Goal: Task Accomplishment & Management: Use online tool/utility

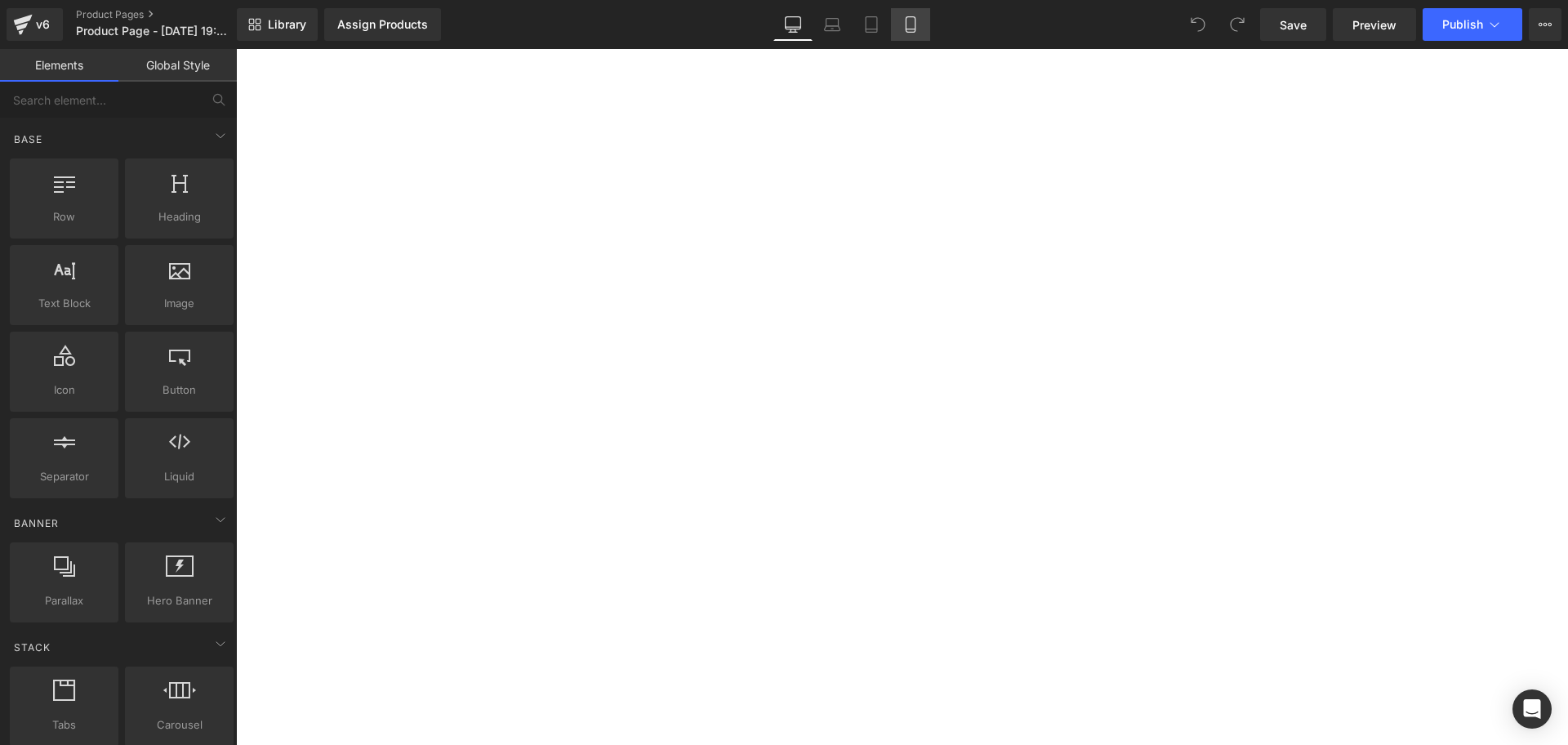
click at [901, 24] on link "Mobile" at bounding box center [910, 25] width 39 height 32
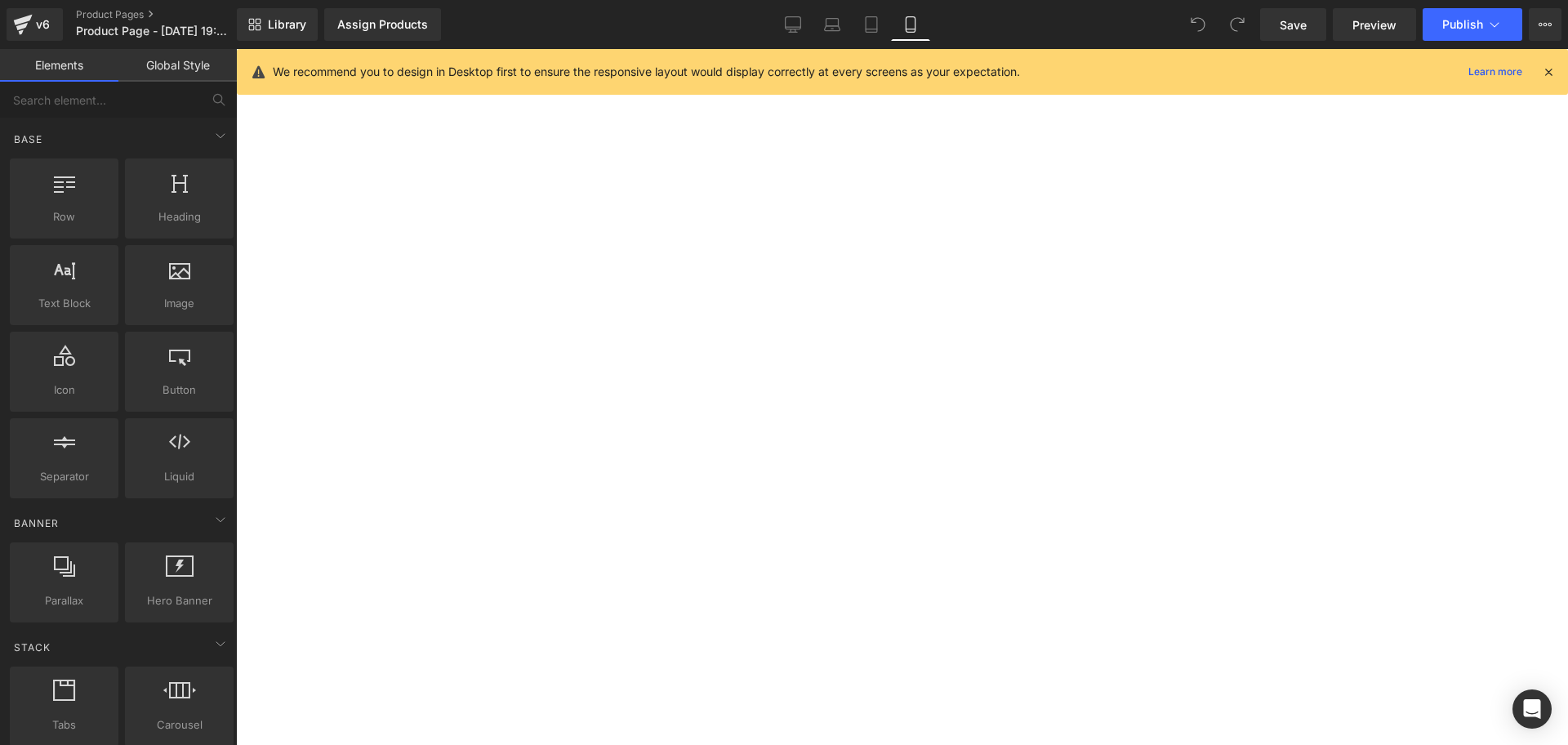
click at [1546, 75] on icon at bounding box center [1547, 71] width 14 height 14
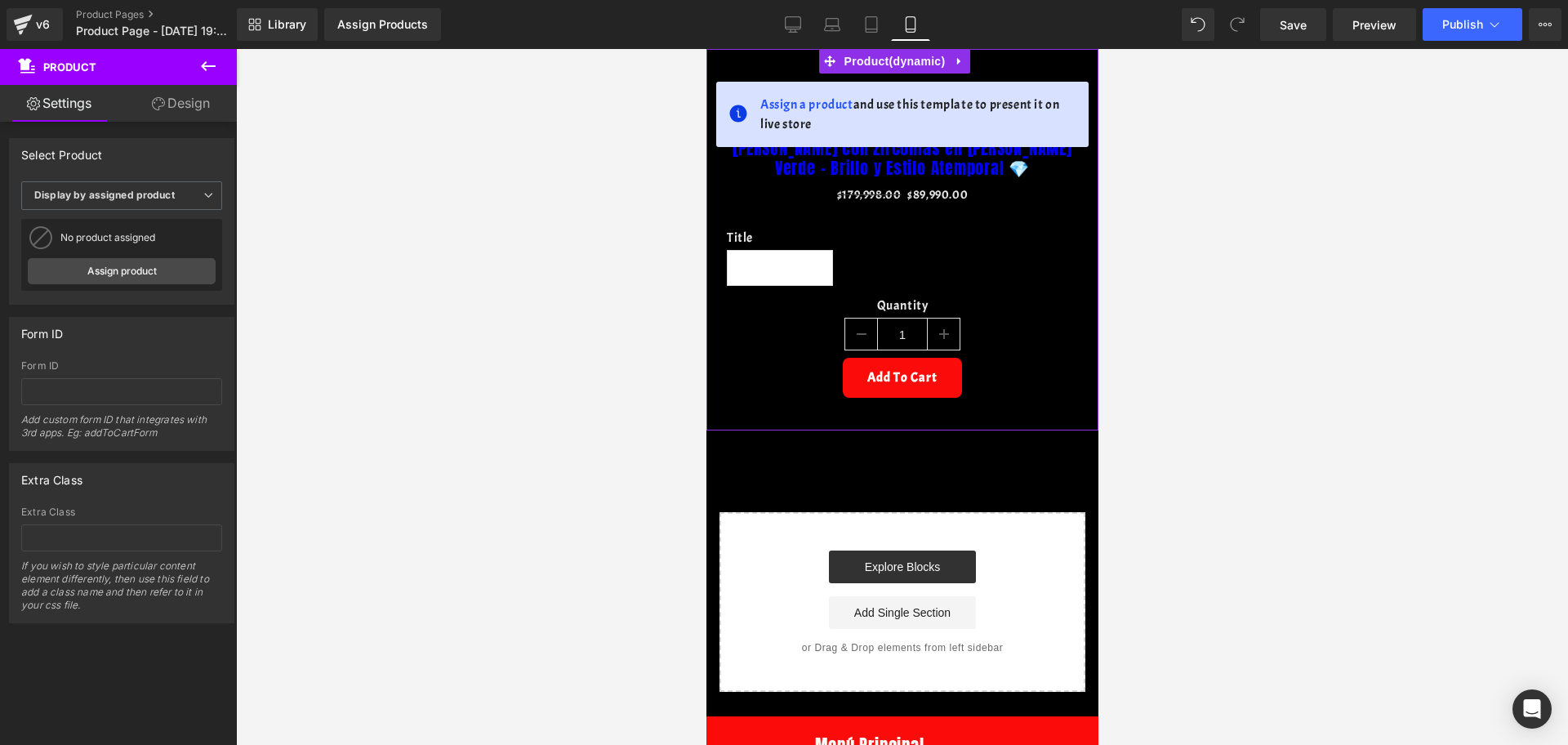
click at [969, 61] on link at bounding box center [958, 62] width 21 height 25
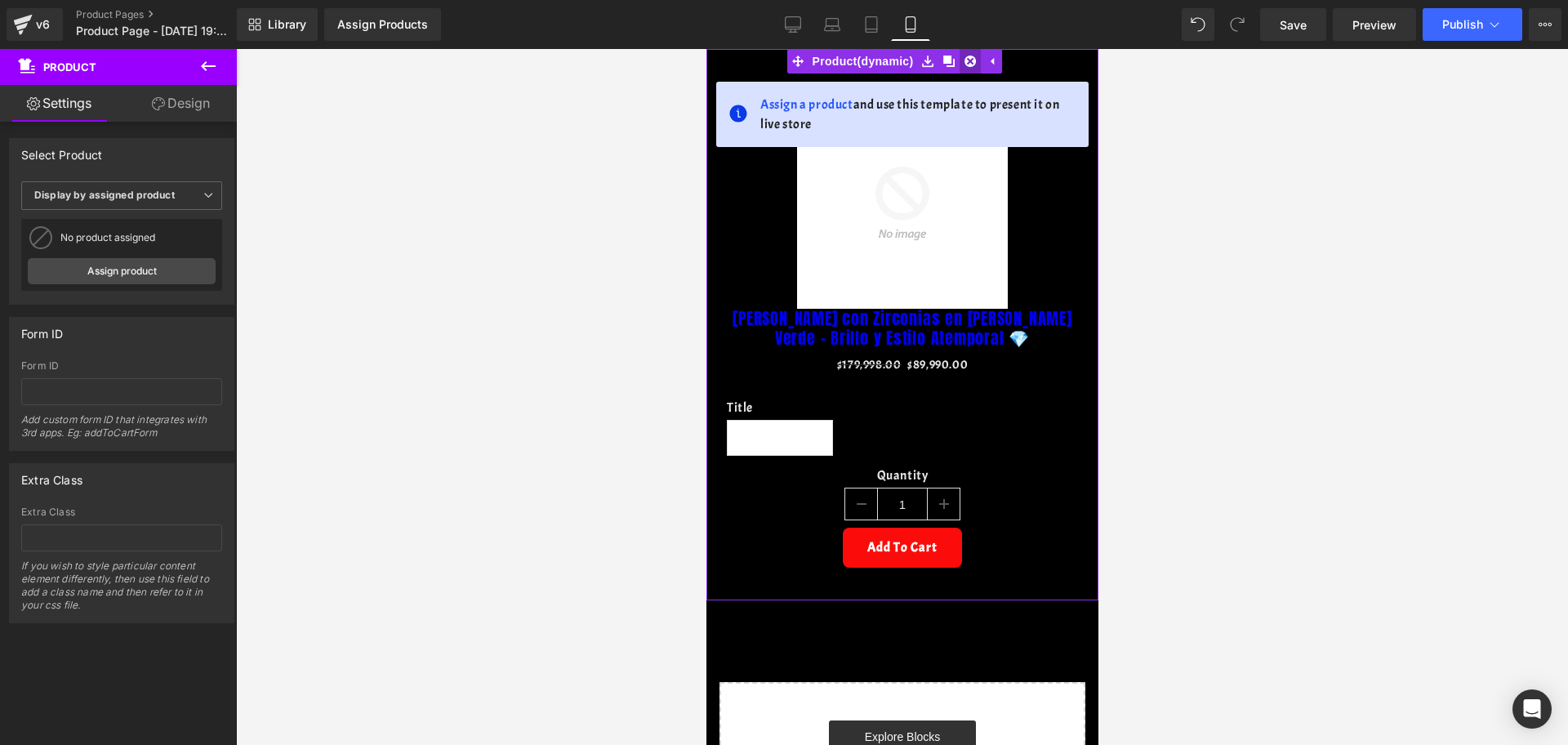
click at [970, 69] on link at bounding box center [969, 62] width 21 height 25
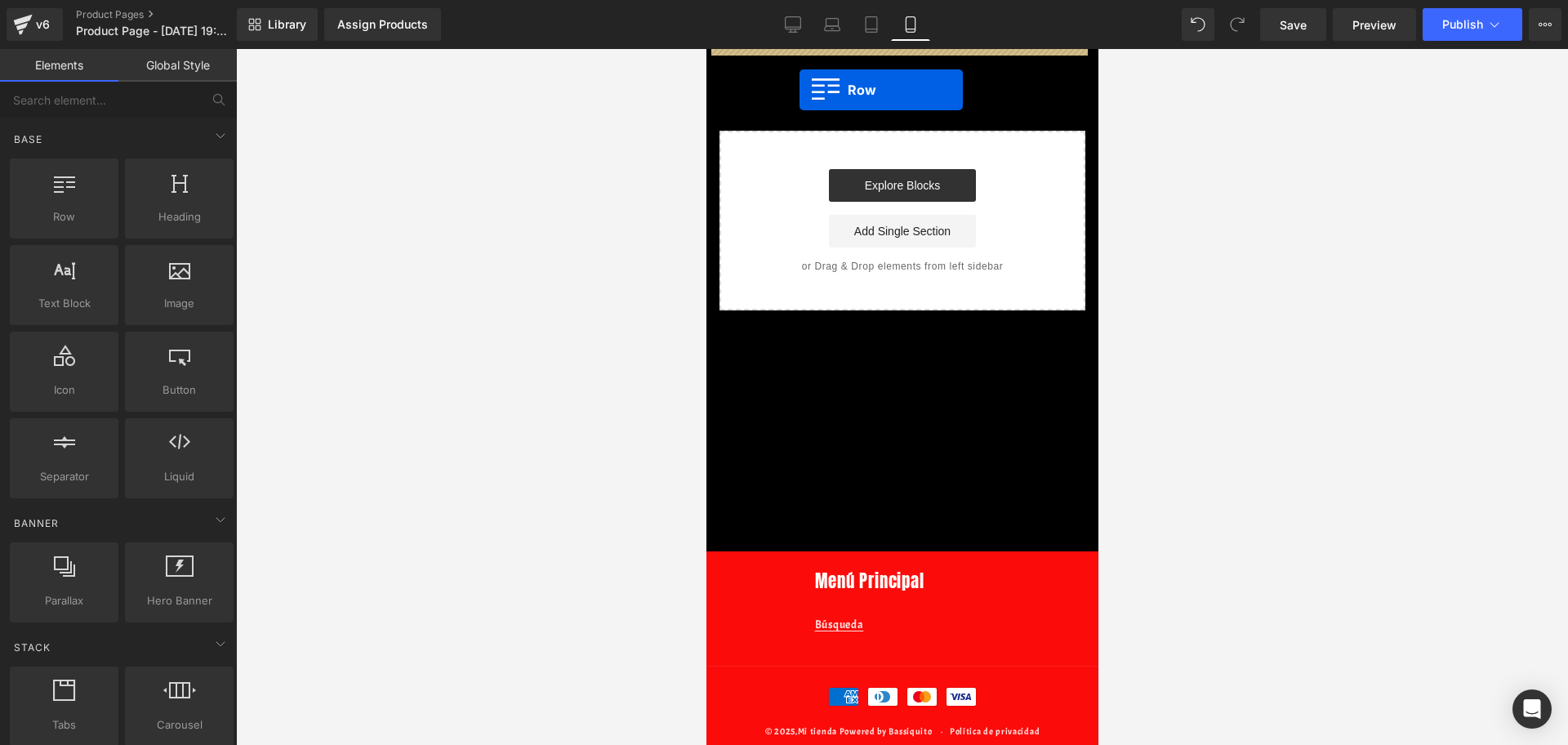
drag, startPoint x: 795, startPoint y: 228, endPoint x: 799, endPoint y: 90, distance: 138.1
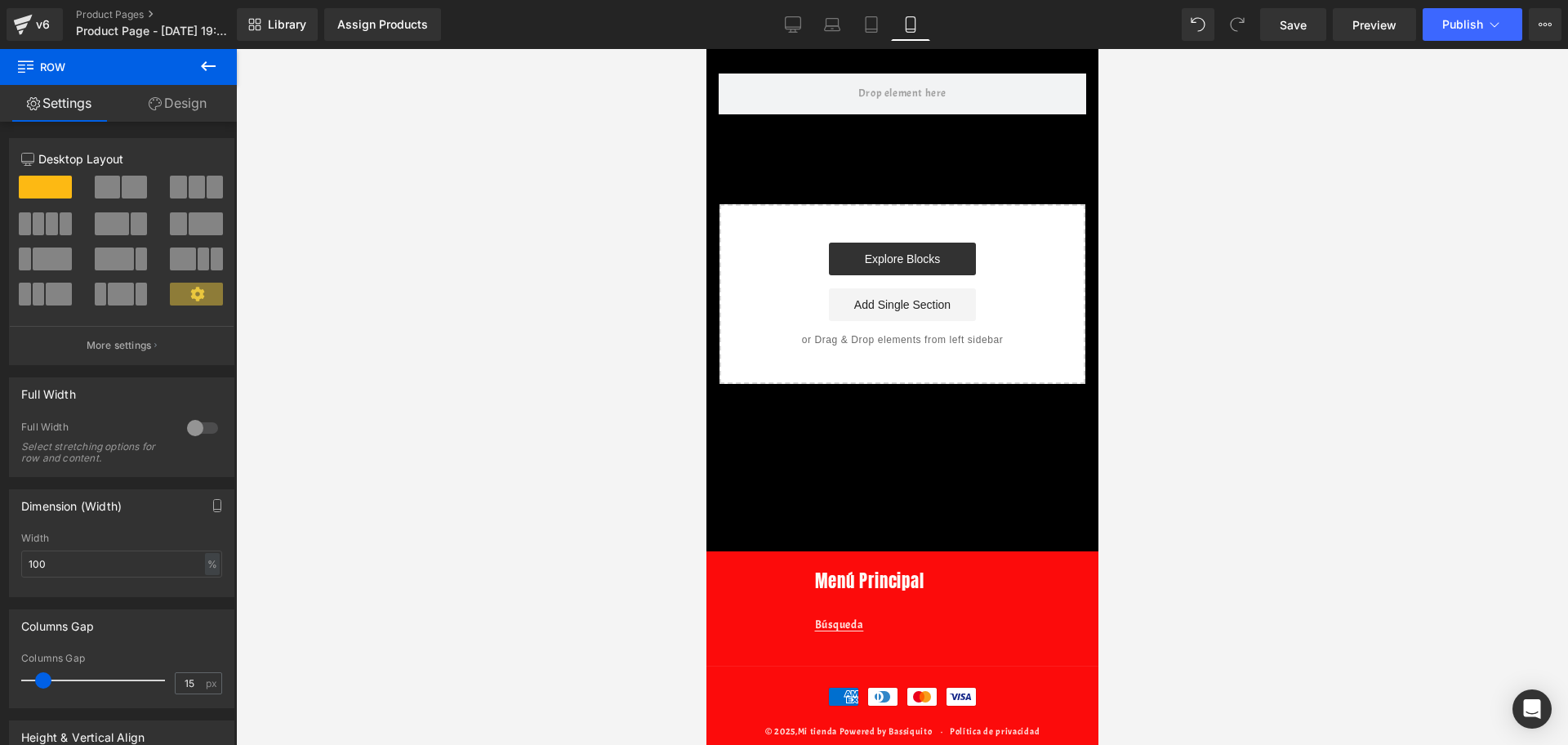
click at [207, 54] on button at bounding box center [208, 67] width 57 height 36
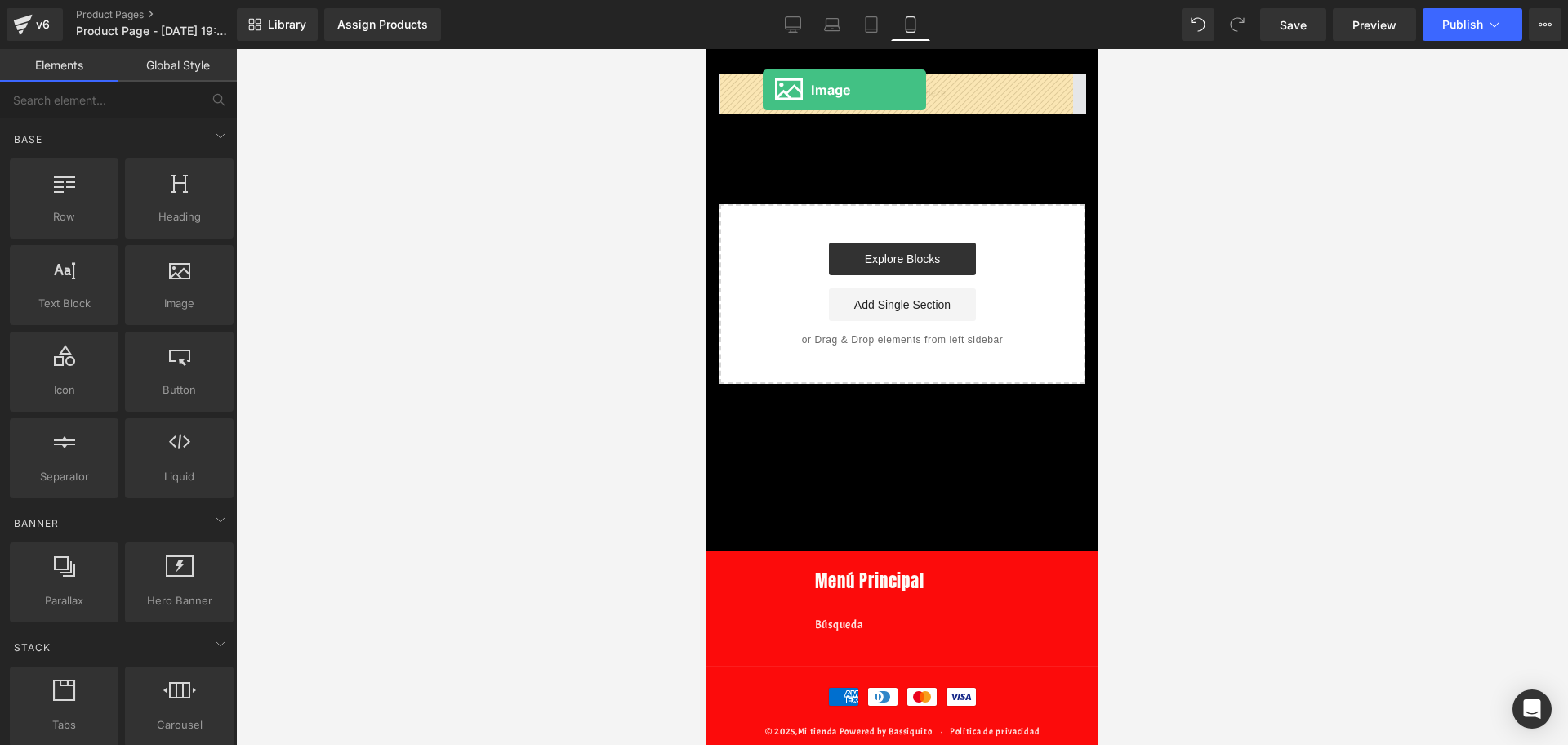
drag, startPoint x: 868, startPoint y: 362, endPoint x: 762, endPoint y: 90, distance: 291.9
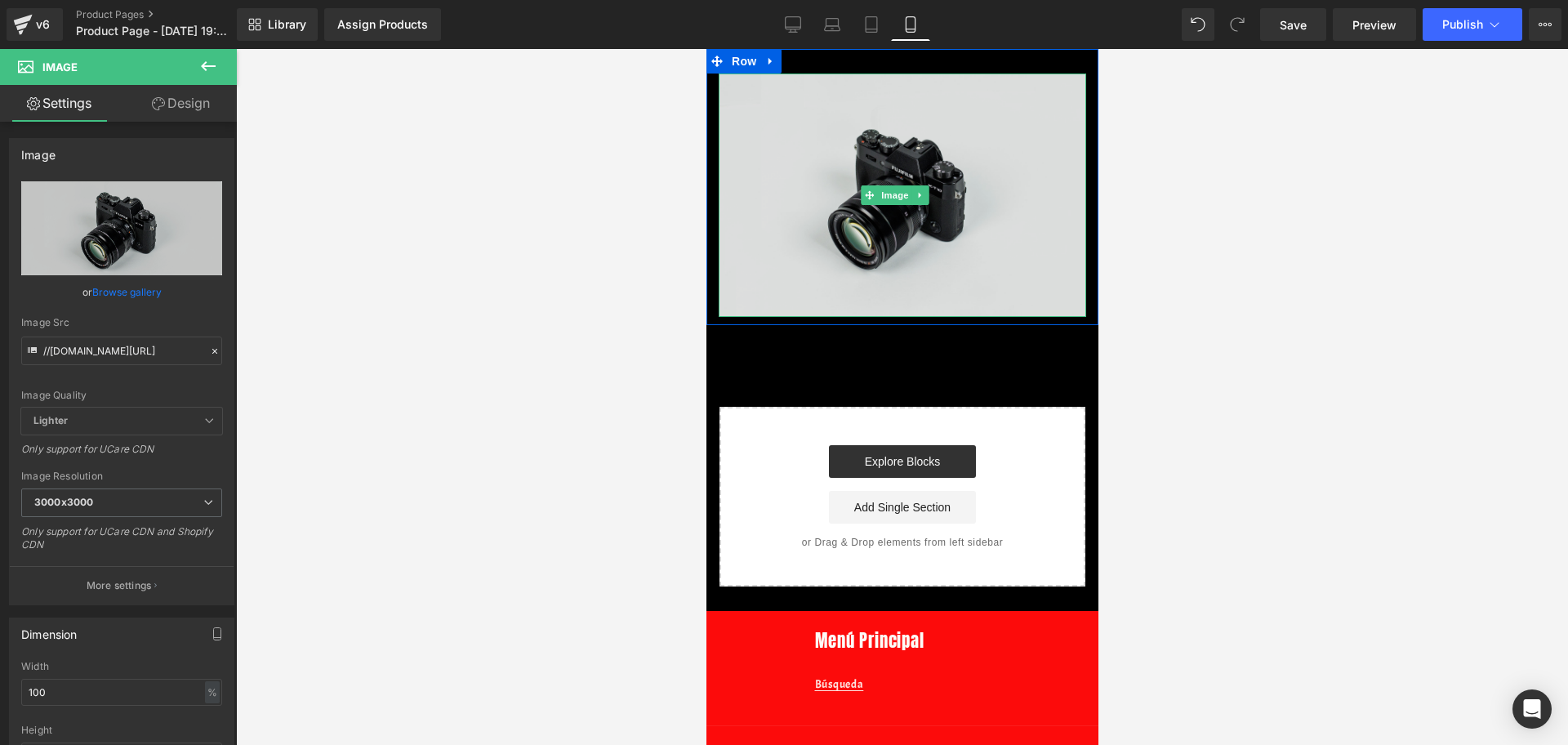
click at [934, 256] on img at bounding box center [901, 195] width 368 height 243
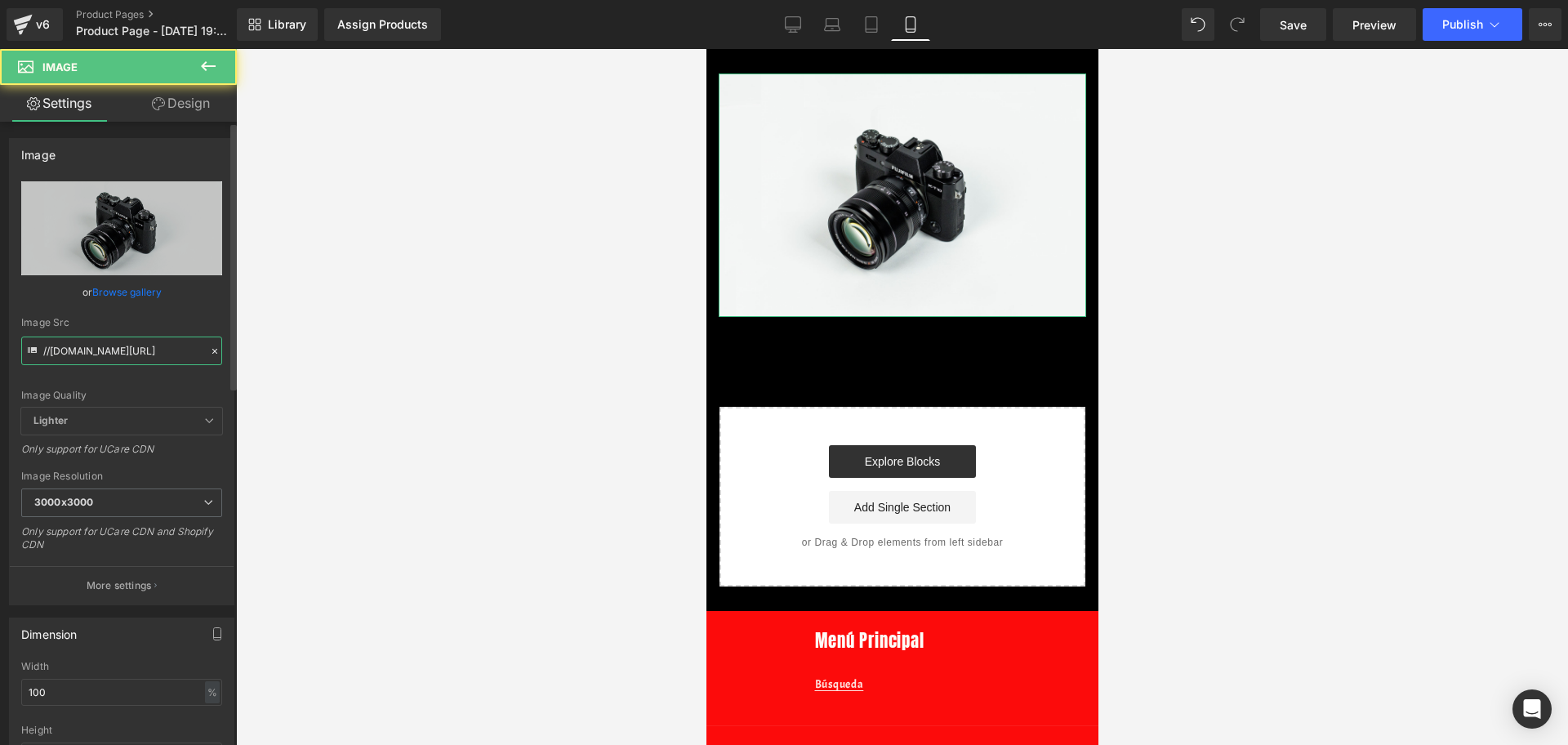
click at [125, 362] on input "//[DOMAIN_NAME][URL]" at bounding box center [122, 351] width 201 height 29
click at [124, 364] on input "//[DOMAIN_NAME][URL]" at bounding box center [122, 351] width 201 height 29
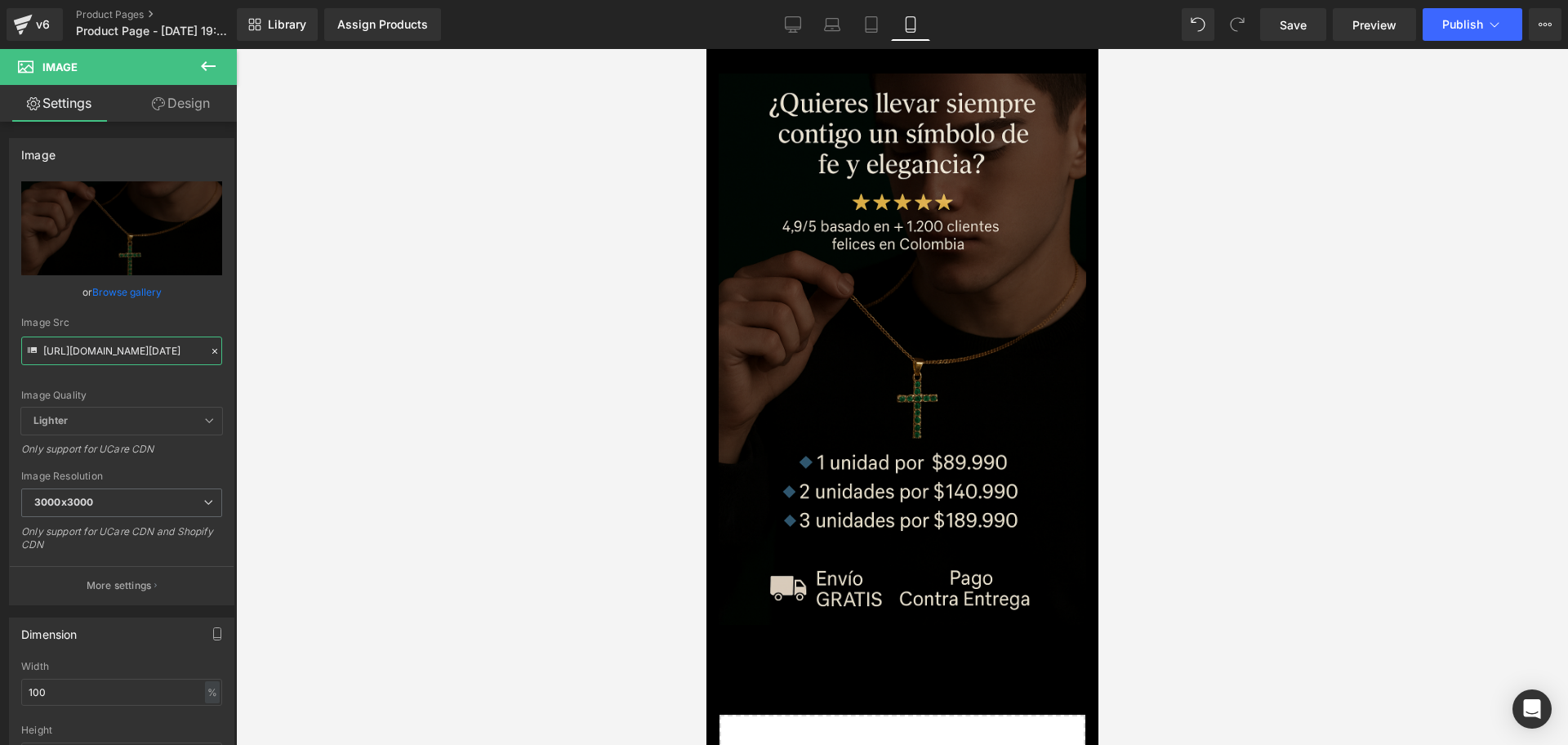
type input "[URL][DOMAIN_NAME][DATE]"
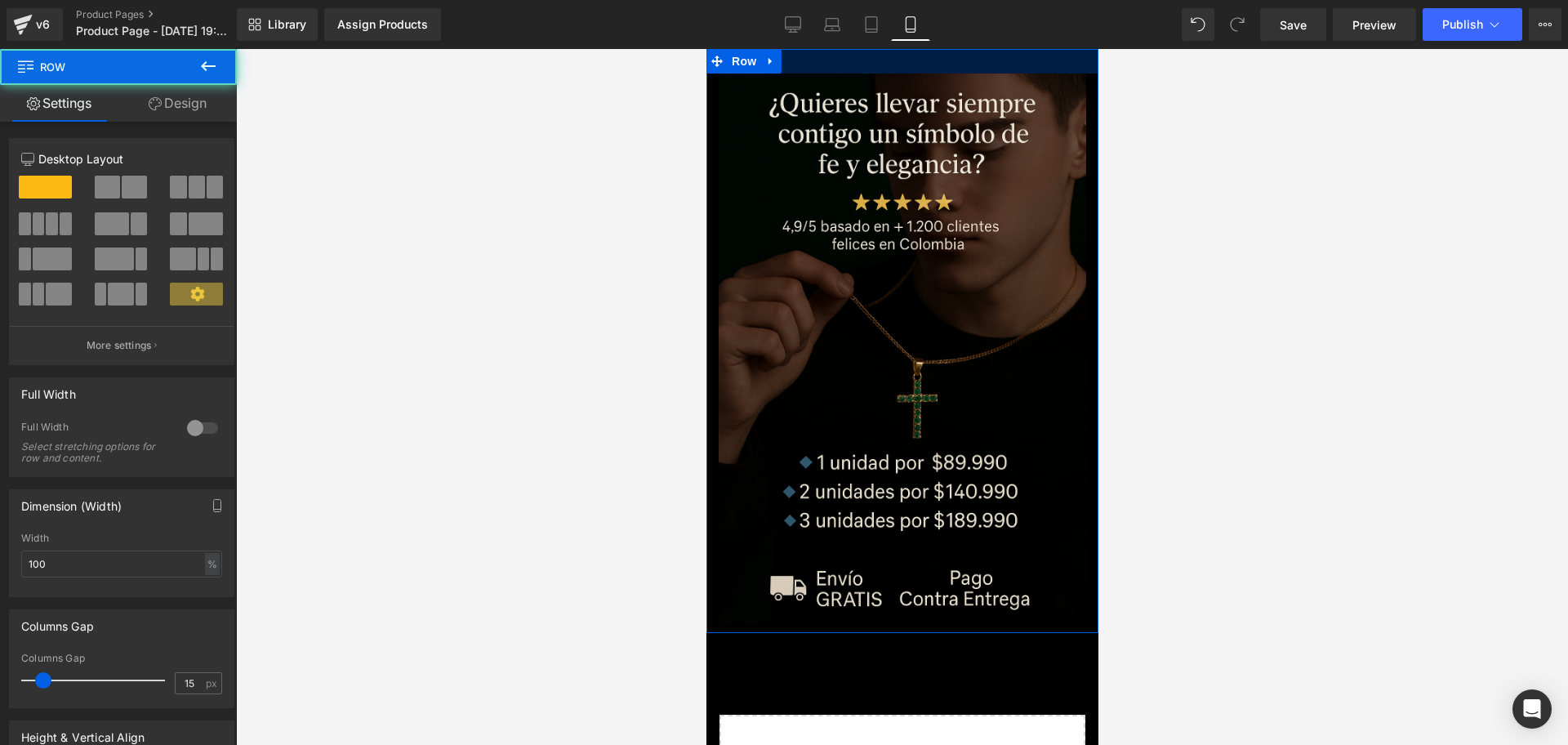
drag, startPoint x: 837, startPoint y: 58, endPoint x: 835, endPoint y: 18, distance: 40.0
click at [835, 49] on html "Ir directamente al contenido Tu carrito esta vacío Seguir comprando ¿Tienes una…" at bounding box center [901, 397] width 392 height 697
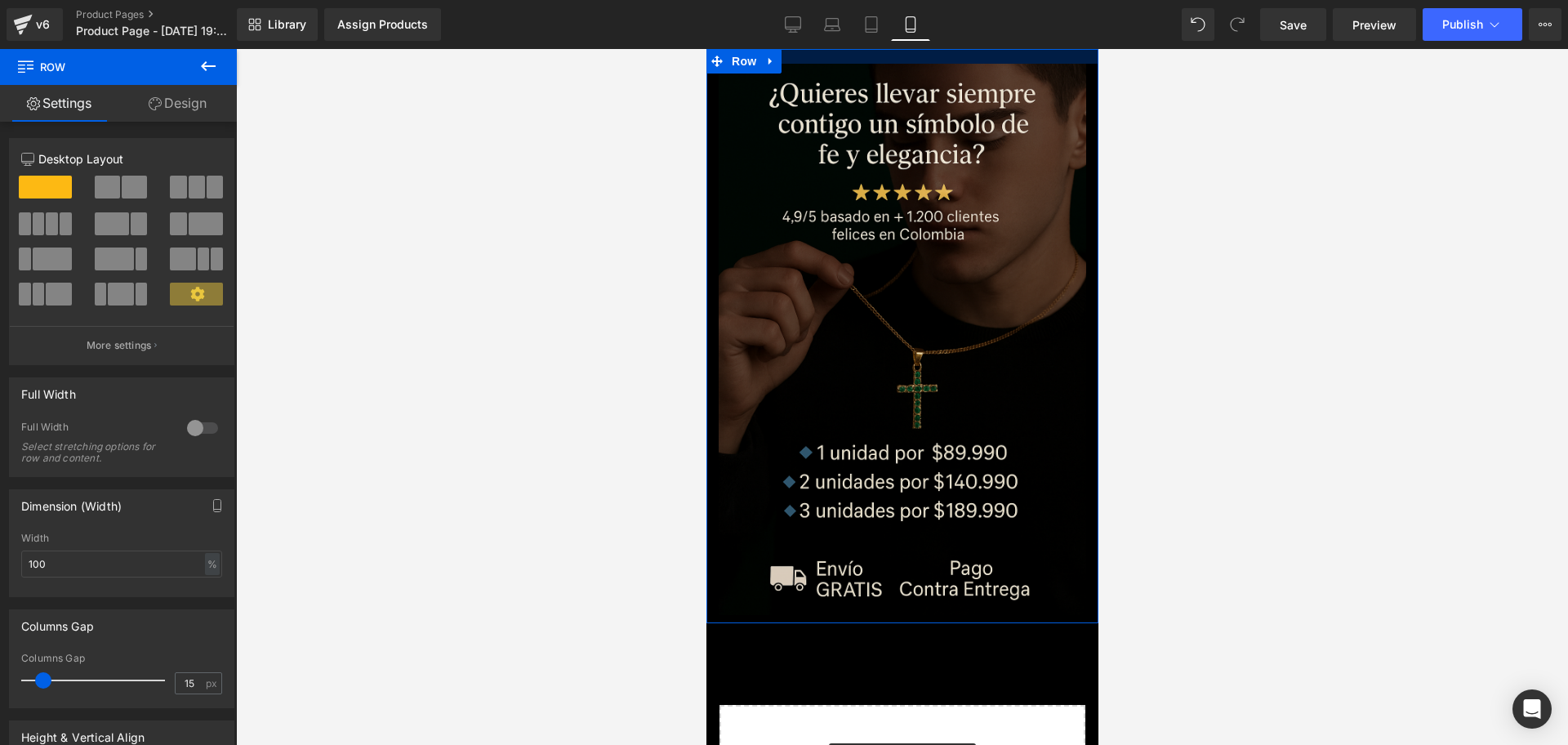
drag, startPoint x: 841, startPoint y: 54, endPoint x: 1553, endPoint y: 78, distance: 712.4
click at [846, 49] on html "Ir directamente al contenido Tu carrito esta vacío Seguir comprando ¿Tienes una…" at bounding box center [901, 397] width 392 height 697
click at [852, 49] on div at bounding box center [901, 56] width 392 height 14
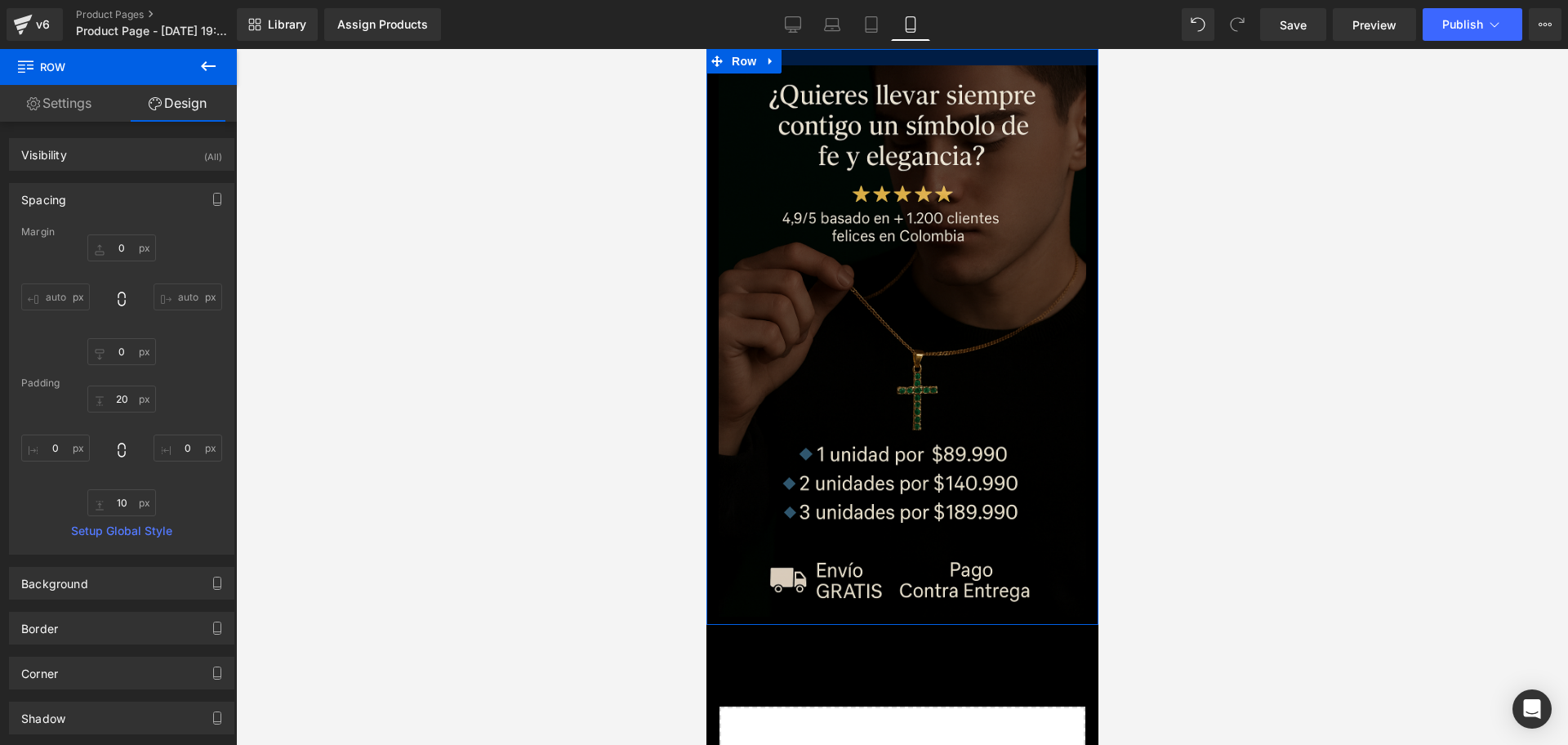
click at [854, 57] on div at bounding box center [901, 57] width 392 height 16
type input "9px"
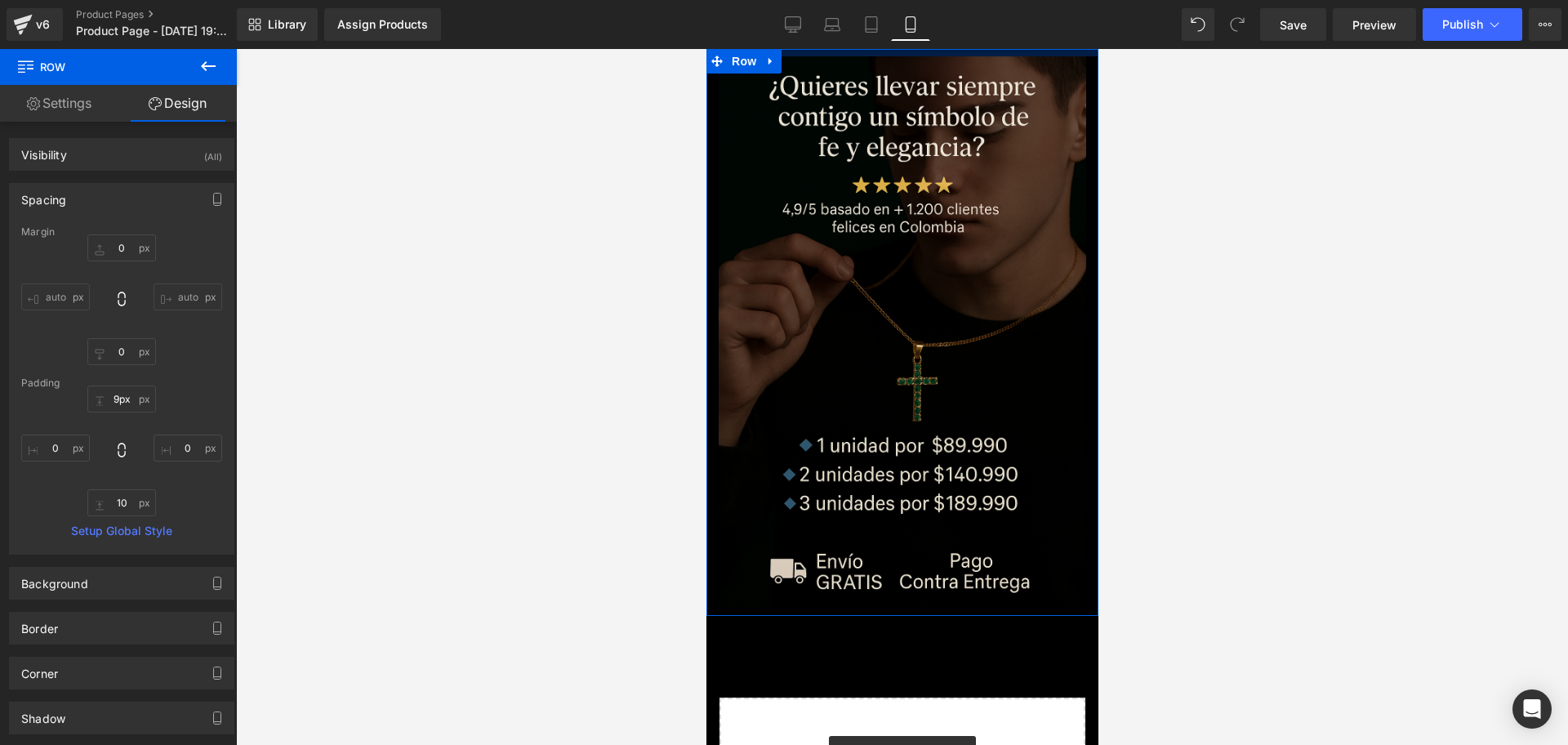
drag, startPoint x: 854, startPoint y: 57, endPoint x: 850, endPoint y: 18, distance: 39.2
click at [850, 49] on html "Ir directamente al contenido Tu carrito esta vacío Seguir comprando ¿Tienes una…" at bounding box center [901, 397] width 392 height 697
click at [856, 44] on div "Library Assign Products Product Preview No product match your search. Please tr…" at bounding box center [902, 25] width 1332 height 49
click at [860, 83] on img at bounding box center [901, 332] width 368 height 551
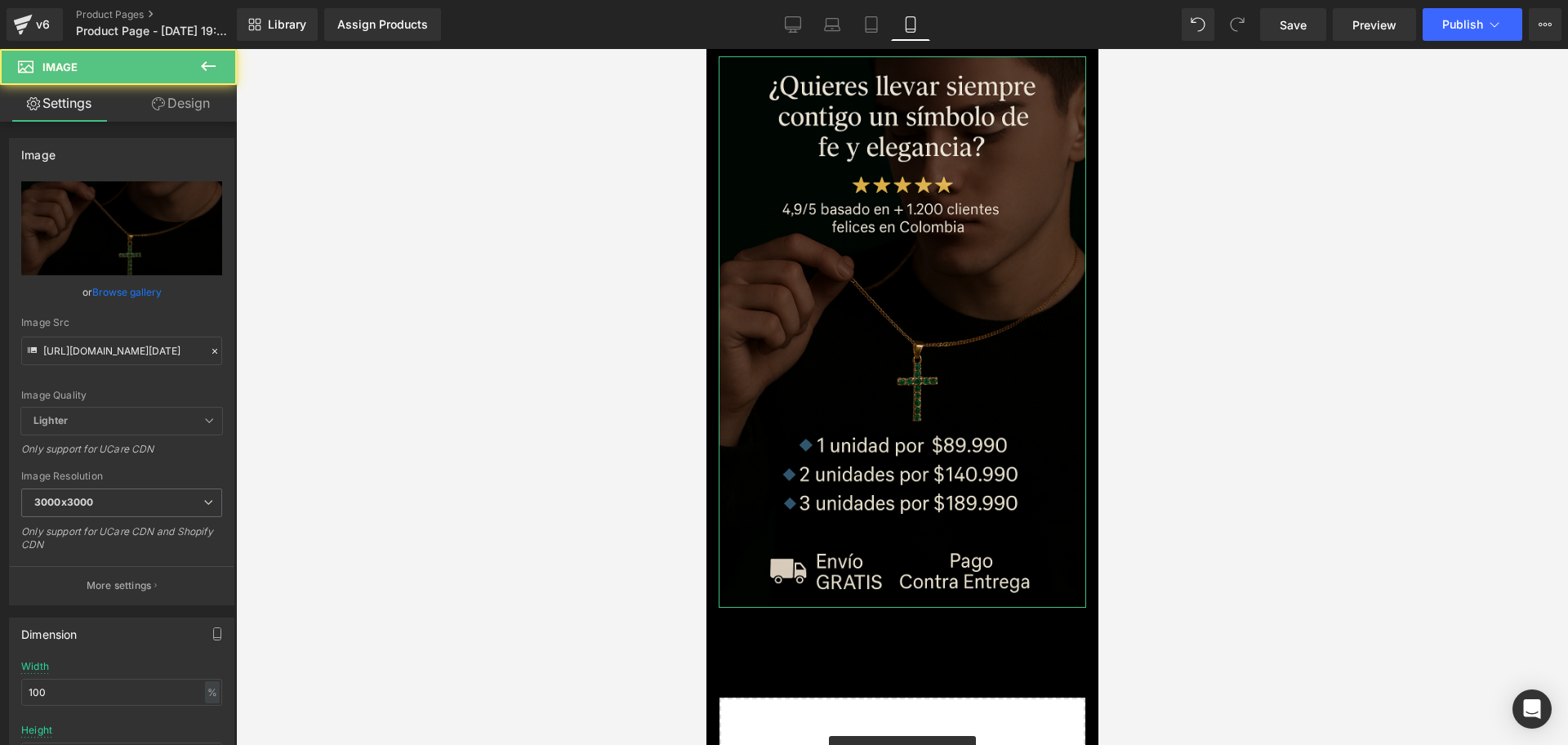
click at [217, 100] on link "Design" at bounding box center [180, 103] width 119 height 37
click at [0, 0] on div "Spacing" at bounding box center [0, 0] width 0 height 0
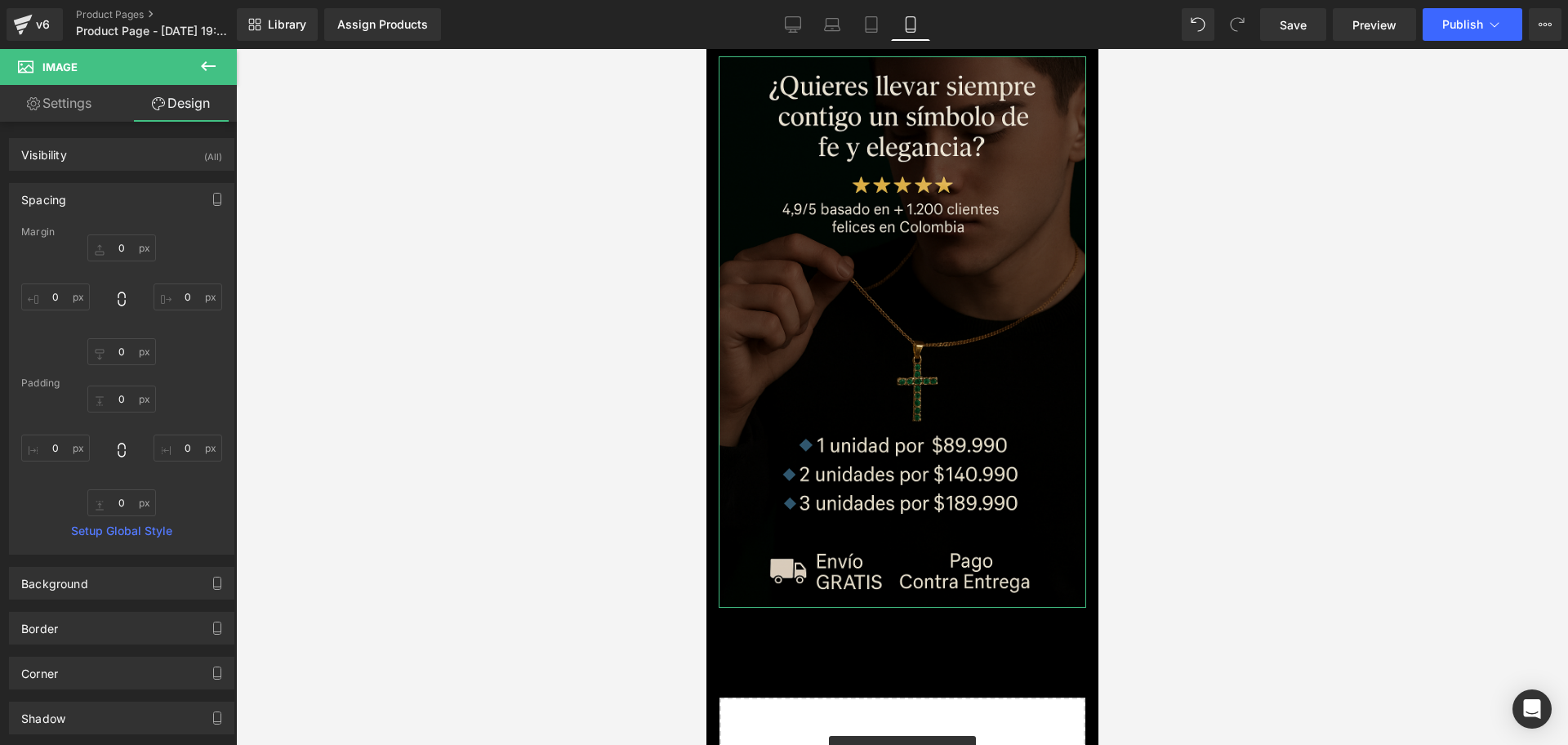
type input "0"
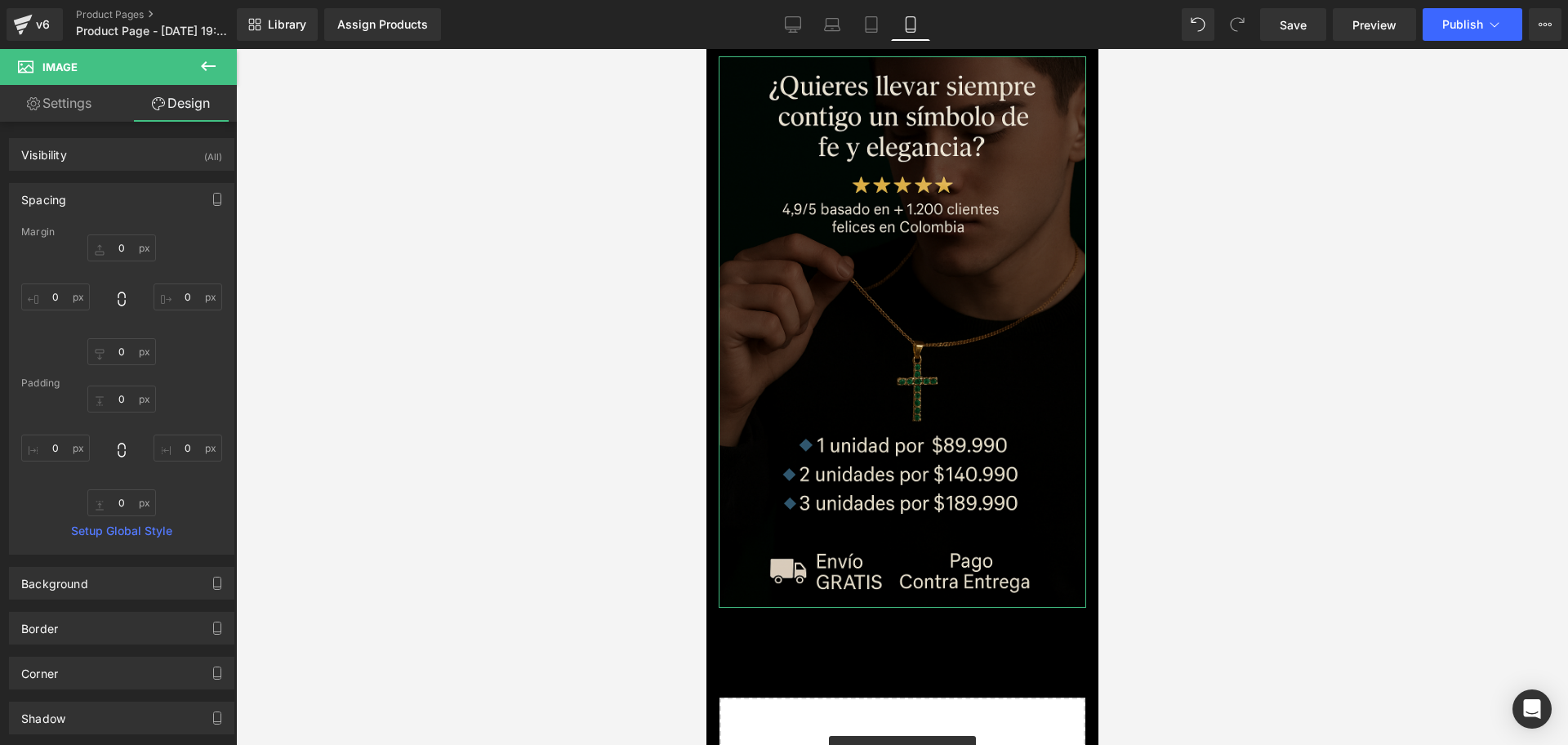
type input "0"
click at [46, 285] on input "0" at bounding box center [55, 296] width 68 height 27
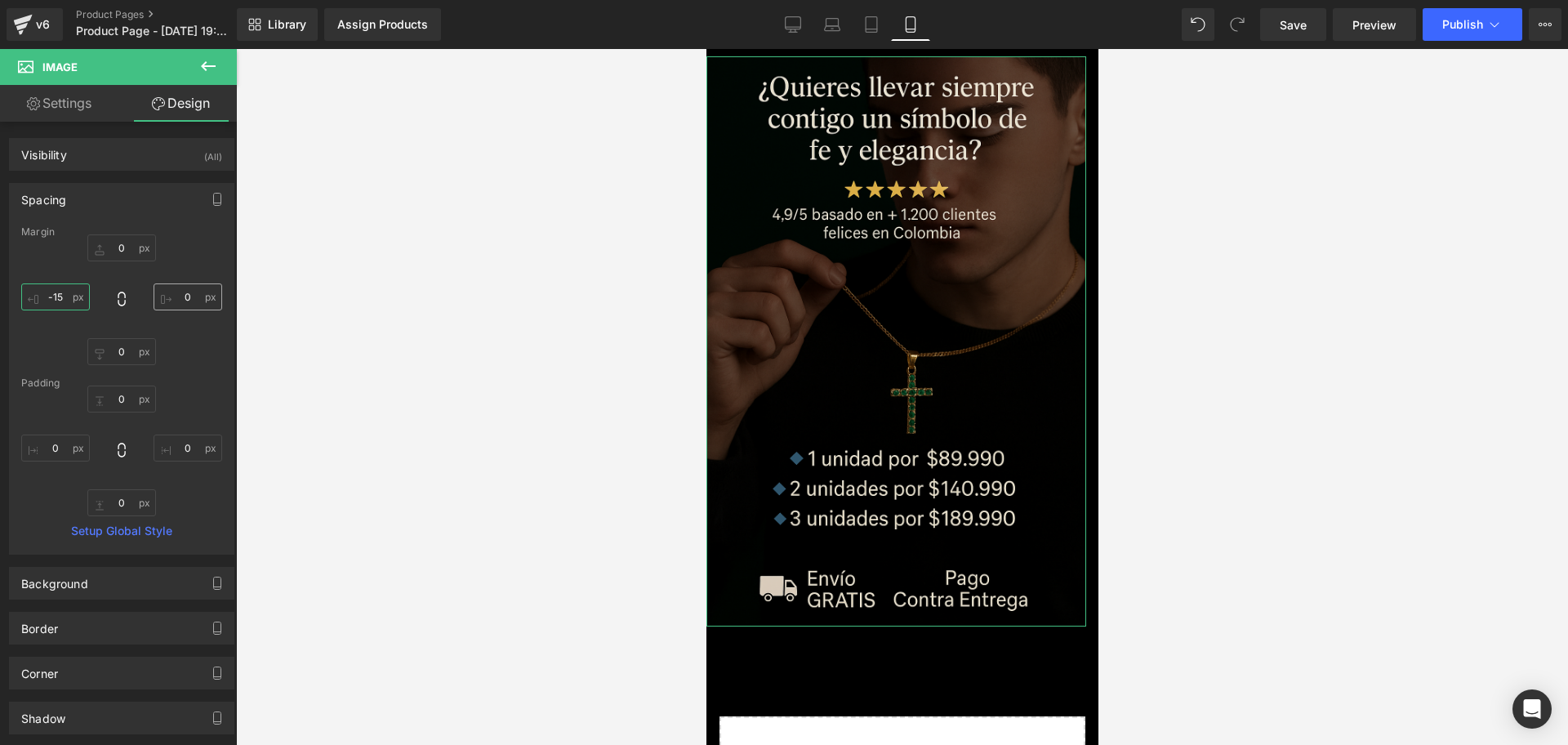
type input "-15"
click at [183, 302] on input "0" at bounding box center [188, 296] width 68 height 27
type input "-15"
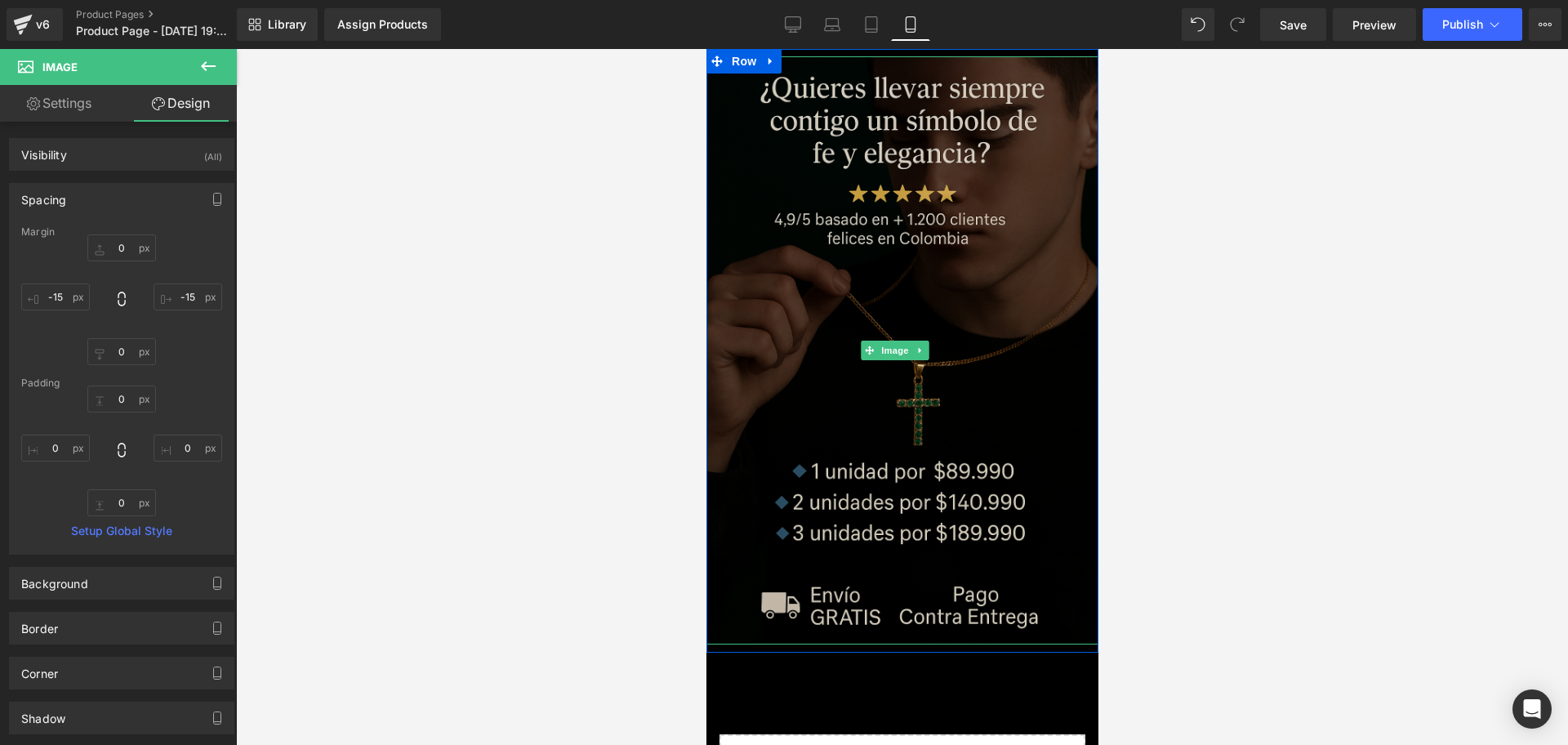
click at [813, 110] on img at bounding box center [901, 350] width 392 height 588
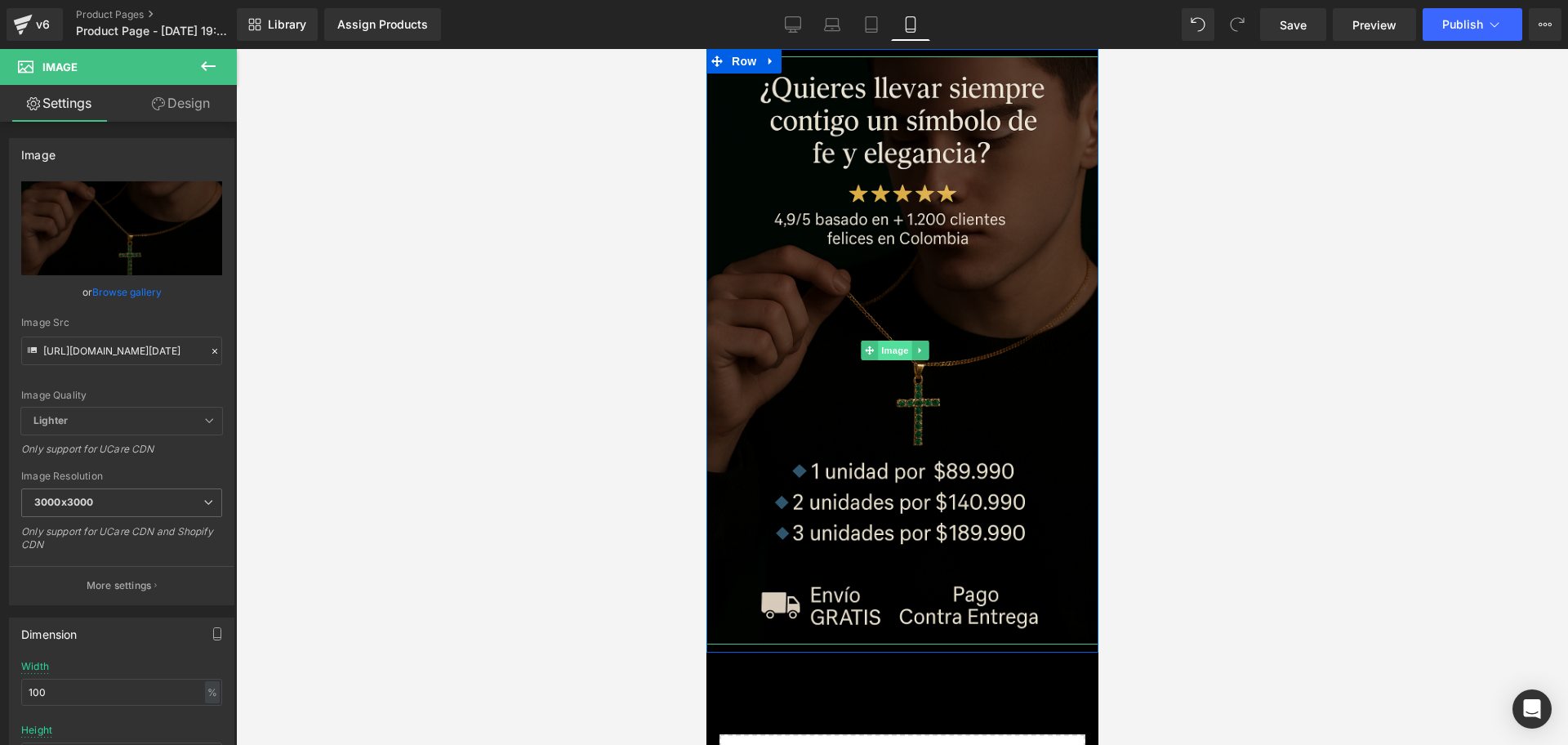
click at [888, 341] on span "Image" at bounding box center [894, 351] width 34 height 20
drag, startPoint x: 164, startPoint y: 114, endPoint x: 122, endPoint y: 190, distance: 86.8
click at [164, 112] on link "Design" at bounding box center [180, 103] width 119 height 37
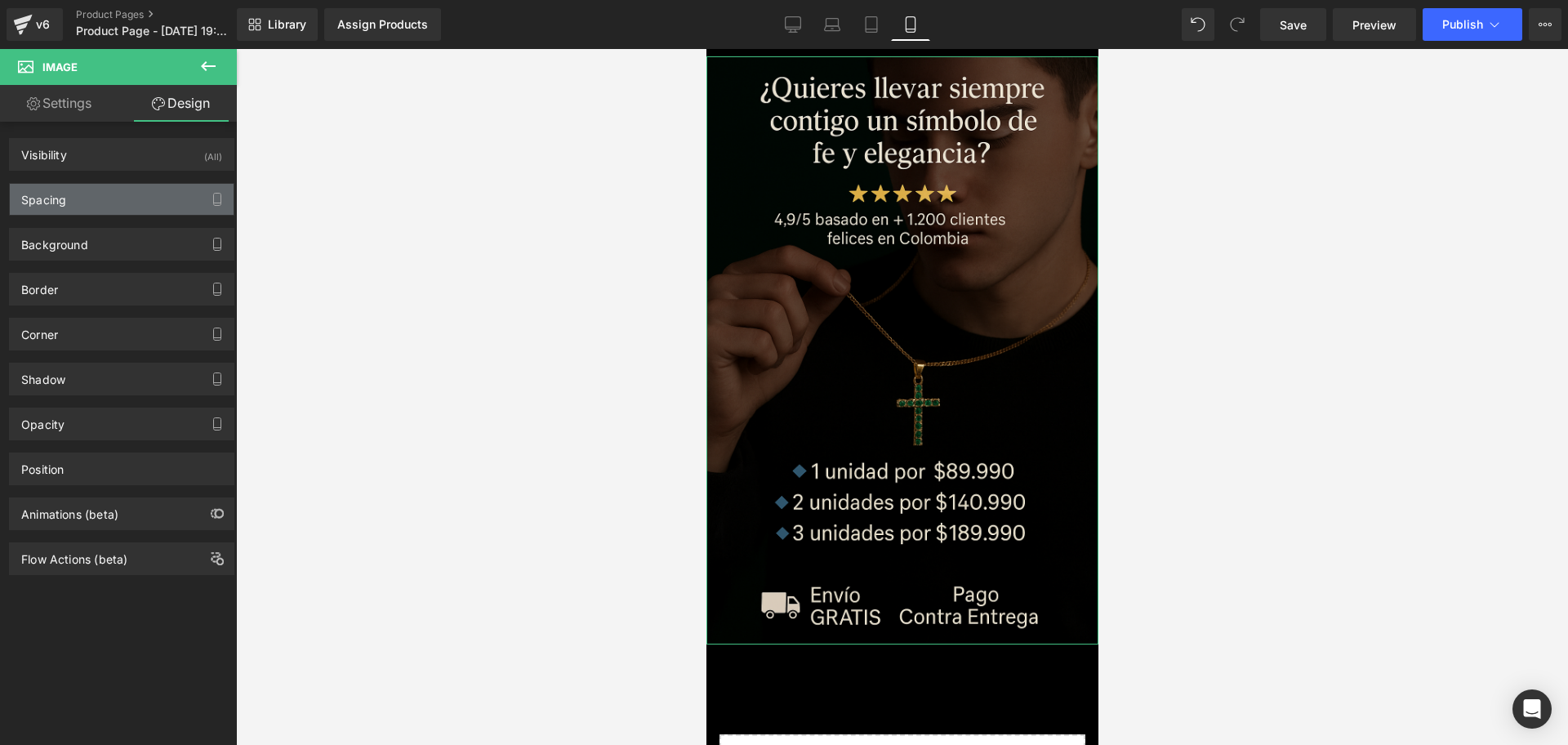
click at [122, 190] on div "Spacing" at bounding box center [122, 199] width 224 height 31
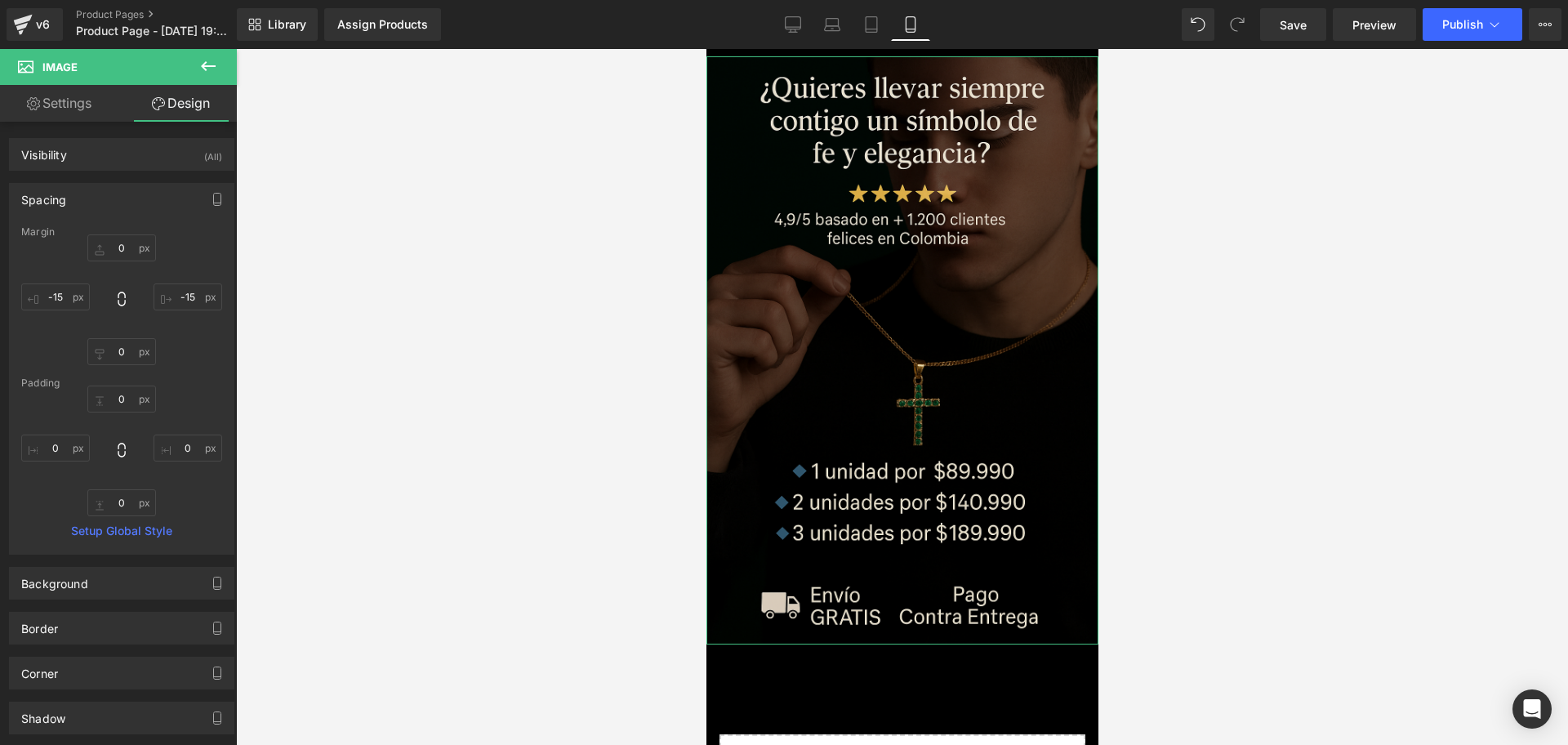
type input "0"
type input "-15"
type input "0"
type input "-15"
type input "0"
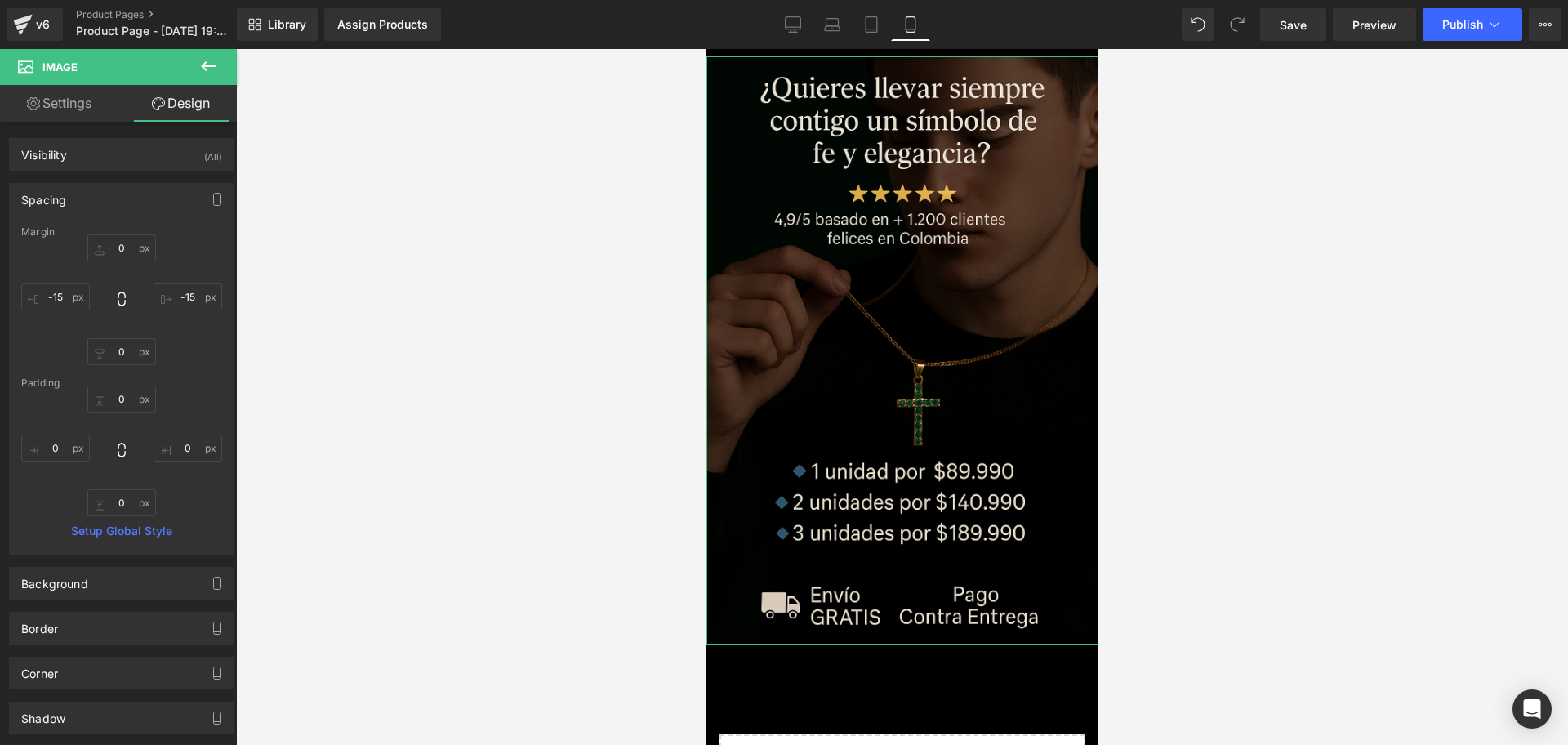
type input "0"
click at [122, 243] on input "0" at bounding box center [122, 248] width 68 height 27
type input "-15"
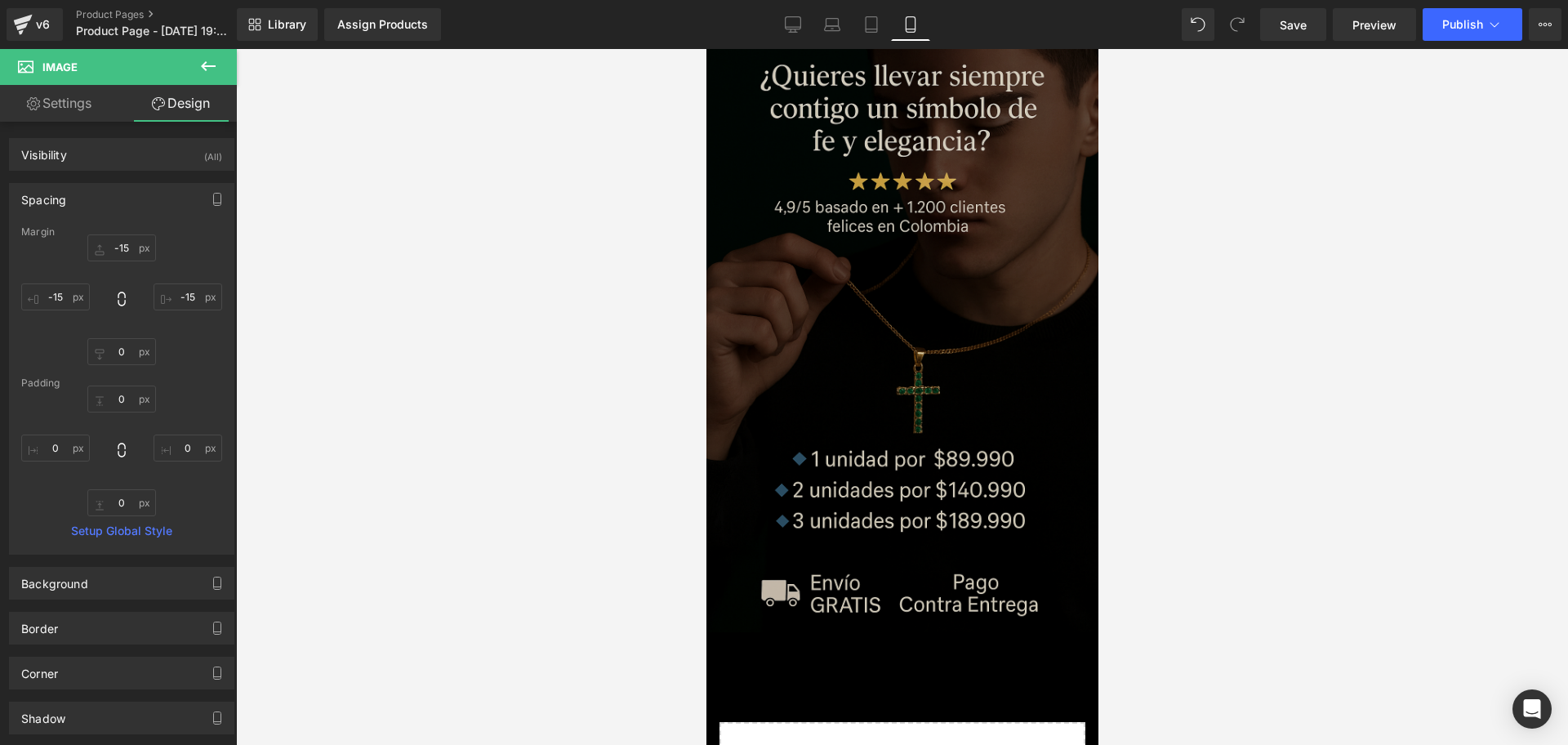
click at [1294, 328] on div at bounding box center [901, 397] width 1332 height 697
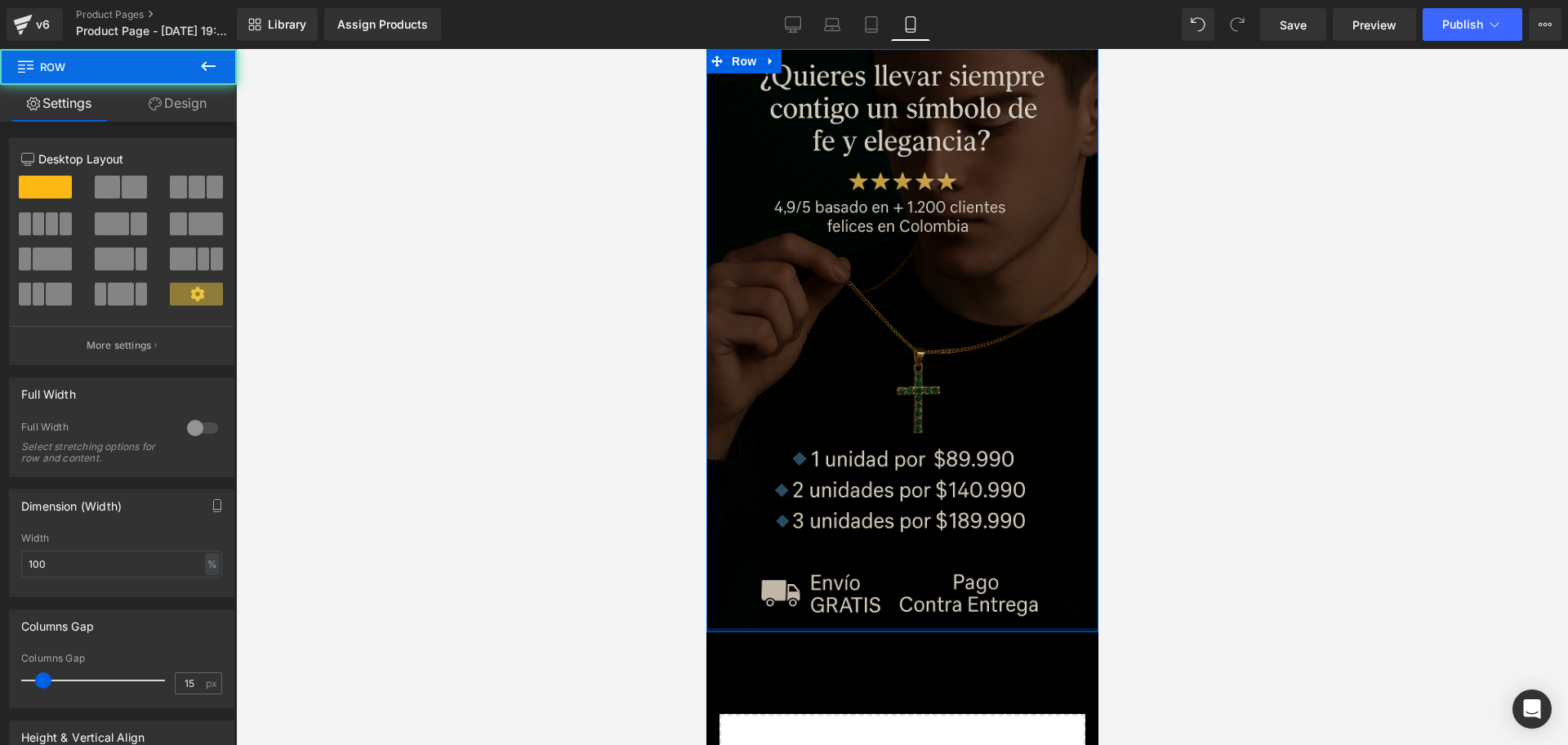
drag, startPoint x: 882, startPoint y: 610, endPoint x: 878, endPoint y: 594, distance: 16.5
click at [878, 594] on div "Image Row" at bounding box center [901, 341] width 392 height 583
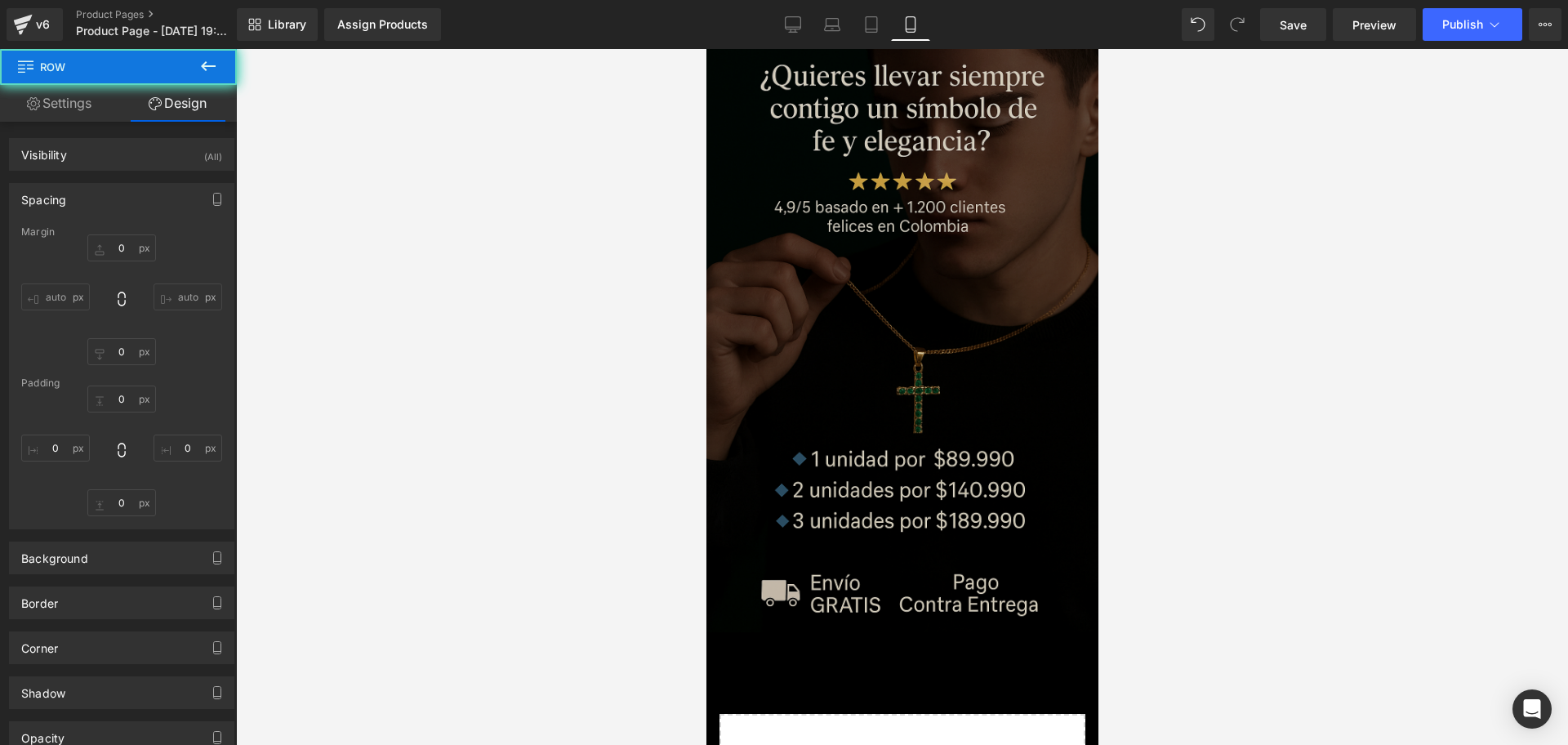
click at [204, 70] on icon at bounding box center [208, 66] width 20 height 20
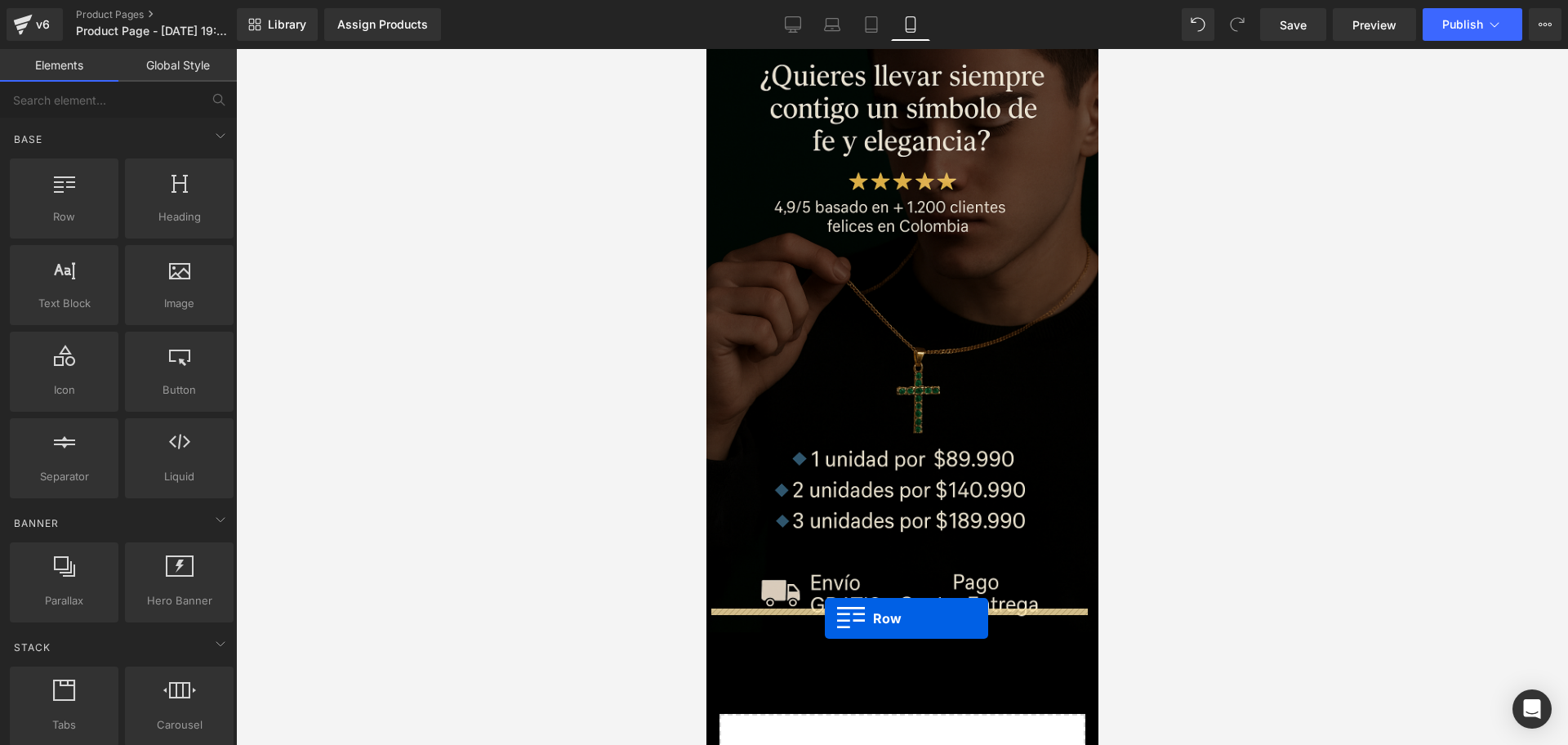
drag, startPoint x: 807, startPoint y: 220, endPoint x: 823, endPoint y: 619, distance: 399.3
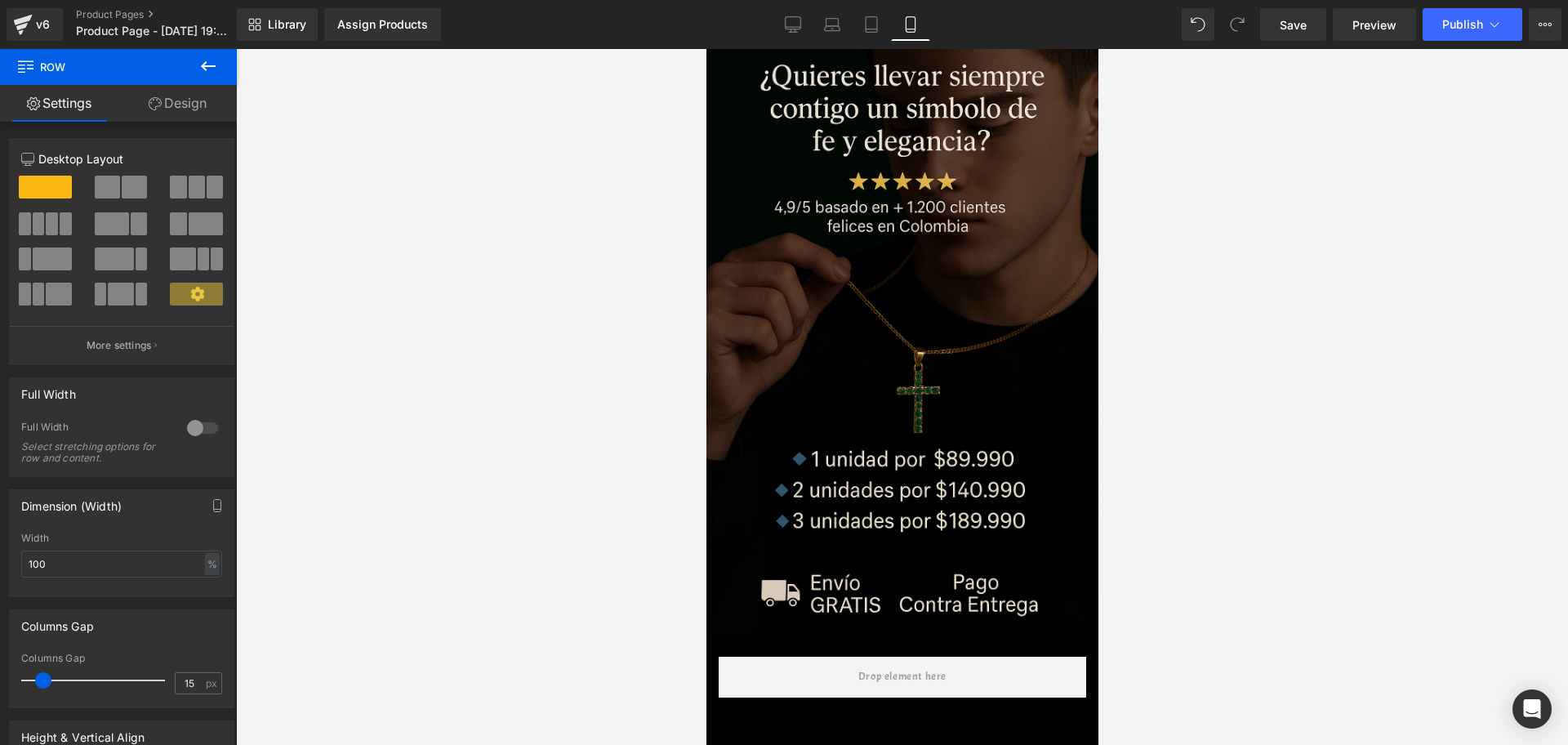
click at [218, 52] on button at bounding box center [208, 67] width 57 height 36
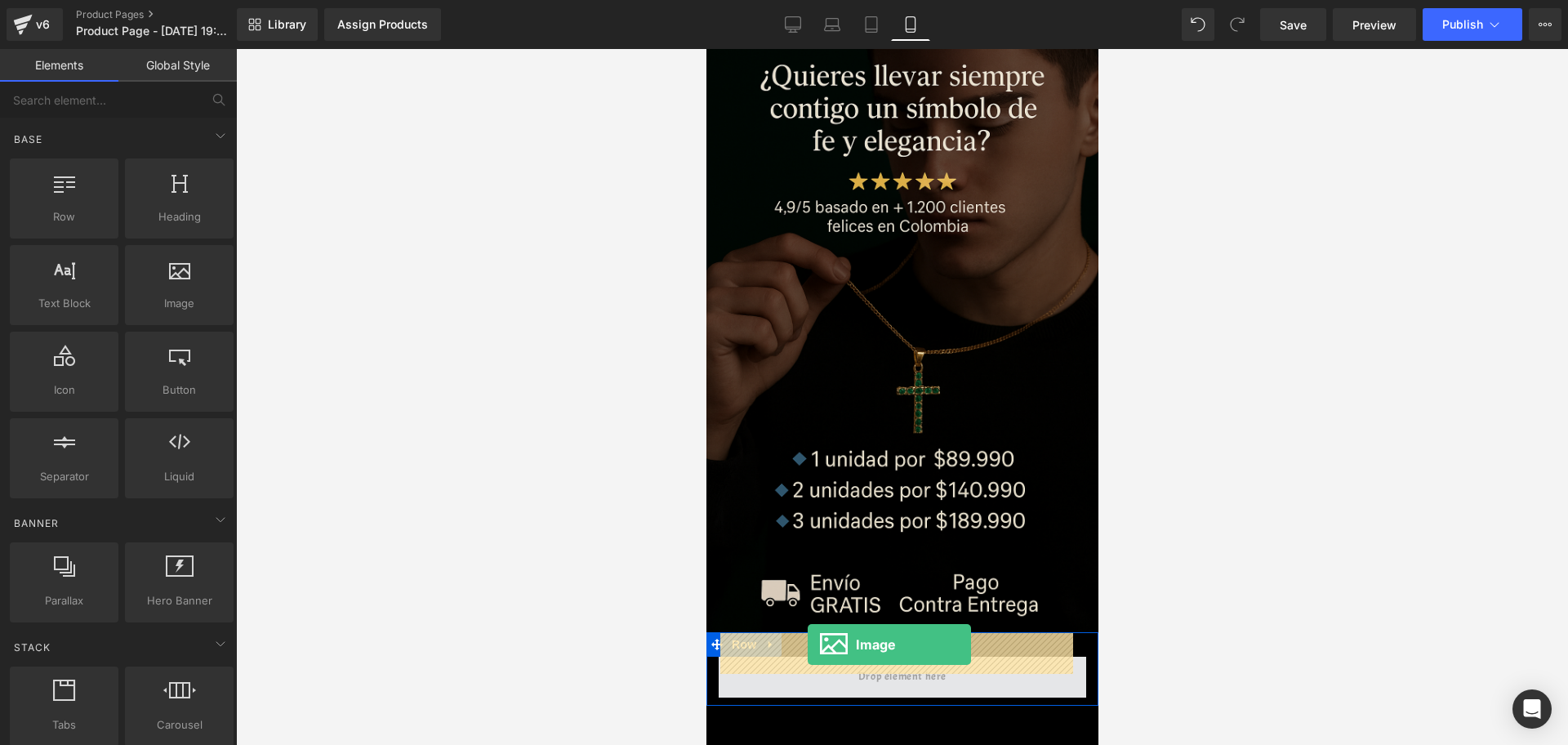
drag, startPoint x: 873, startPoint y: 339, endPoint x: 1319, endPoint y: 639, distance: 537.5
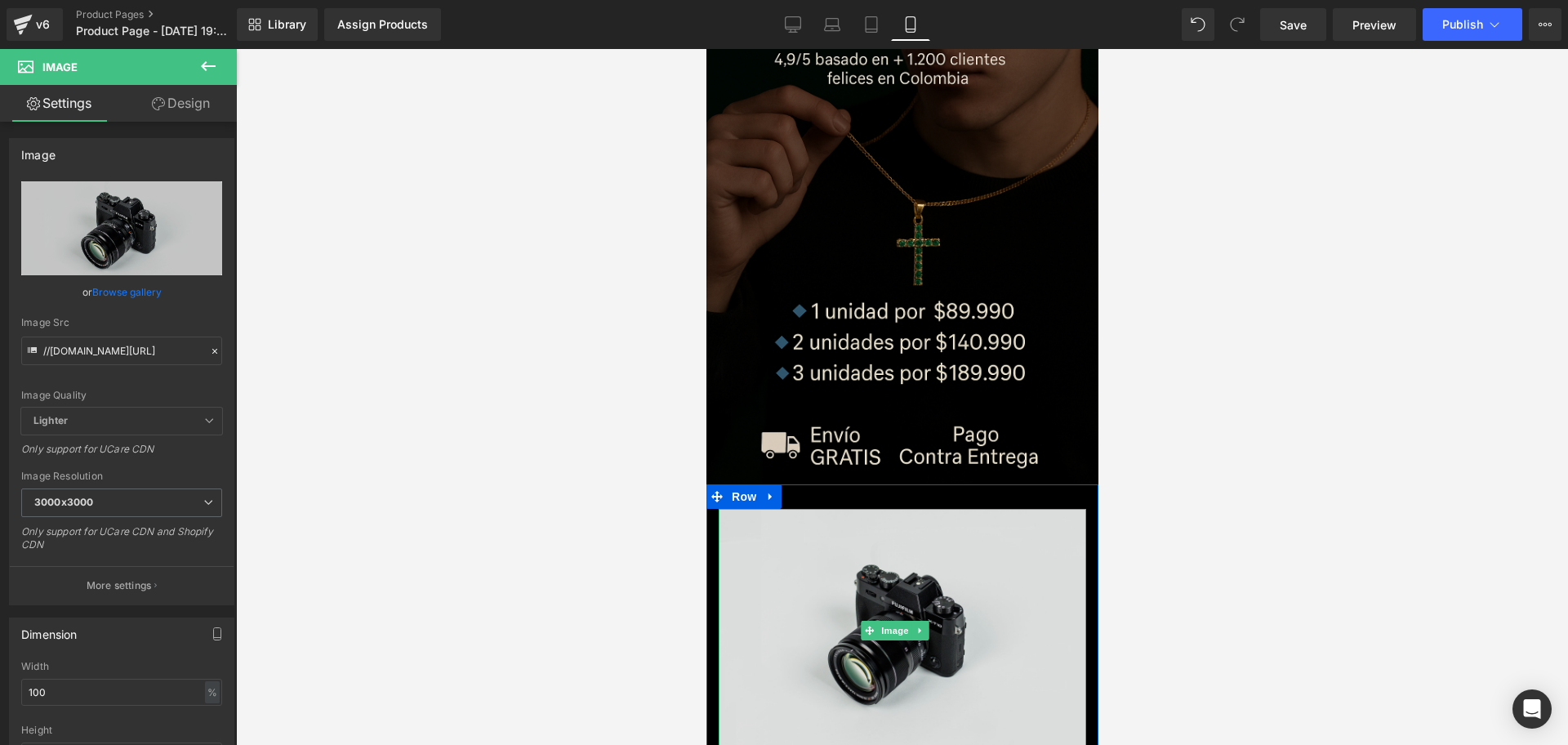
scroll to position [102, 0]
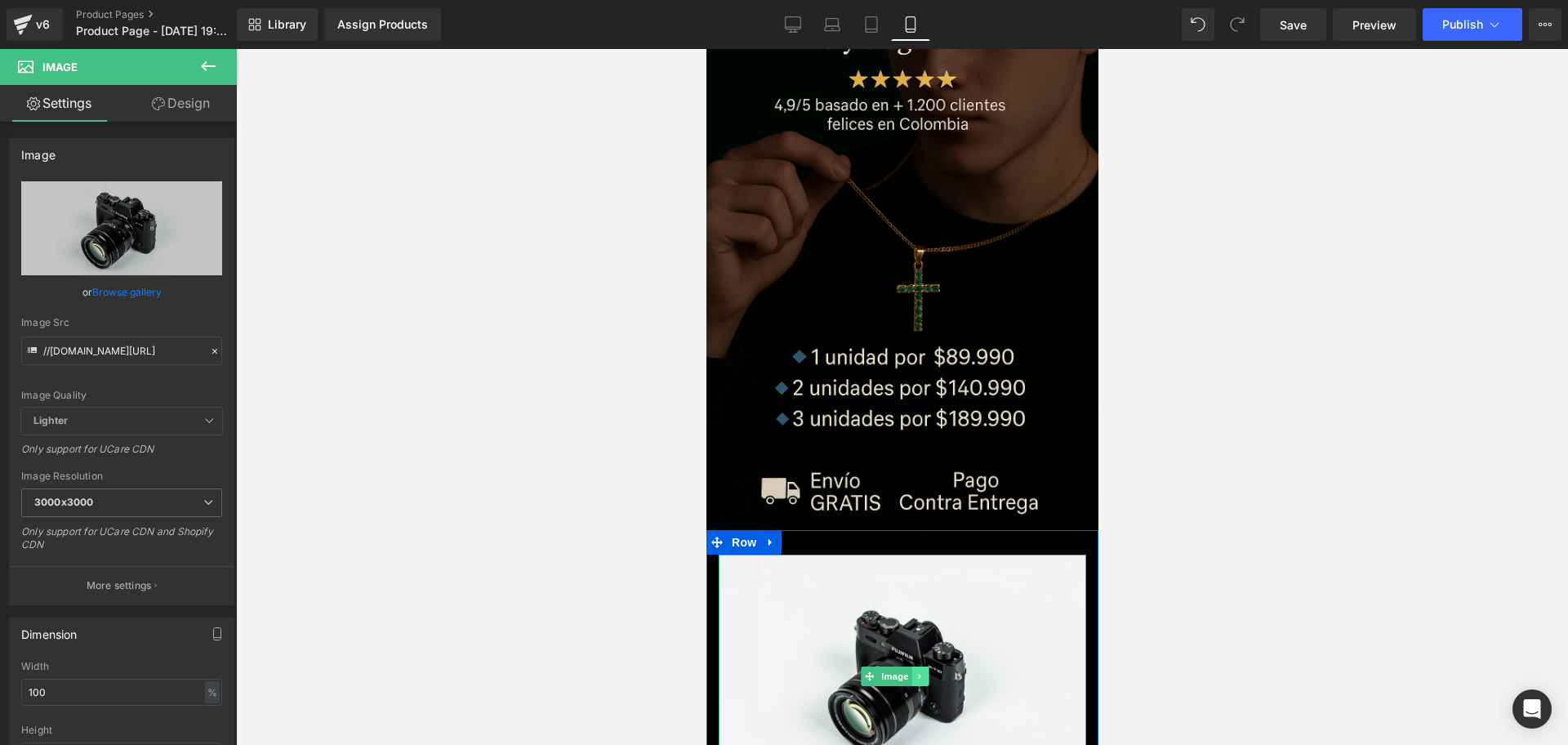
click at [921, 672] on icon at bounding box center [918, 677] width 9 height 10
click at [924, 672] on icon at bounding box center [927, 676] width 9 height 9
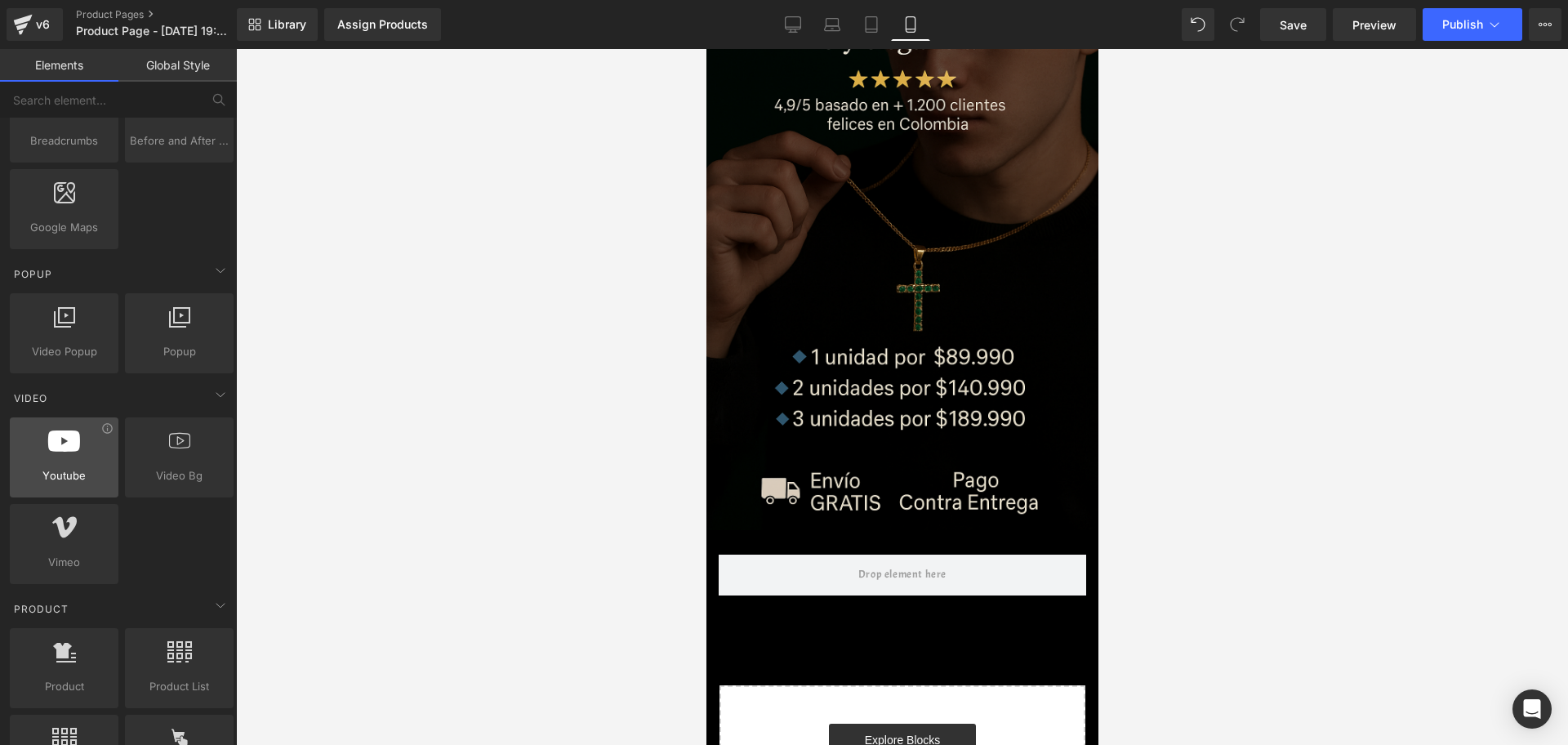
scroll to position [1022, 0]
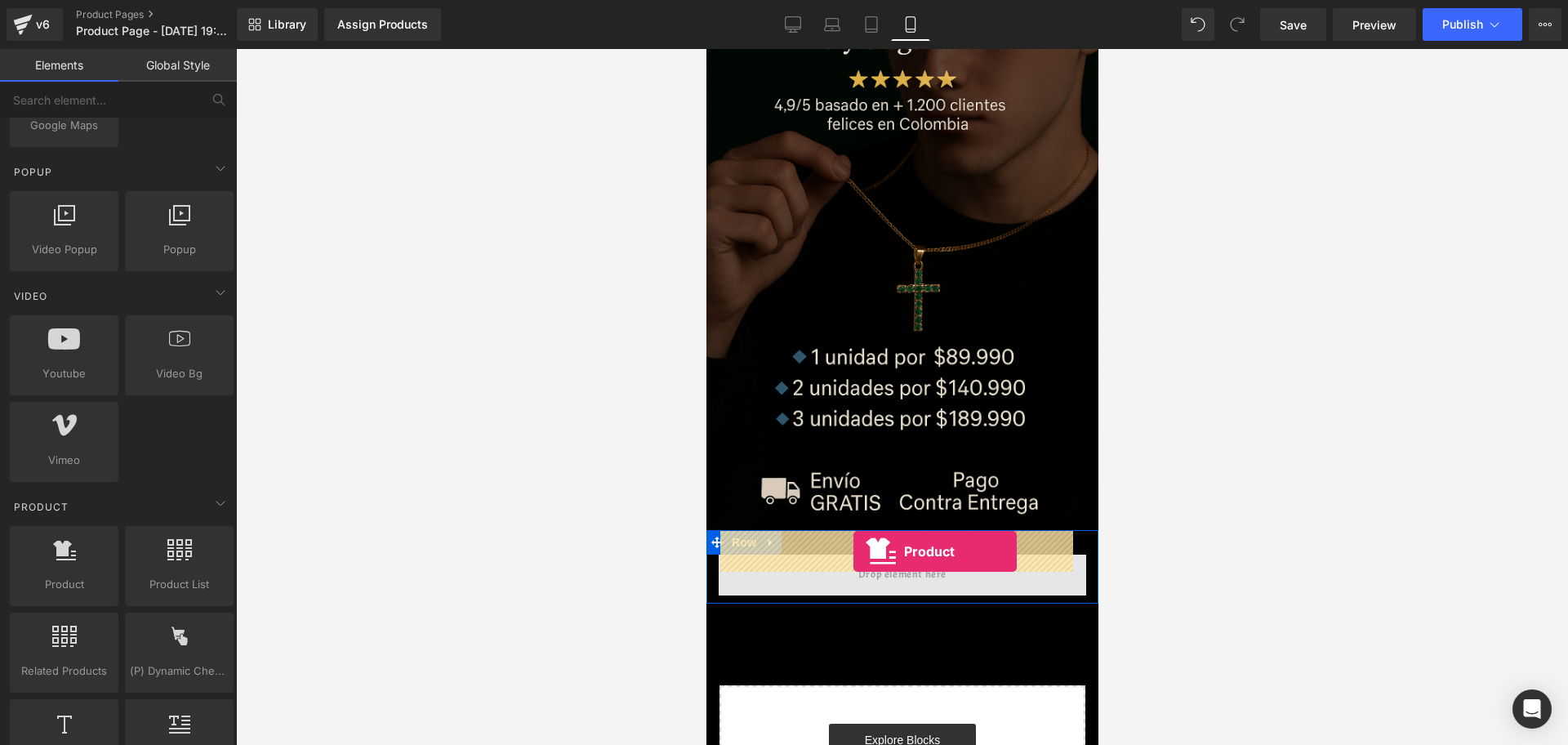
drag, startPoint x: 783, startPoint y: 586, endPoint x: 853, endPoint y: 551, distance: 78.3
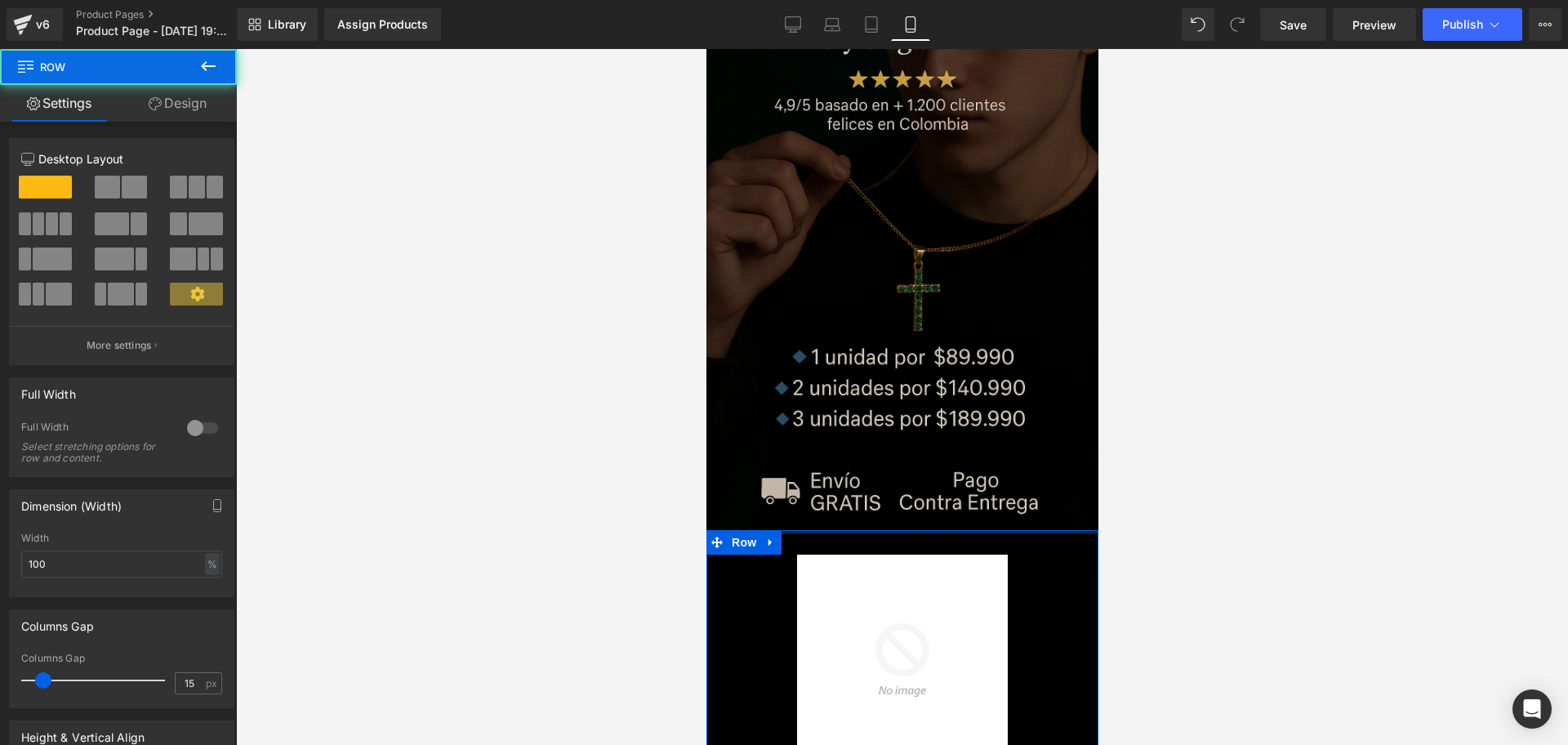
drag, startPoint x: 865, startPoint y: 518, endPoint x: 869, endPoint y: 481, distance: 37.2
click at [869, 481] on div "Image Row Sale Off (P) Image [PERSON_NAME] con Zirconias en [PERSON_NAME] Verde…" at bounding box center [901, 557] width 392 height 1220
click at [1124, 481] on div at bounding box center [901, 397] width 1332 height 697
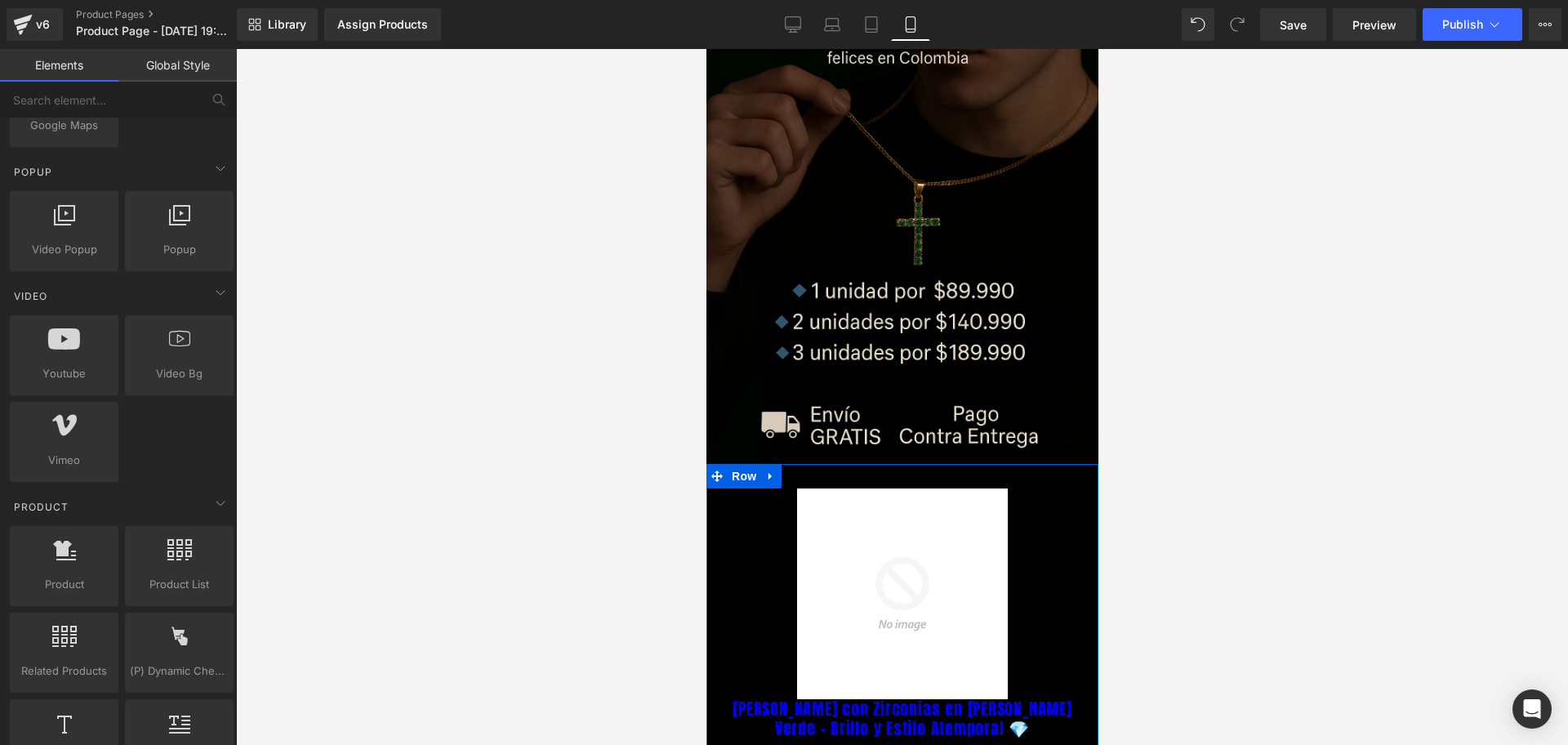
scroll to position [306, 0]
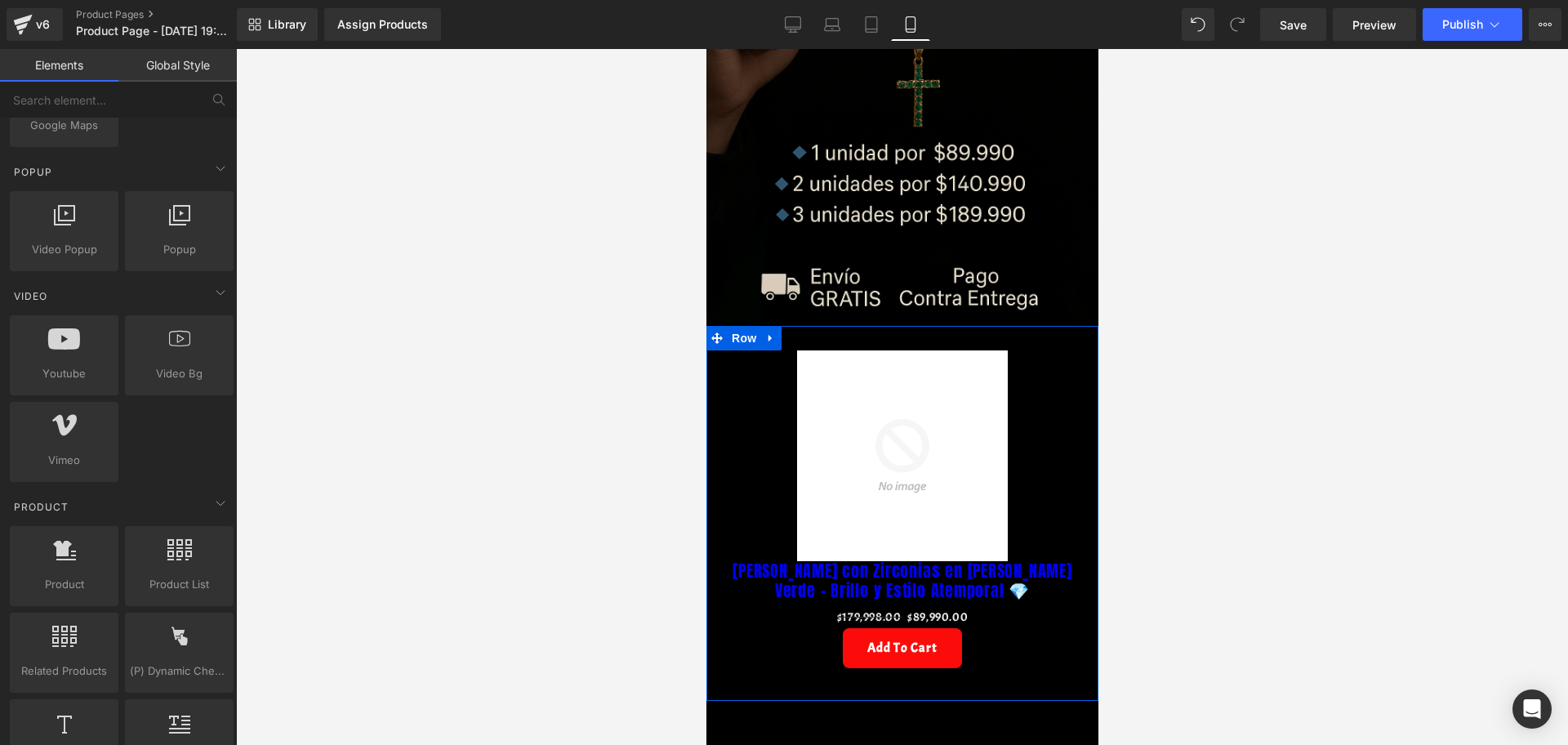
click at [978, 424] on img at bounding box center [901, 456] width 211 height 211
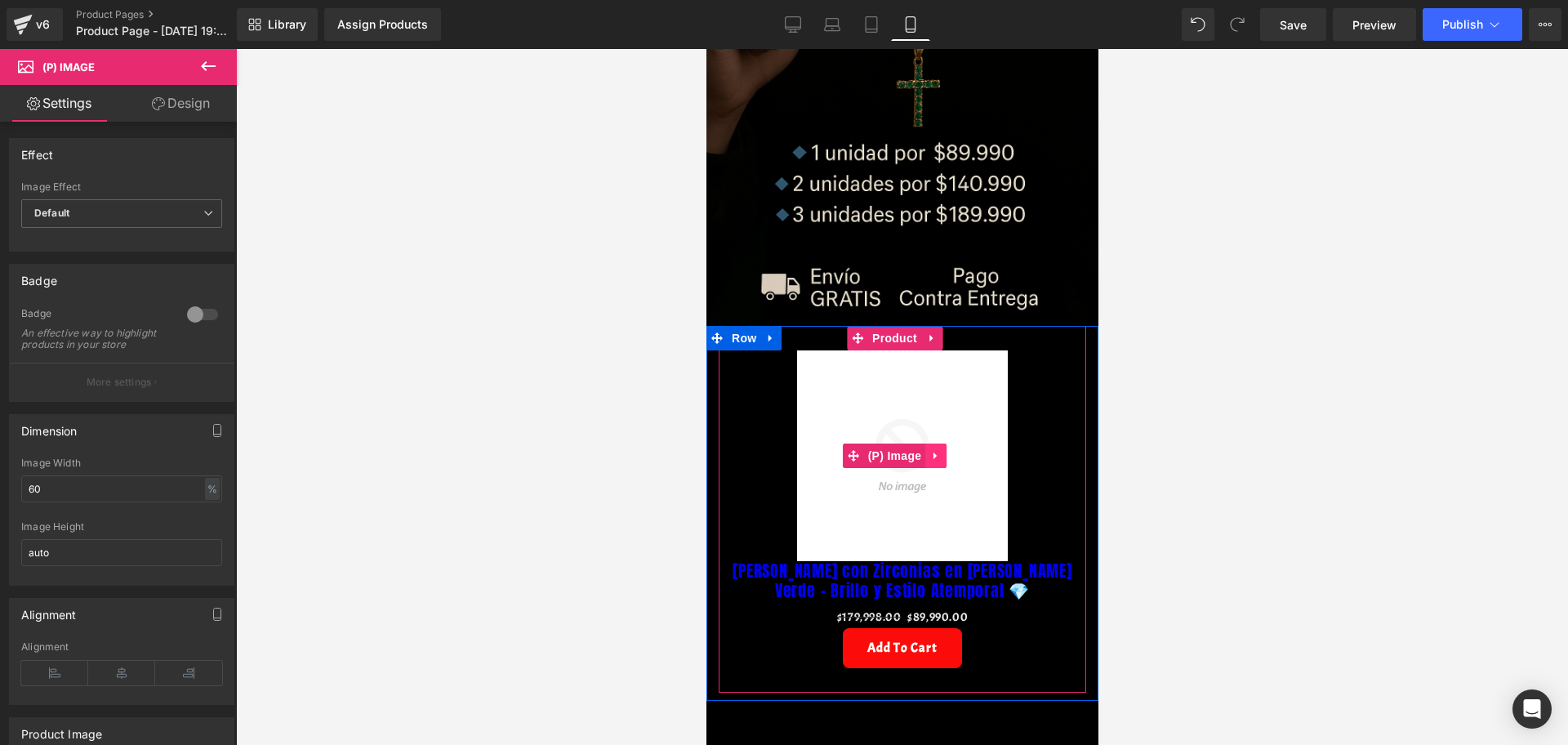
click at [932, 444] on link at bounding box center [935, 456] width 21 height 25
click at [946, 450] on icon at bounding box center [946, 456] width 11 height 11
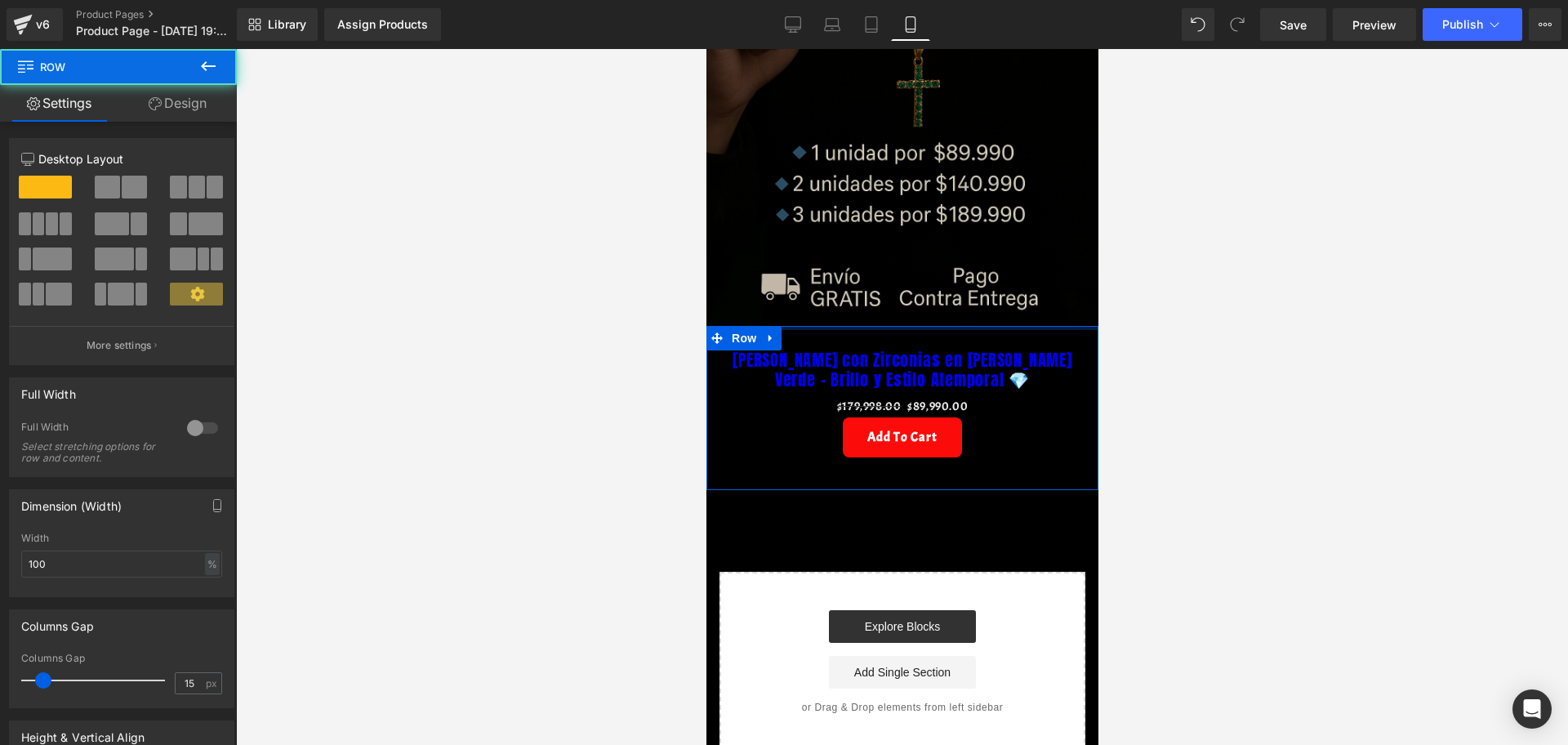
drag, startPoint x: 953, startPoint y: 304, endPoint x: 948, endPoint y: 291, distance: 13.9
click at [948, 291] on div "Image Row [PERSON_NAME] con Zirconias en [PERSON_NAME] Verde – Brillo y Estilo …" at bounding box center [901, 247] width 392 height 1009
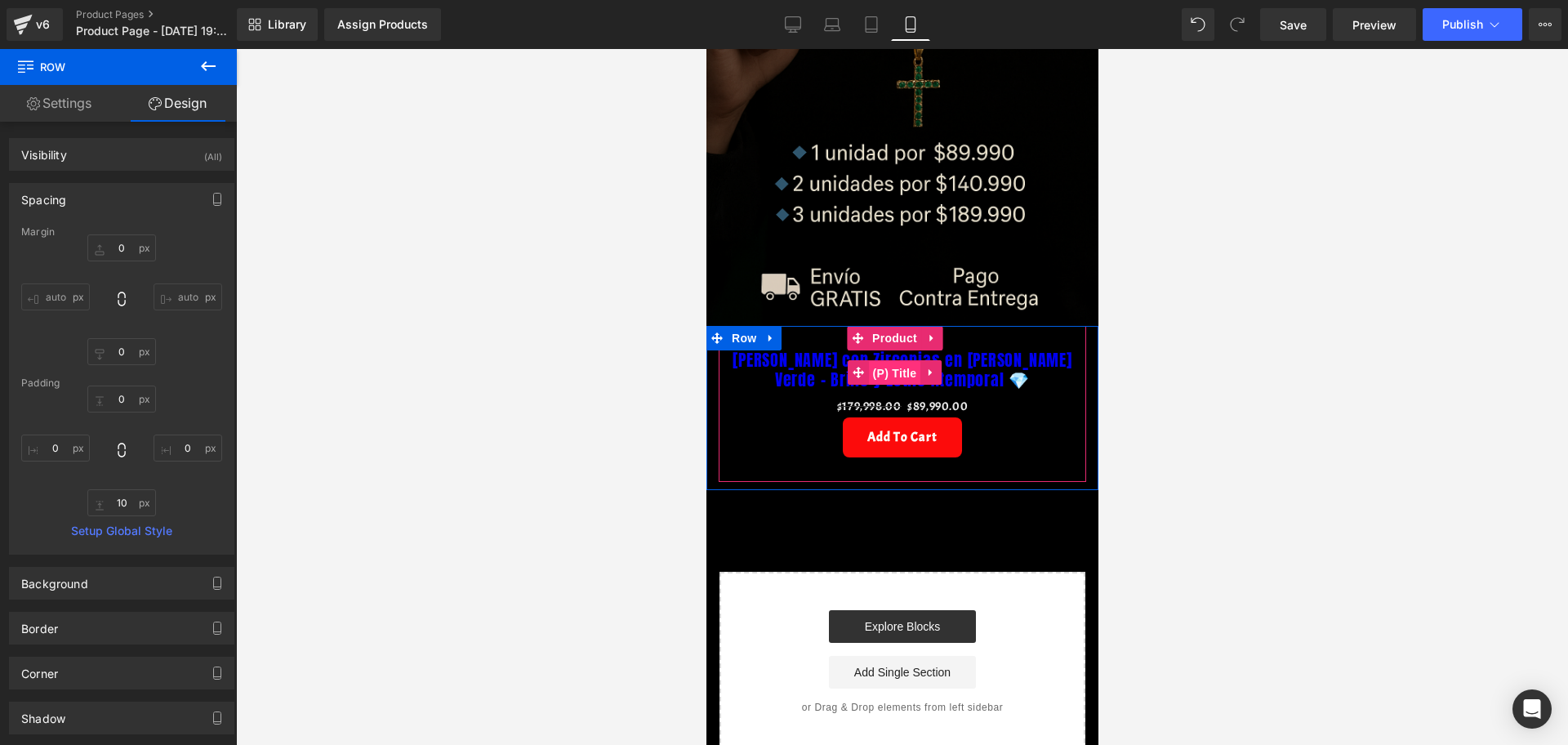
click at [910, 361] on span "(P) Title" at bounding box center [894, 373] width 52 height 25
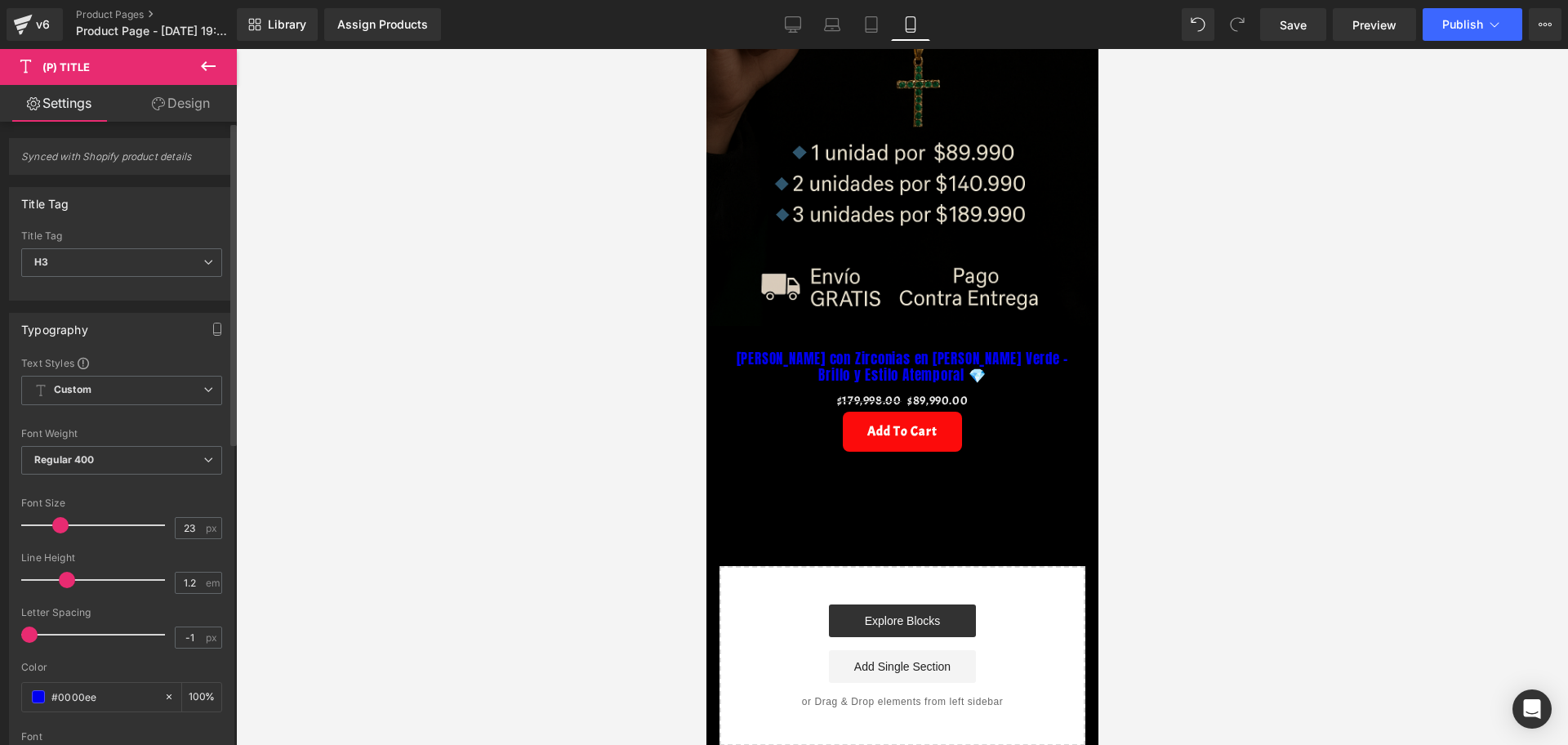
type input "24"
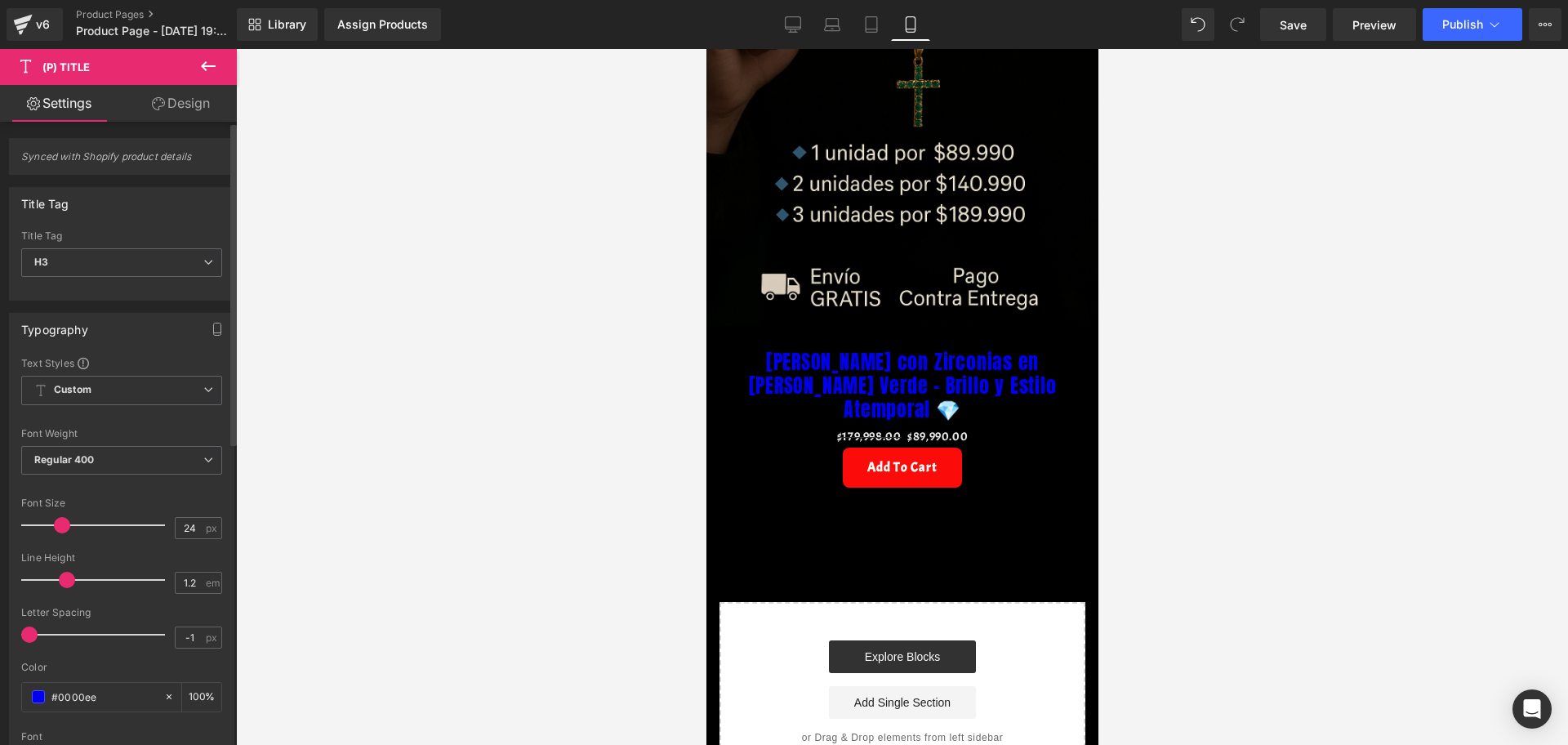
drag, startPoint x: 51, startPoint y: 527, endPoint x: 57, endPoint y: 511, distance: 17.1
click at [57, 511] on div at bounding box center [97, 525] width 136 height 32
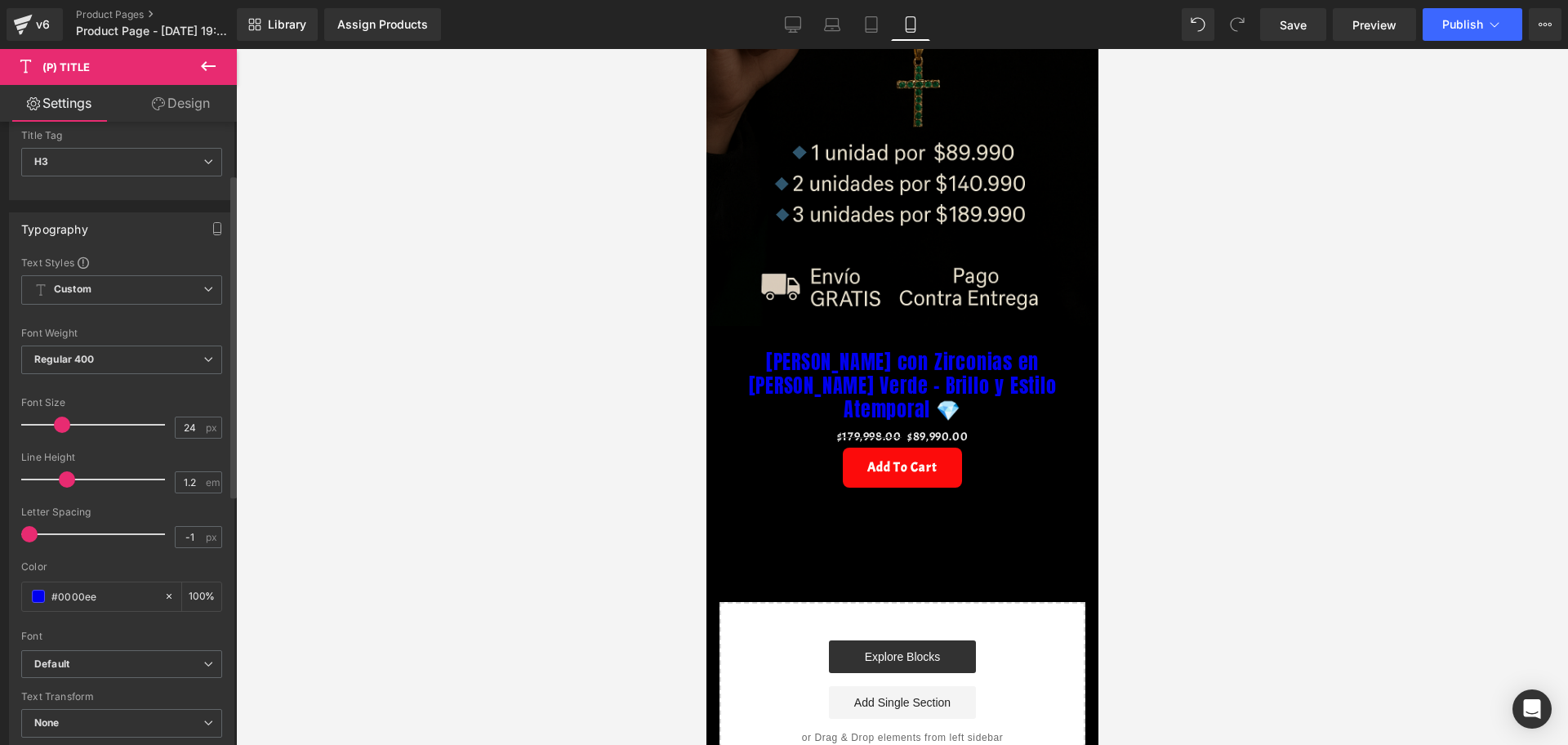
scroll to position [204, 0]
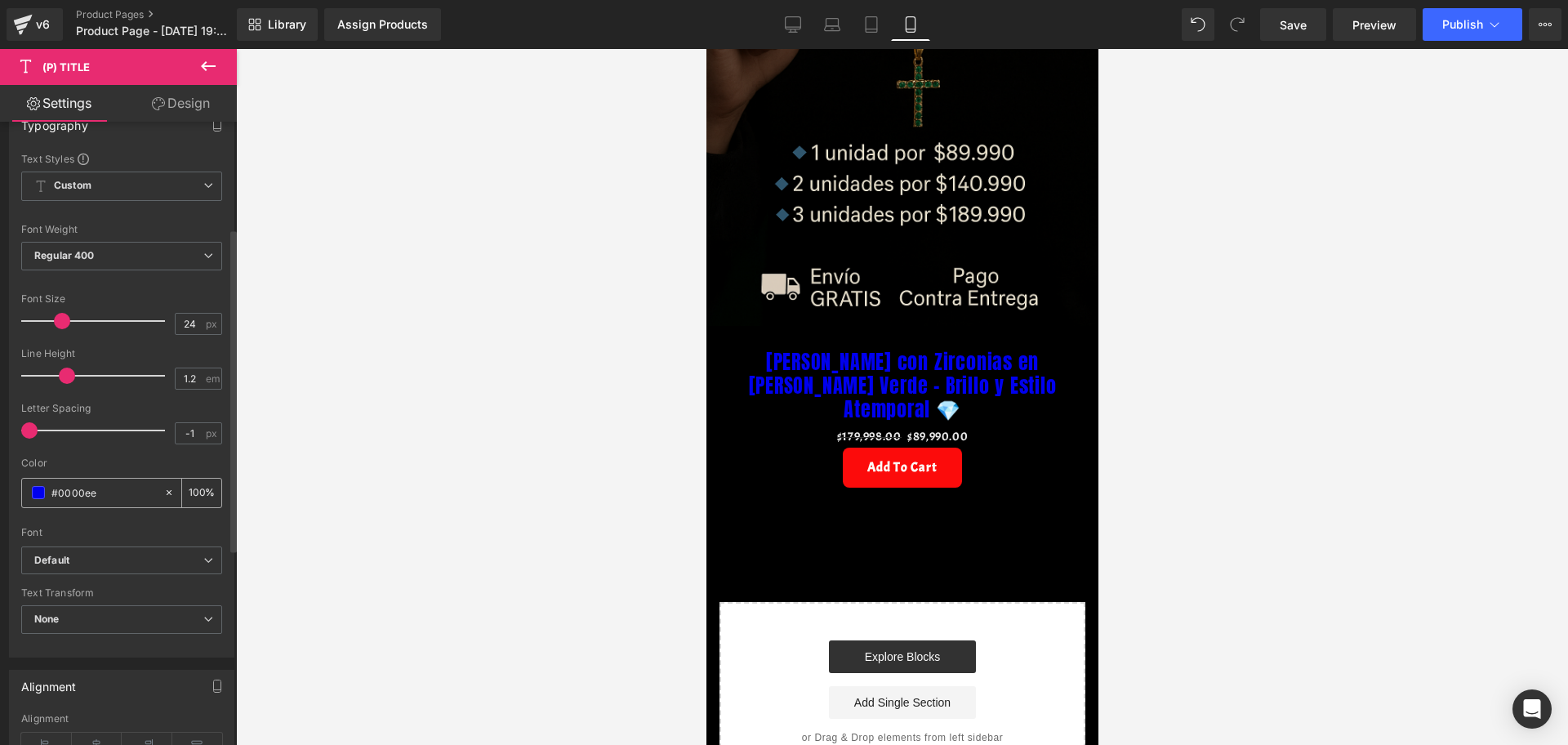
click at [47, 492] on div "#0000ee" at bounding box center [92, 493] width 142 height 29
click at [39, 489] on span at bounding box center [39, 493] width 13 height 13
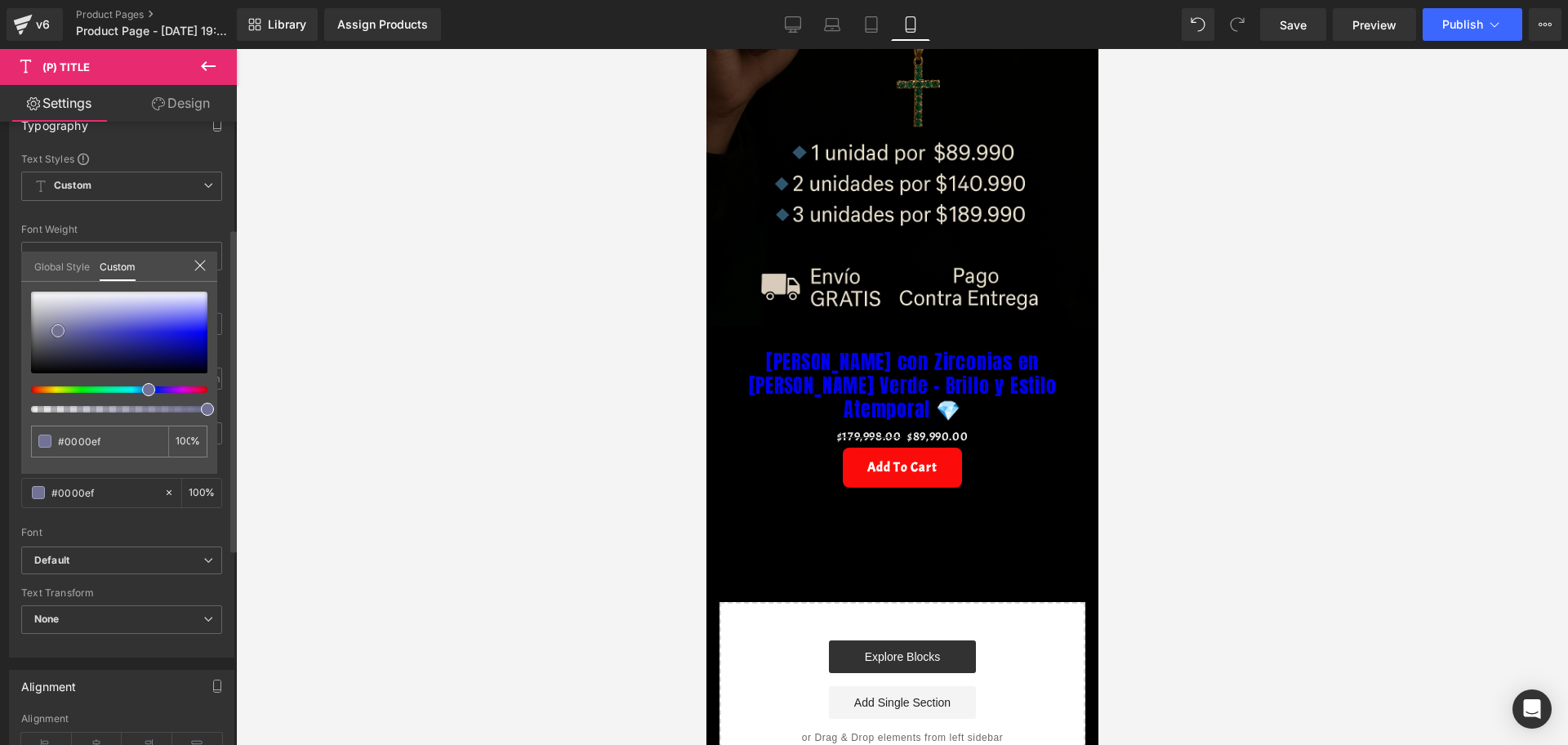
type input "#0000ef"
type input "#9191a0"
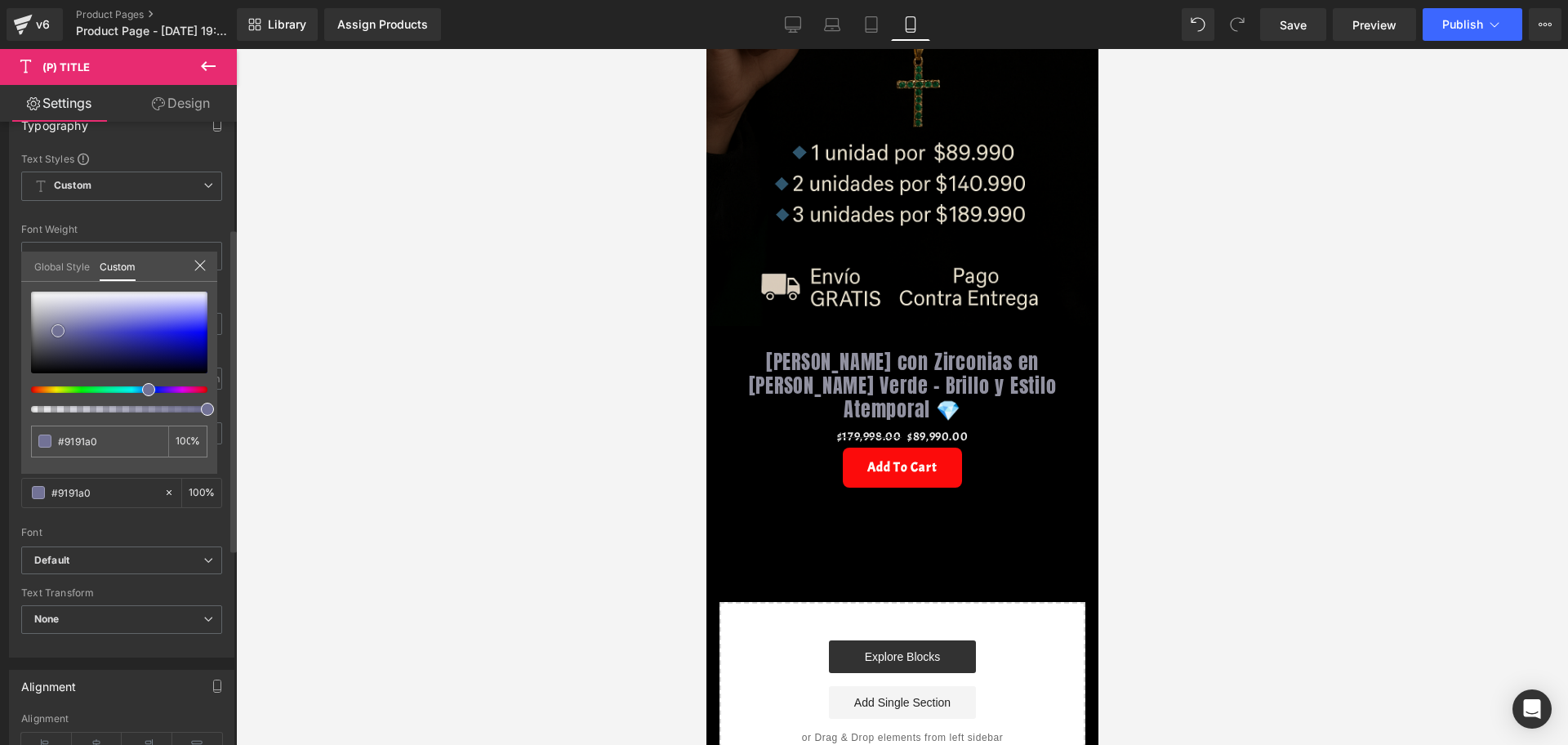
type input "#aeaeb1"
type input "#cccccc"
type input "#dddddd"
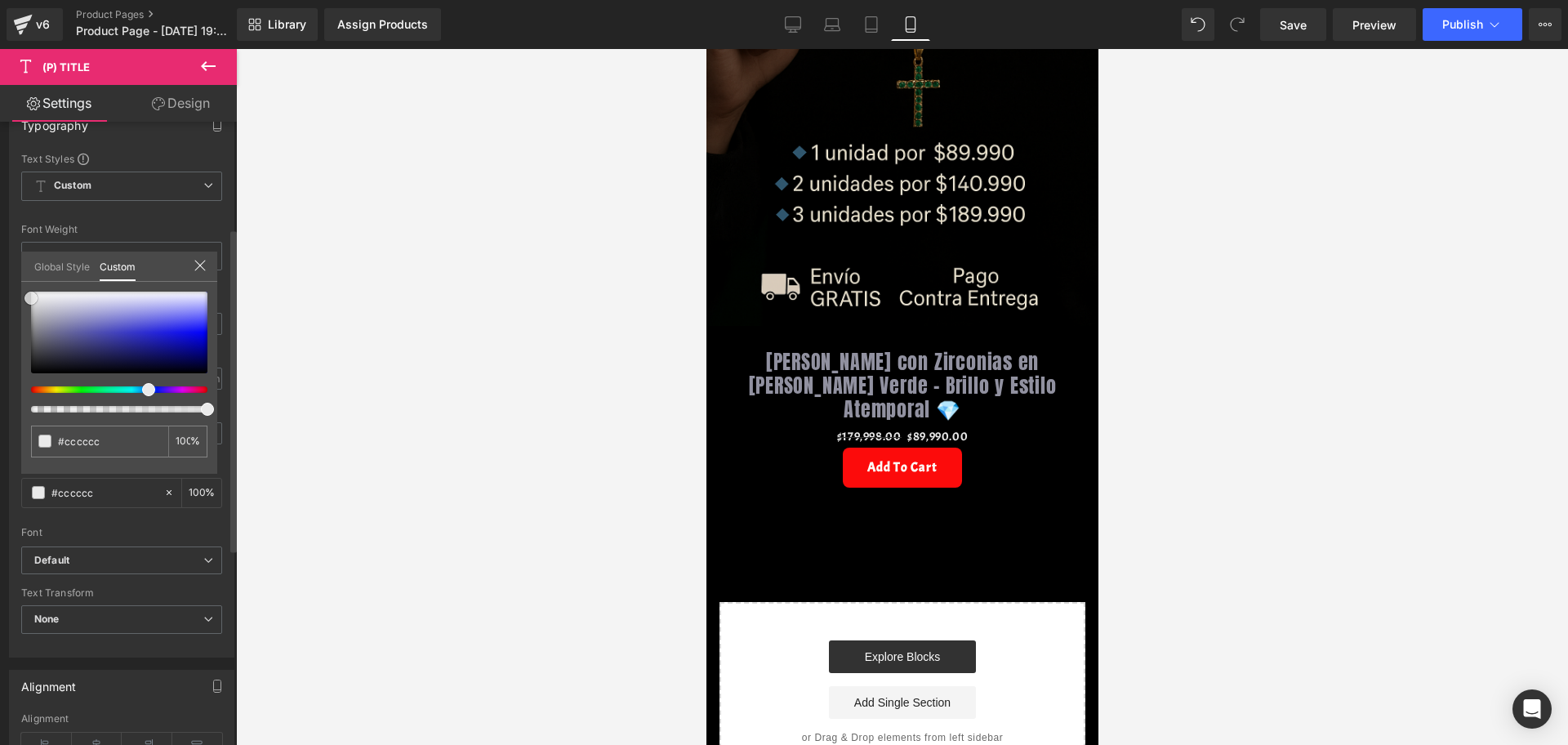
type input "#dddddd"
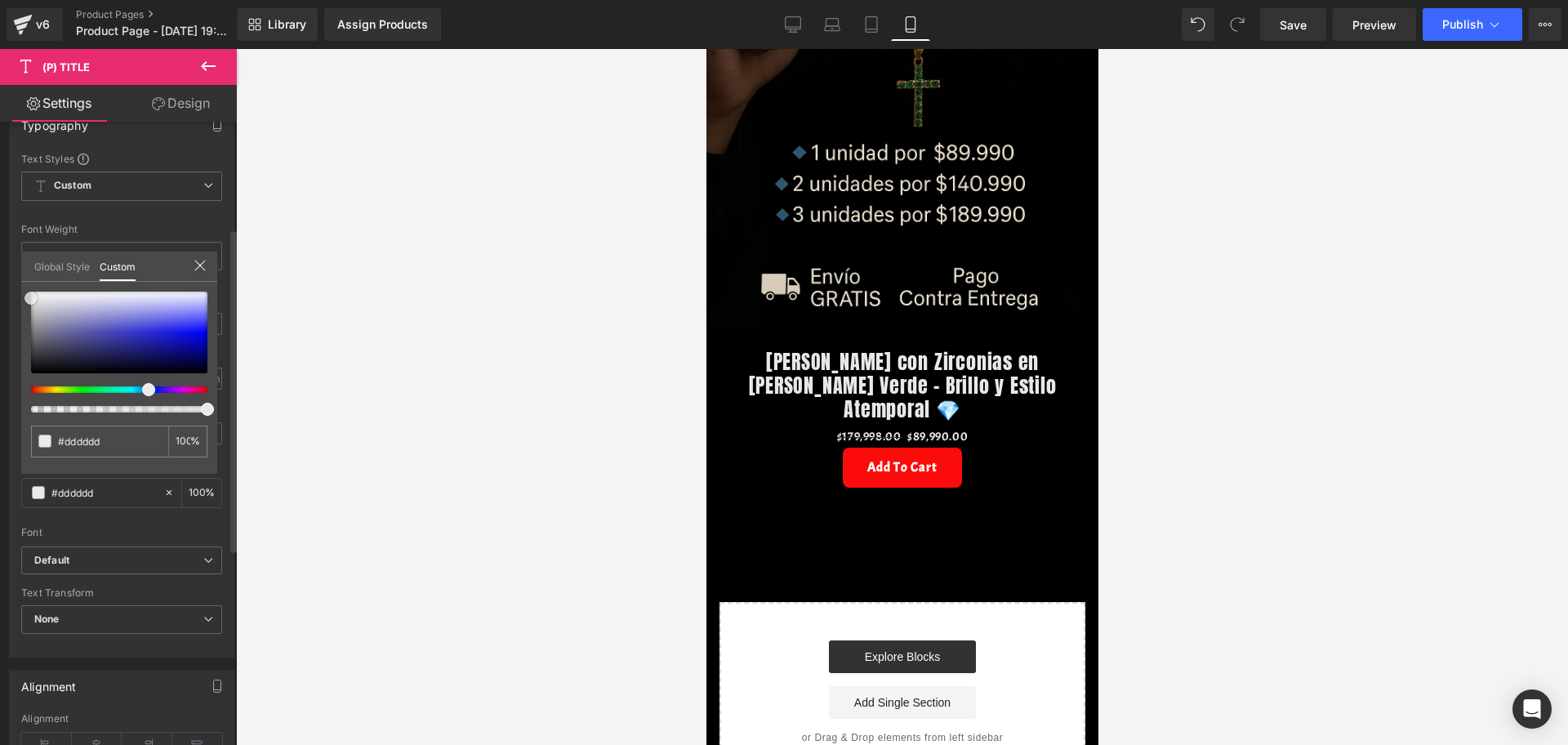
type input "#e8e8e8"
type input "#f2f2f2"
type input "#f9f9f9"
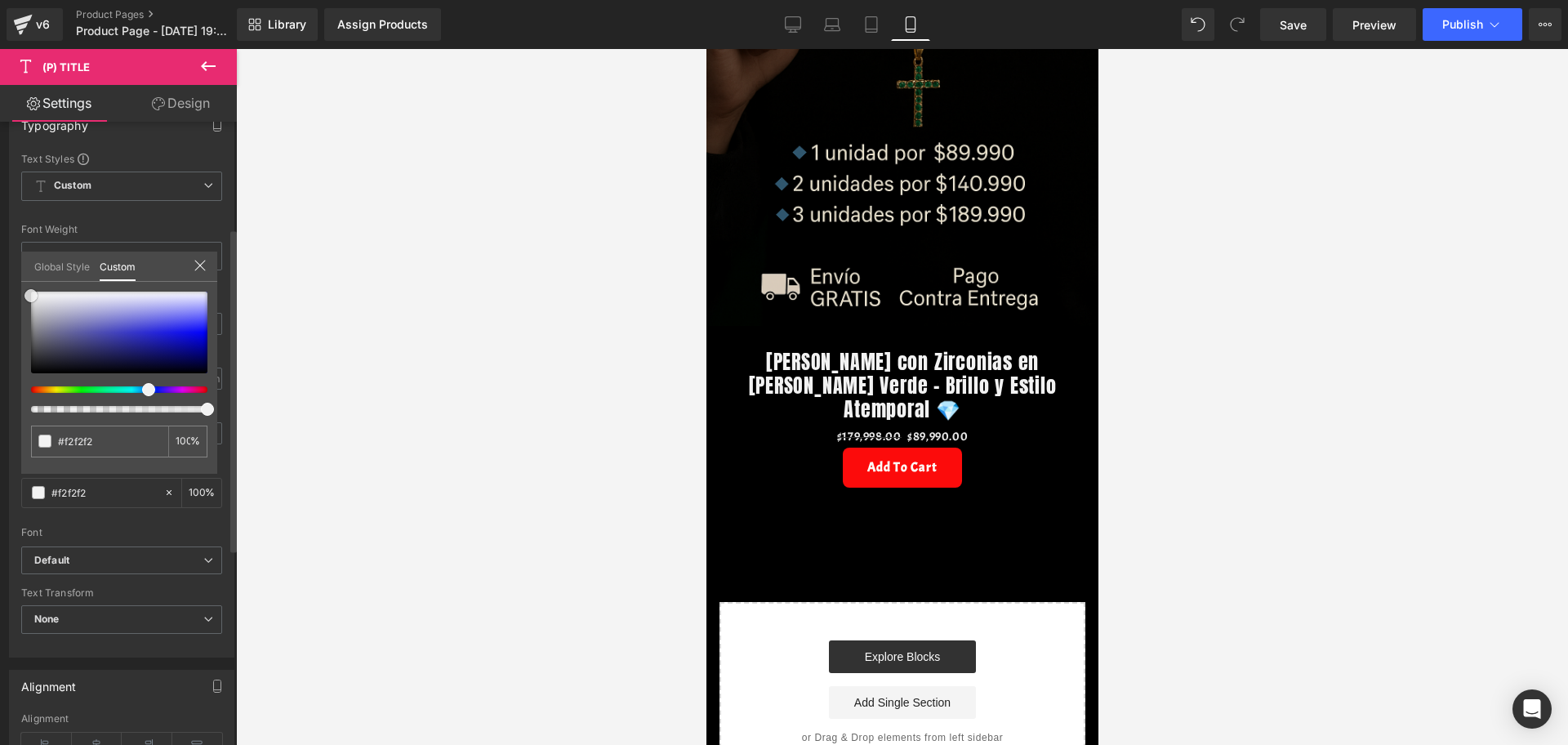
type input "#f9f9f9"
type input "#ffffff"
drag, startPoint x: 206, startPoint y: 335, endPoint x: 32, endPoint y: 282, distance: 181.9
click at [32, 282] on div "#ffffff 100 %" at bounding box center [119, 292] width 196 height 20
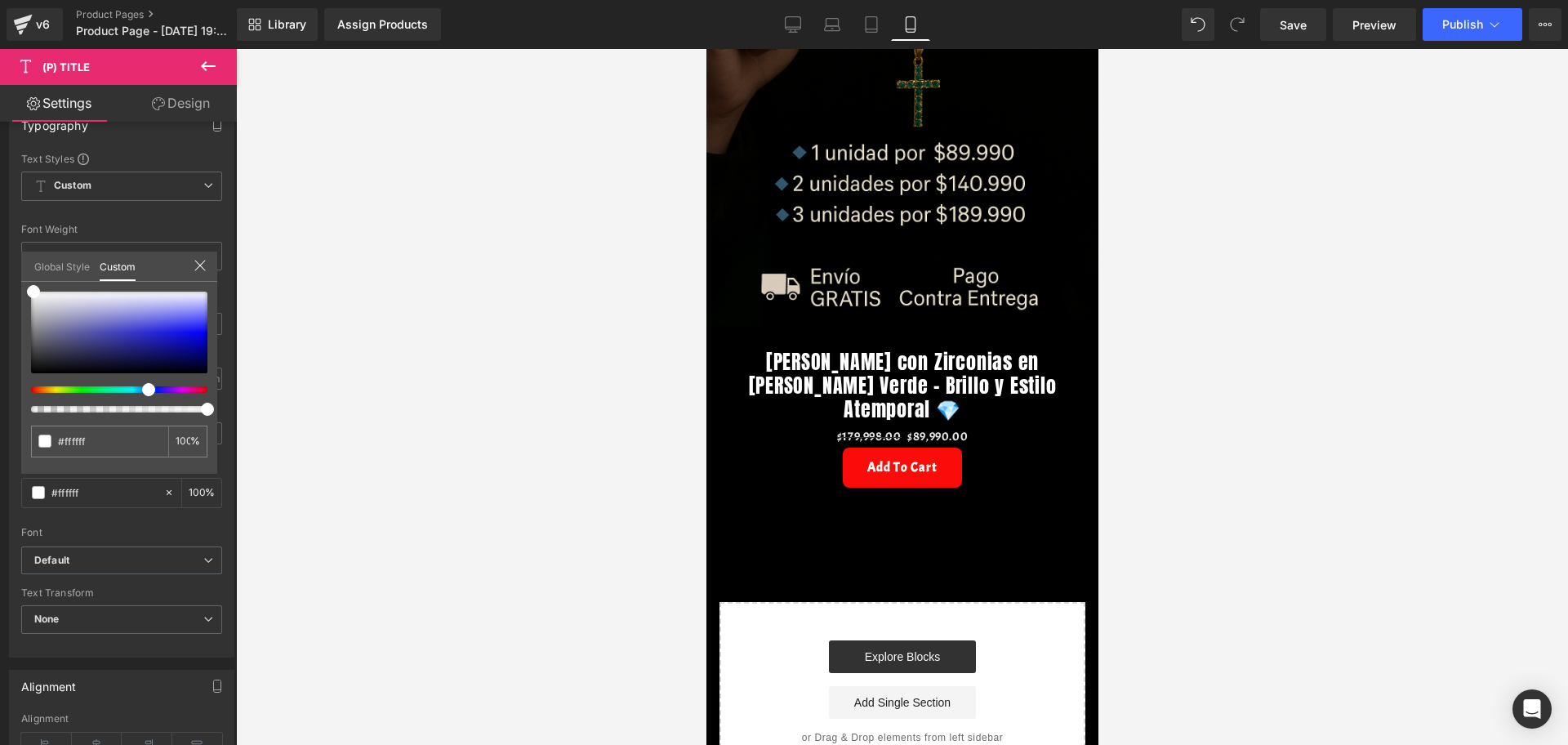
click at [398, 312] on div at bounding box center [901, 397] width 1332 height 697
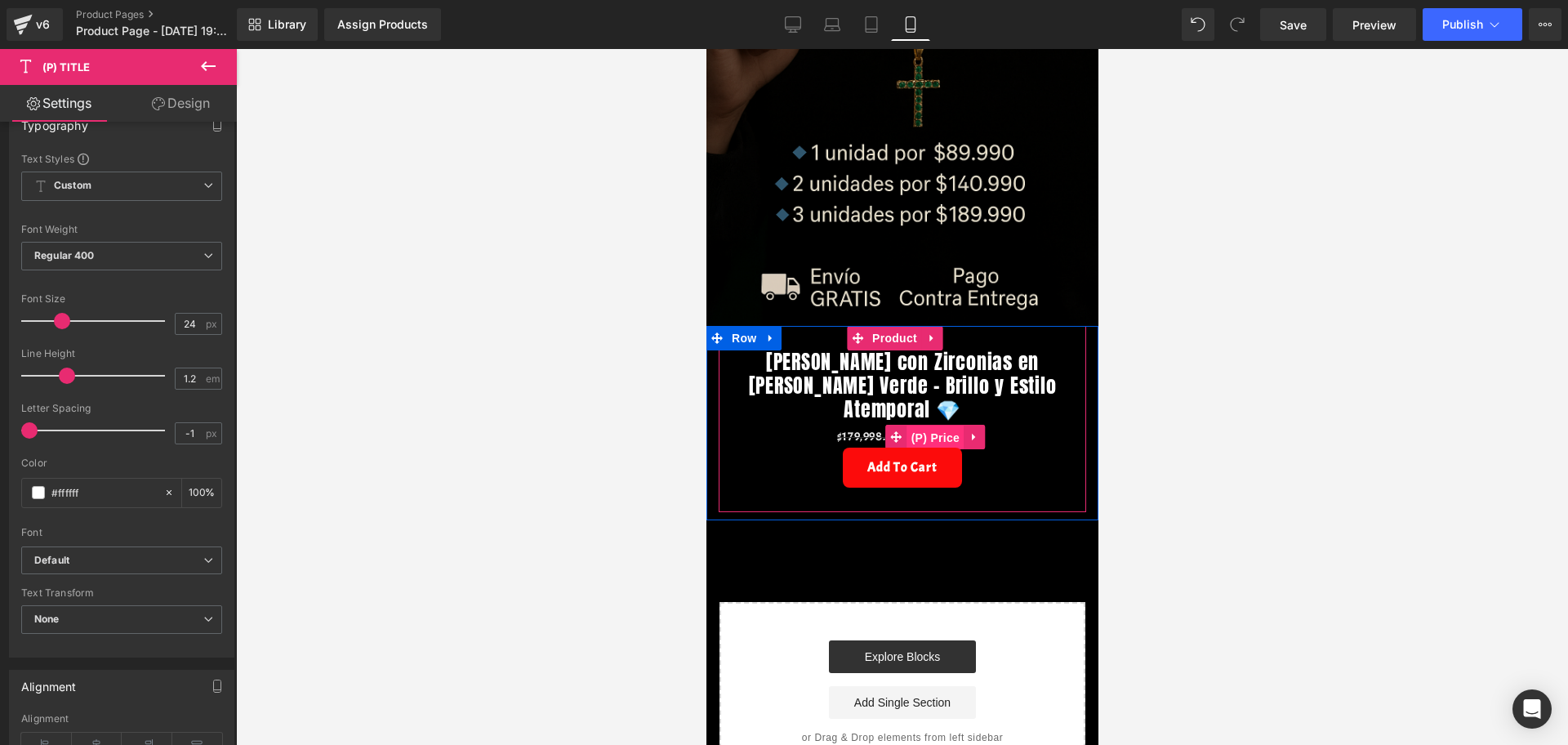
drag, startPoint x: 936, startPoint y: 405, endPoint x: 1006, endPoint y: 448, distance: 82.2
click at [936, 426] on span "(P) Price" at bounding box center [935, 438] width 57 height 25
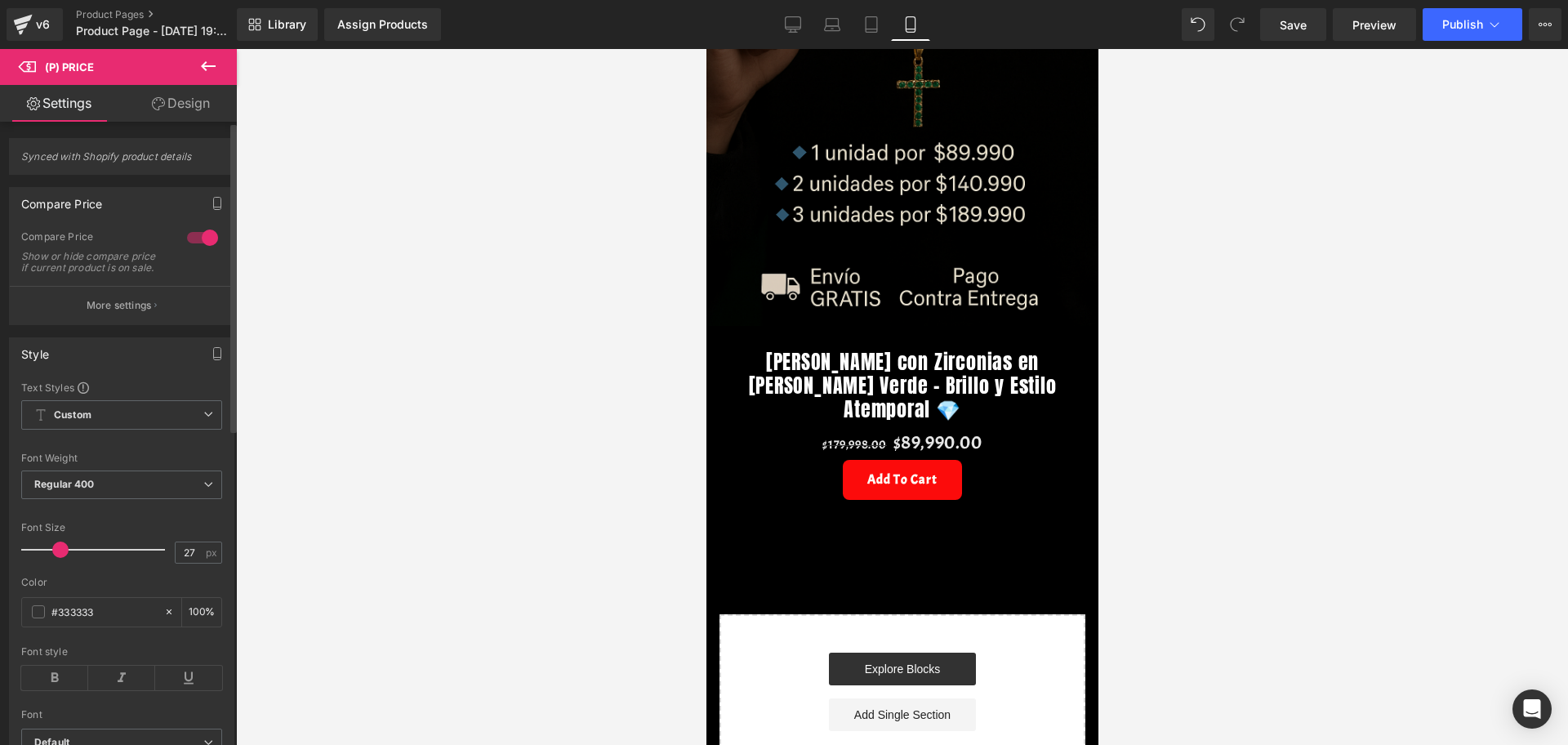
type input "28"
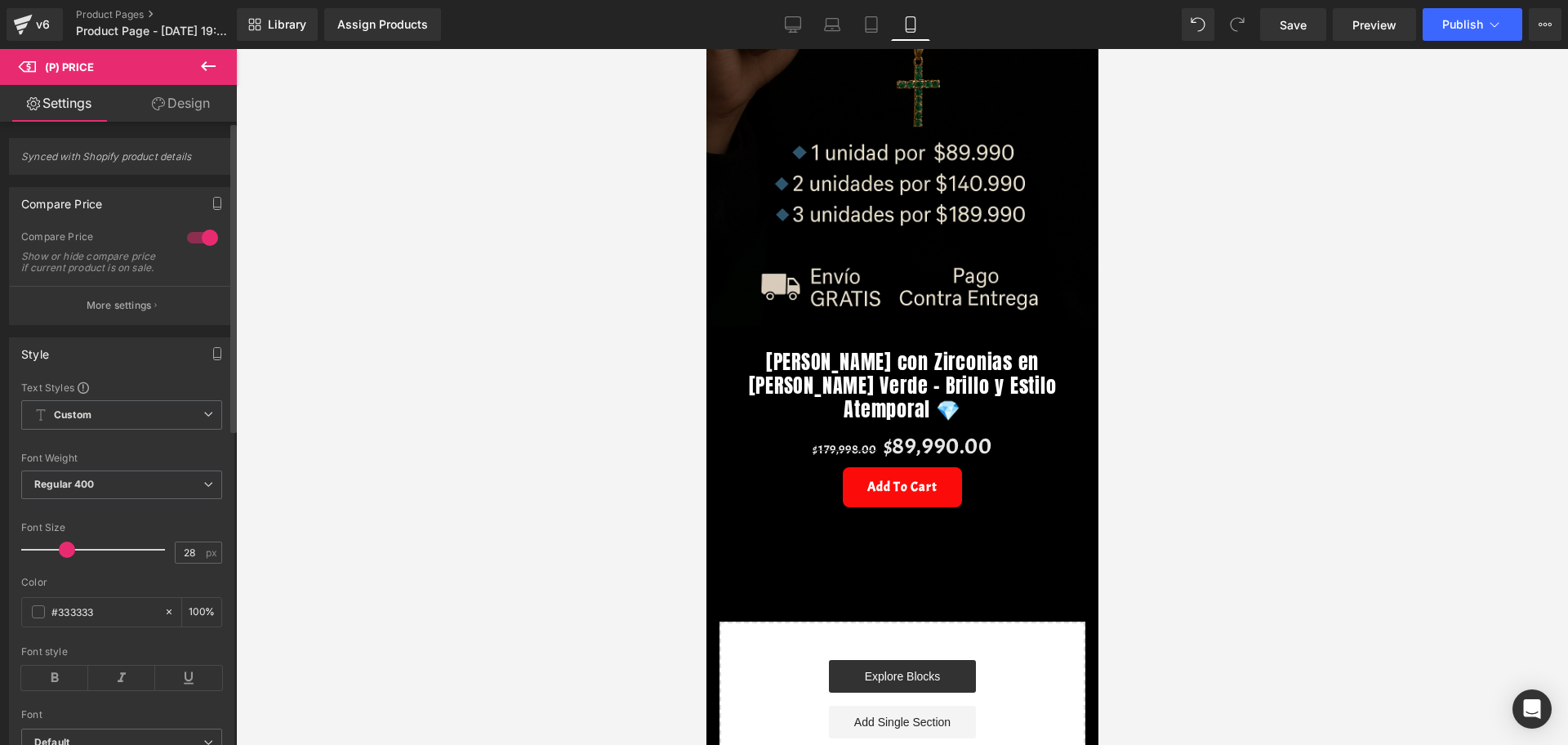
drag, startPoint x: 50, startPoint y: 563, endPoint x: 67, endPoint y: 560, distance: 17.3
click at [67, 558] on span at bounding box center [66, 549] width 16 height 16
click at [37, 619] on span at bounding box center [39, 612] width 13 height 13
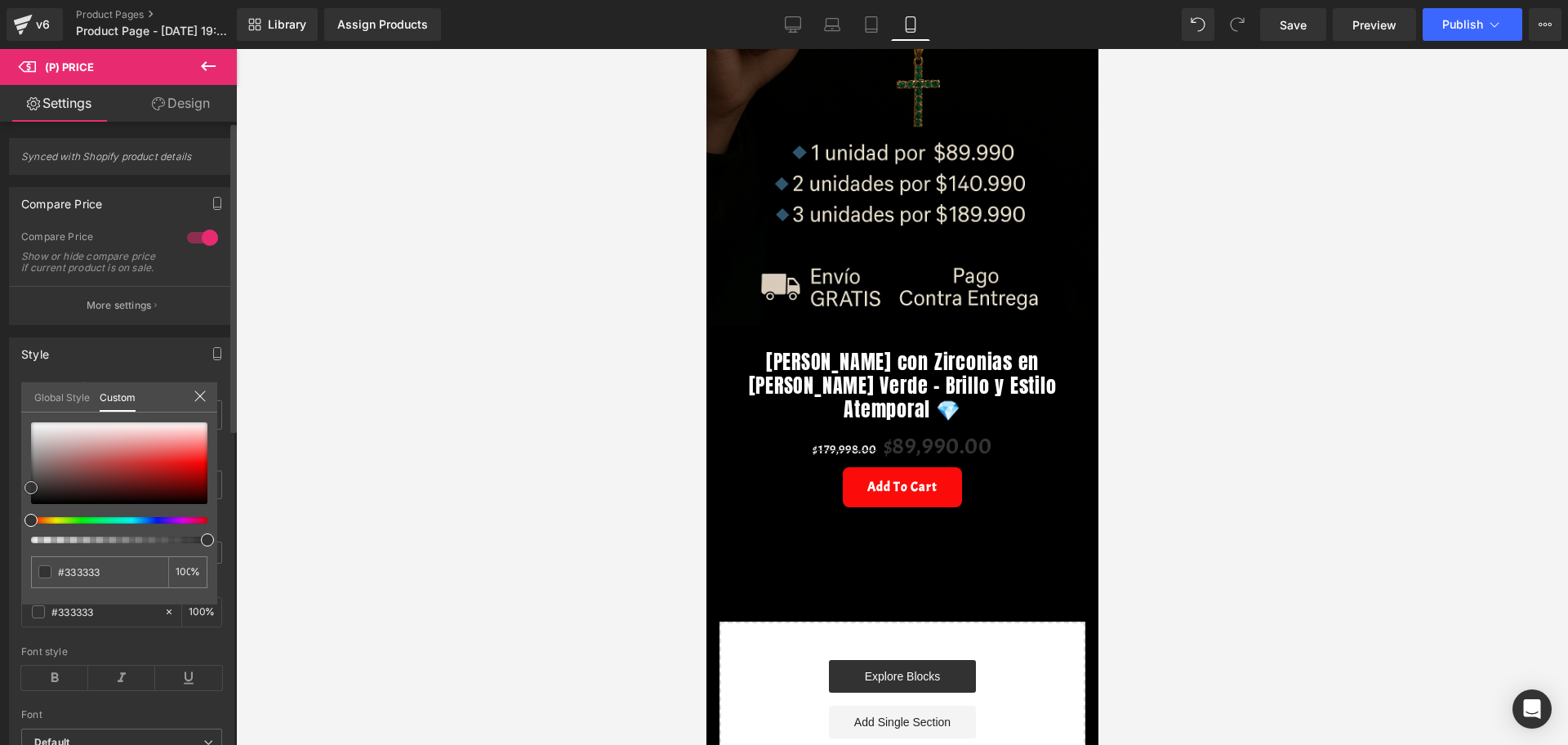
type input "#513838"
type input "#7d2f2f"
type input "#dc2222"
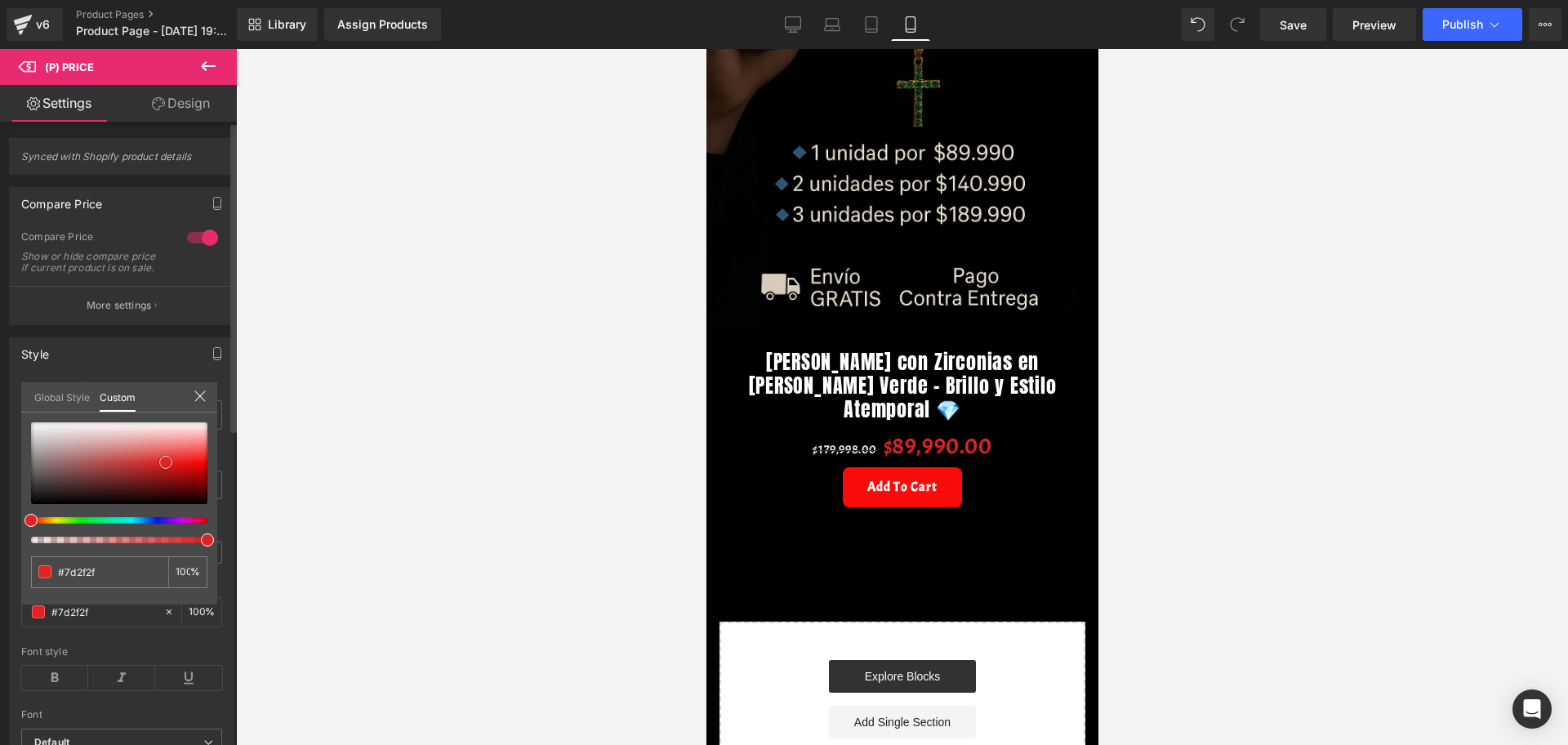
type input "#dc2222"
type input "#f23535"
type input "#f83f3f"
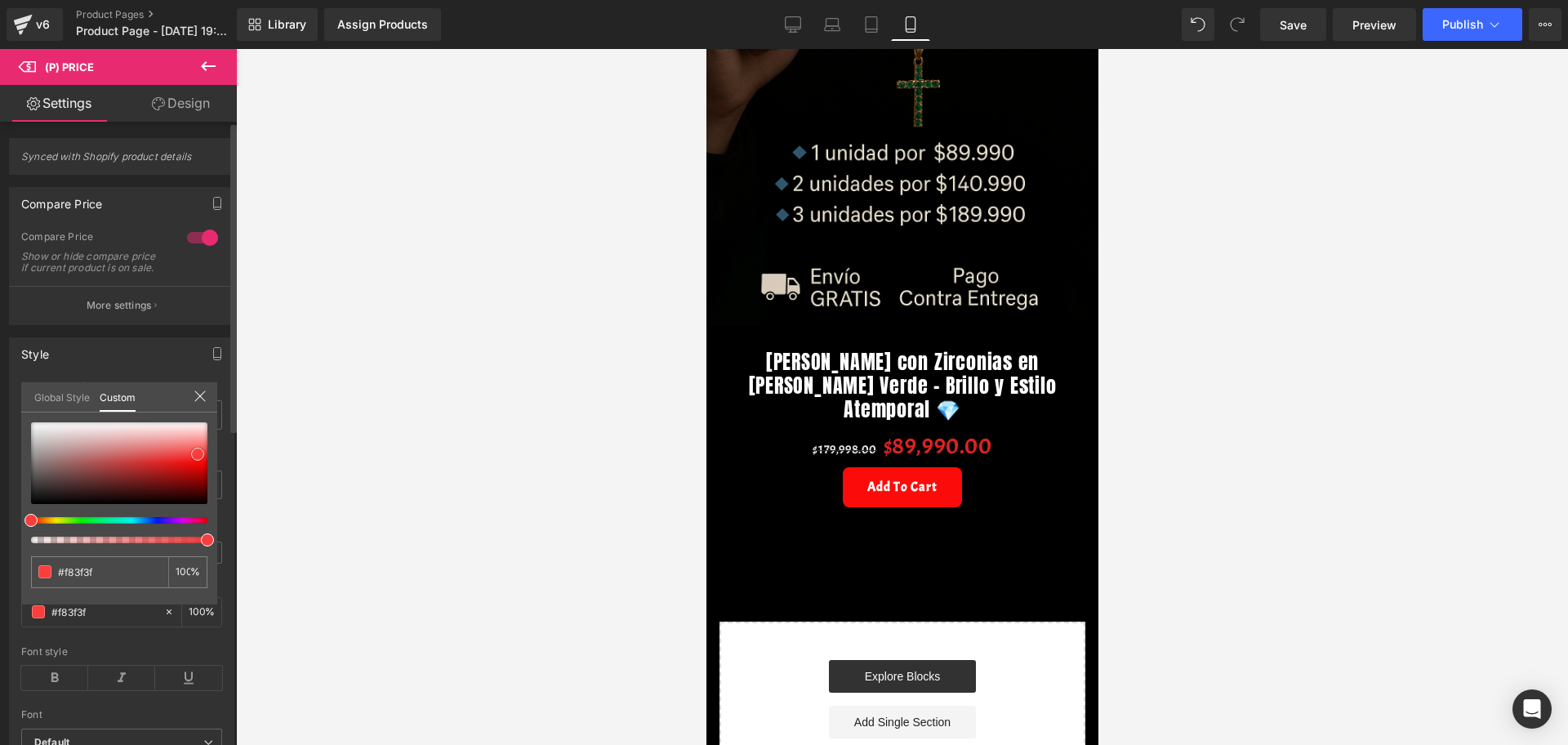
type input "#f93e3e"
type input "#fc3b3b"
type input "#fe3939"
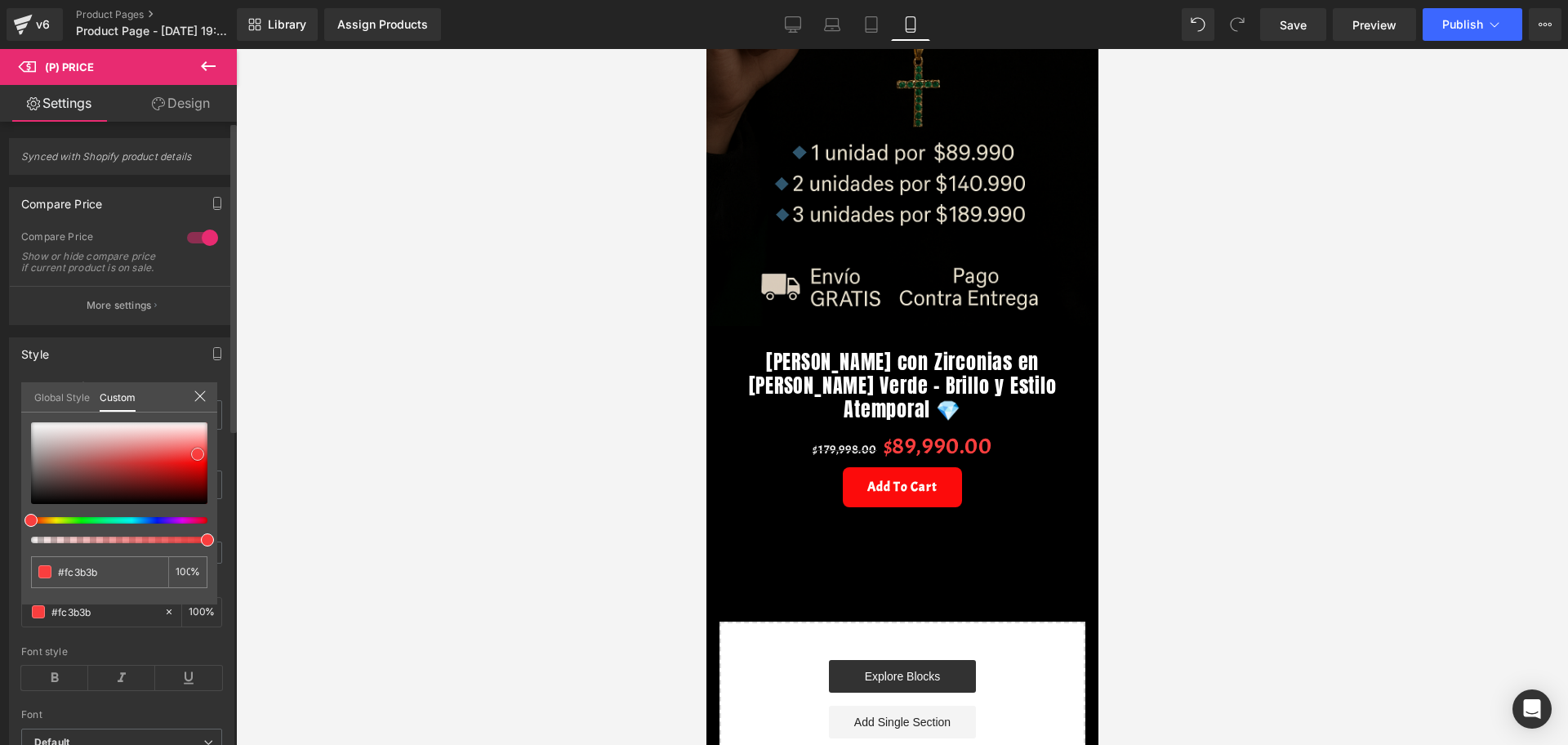
type input "#fe3939"
type input "#fd2e2e"
type input "#fd2929"
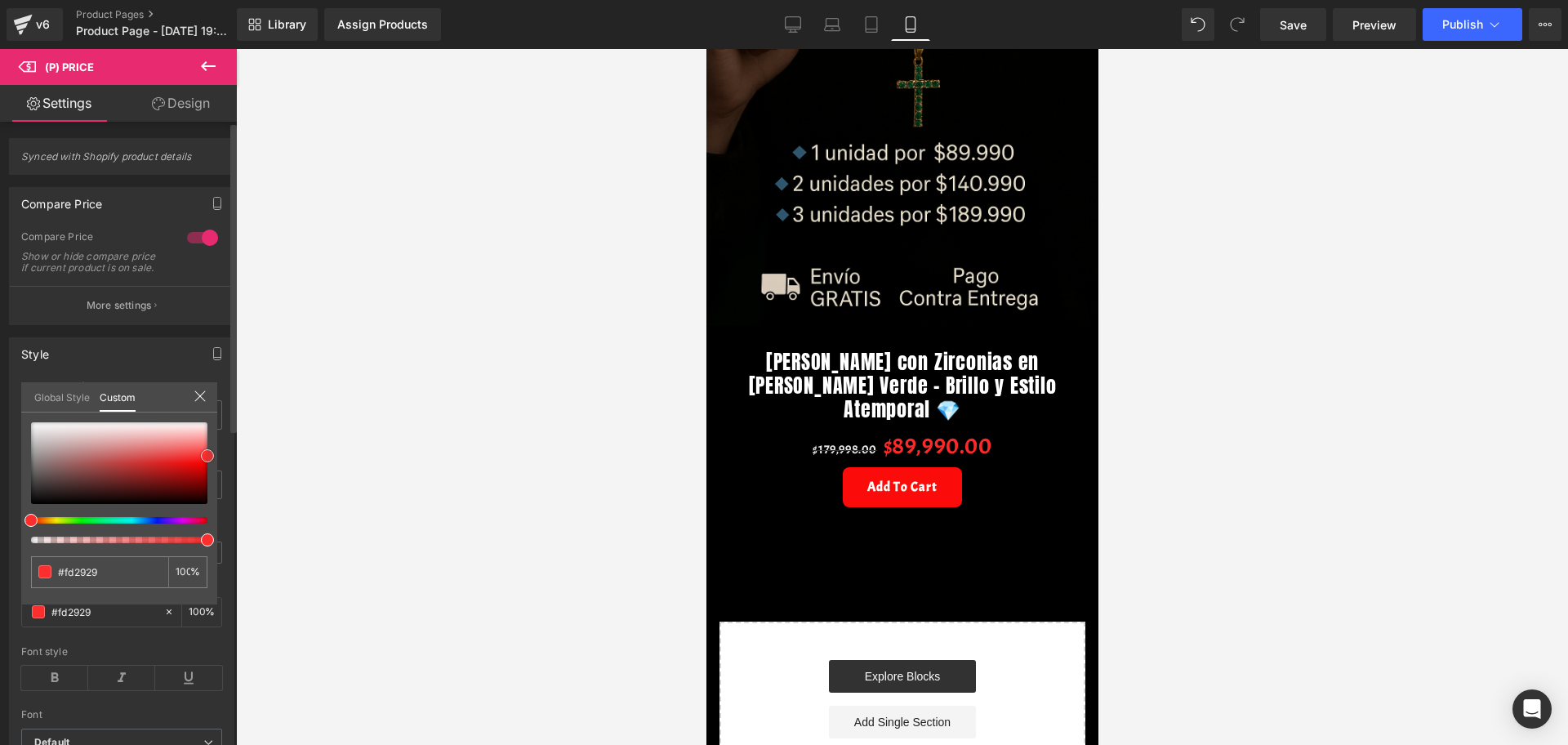
type input "#f90000"
type input "#b70000"
type input "#990000"
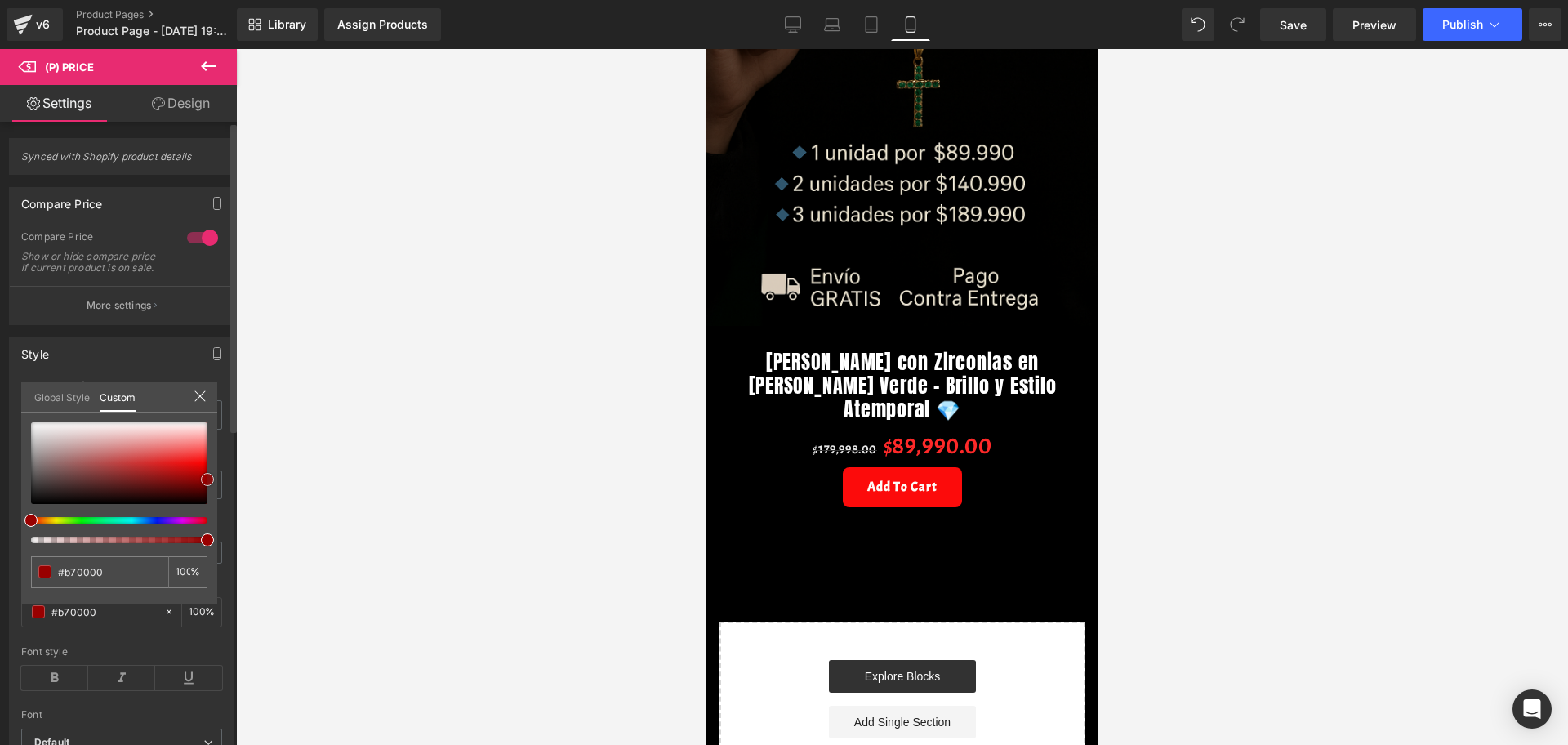
type input "#990000"
type input "#a30000"
type input "#ff0505"
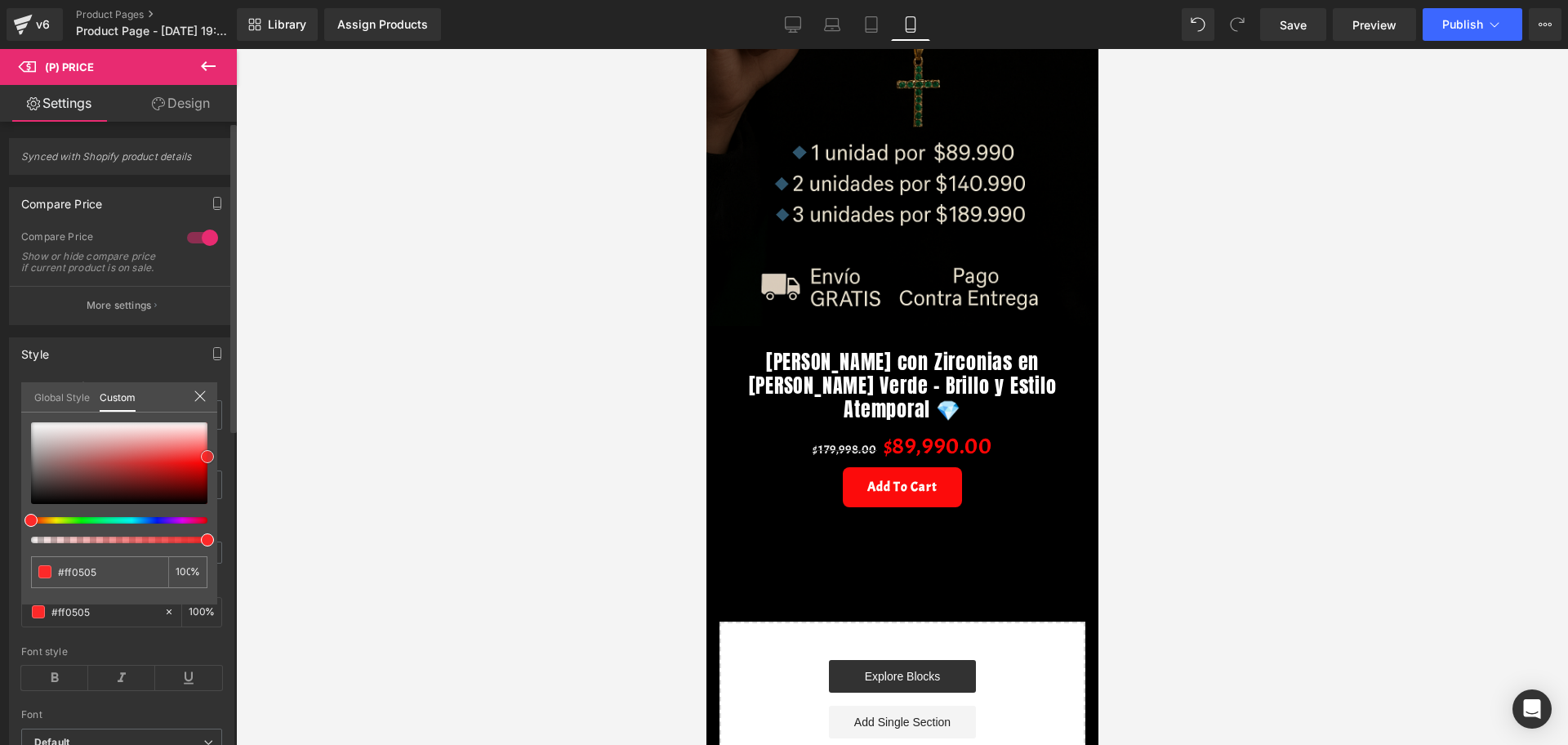
drag, startPoint x: 27, startPoint y: 487, endPoint x: 207, endPoint y: 455, distance: 182.8
click at [207, 455] on span at bounding box center [208, 457] width 13 height 13
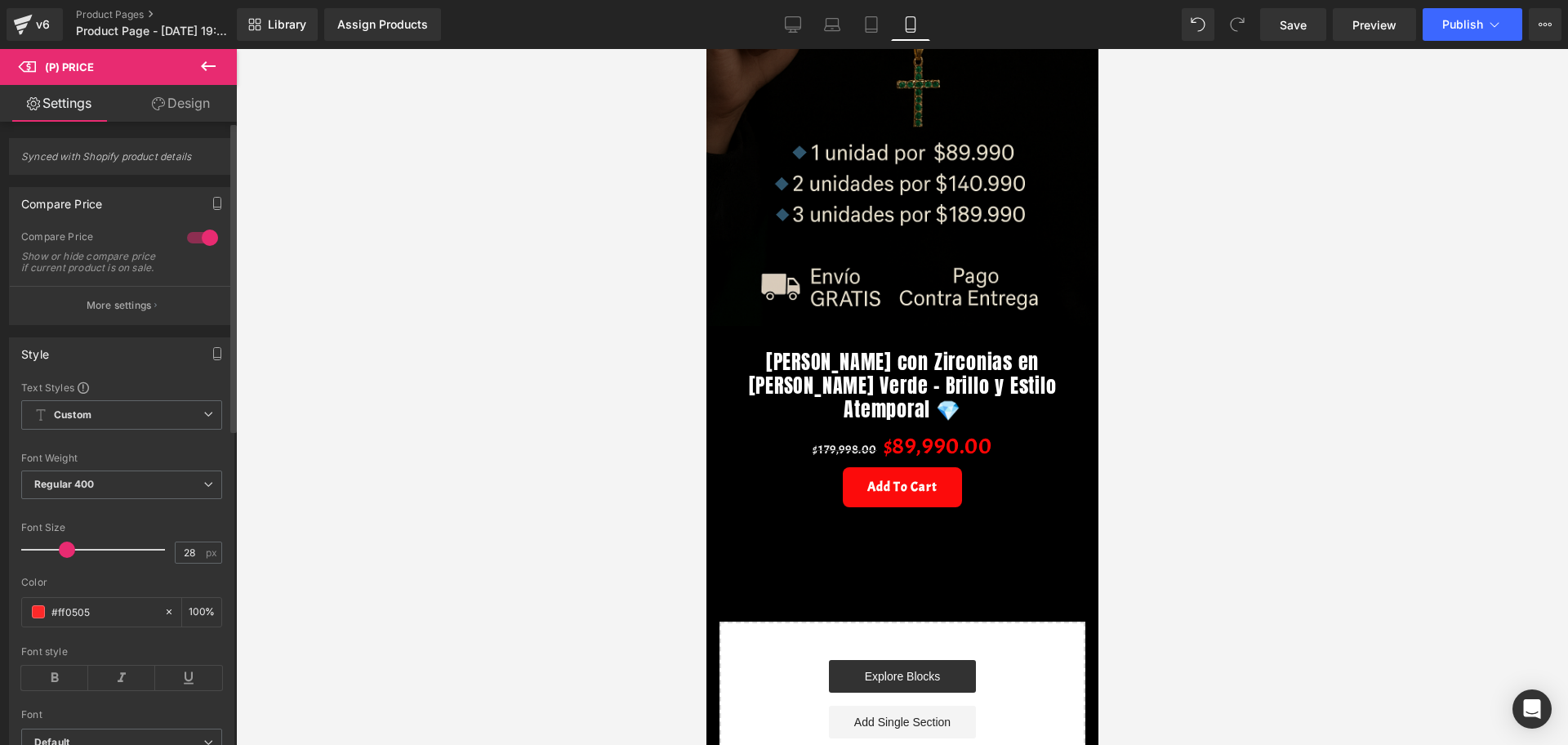
click at [325, 453] on div at bounding box center [901, 397] width 1332 height 697
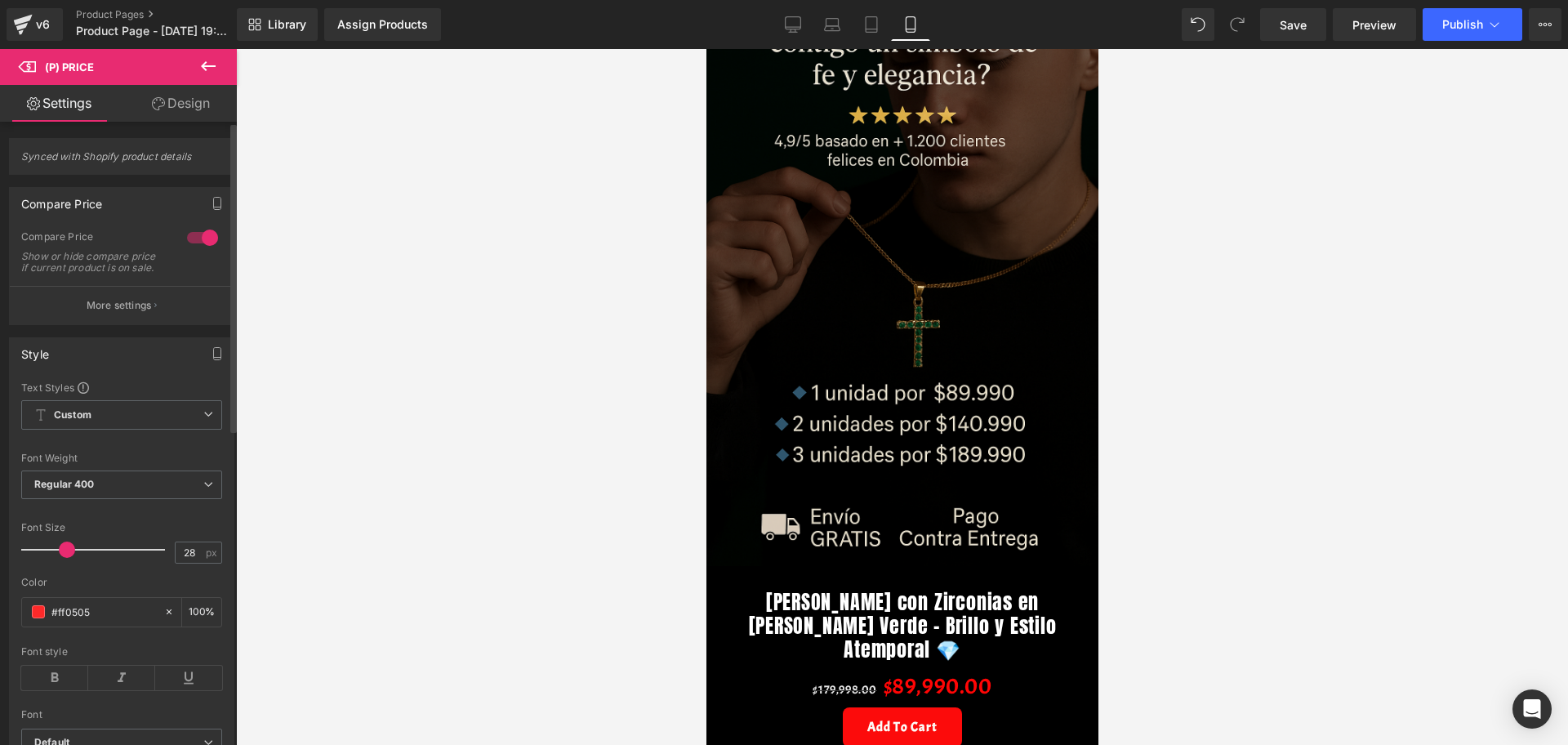
scroll to position [102, 0]
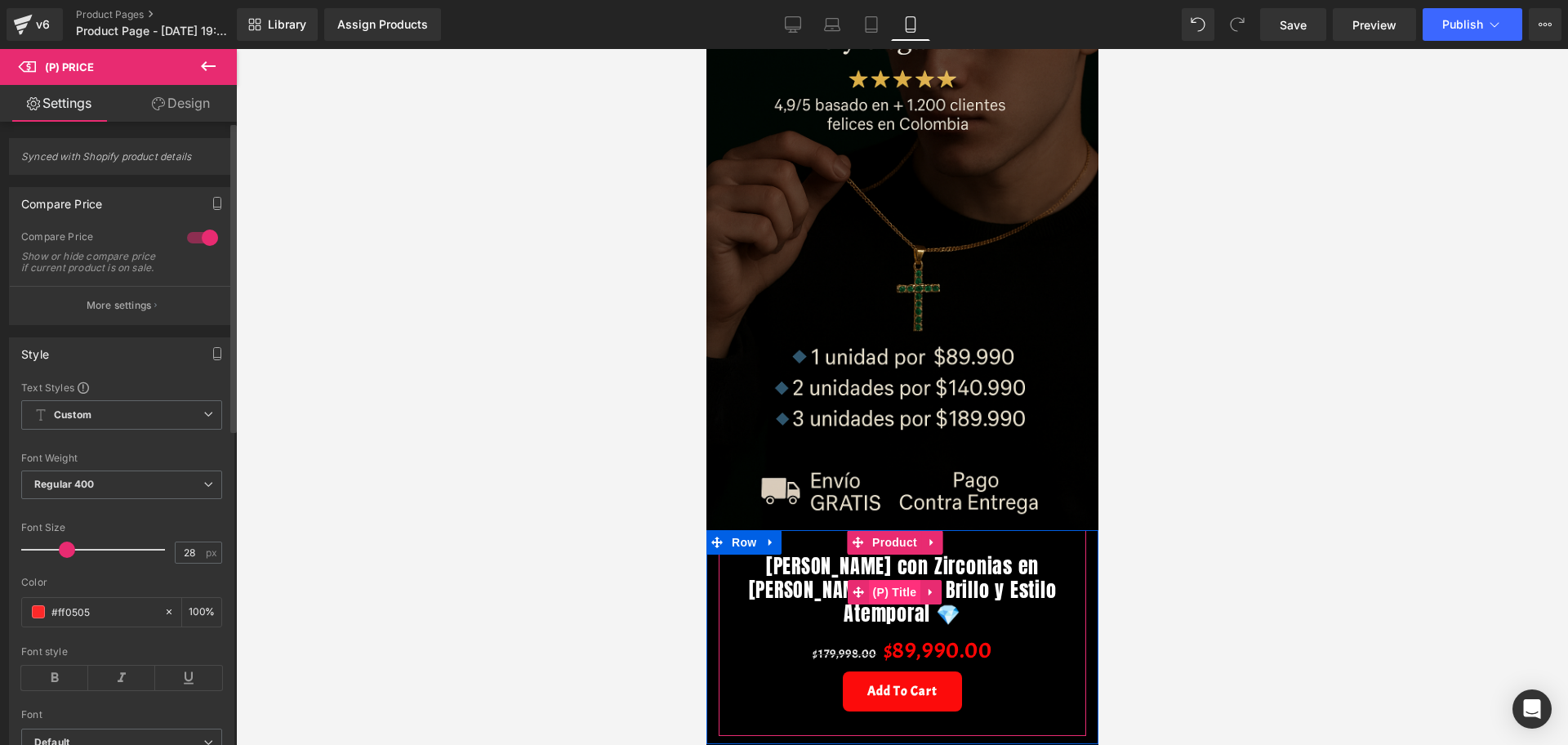
click at [900, 580] on span "(P) Title" at bounding box center [894, 592] width 52 height 25
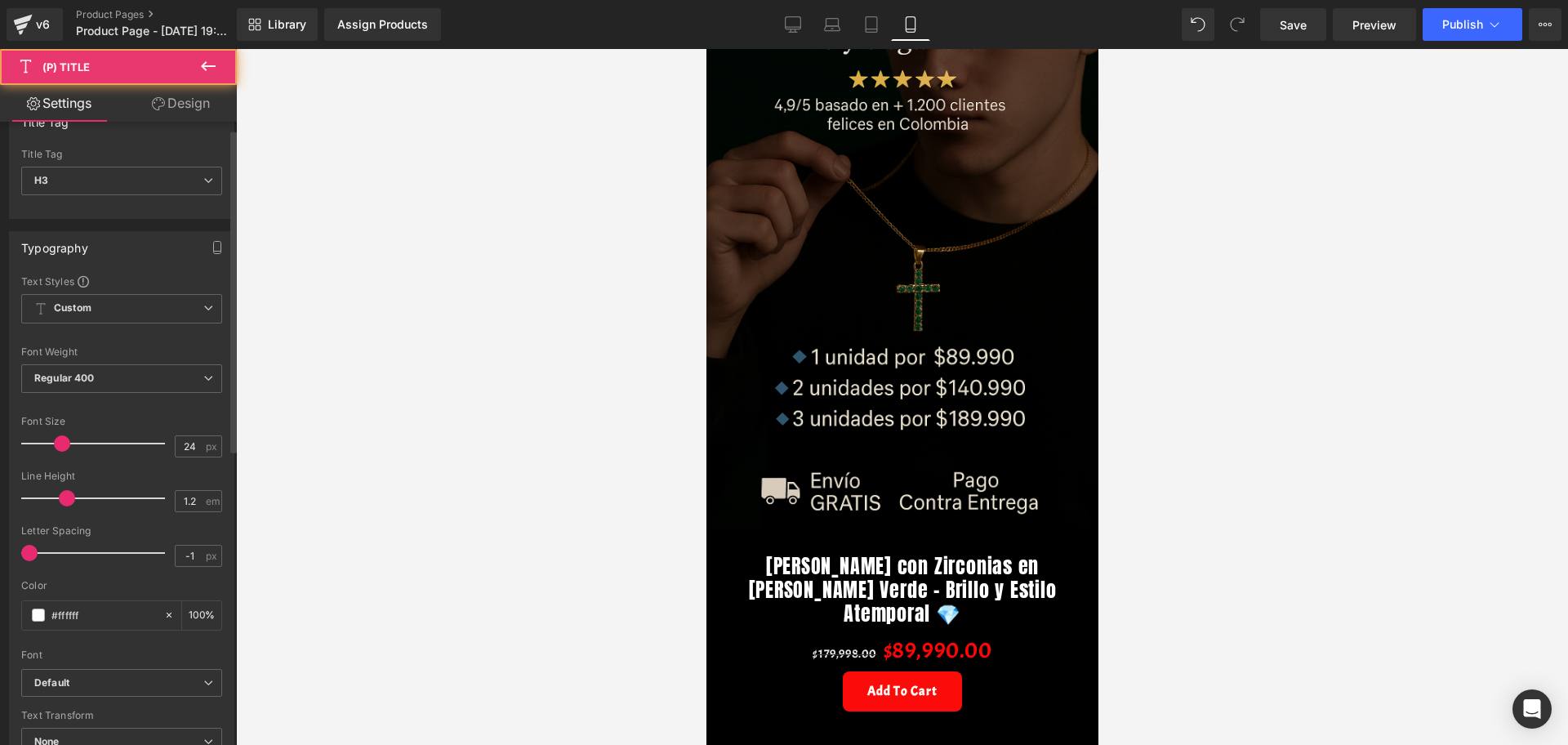
scroll to position [204, 0]
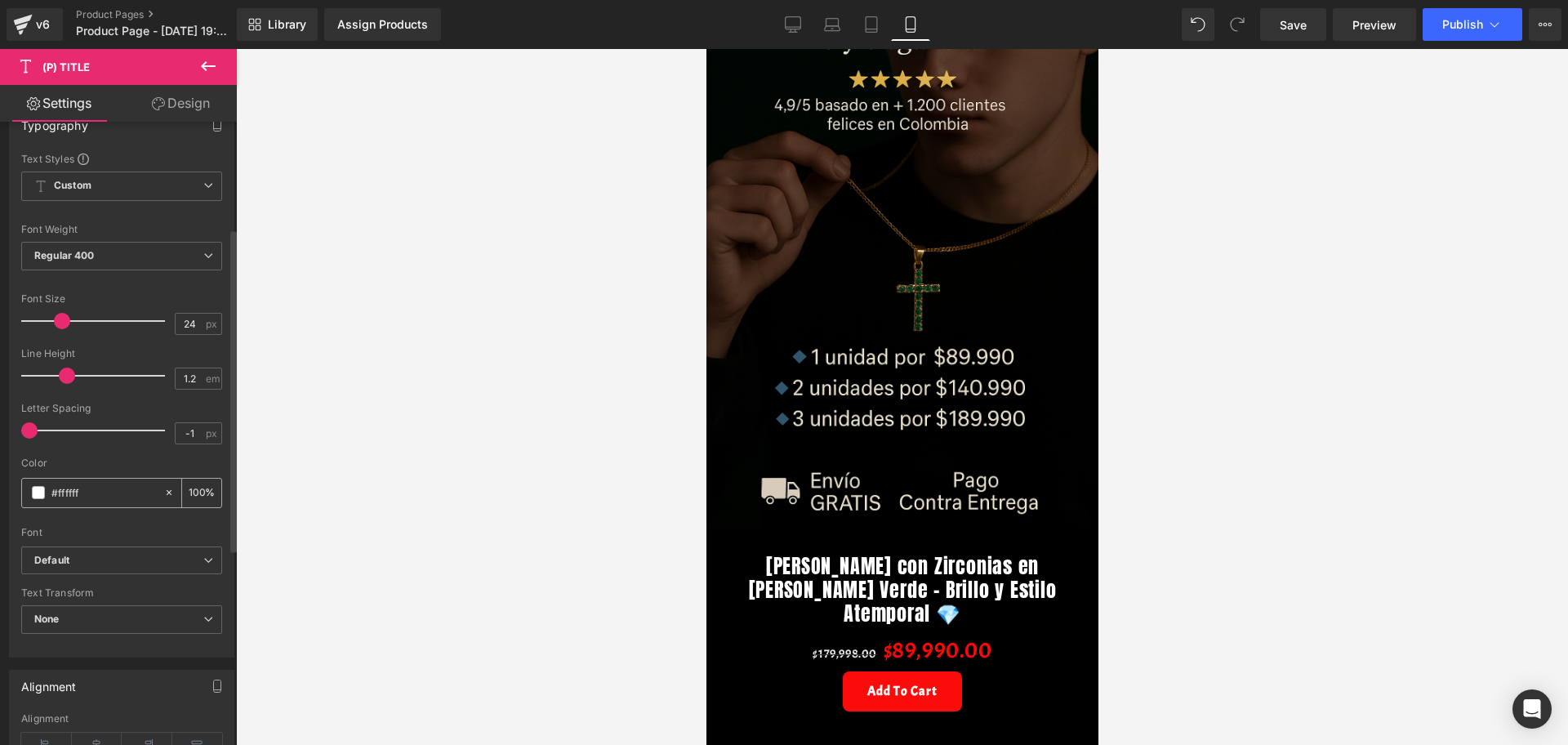
click at [39, 495] on span at bounding box center [39, 493] width 13 height 13
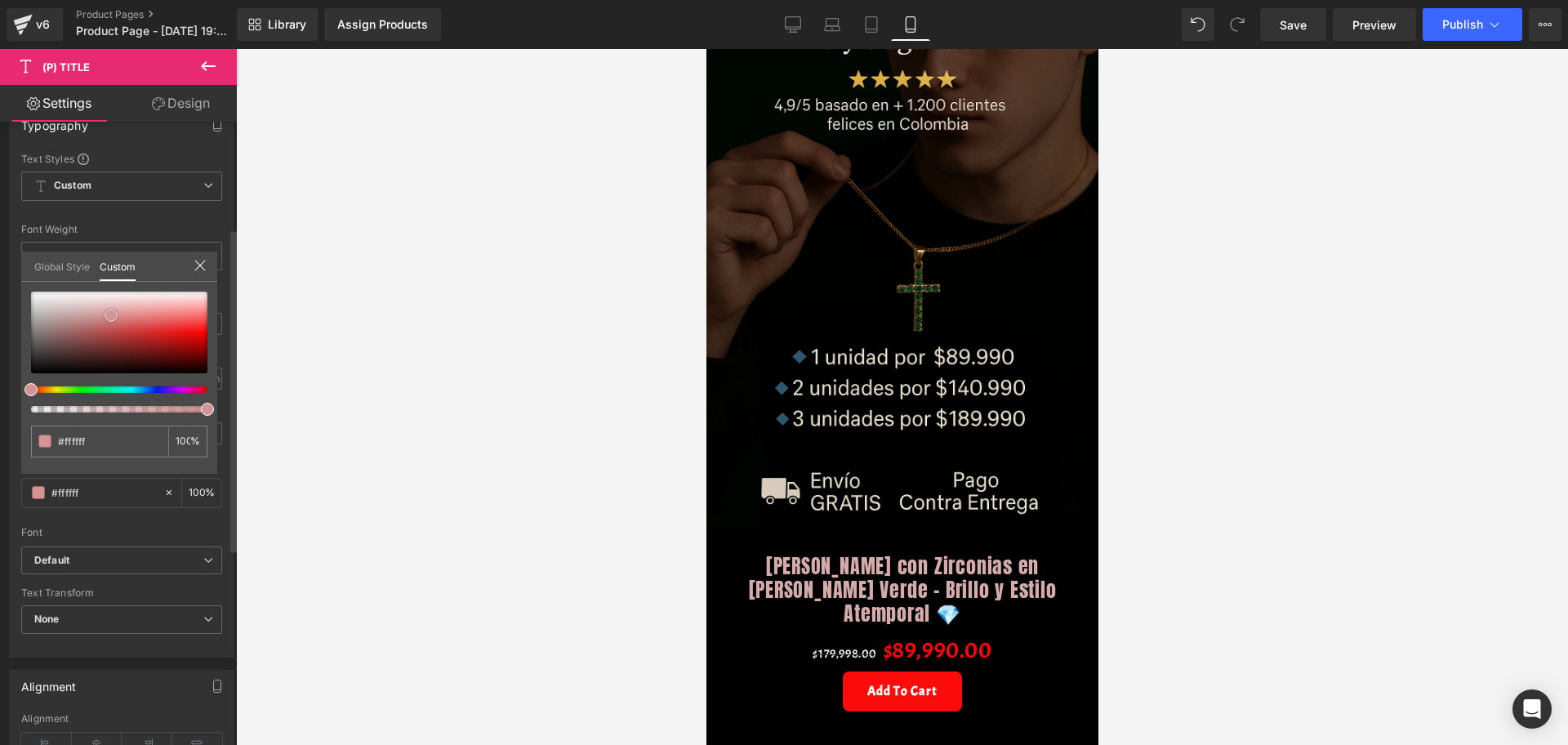
type input "#d4aaaa"
type input "#dd4a4a"
type input "#d61313"
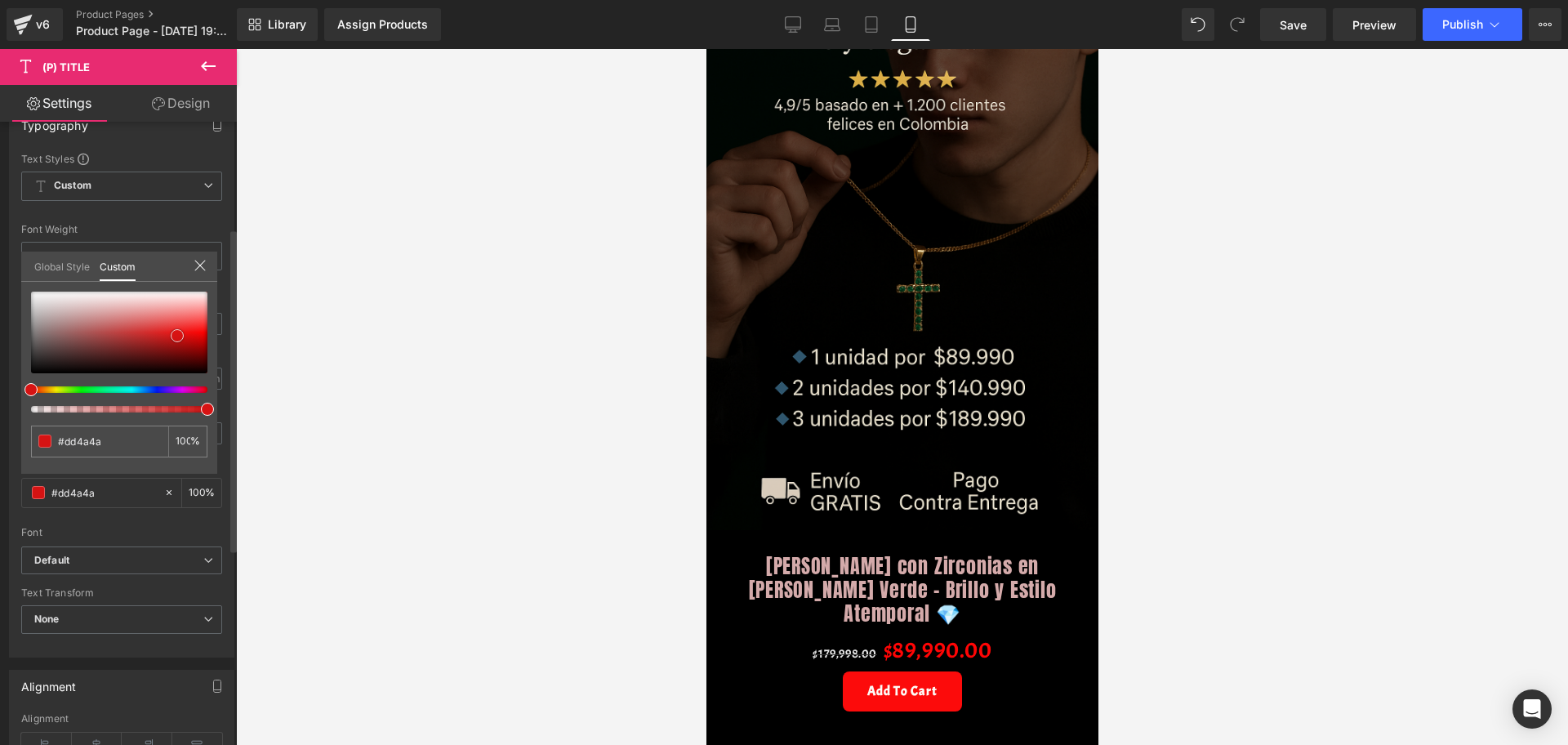
type input "#d61313"
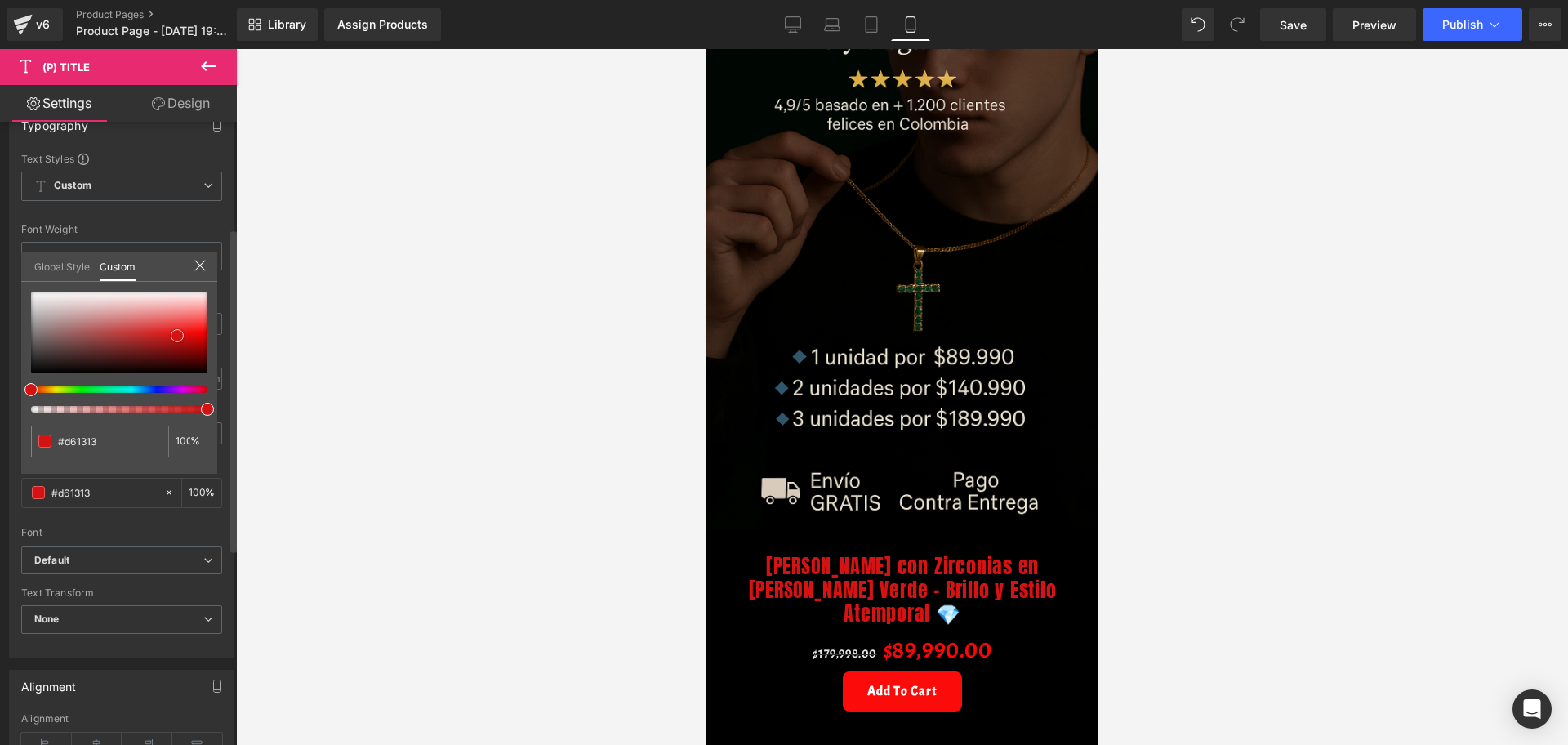
type input "#d71212"
type input "#d51010"
type input "#cf0c0c"
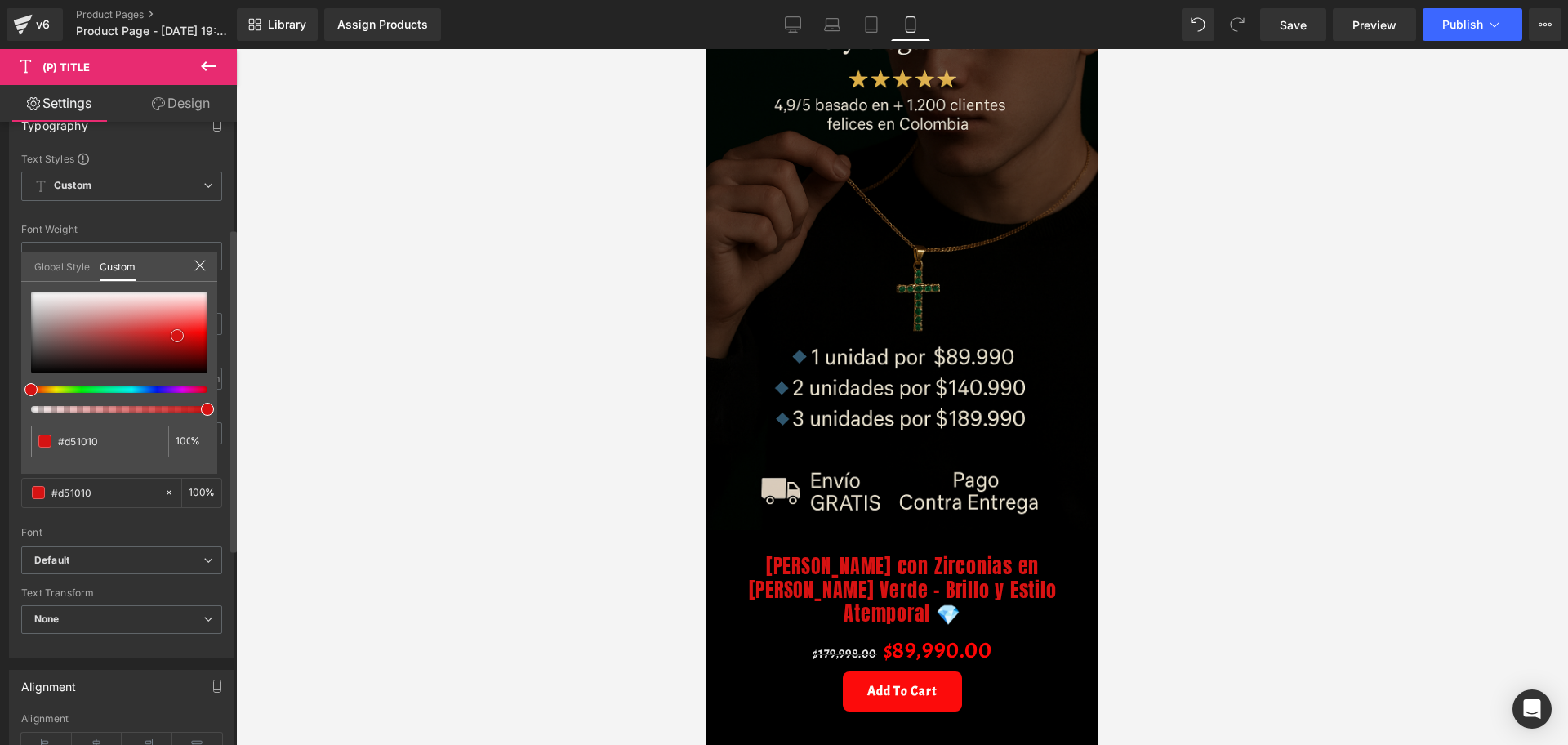
type input "#cf0c0c"
type input "#c30808"
type input "#be0707"
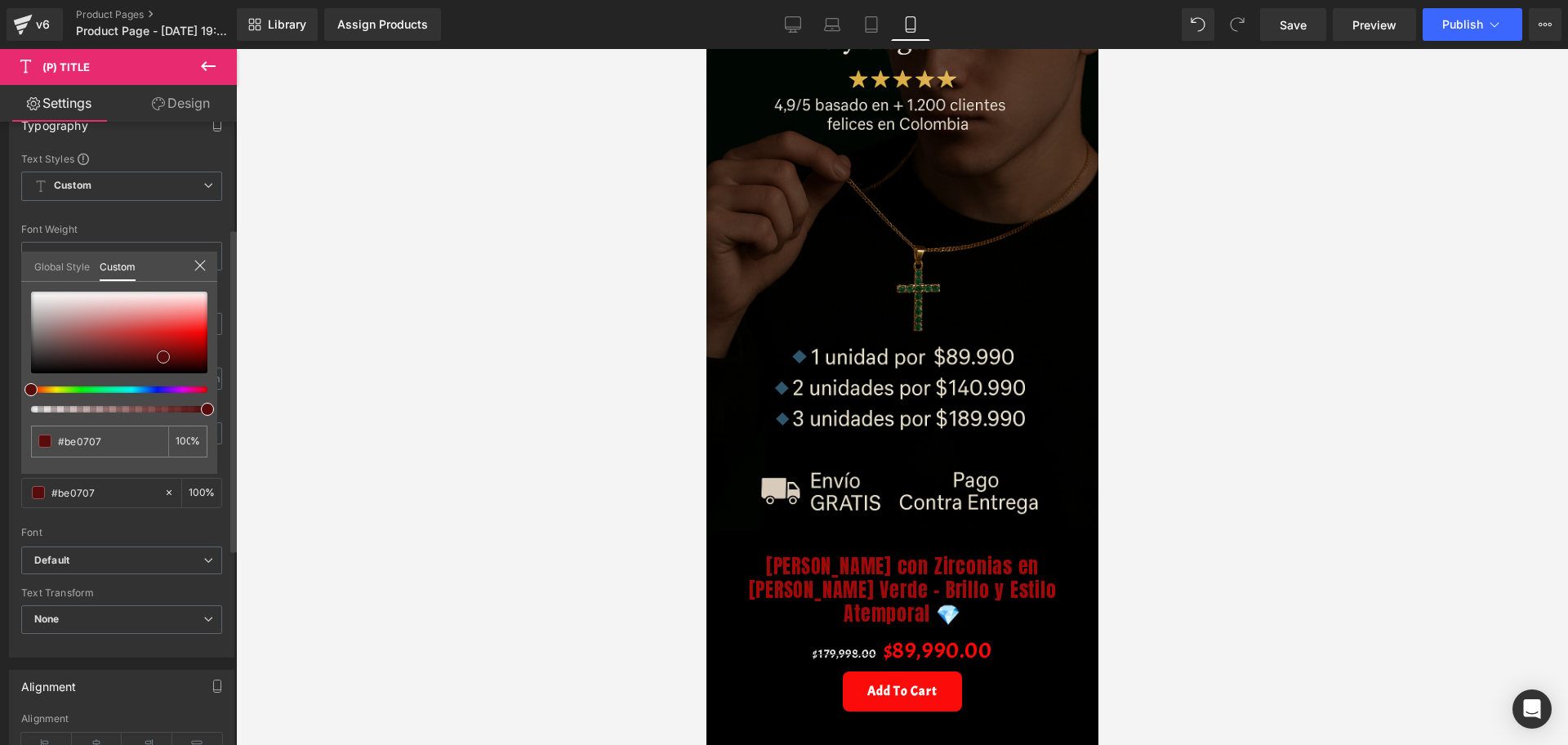
type input "#9e0a0a"
type input "#140404"
drag, startPoint x: 28, startPoint y: 292, endPoint x: 114, endPoint y: 382, distance: 124.5
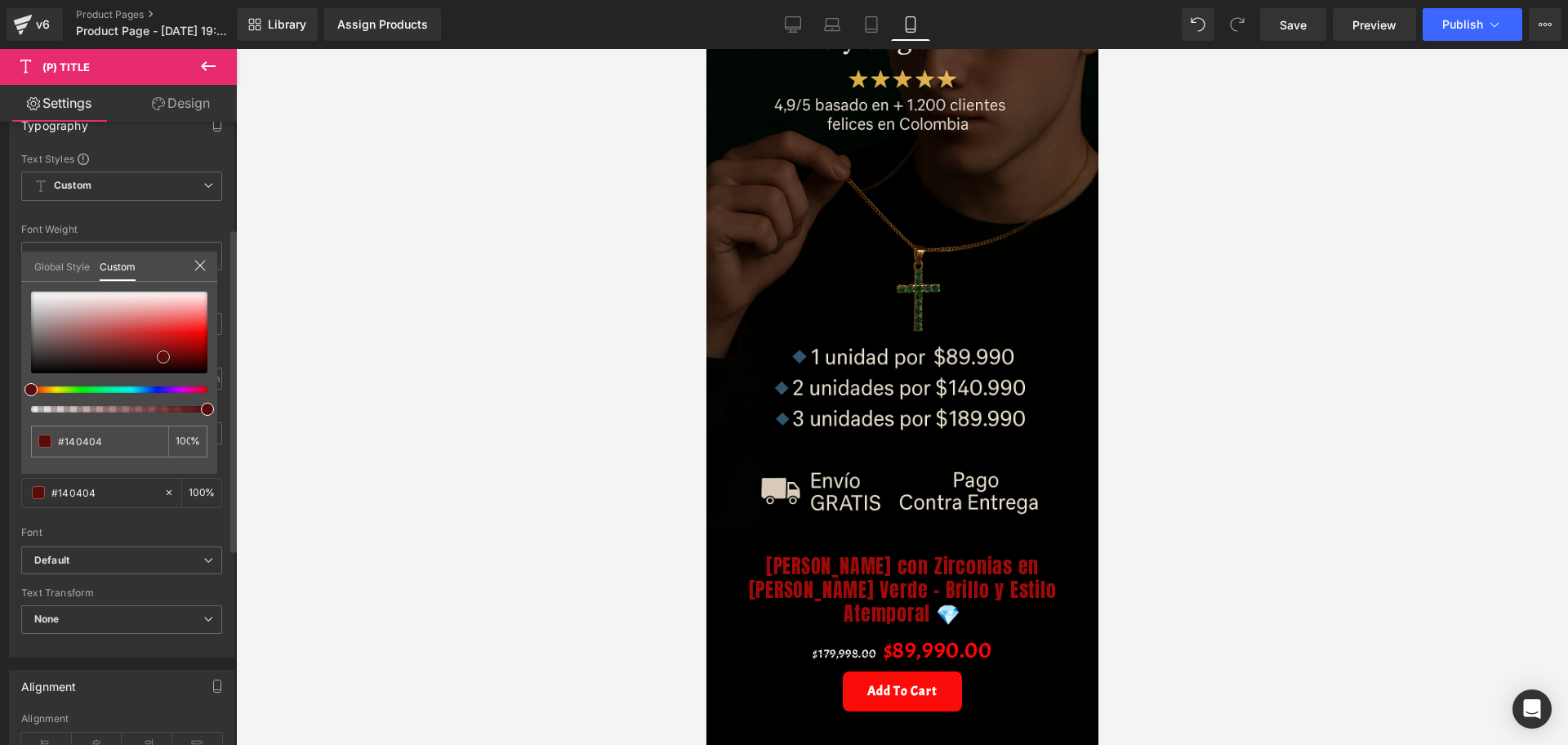
click at [114, 382] on div at bounding box center [120, 352] width 177 height 121
type input "#000000"
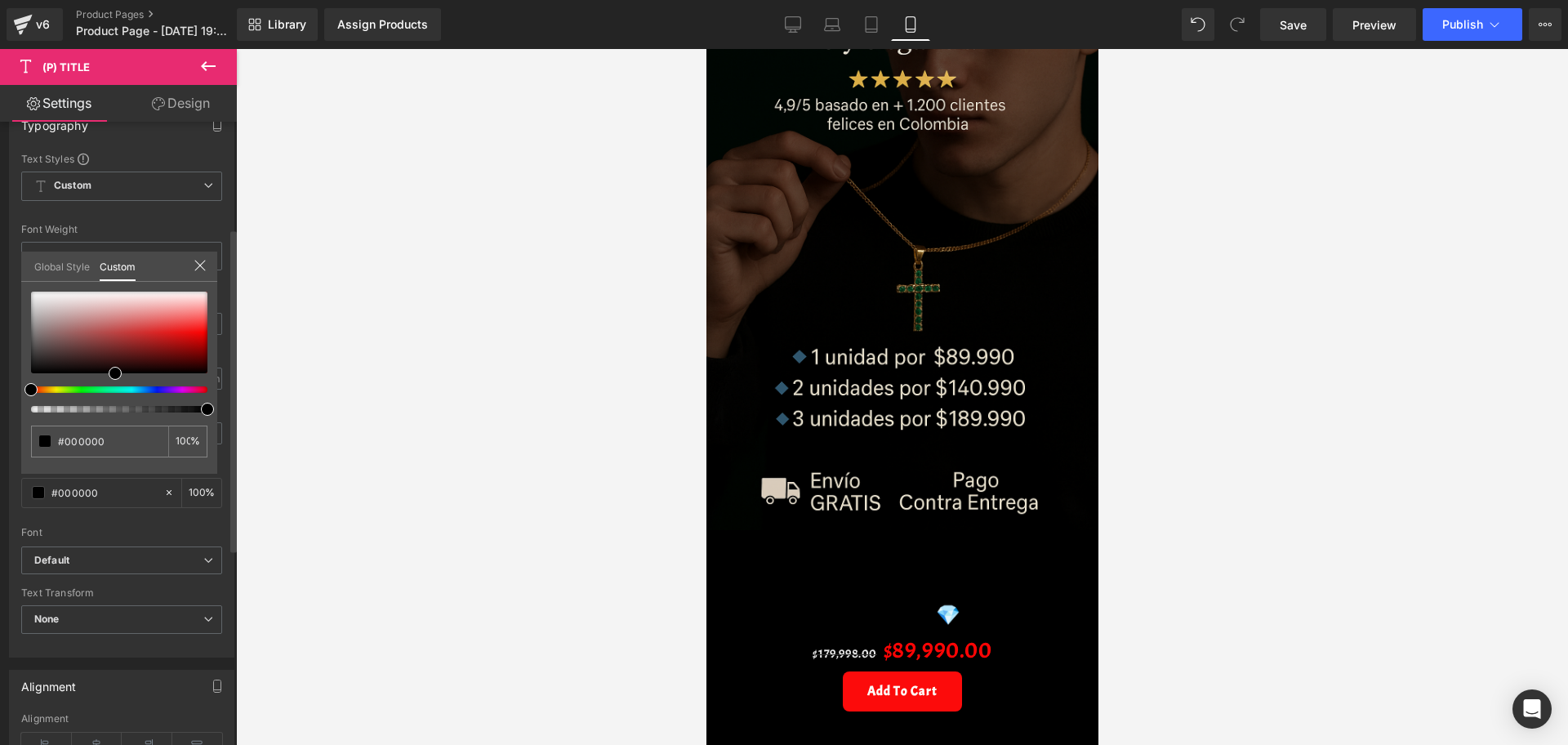
click at [86, 388] on div at bounding box center [113, 390] width 177 height 7
type input "#0c8217"
type input "#0a8416"
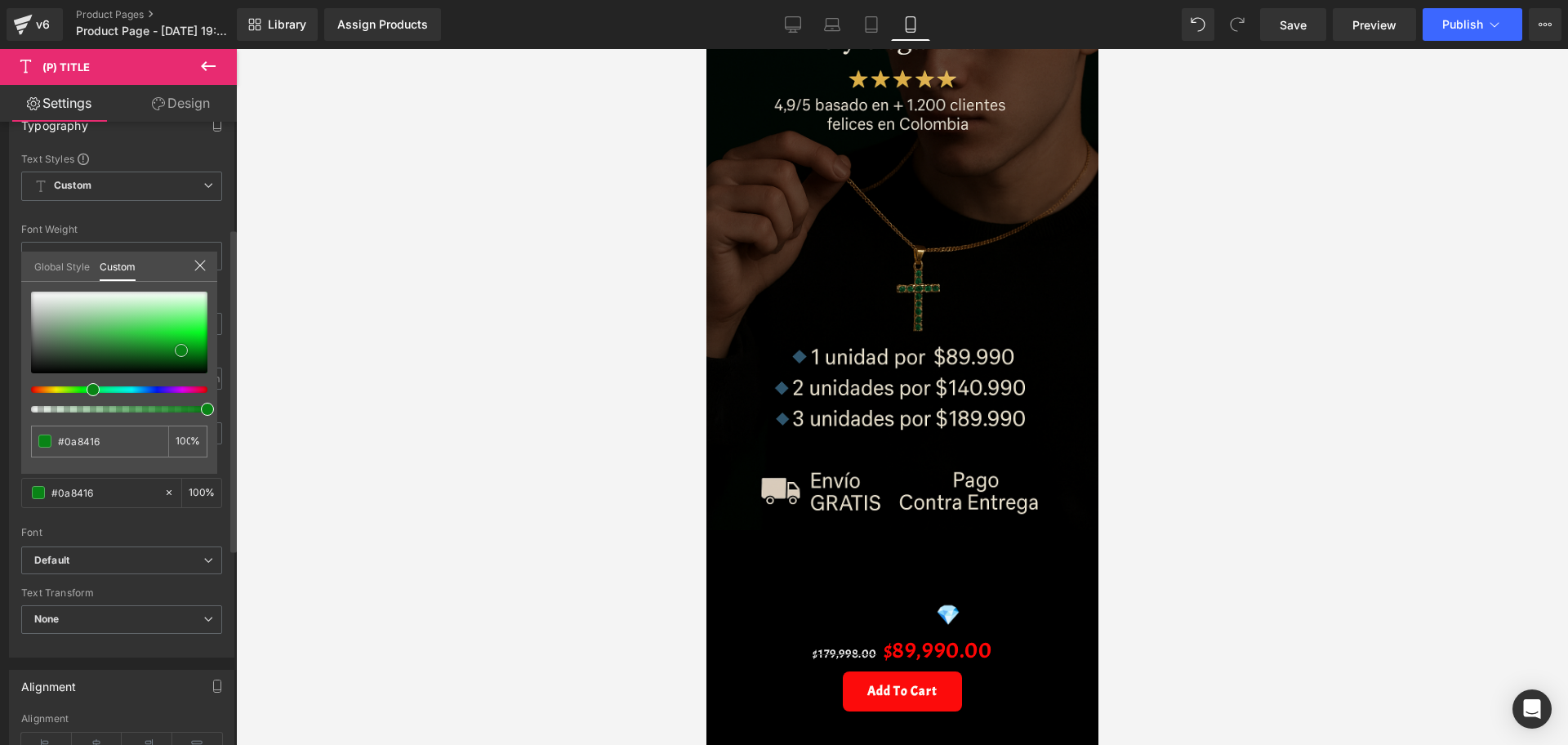
type input "#098416"
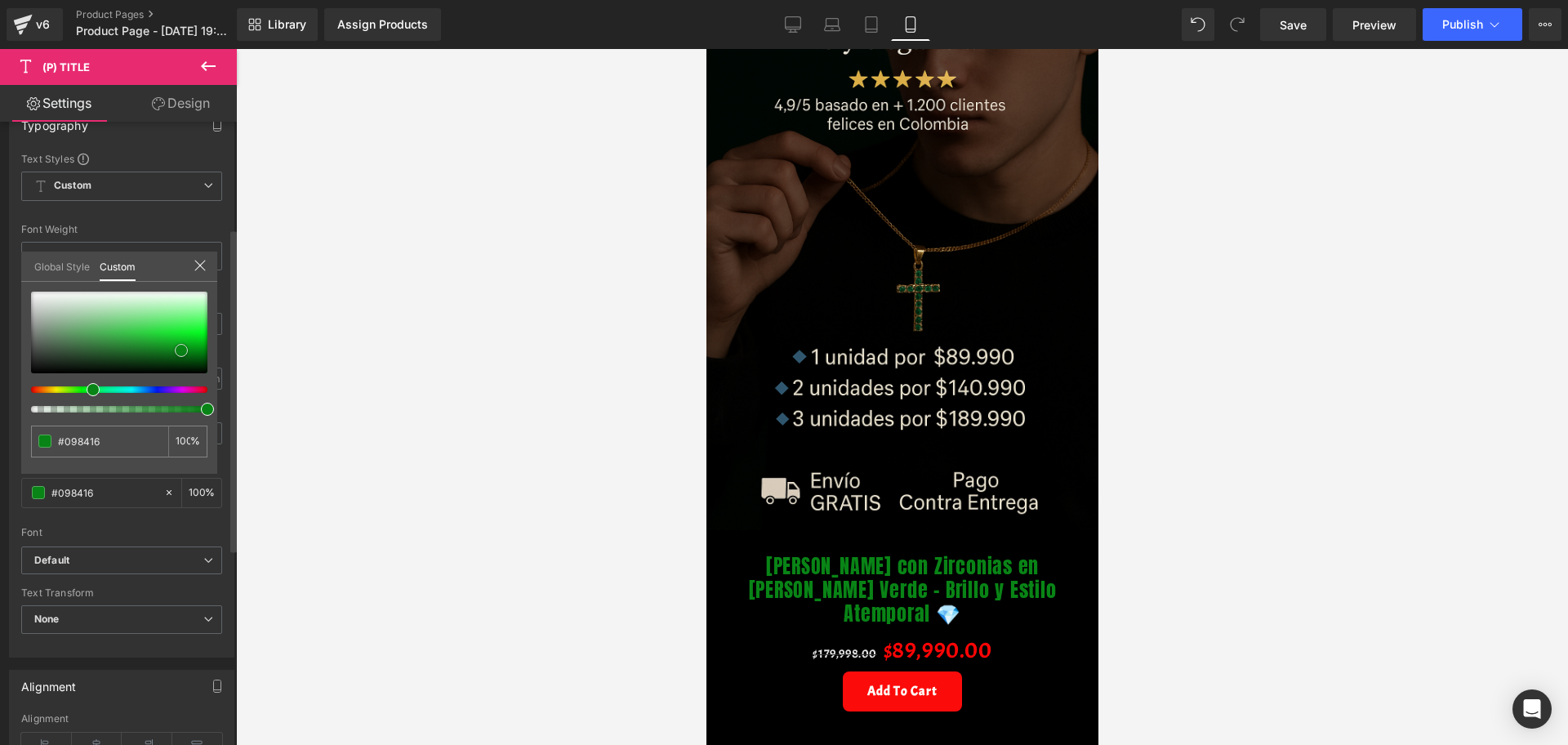
type input "#098515"
type input "#049f13"
type input "#039f12"
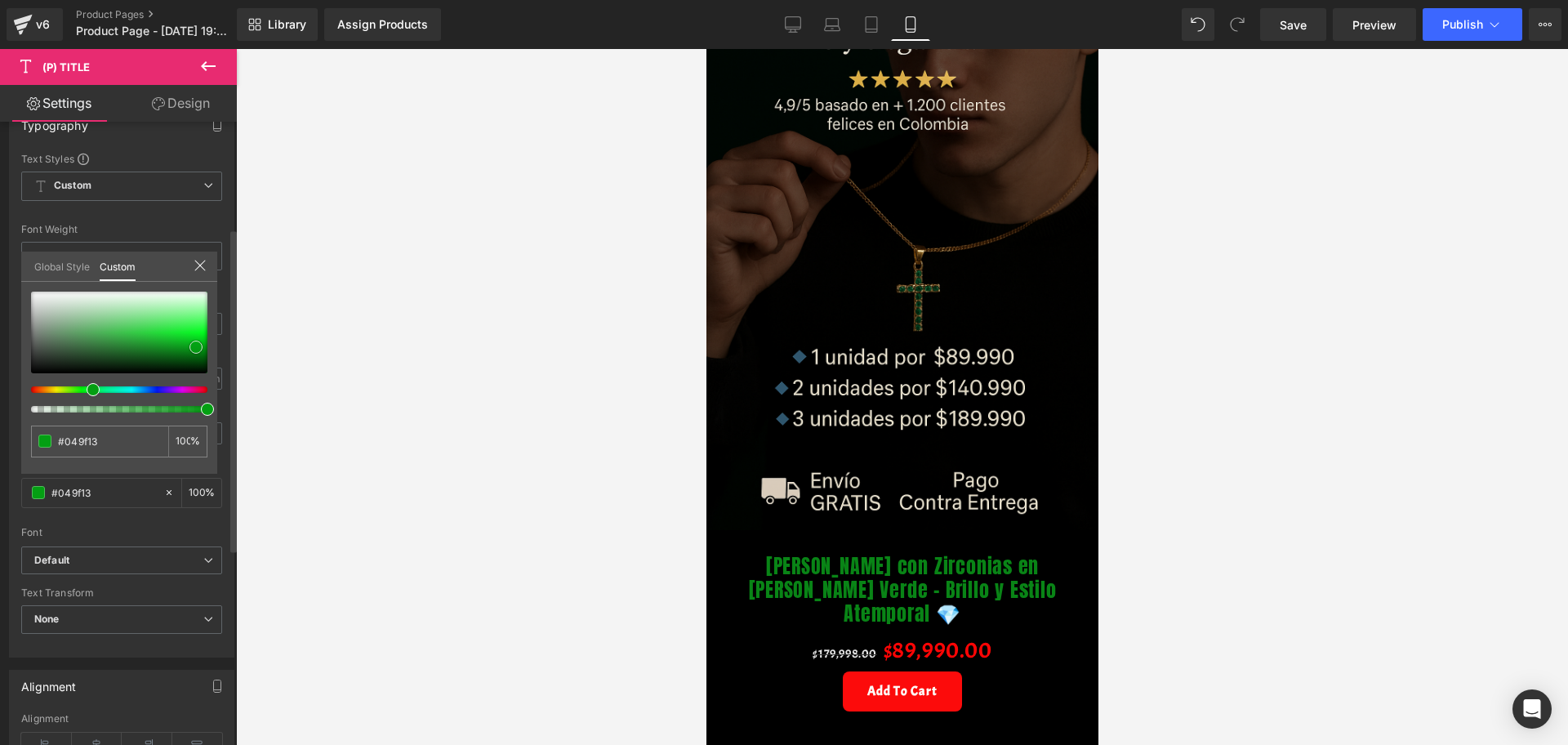
type input "#039f12"
type input "#03a413"
type input "#03b815"
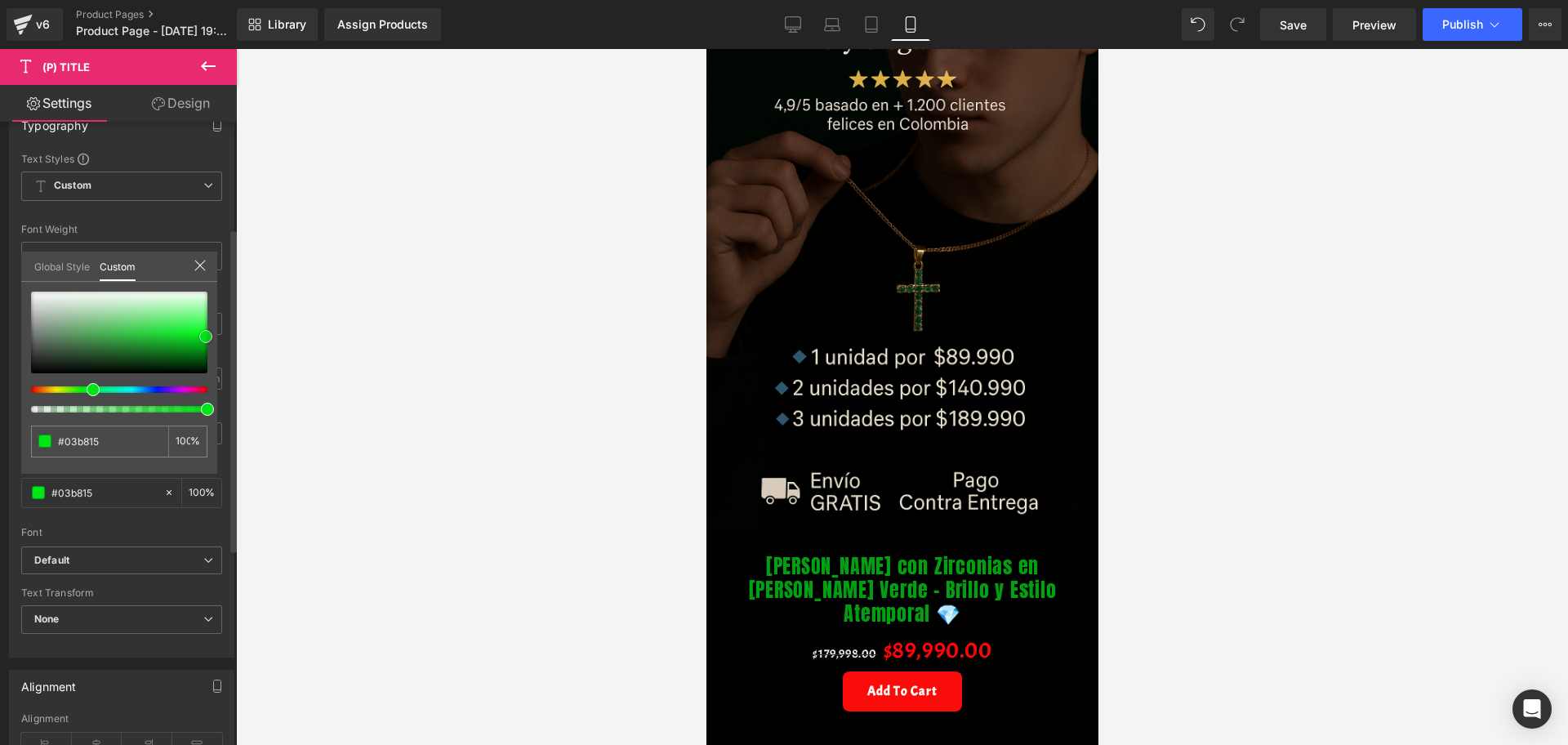
type input "#00e516"
type input "#00f418"
type input "#28ff3e"
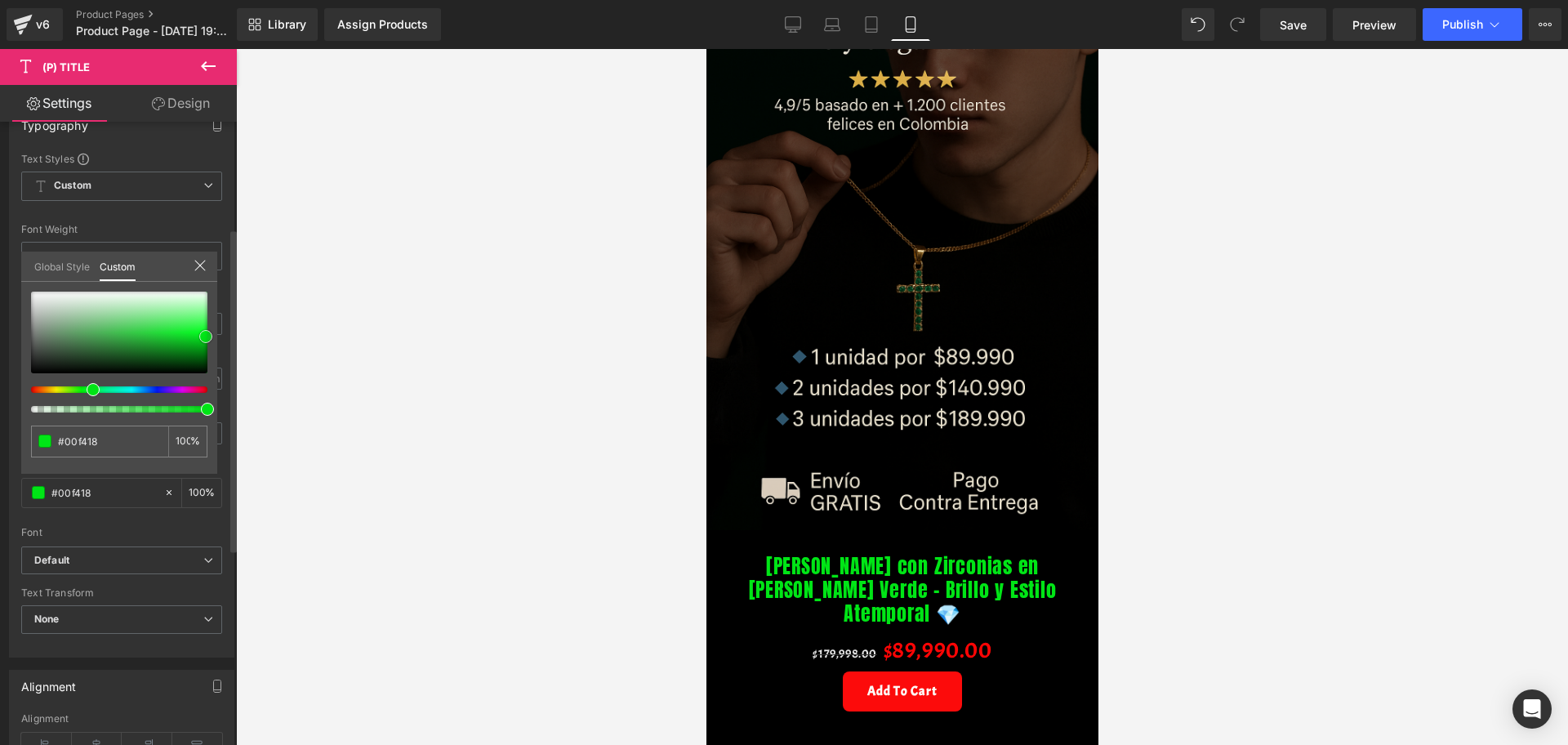
type input "#28ff3e"
type input "#39fe4c"
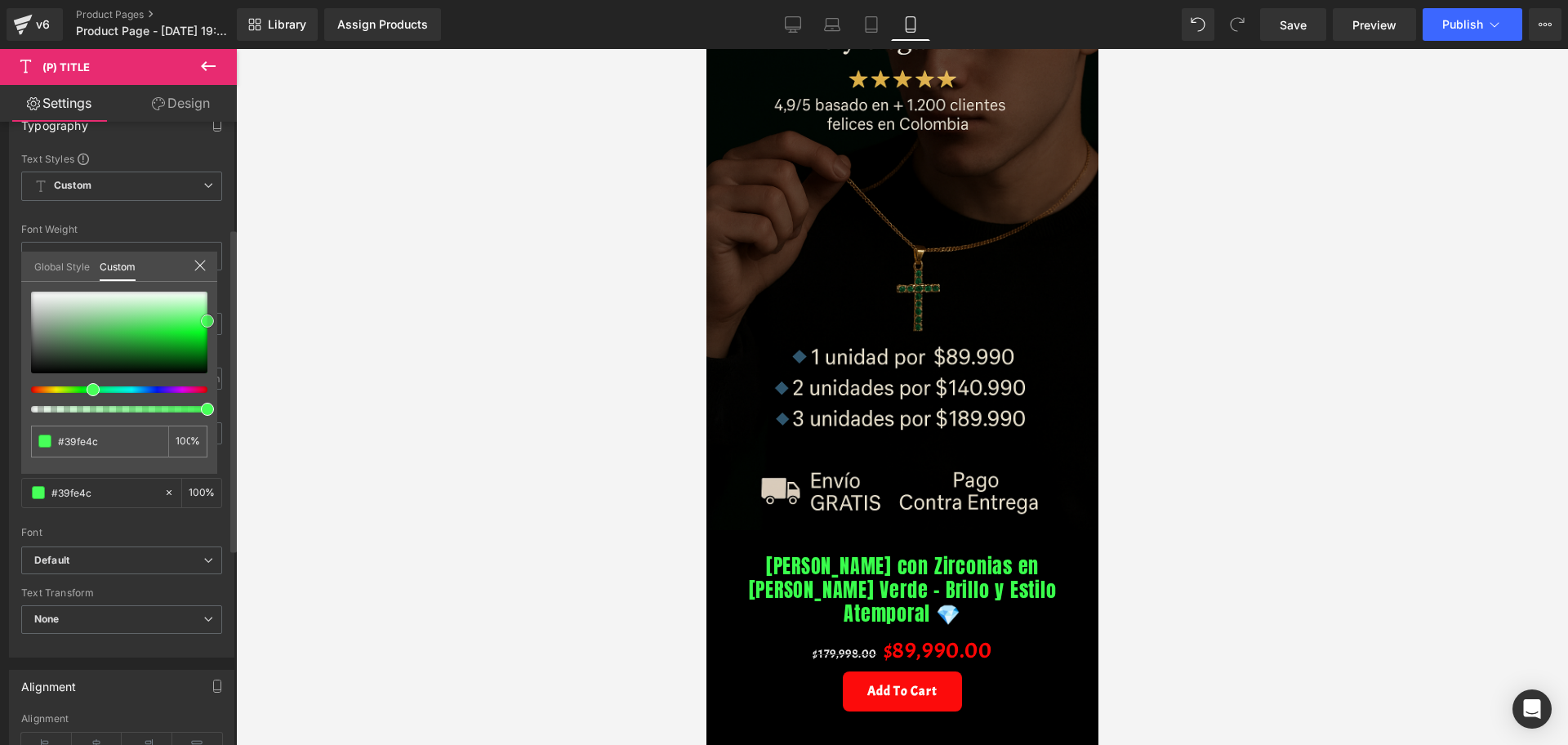
type input "#51ff62"
type input "#70ff7e"
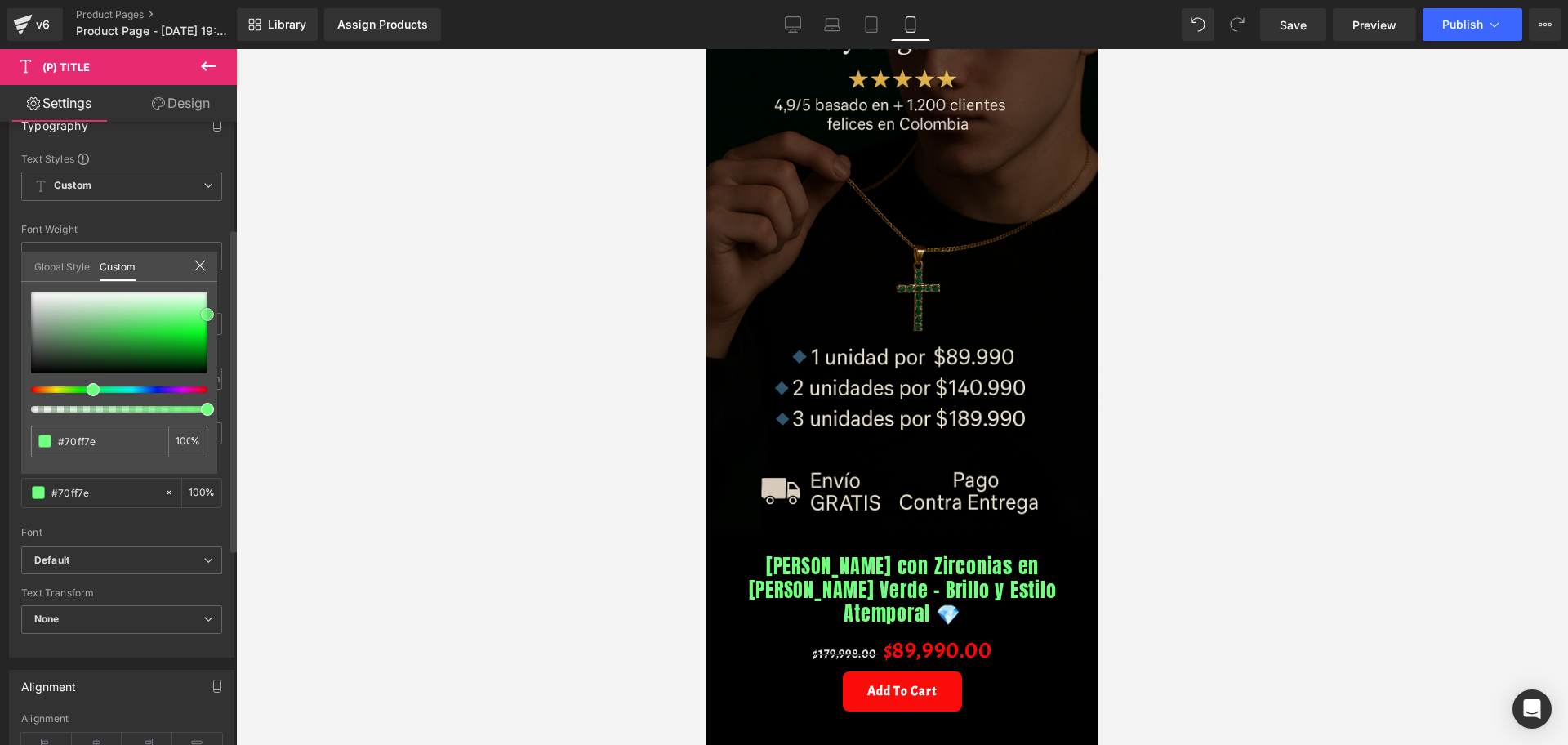
type input "#75ff83"
type input "#7aff87"
type input "#32ff47"
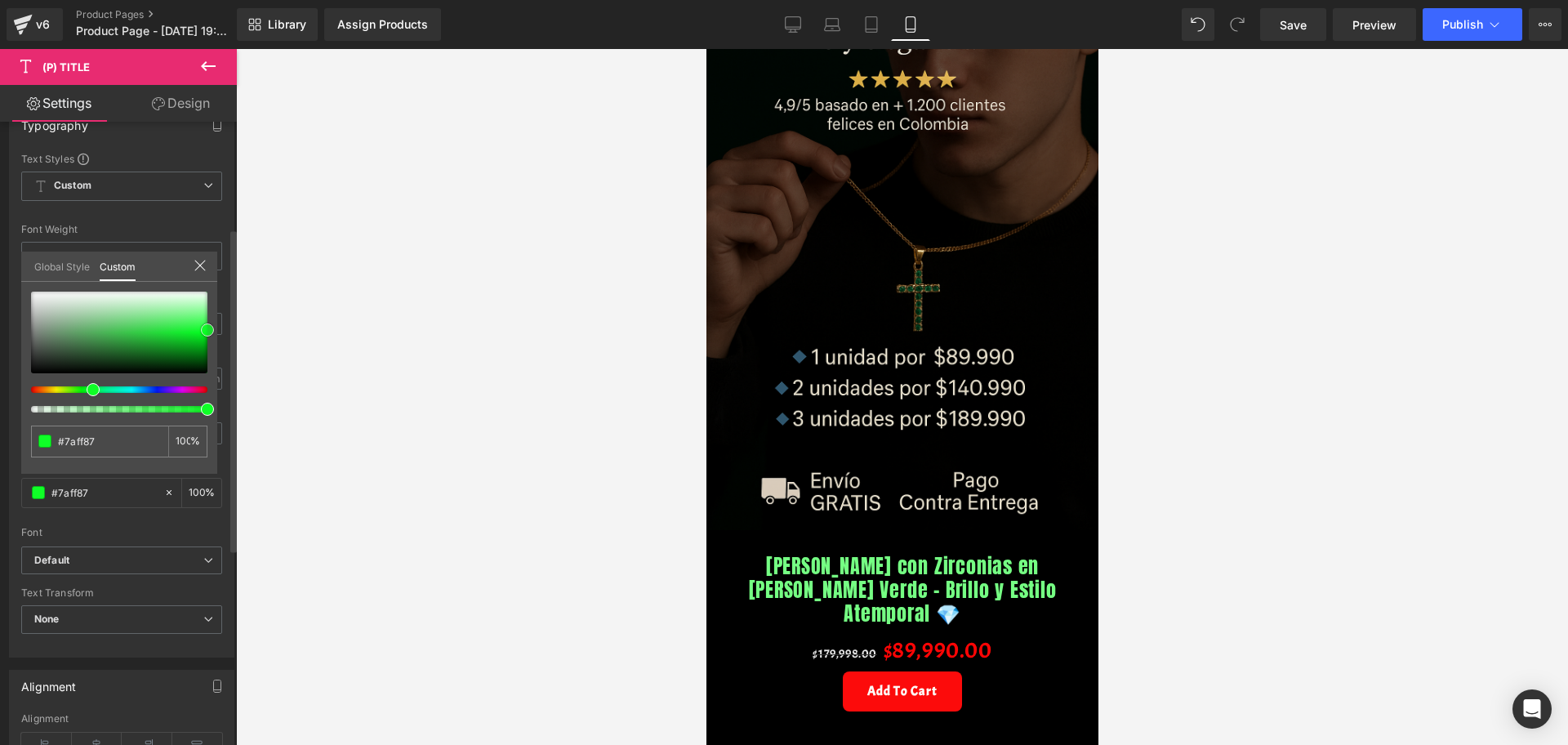
type input "#32ff47"
type input "#0fff27"
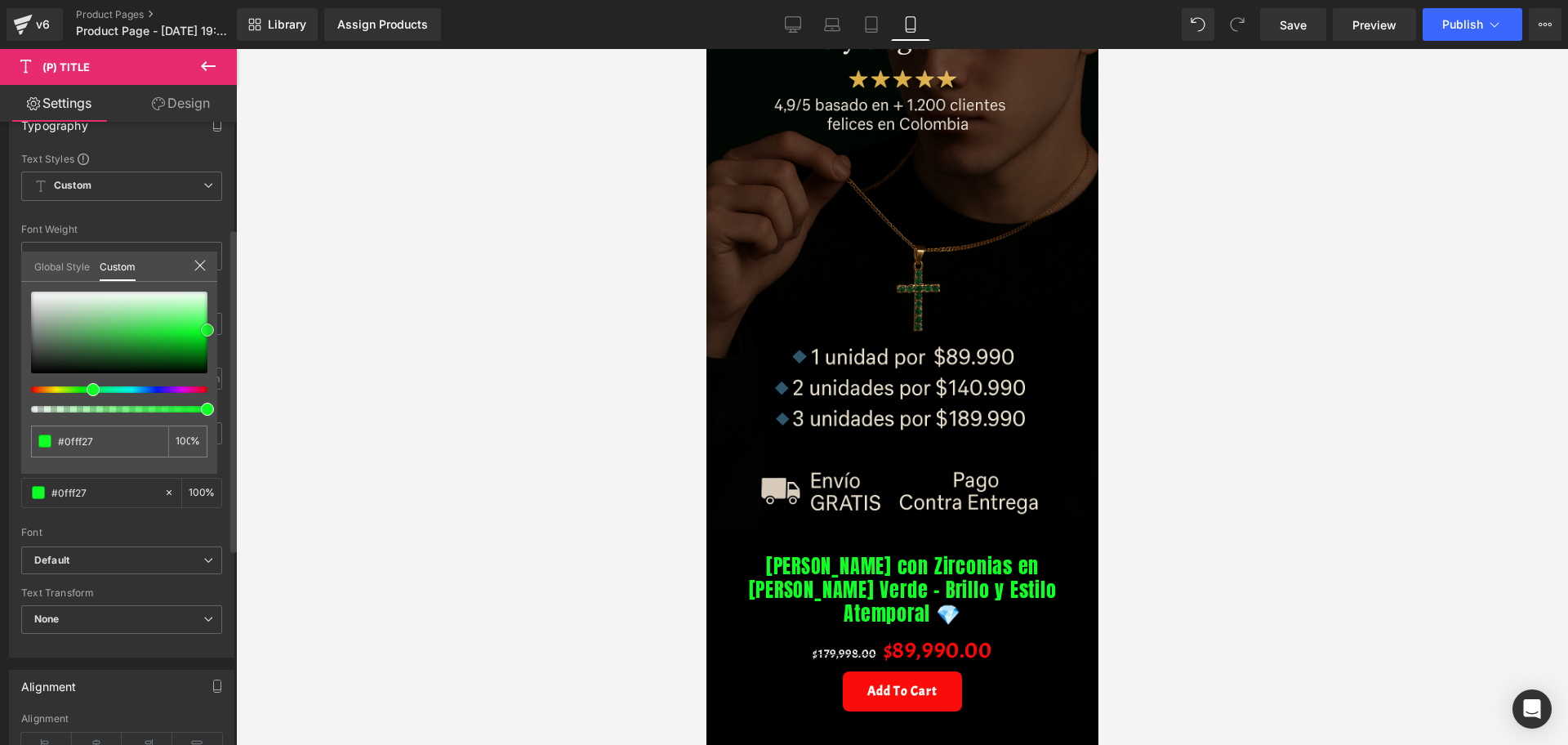
drag, startPoint x: 119, startPoint y: 368, endPoint x: 211, endPoint y: 324, distance: 102.0
click at [211, 324] on span at bounding box center [208, 330] width 13 height 13
click at [446, 376] on div at bounding box center [901, 397] width 1332 height 697
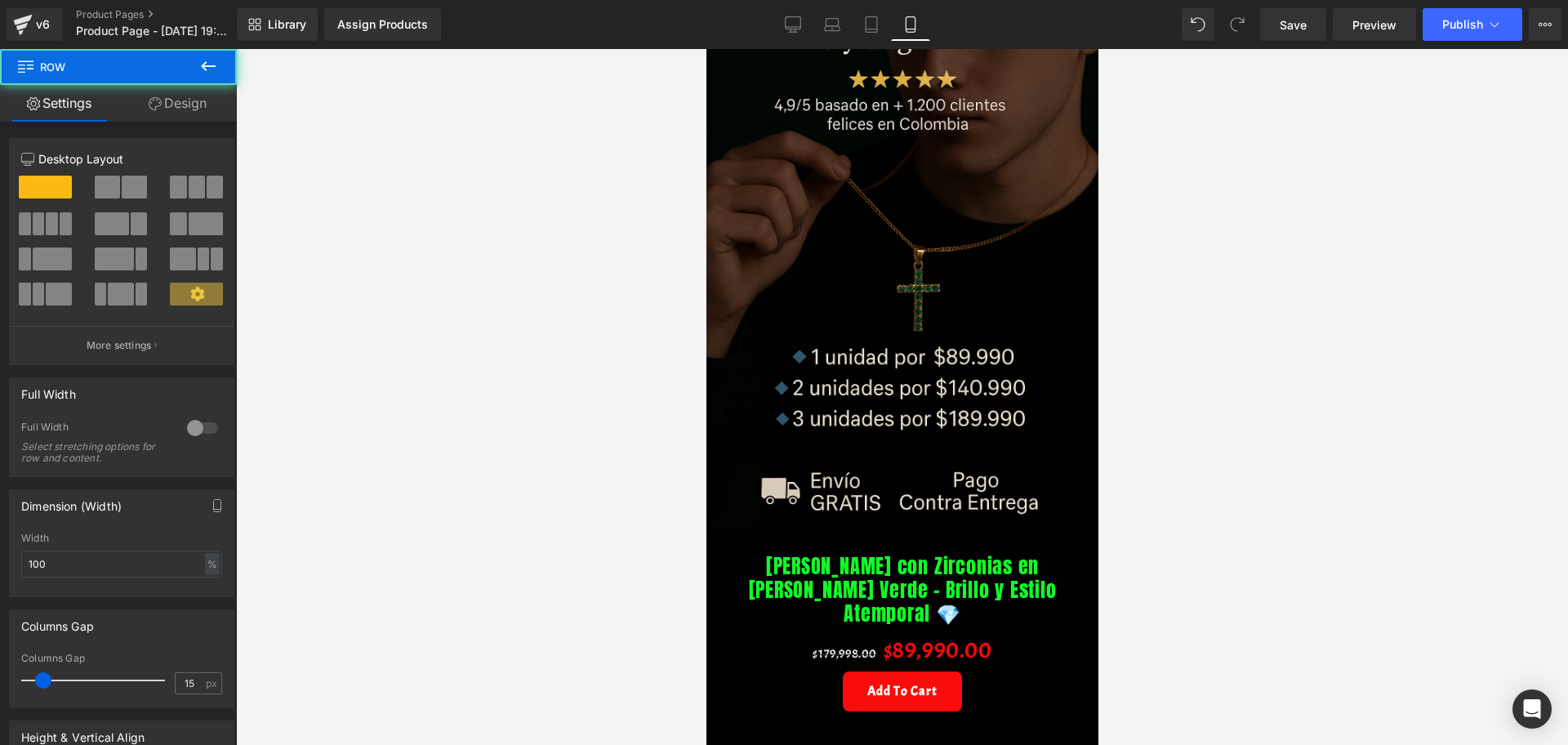
drag, startPoint x: 964, startPoint y: 507, endPoint x: 956, endPoint y: 551, distance: 44.7
click at [962, 502] on div "Image Row [PERSON_NAME] con Zirconias en [PERSON_NAME] Verde – Brillo y Estilo …" at bounding box center [901, 476] width 392 height 1059
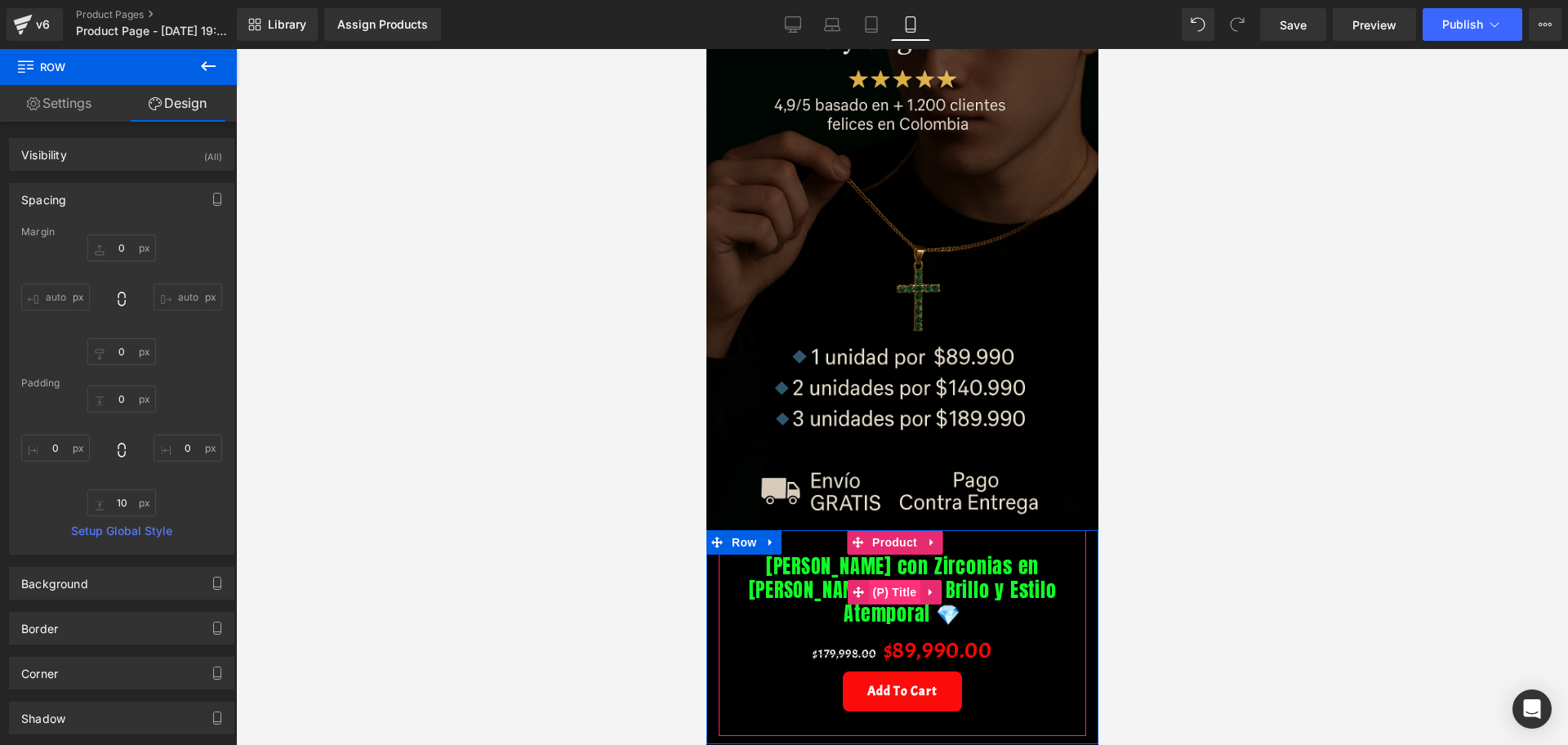
click at [888, 580] on span "(P) Title" at bounding box center [894, 592] width 52 height 25
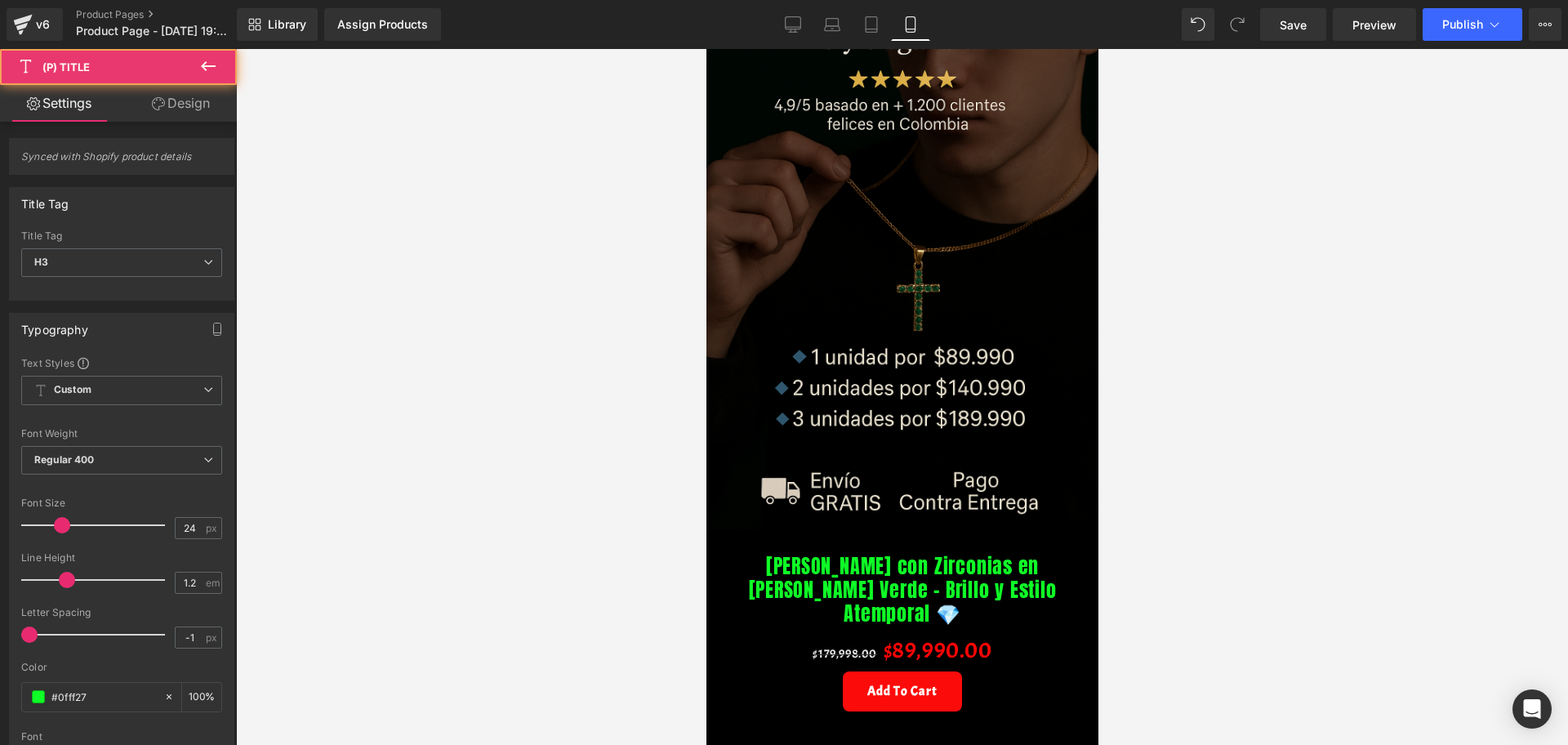
click at [177, 102] on link "Design" at bounding box center [180, 103] width 119 height 37
click at [0, 0] on div "Spacing" at bounding box center [0, 0] width 0 height 0
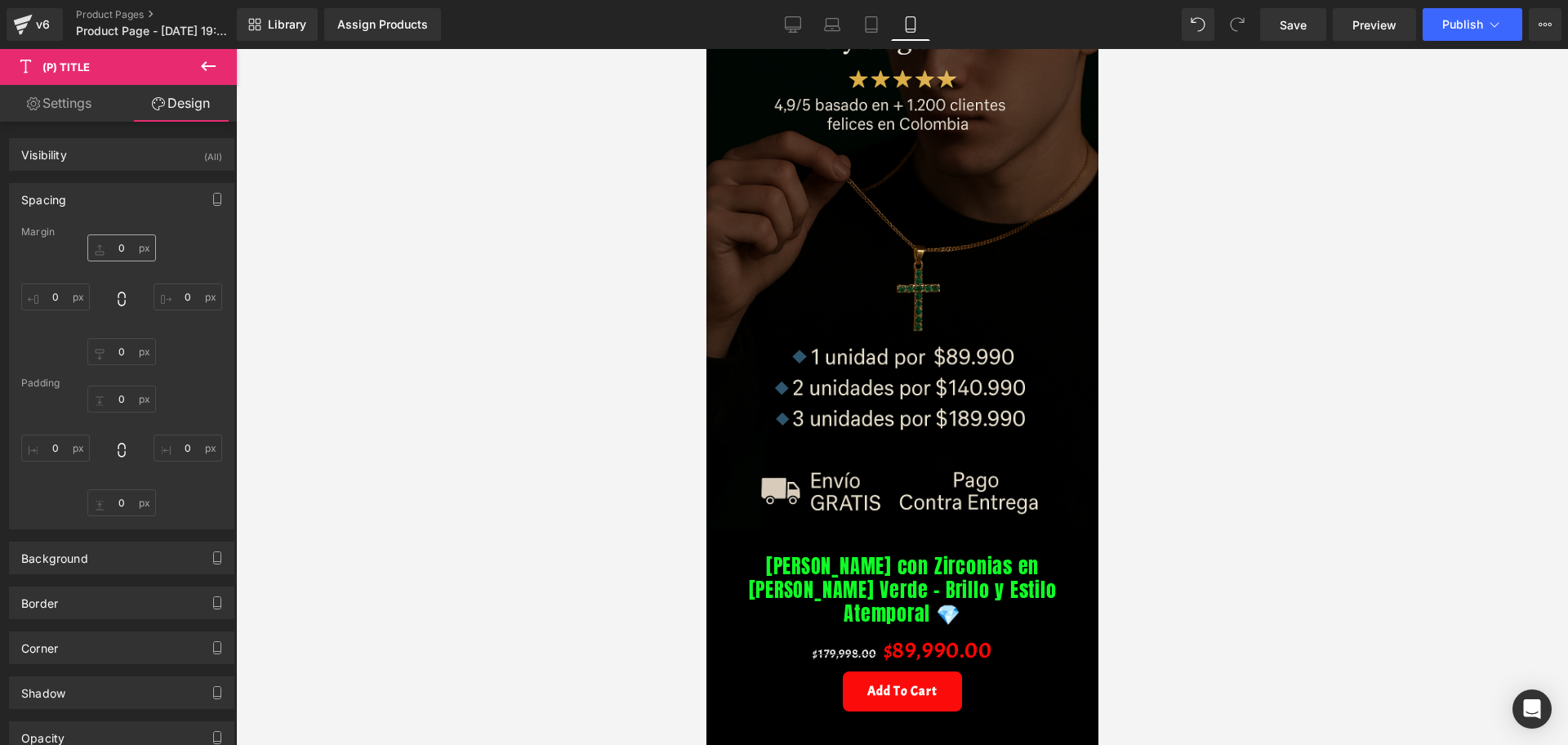
type input "0"
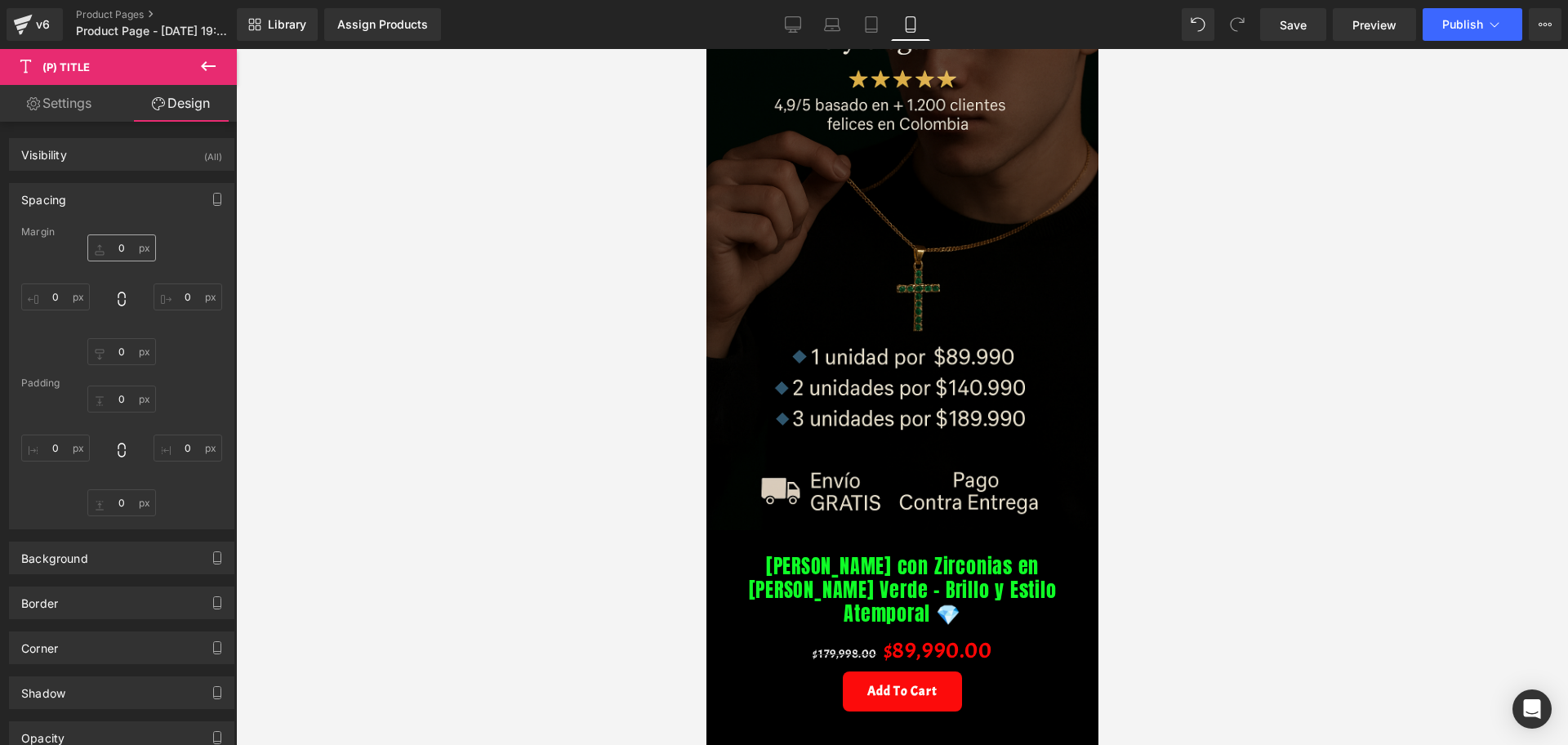
type input "0"
click at [114, 247] on input "0" at bounding box center [122, 248] width 68 height 27
type input "-20"
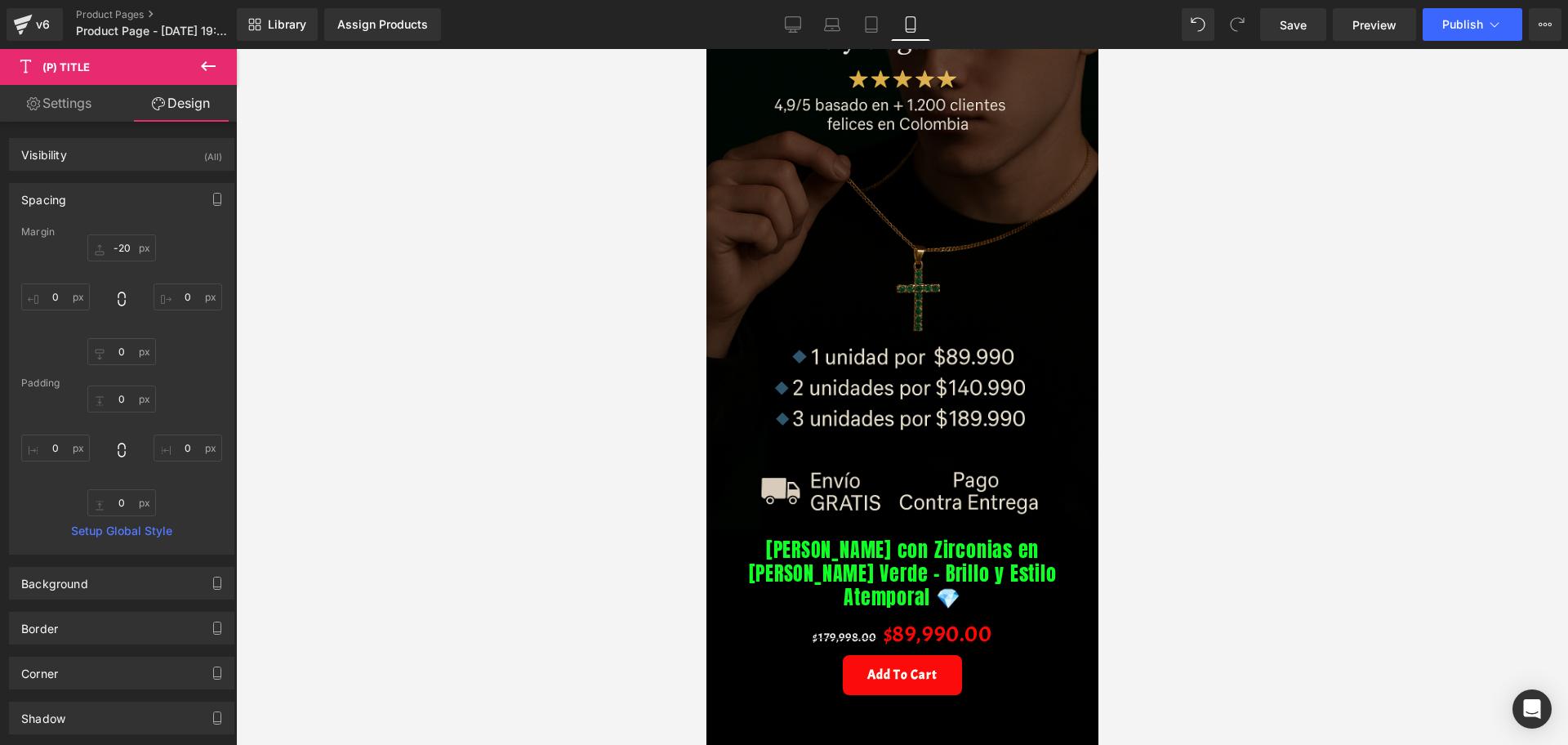
click at [1147, 520] on div at bounding box center [901, 397] width 1332 height 697
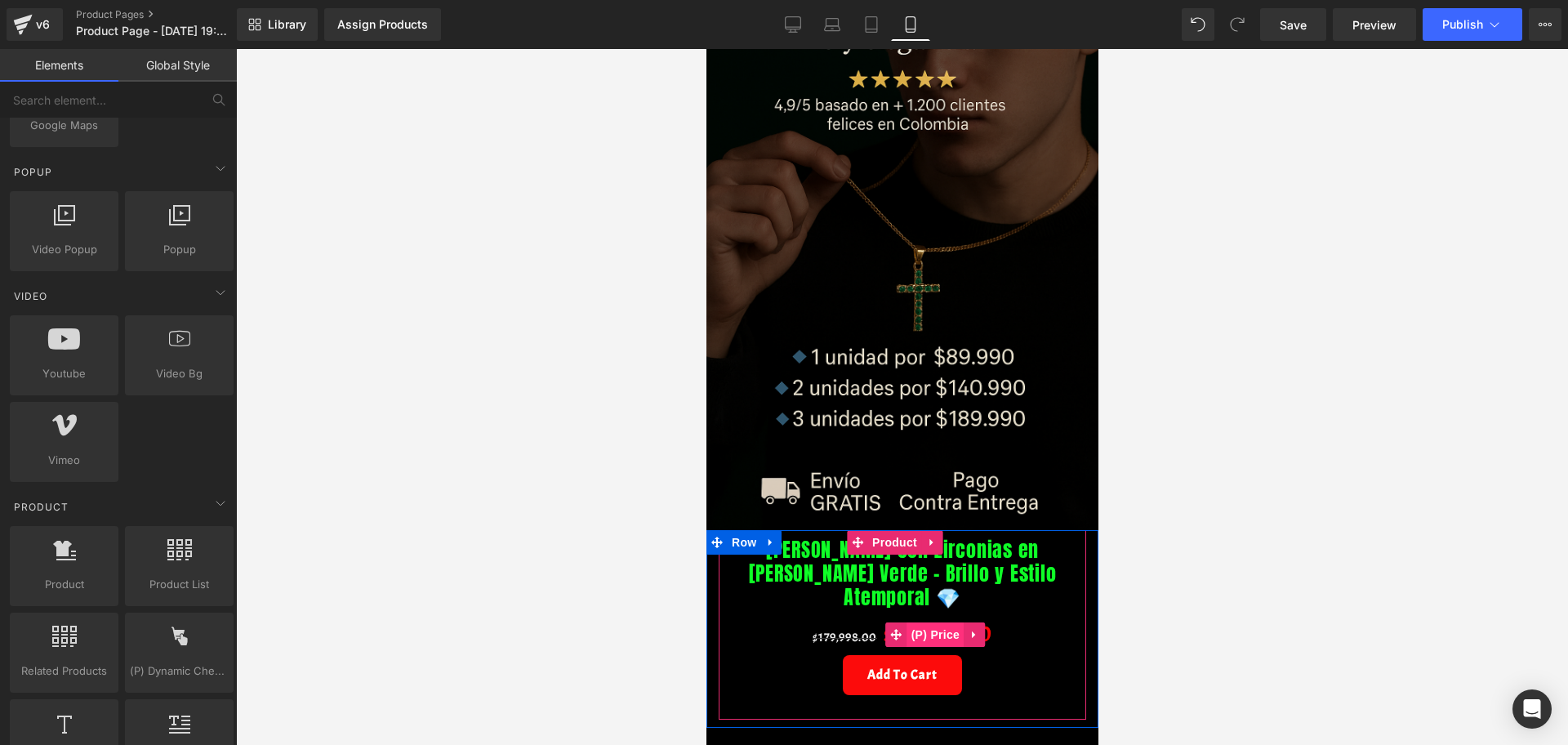
click at [918, 622] on span "(P) Price" at bounding box center [935, 635] width 57 height 25
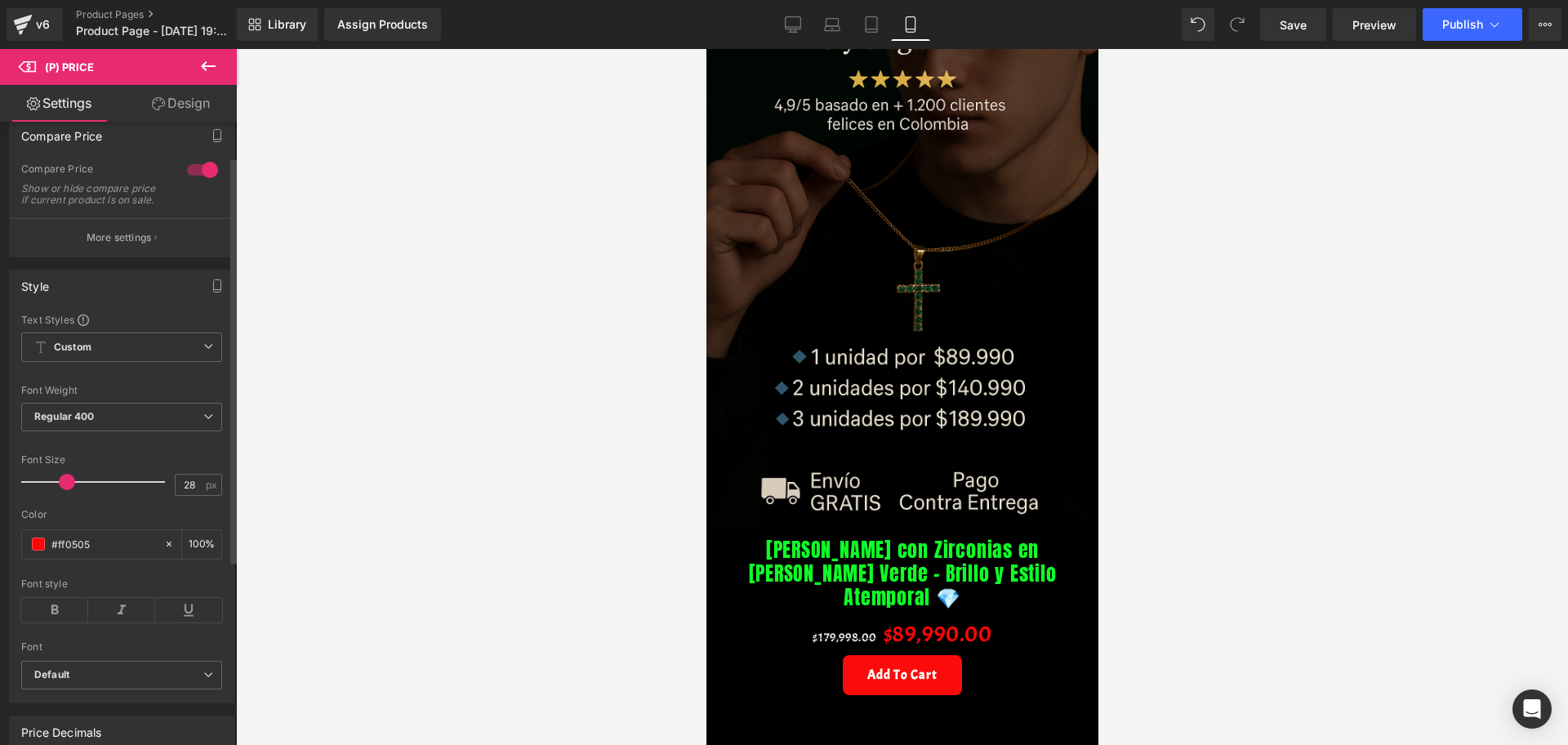
scroll to position [102, 0]
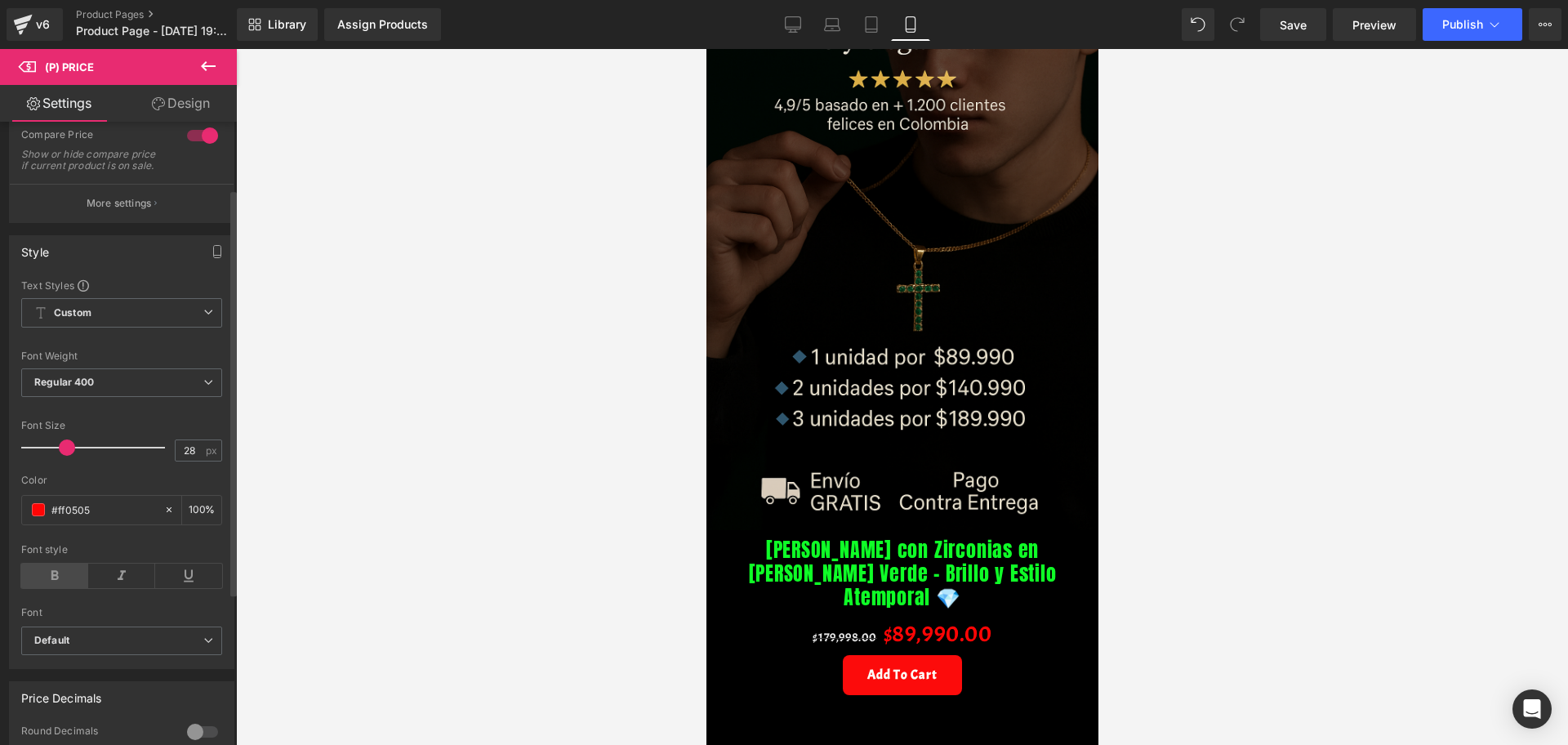
click at [35, 588] on icon at bounding box center [54, 576] width 67 height 25
click at [123, 579] on icon at bounding box center [122, 576] width 67 height 25
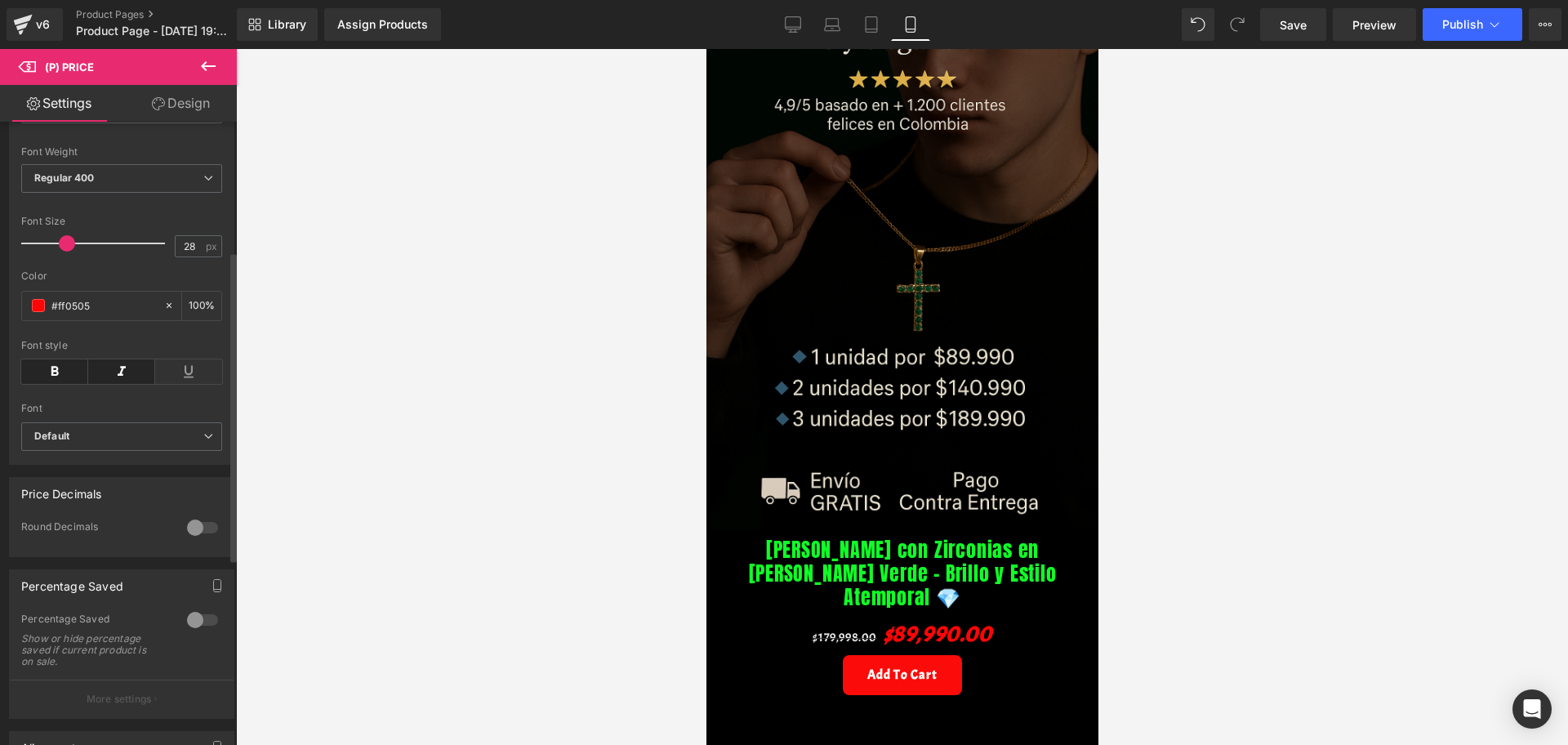
scroll to position [0, 0]
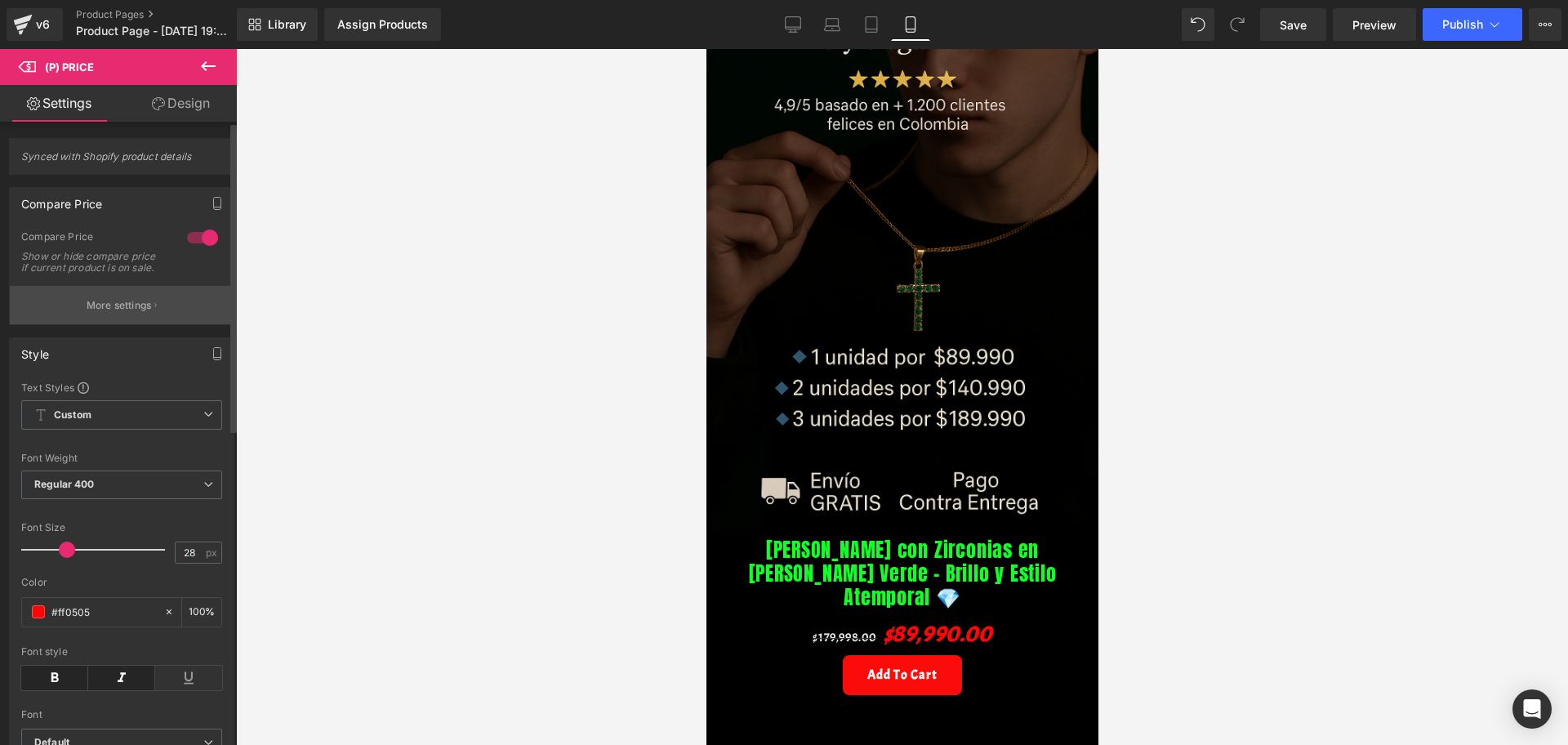
click at [161, 315] on button "More settings" at bounding box center [122, 305] width 224 height 38
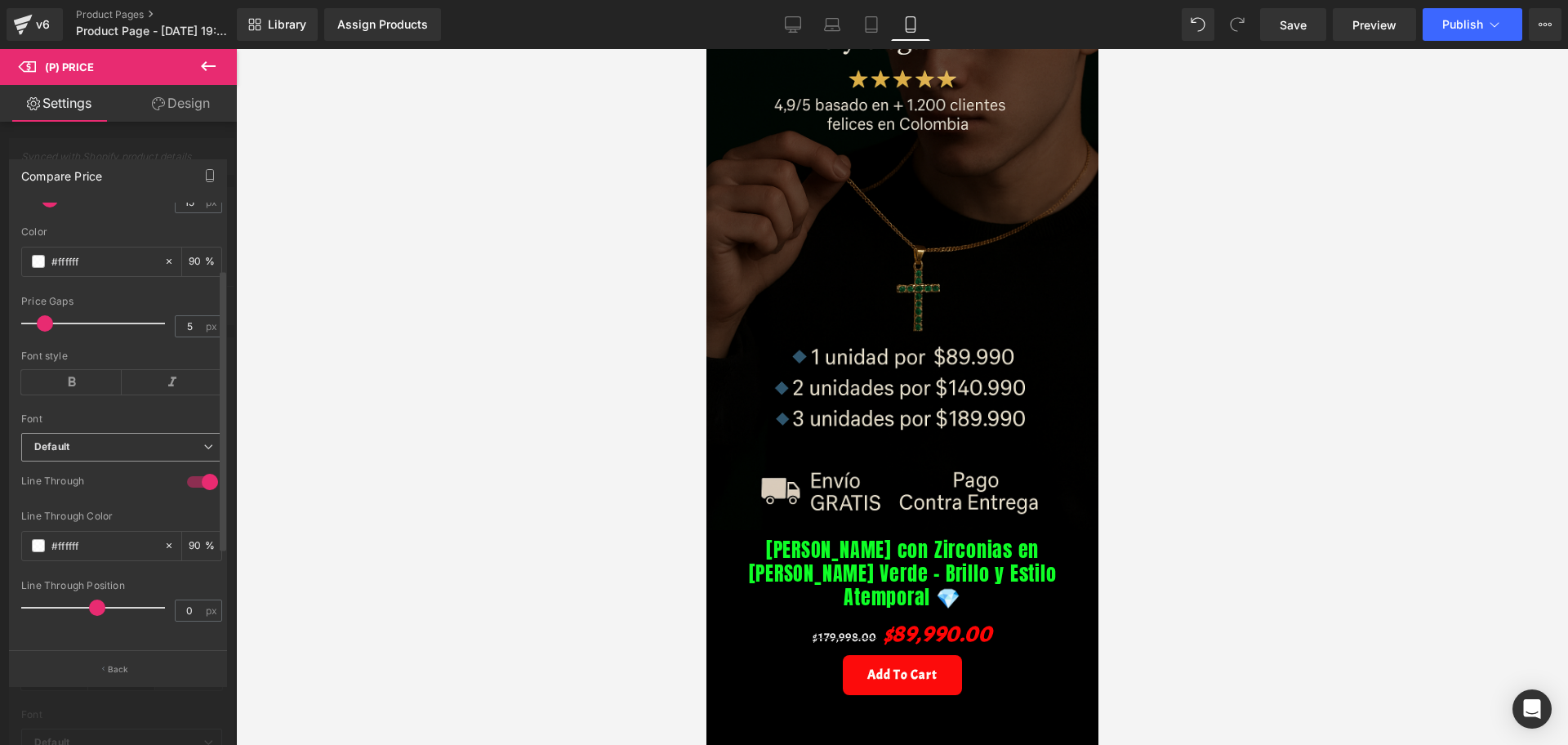
scroll to position [255, 0]
click at [78, 370] on icon at bounding box center [71, 382] width 101 height 25
click at [163, 370] on icon at bounding box center [172, 382] width 101 height 25
click at [291, 365] on div at bounding box center [901, 397] width 1332 height 697
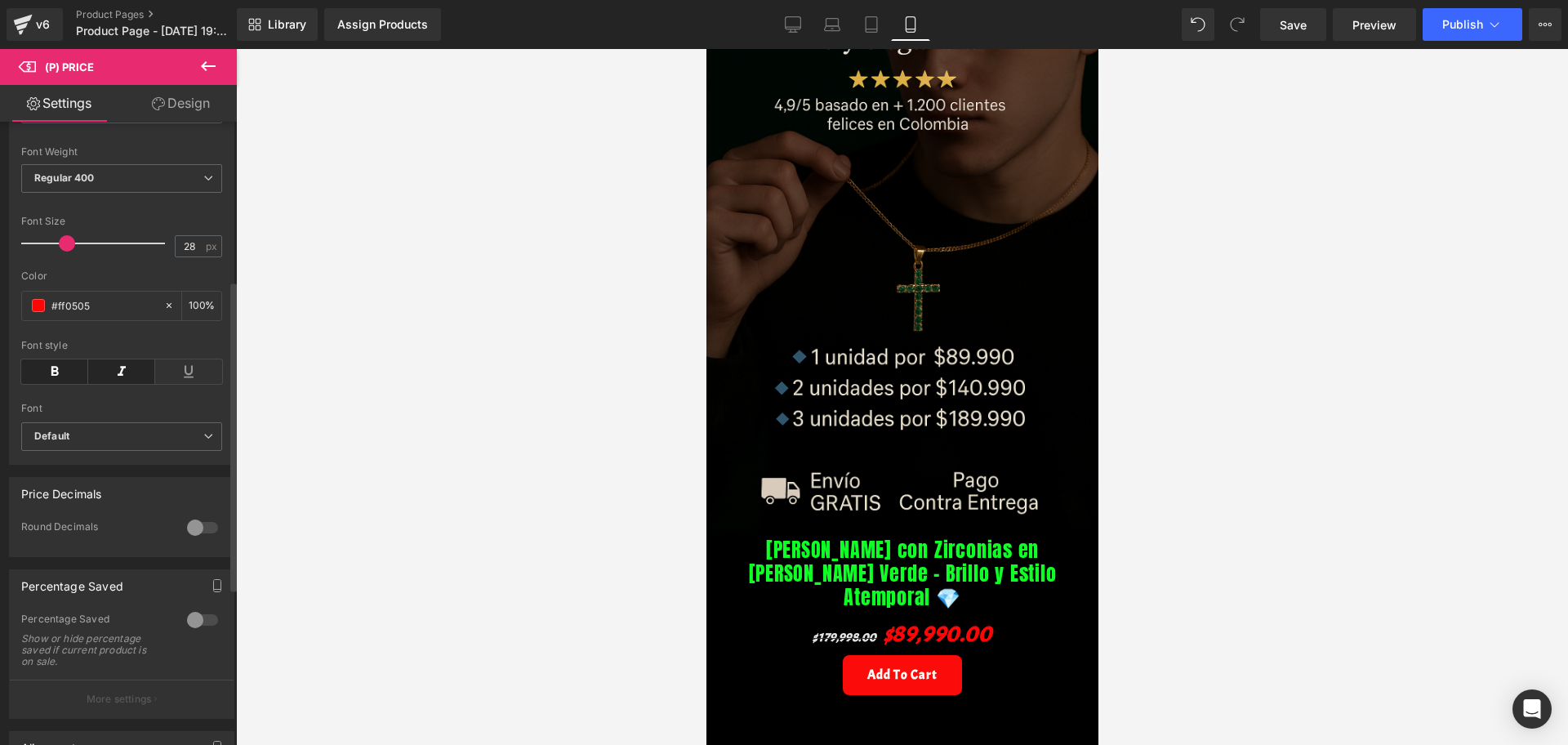
scroll to position [632, 0]
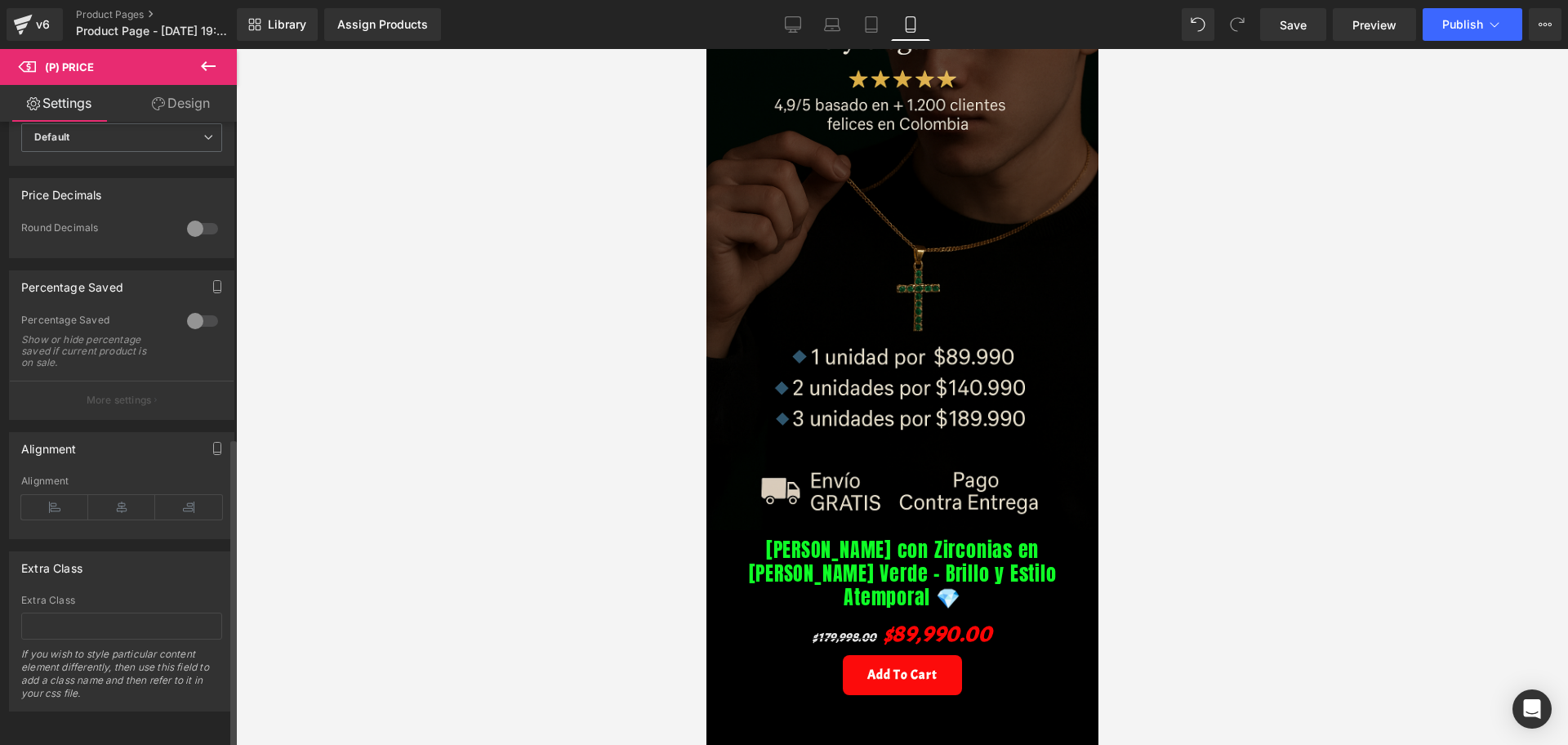
click at [190, 308] on div at bounding box center [202, 321] width 39 height 27
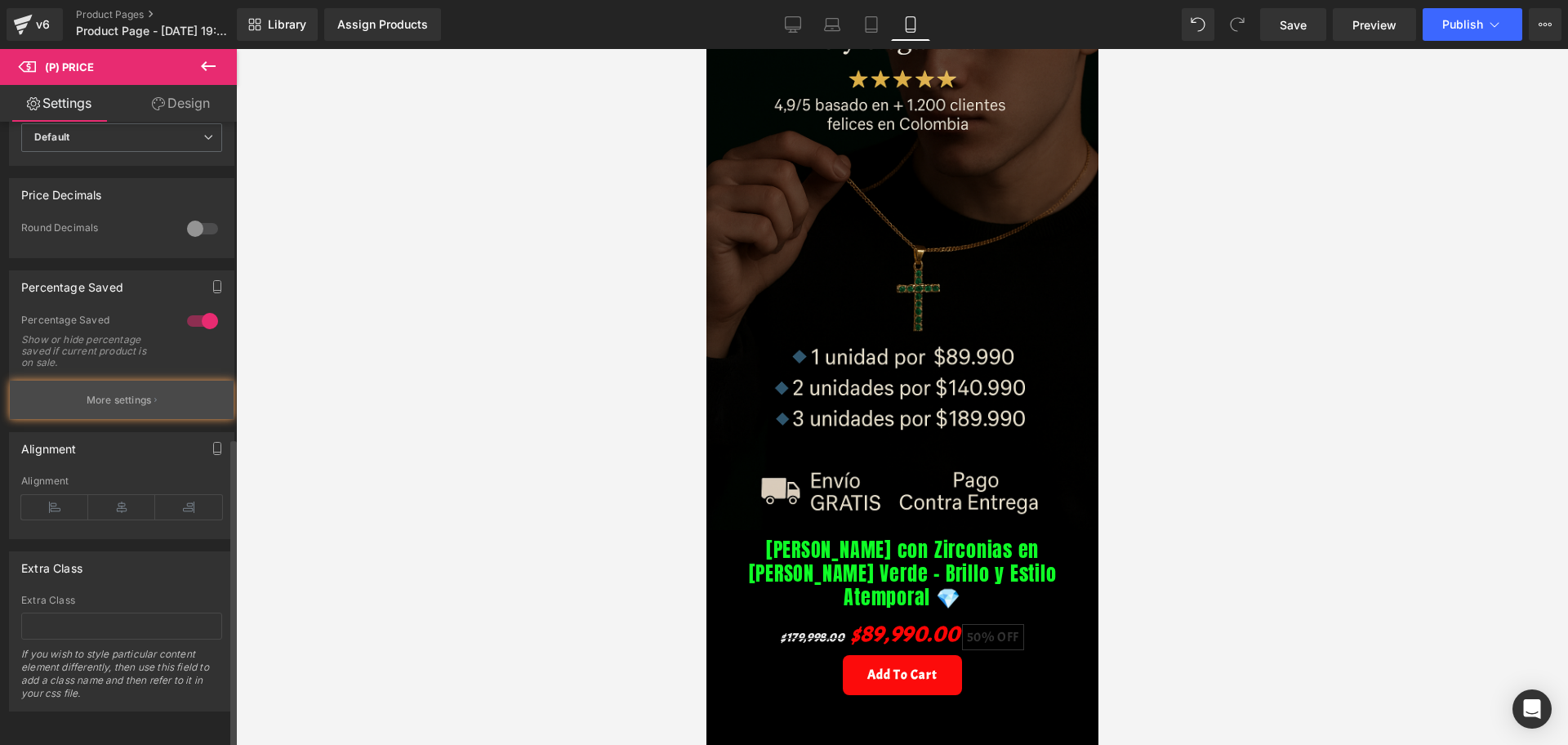
click at [159, 381] on button "More settings" at bounding box center [122, 400] width 224 height 38
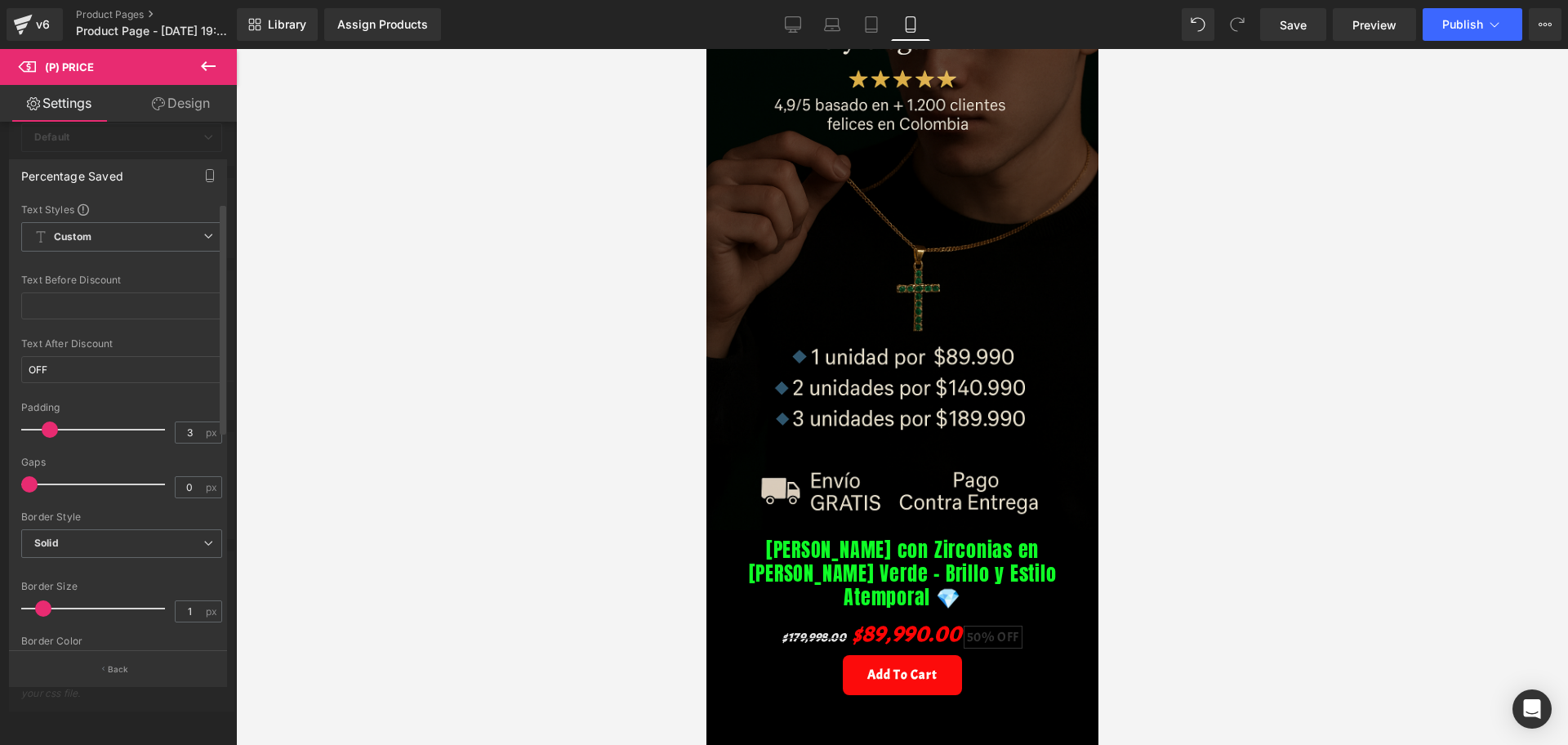
type input "2"
drag, startPoint x: 55, startPoint y: 429, endPoint x: 38, endPoint y: 437, distance: 18.8
click at [38, 437] on div at bounding box center [97, 430] width 136 height 32
click at [37, 481] on div "#333333" at bounding box center [92, 489] width 142 height 29
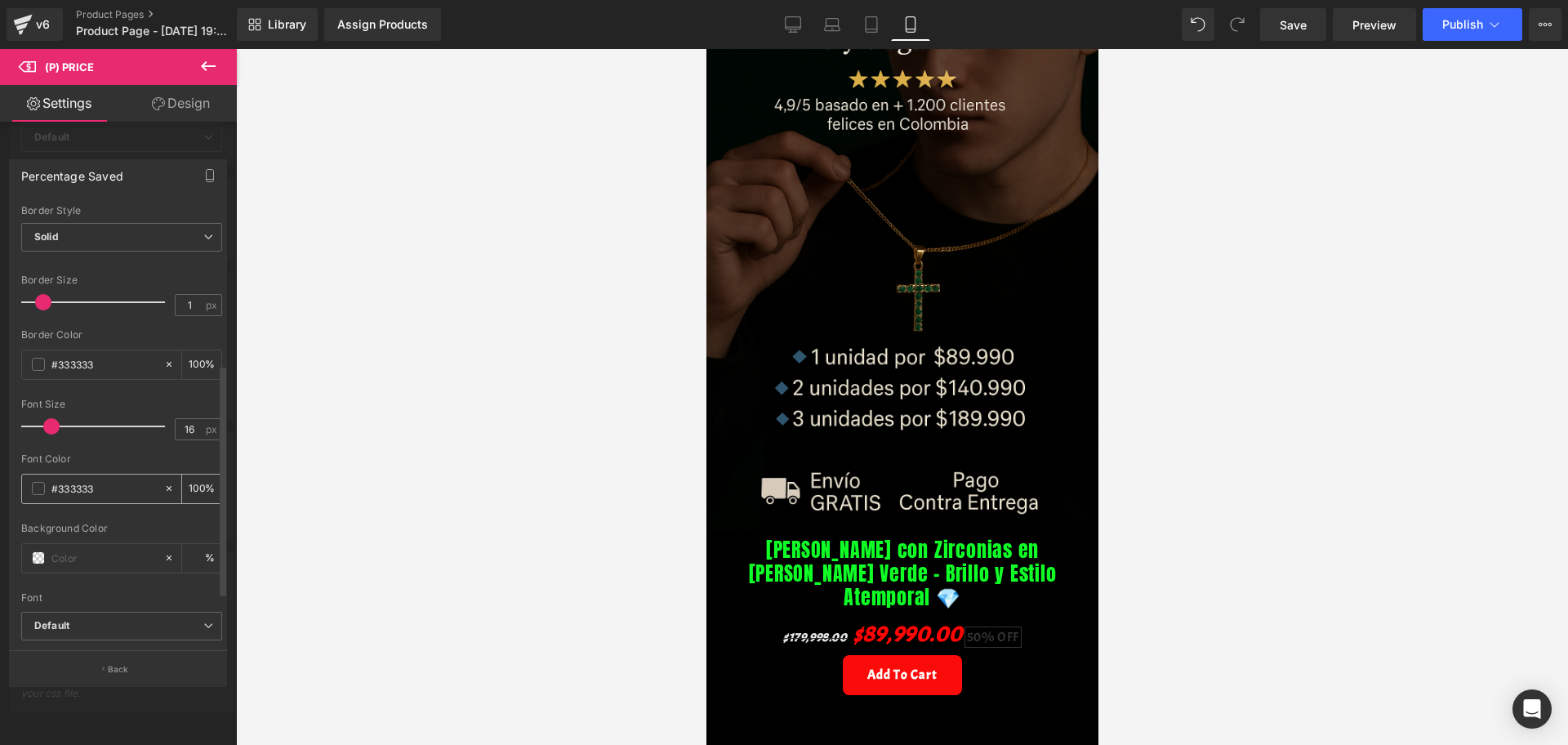
click at [39, 489] on span at bounding box center [39, 488] width 13 height 13
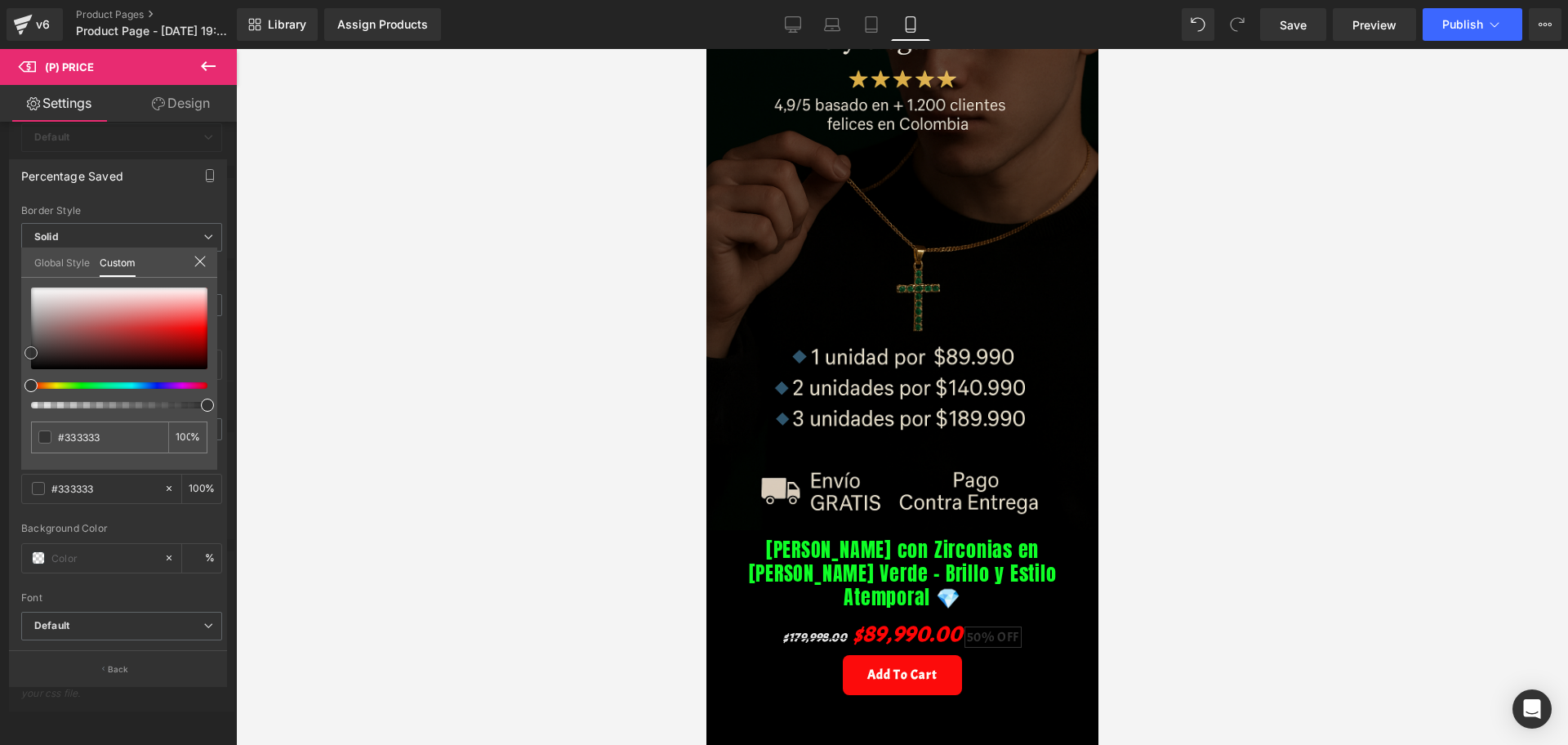
type input "#353535"
type input "#757575"
type input "#bababa"
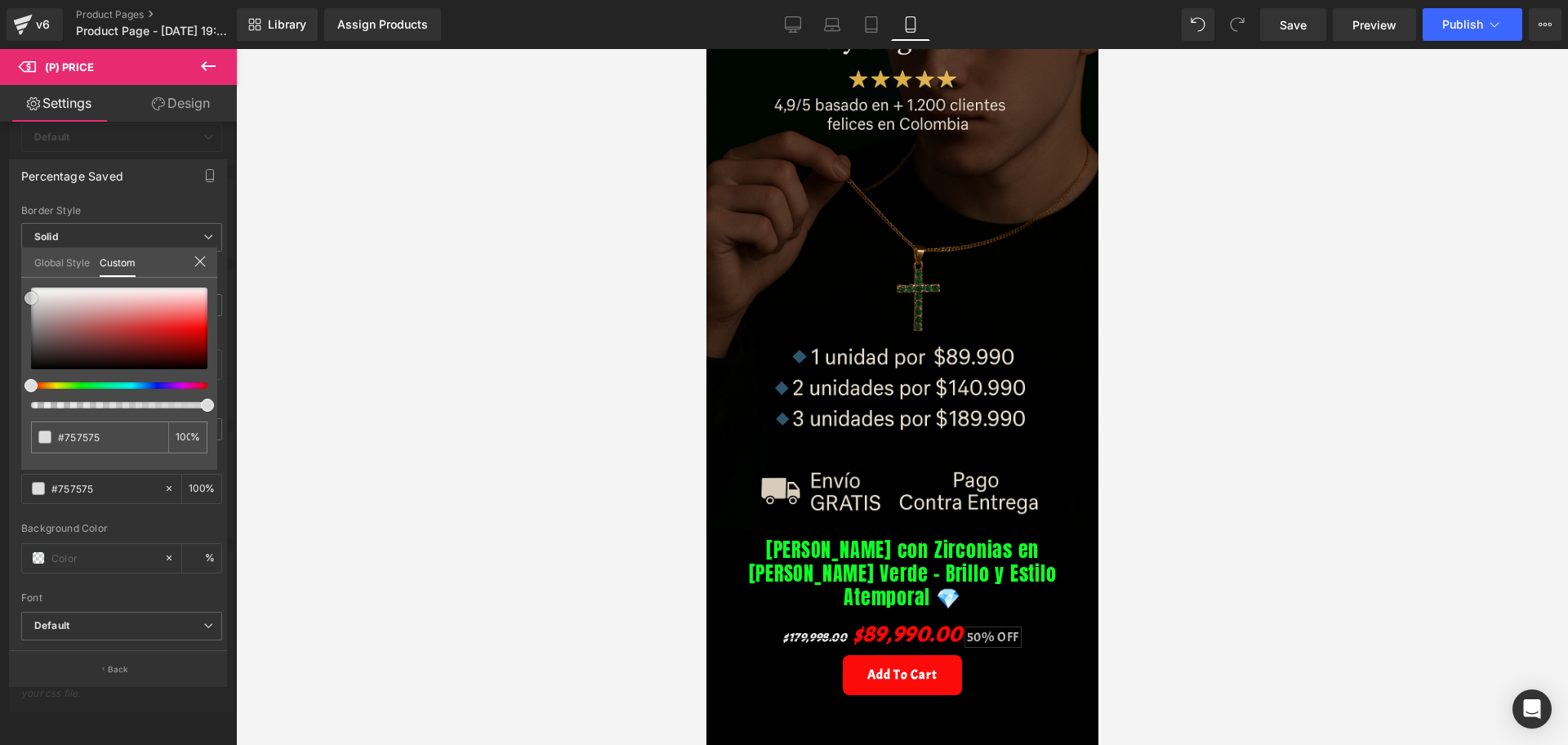
type input "#bababa"
type input "#f7f7f7"
type input "#ffffff"
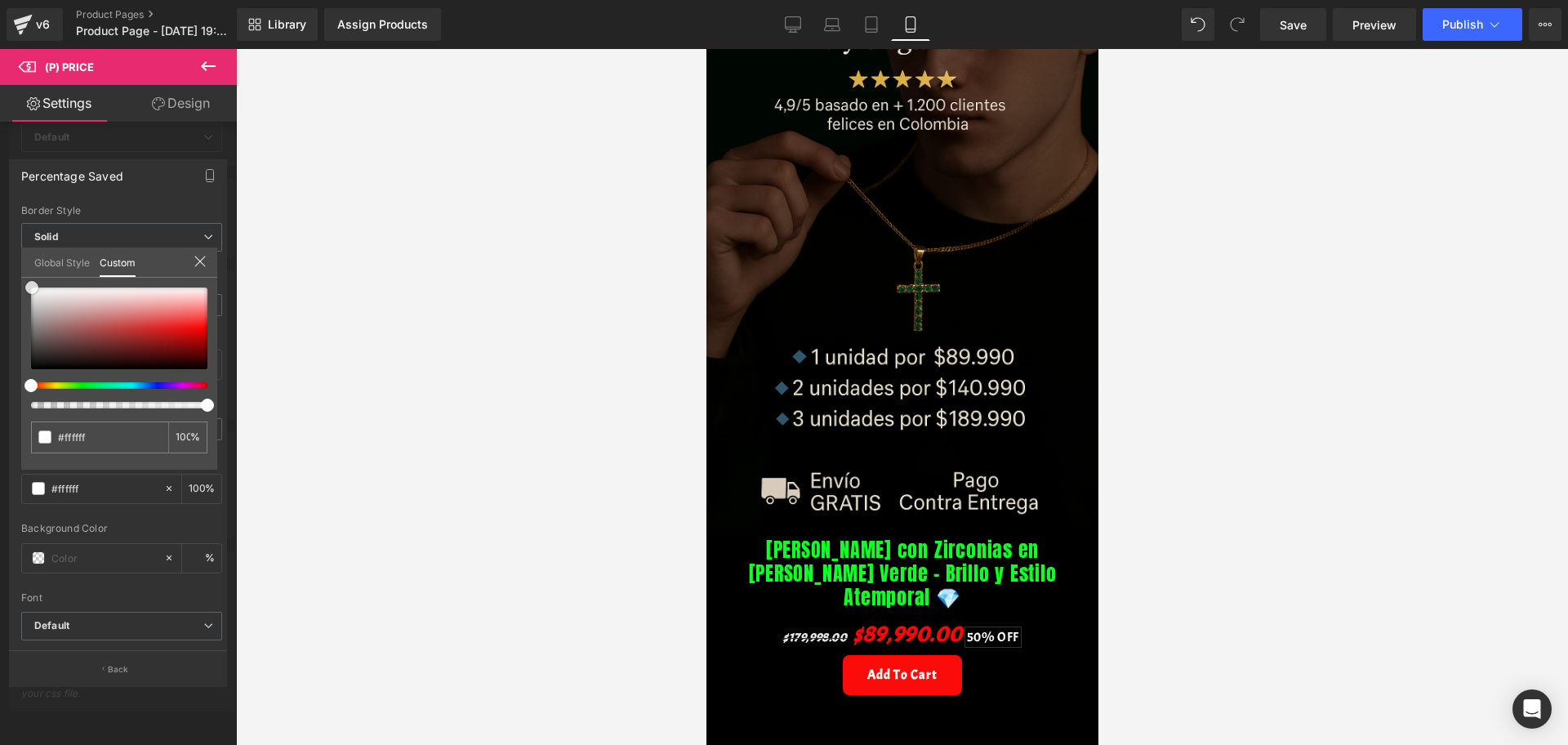
drag, startPoint x: 29, startPoint y: 358, endPoint x: 30, endPoint y: 280, distance: 78.0
click at [30, 281] on span at bounding box center [32, 288] width 13 height 13
click at [925, 613] on div at bounding box center [901, 397] width 392 height 697
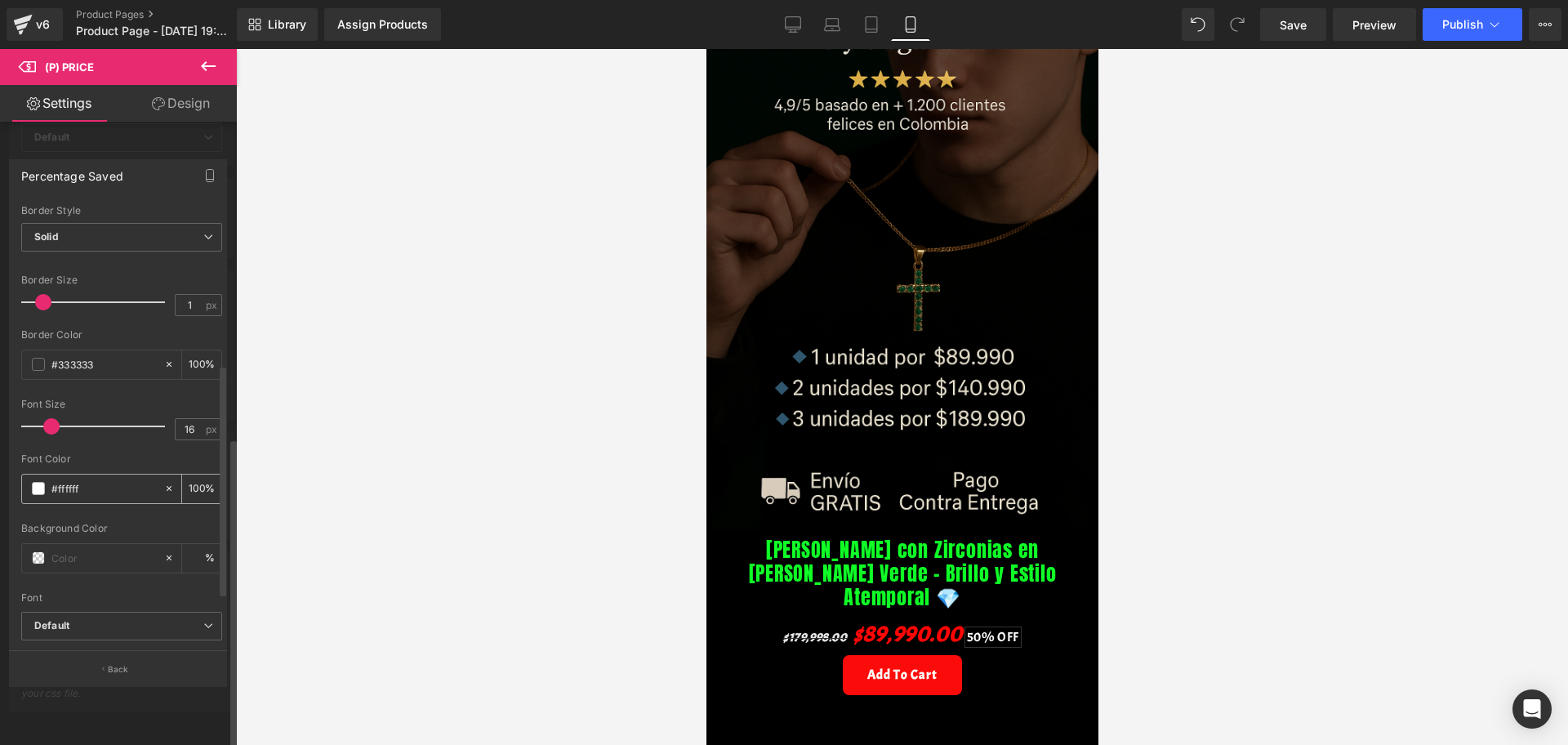
click at [35, 489] on span at bounding box center [39, 488] width 13 height 13
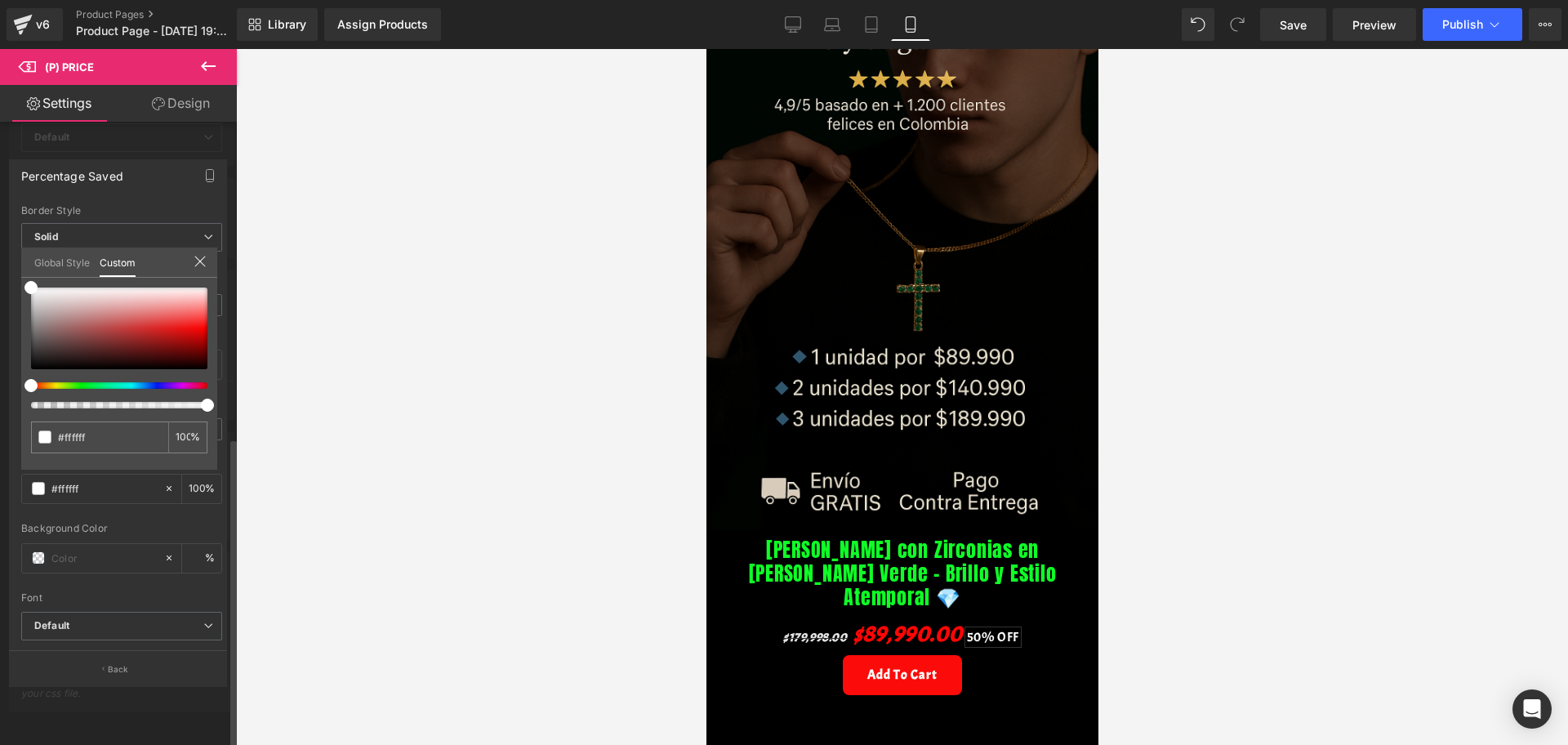
click at [55, 388] on div at bounding box center [113, 385] width 177 height 7
drag, startPoint x: 55, startPoint y: 391, endPoint x: 68, endPoint y: 392, distance: 13.0
click at [68, 392] on div at bounding box center [120, 348] width 177 height 121
drag, startPoint x: 62, startPoint y: 385, endPoint x: 85, endPoint y: 393, distance: 24.4
click at [85, 393] on div at bounding box center [120, 348] width 177 height 121
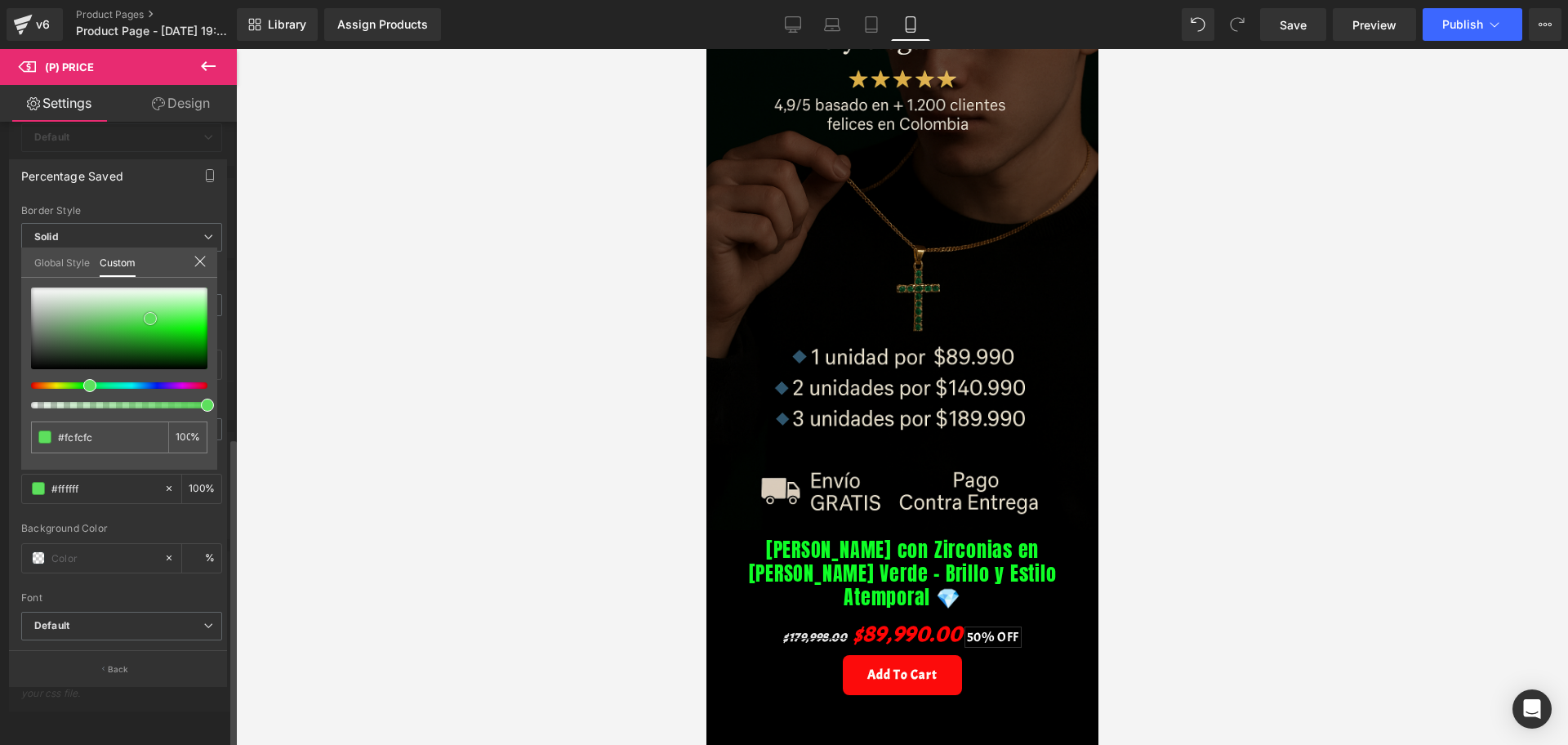
type input "#fcfcfc"
type input "#7edc7e"
type input "#2be72b"
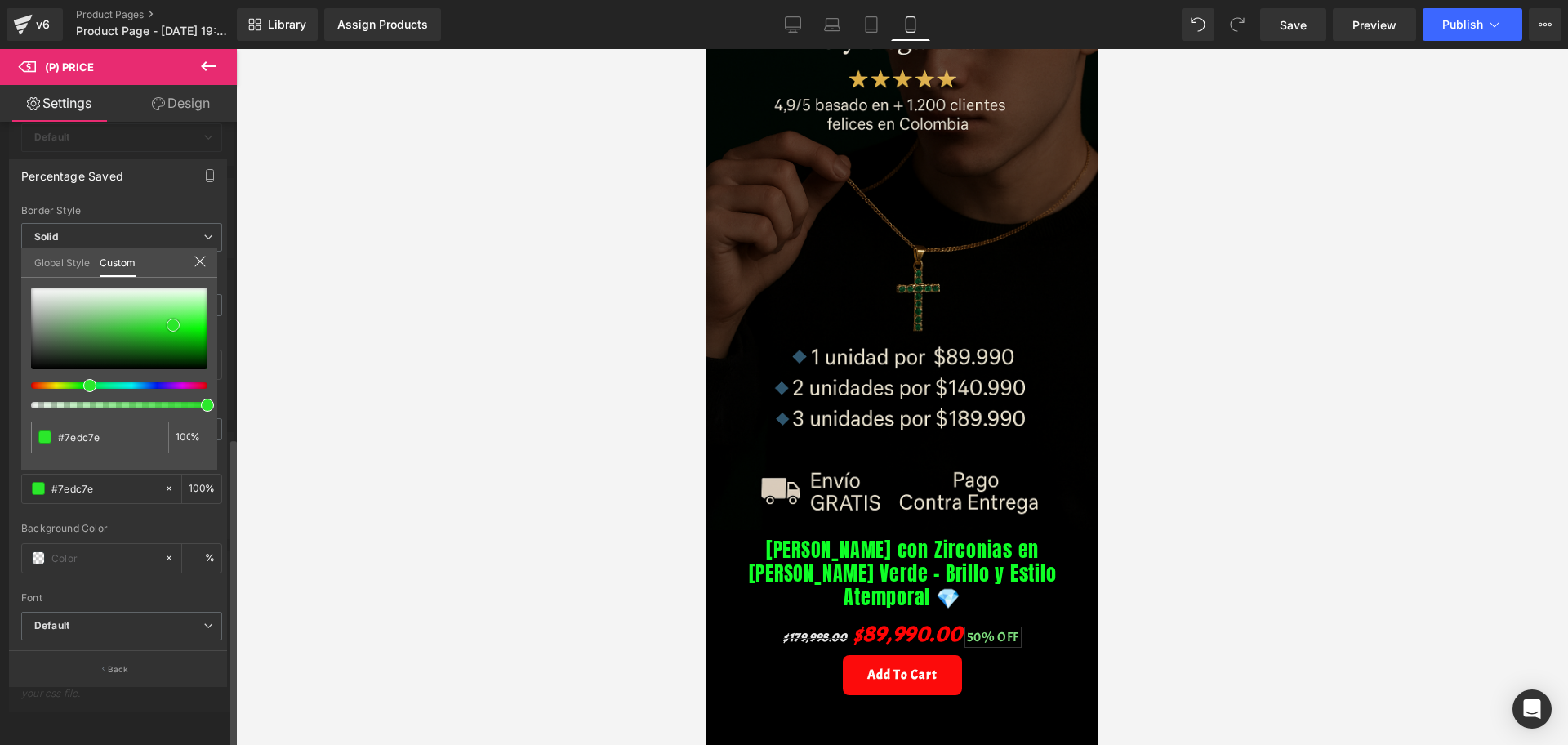
type input "#2be72b"
type input "#0ce80c"
type input "#0be30b"
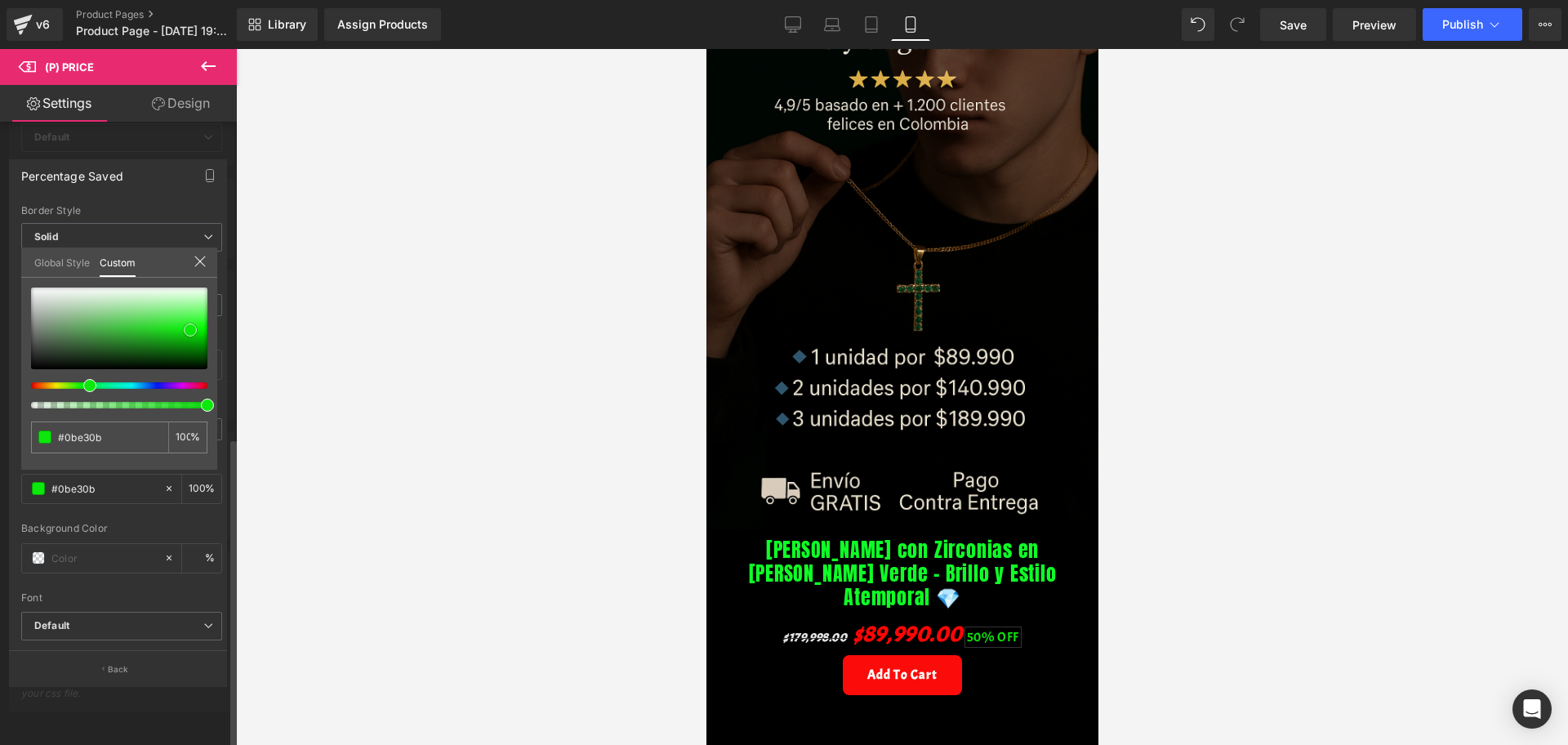
type input "#09e609"
type input "#06de06"
type input "#05da05"
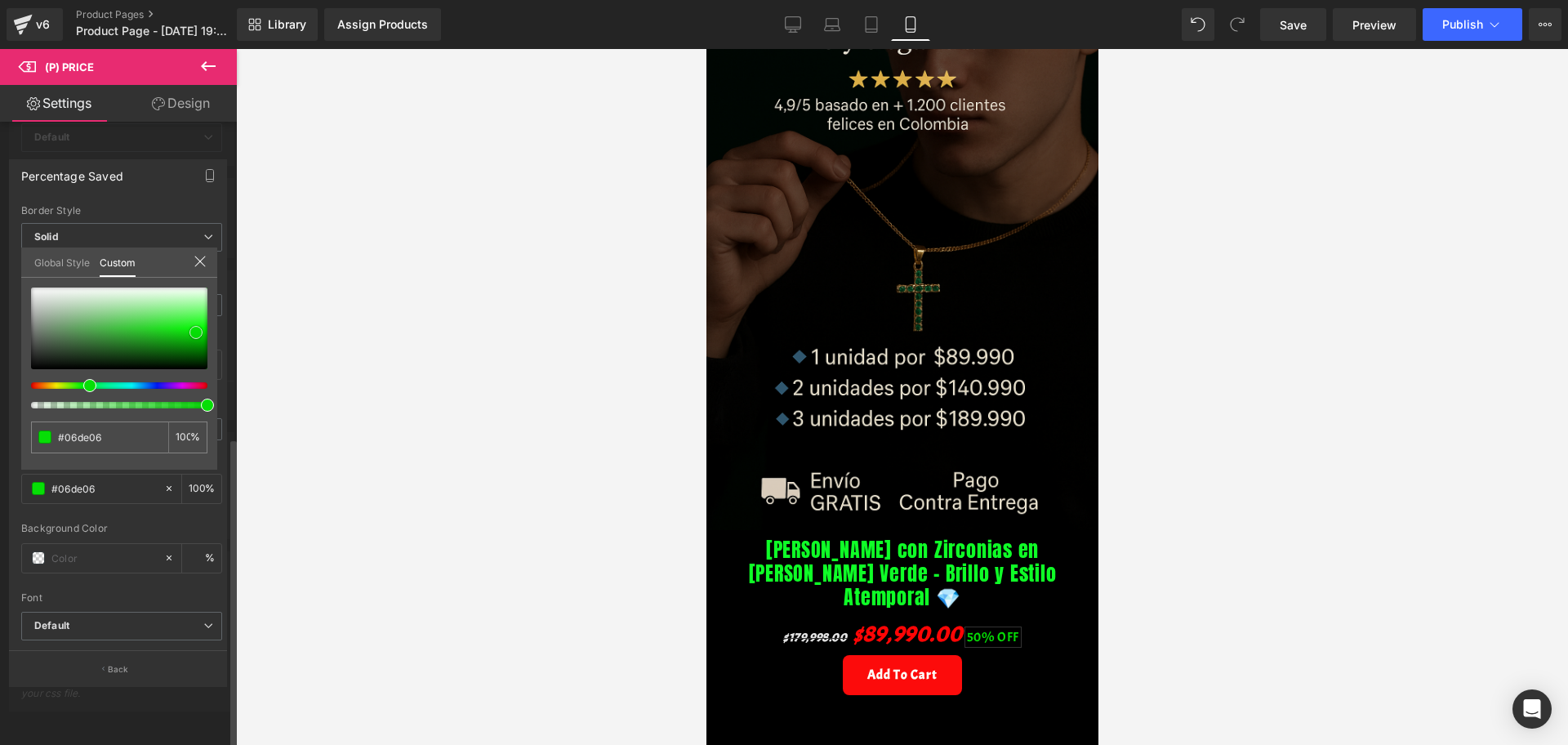
type input "#05da05"
type input "#05d505"
type input "#06ca06"
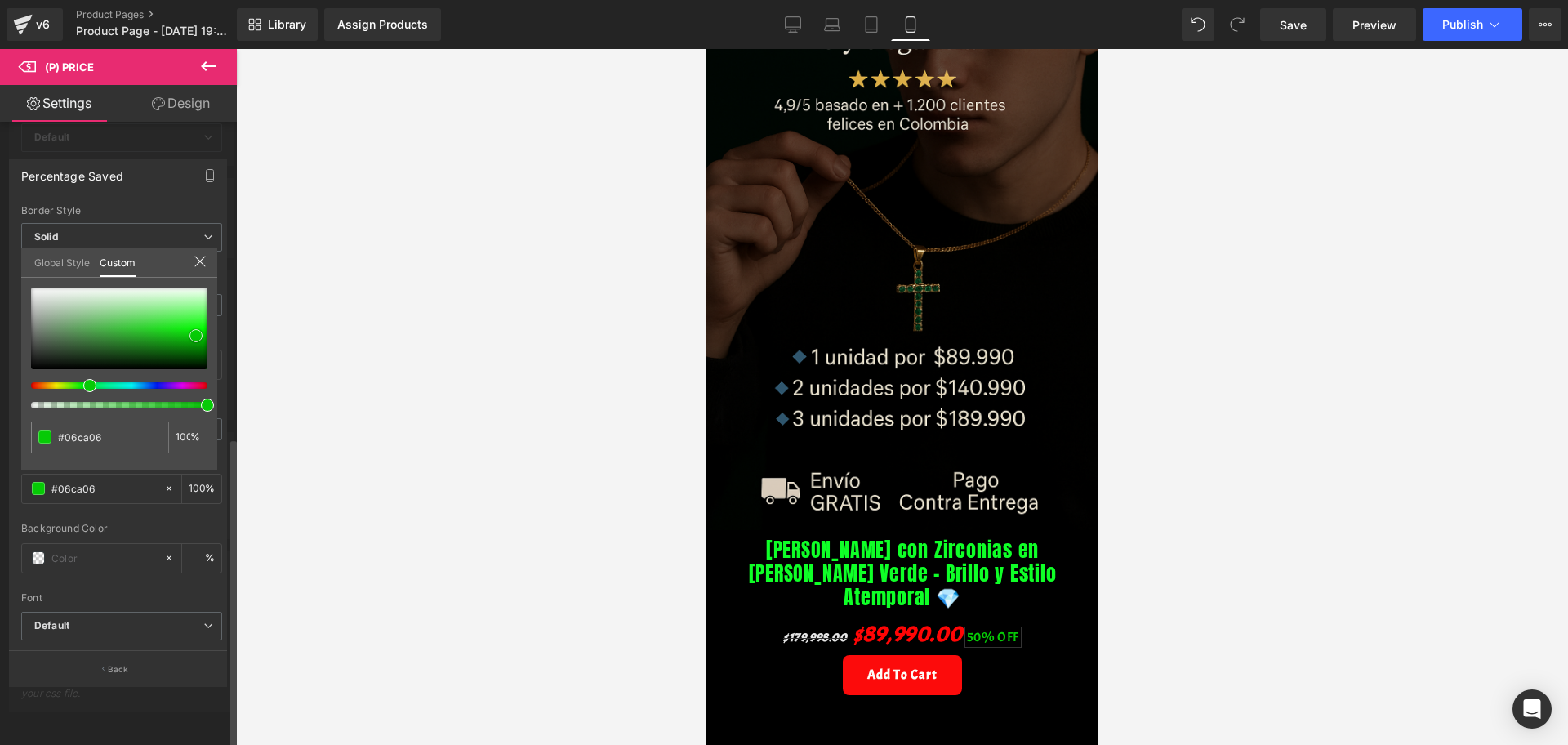
type input "#06c506"
type input "#05bb05"
type input "#04ae04"
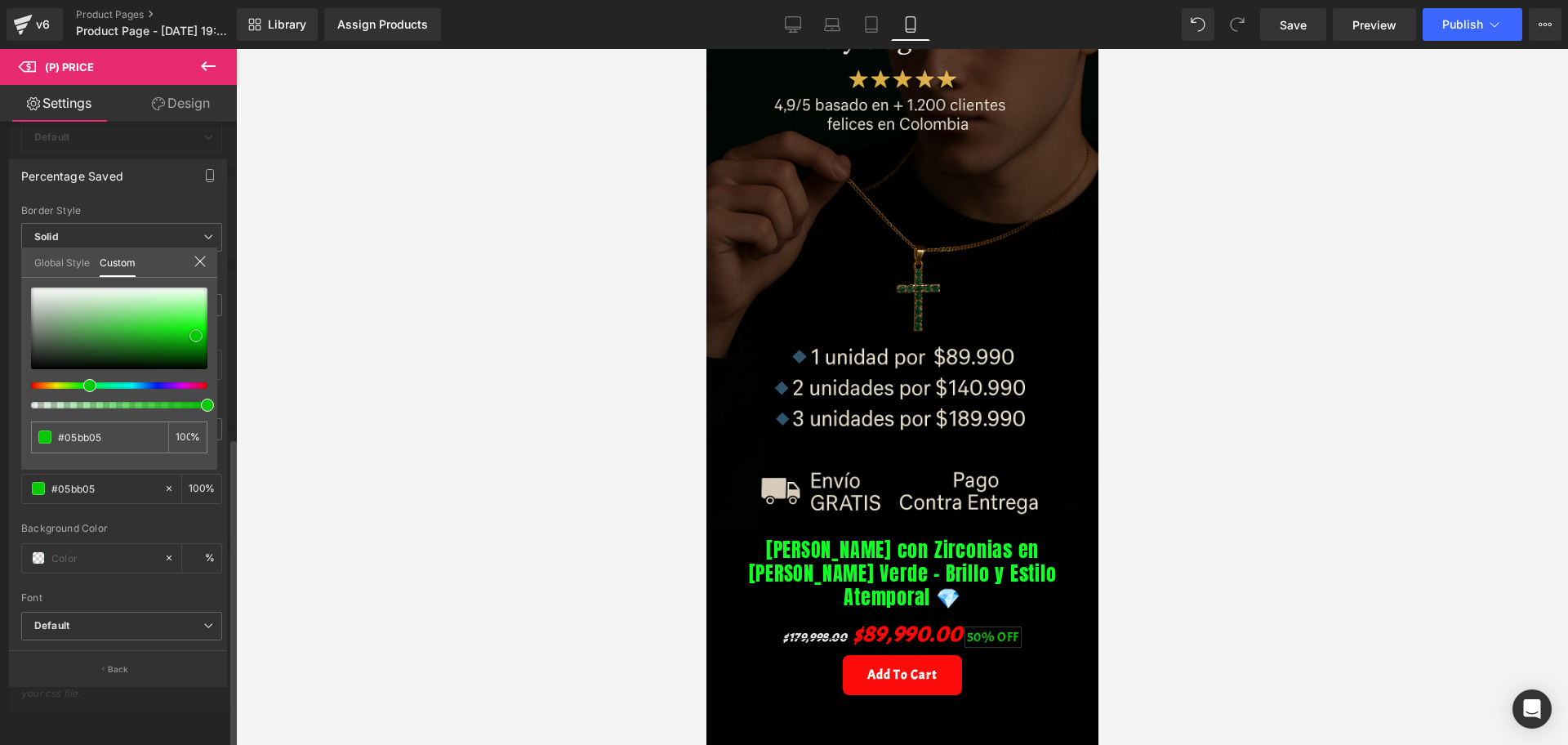
type input "#04ae04"
type input "#06ac06"
type input "#ced8ce"
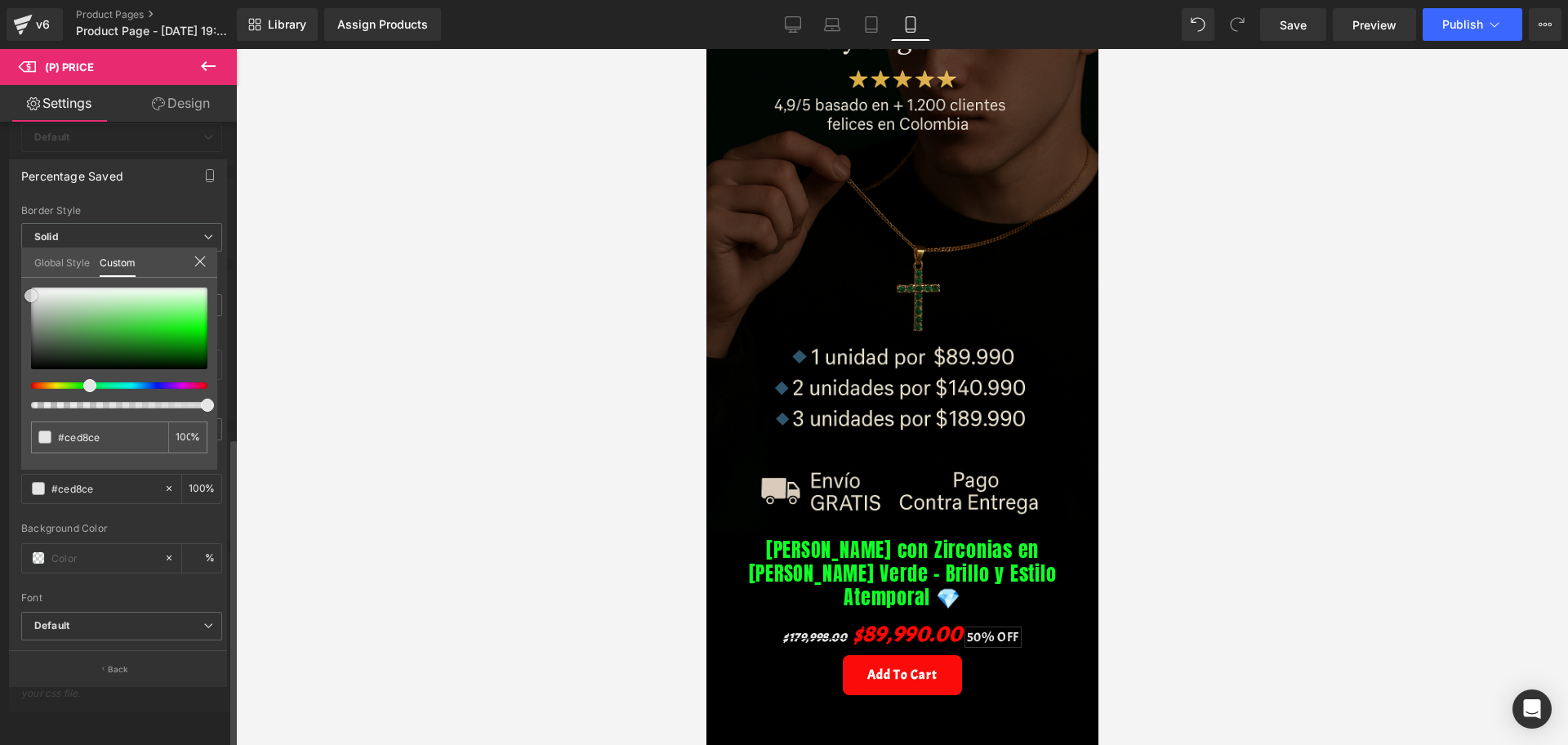
type input "#e5e5e5"
type input "#ededed"
type input "#efefef"
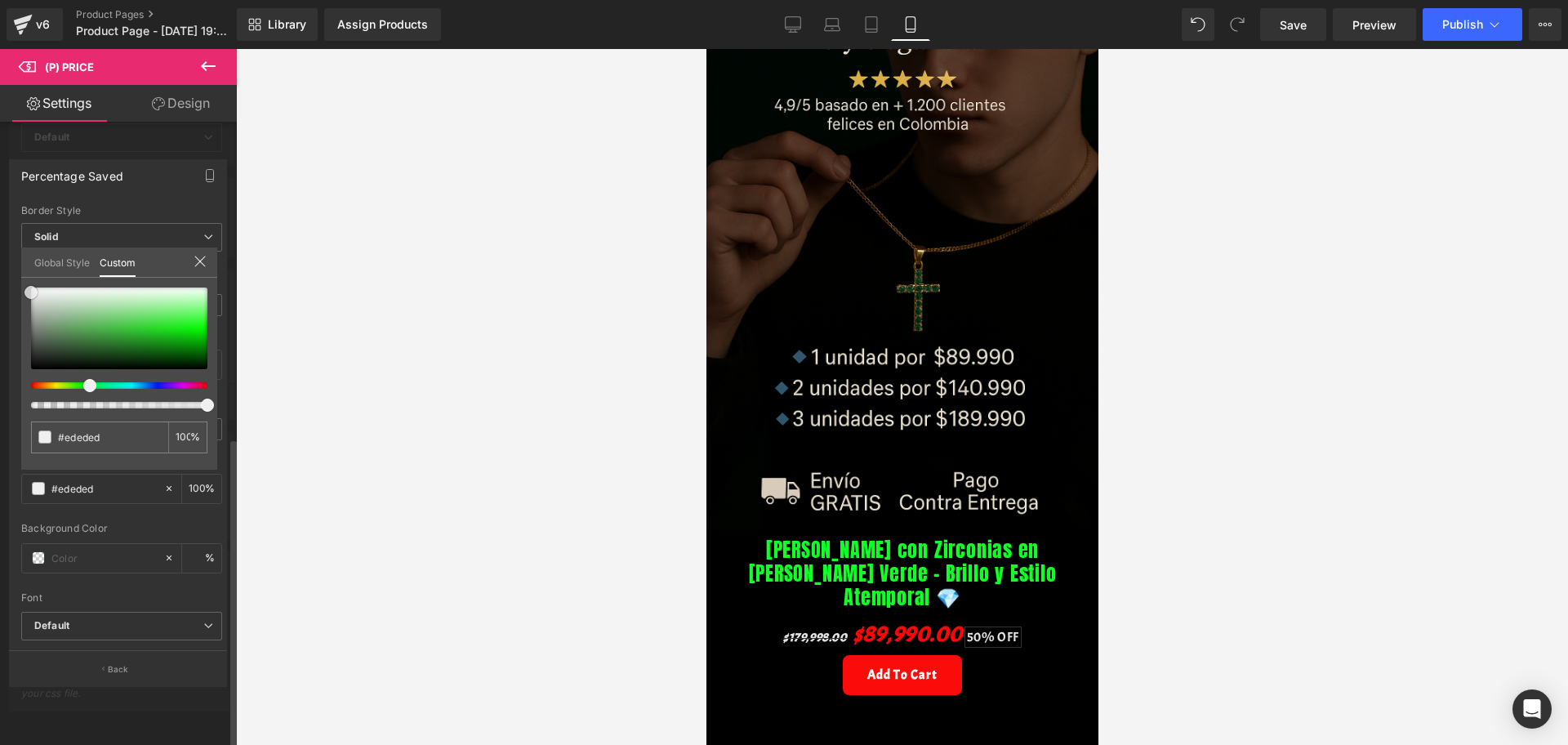
type input "#efefef"
type input "#f4f4f4"
type input "#ffffff"
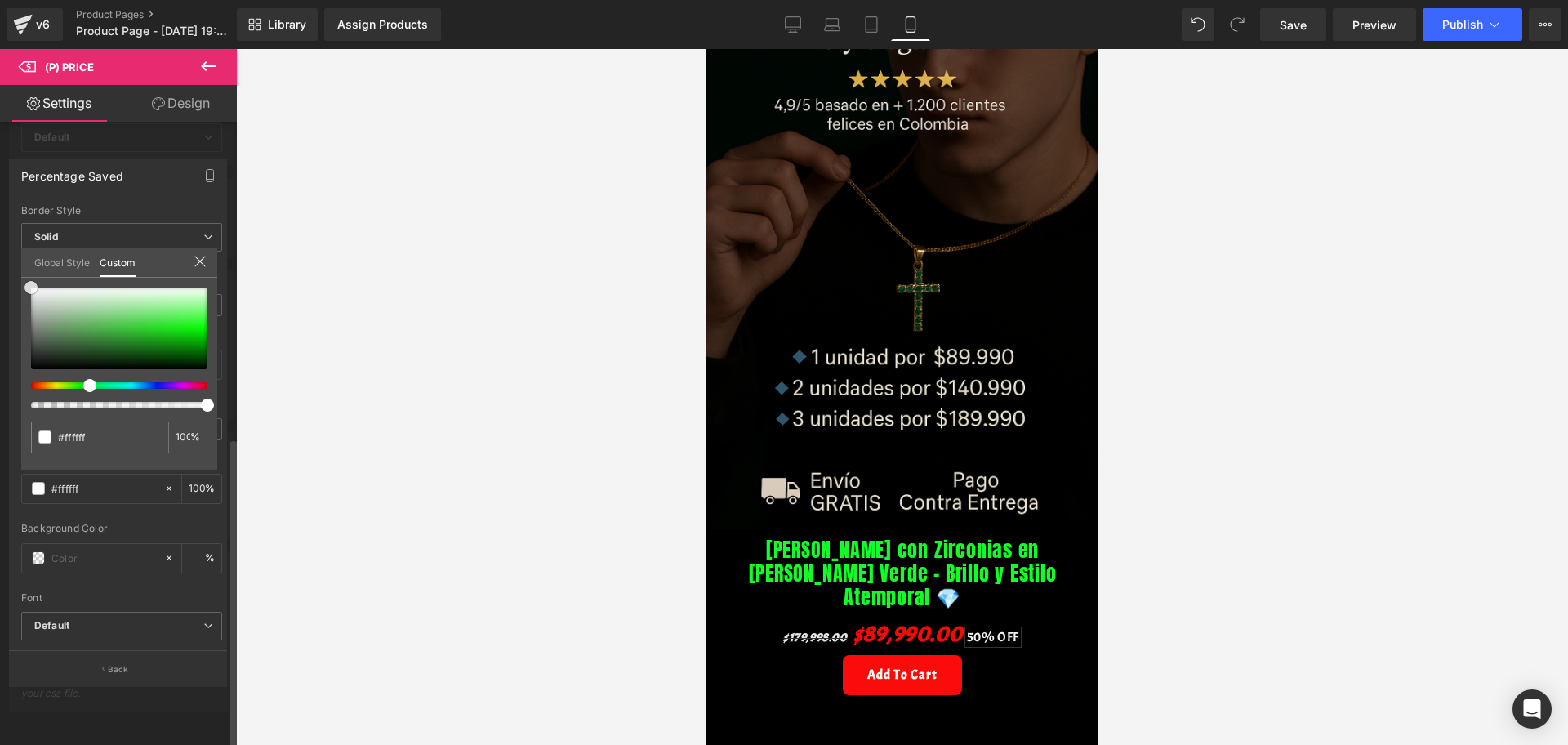
drag, startPoint x: 36, startPoint y: 287, endPoint x: 27, endPoint y: 286, distance: 9.1
click at [27, 286] on span at bounding box center [31, 288] width 13 height 13
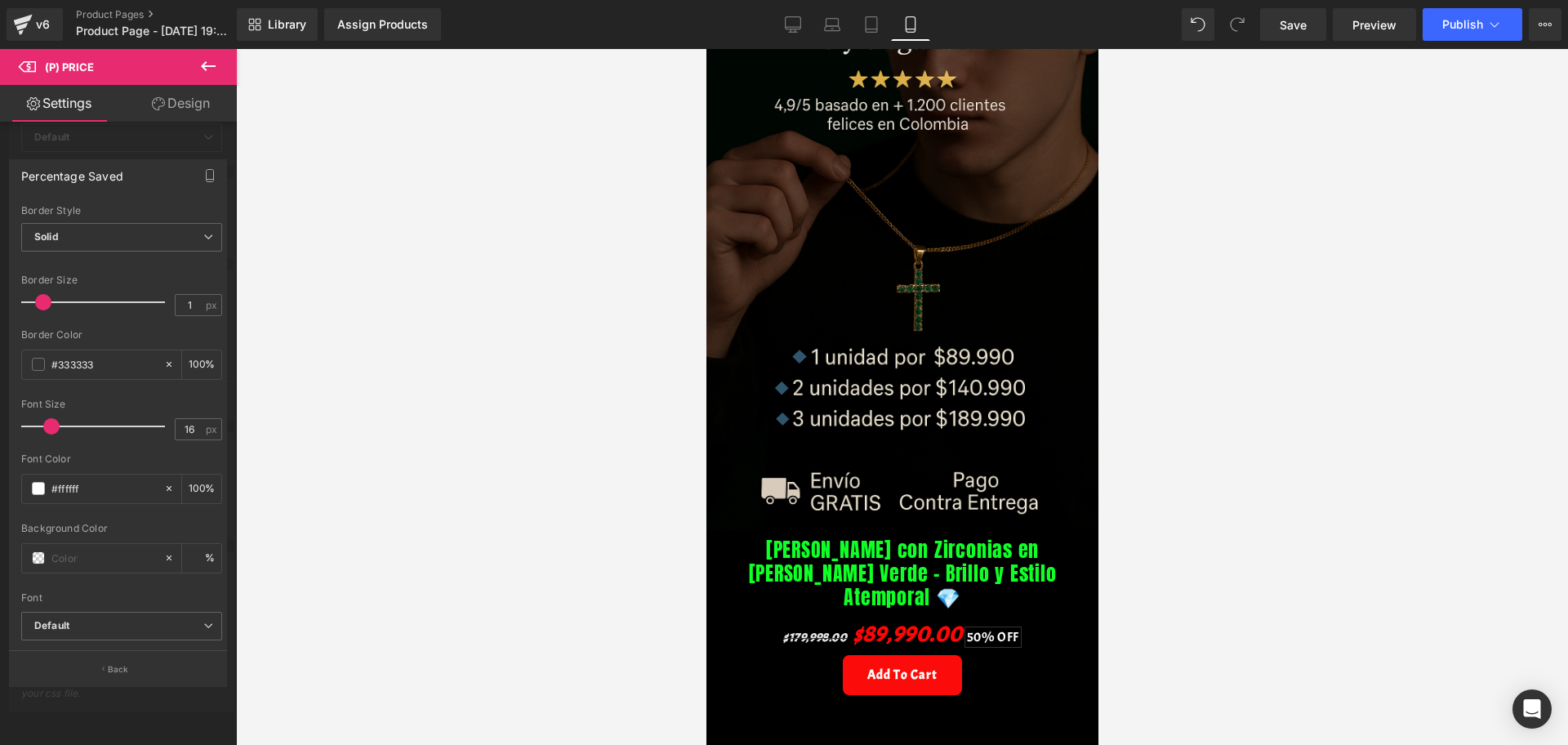
click at [253, 300] on div at bounding box center [901, 397] width 1332 height 697
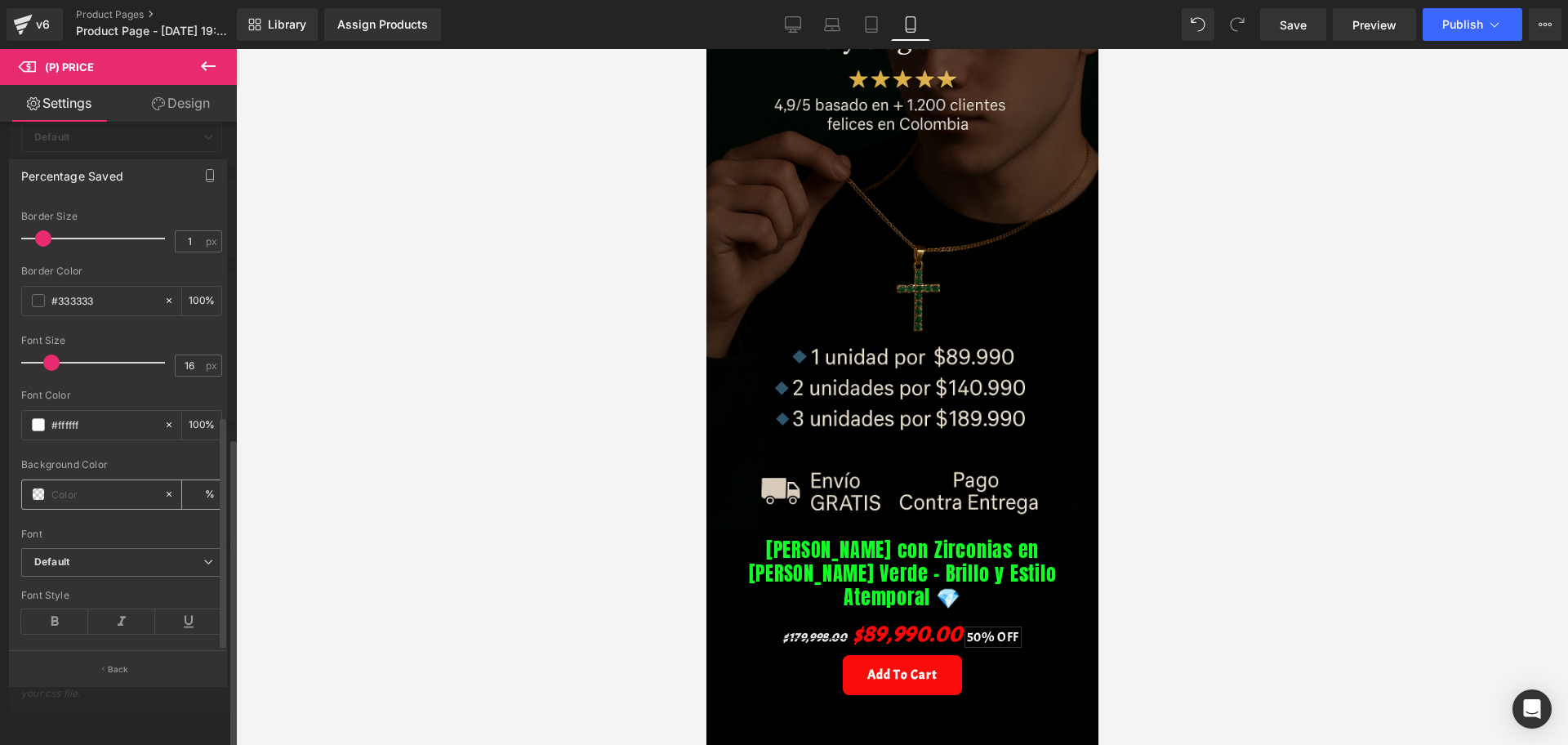
scroll to position [404, 0]
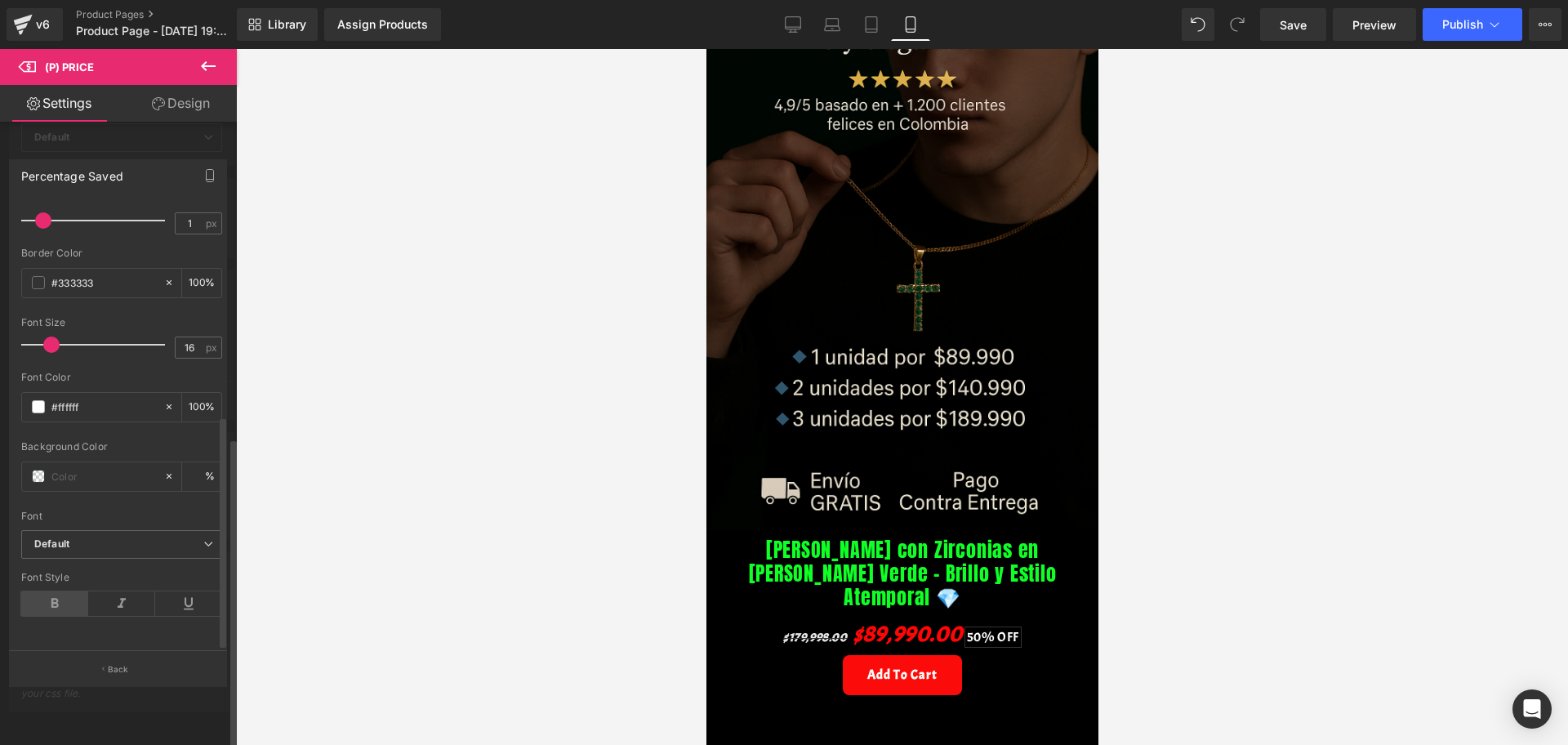
click at [47, 592] on icon at bounding box center [54, 604] width 67 height 25
click at [116, 573] on div "Font Style" at bounding box center [122, 603] width 201 height 63
click at [119, 592] on icon at bounding box center [122, 604] width 67 height 25
click at [259, 544] on div at bounding box center [901, 397] width 1332 height 697
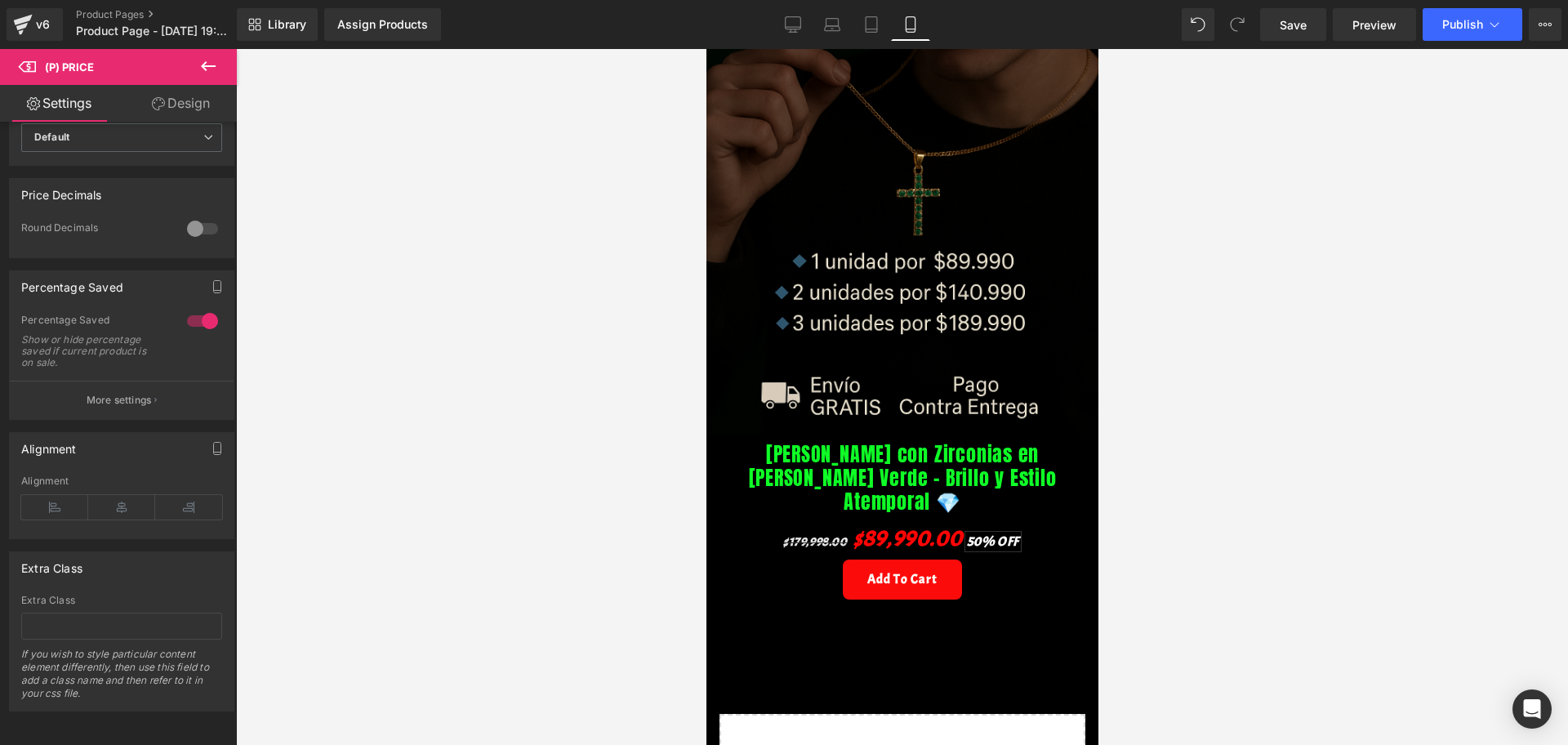
scroll to position [306, 0]
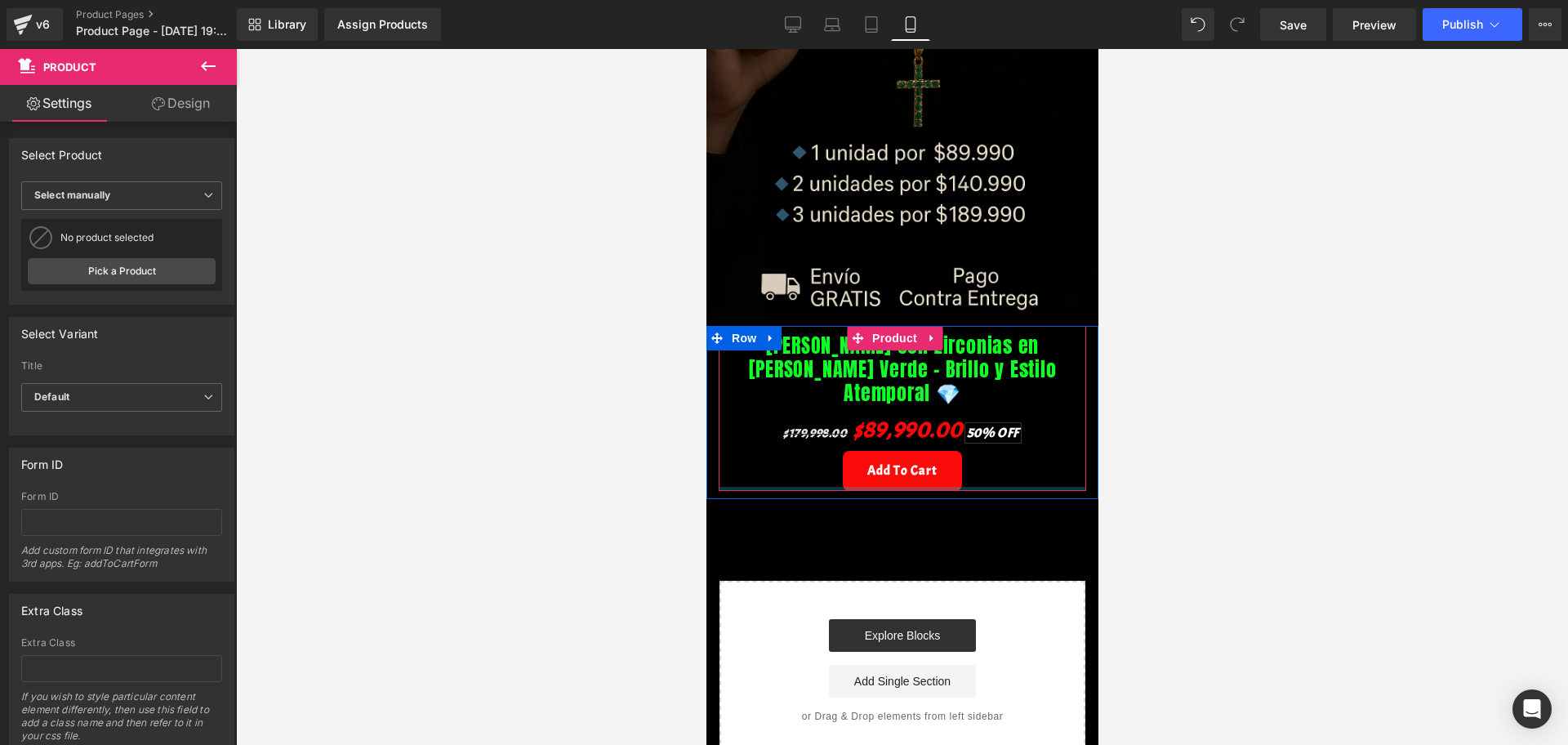
drag, startPoint x: 854, startPoint y: 486, endPoint x: 849, endPoint y: 460, distance: 26.5
click at [849, 460] on div "[PERSON_NAME] con Zirconias en [PERSON_NAME] Verde – Brillo y Estilo Atemporal …" at bounding box center [901, 409] width 368 height 165
click at [853, 539] on div "Image Row [PERSON_NAME] con Zirconias en [PERSON_NAME] Verde – Brillo y Estilo …" at bounding box center [901, 251] width 392 height 1018
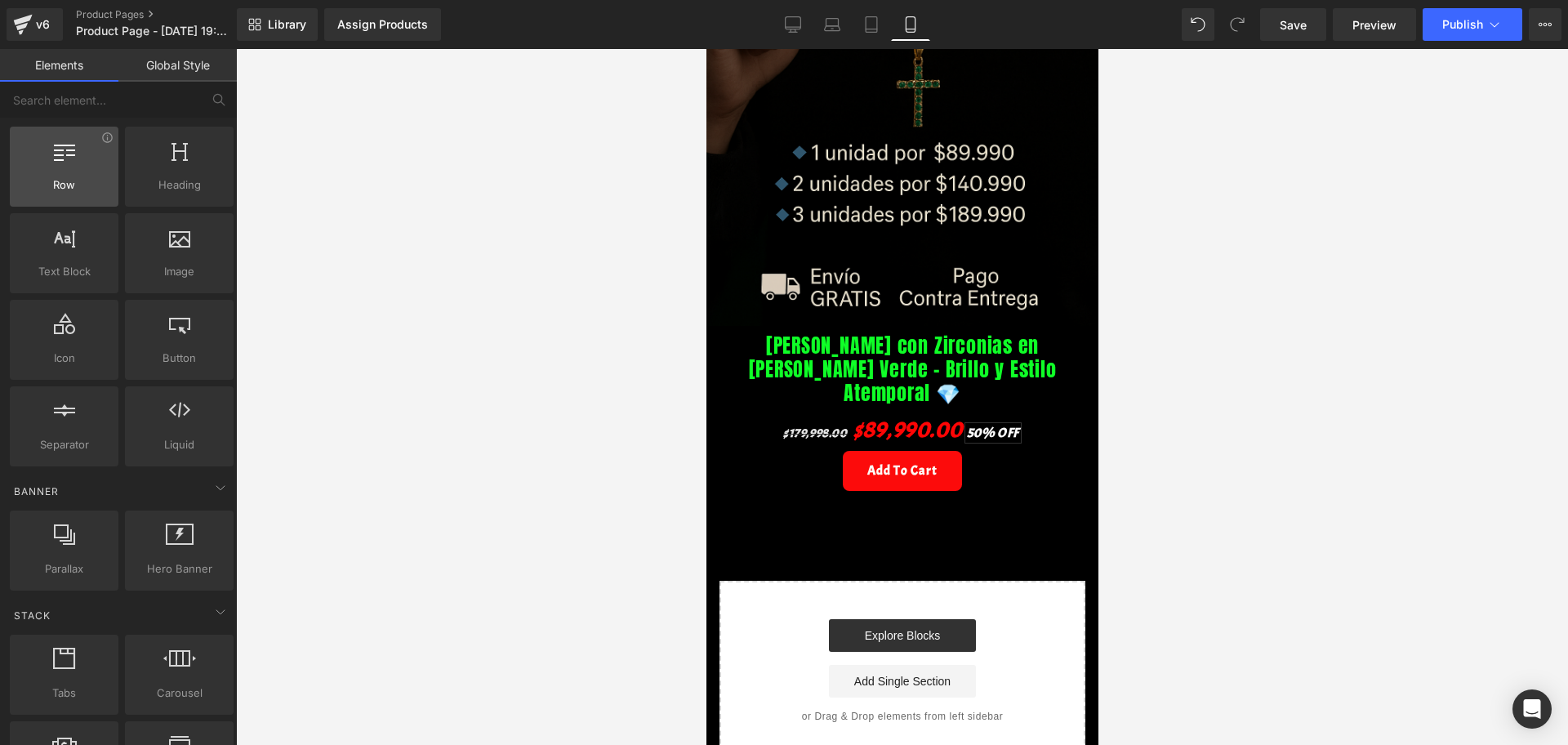
scroll to position [0, 0]
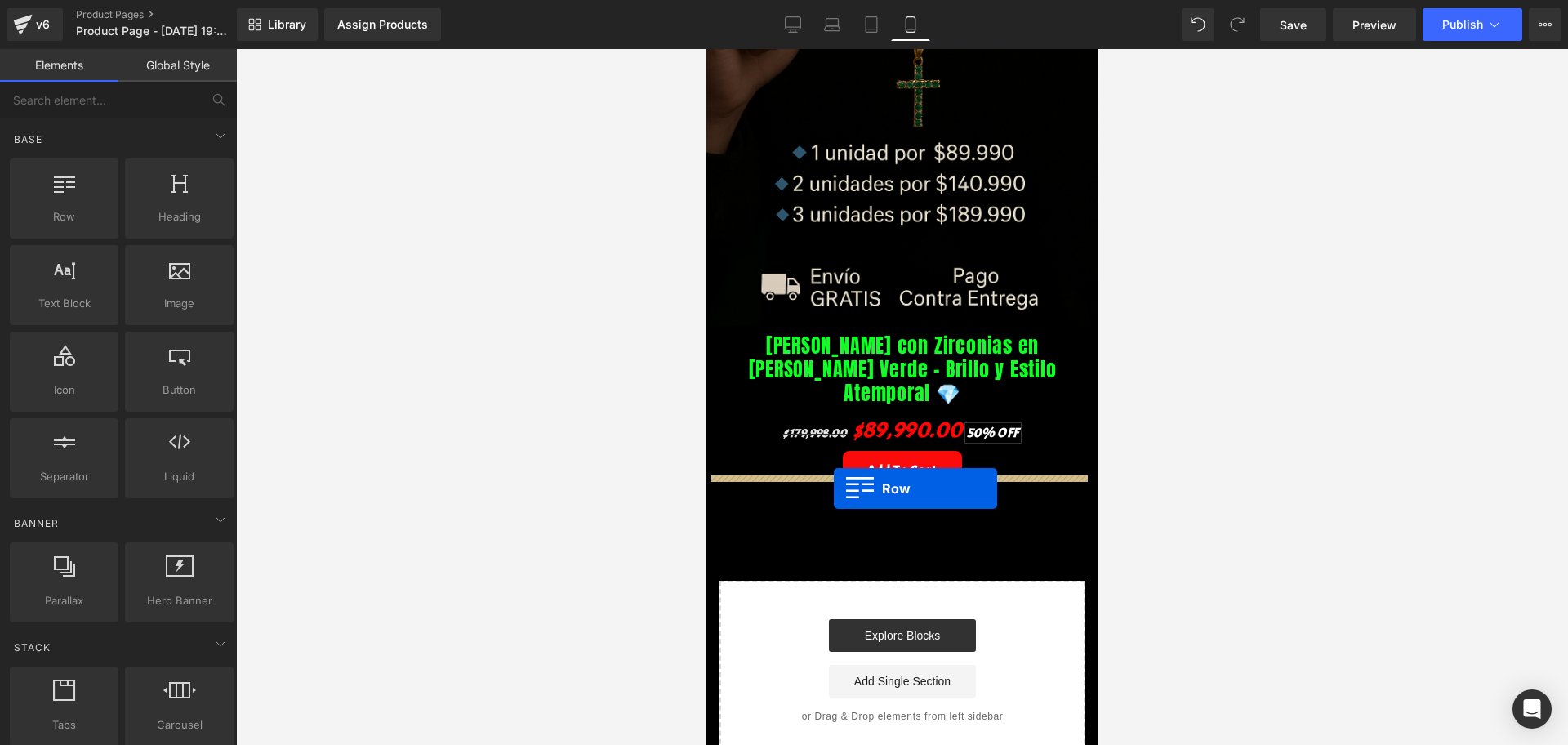
drag, startPoint x: 770, startPoint y: 267, endPoint x: 833, endPoint y: 488, distance: 229.8
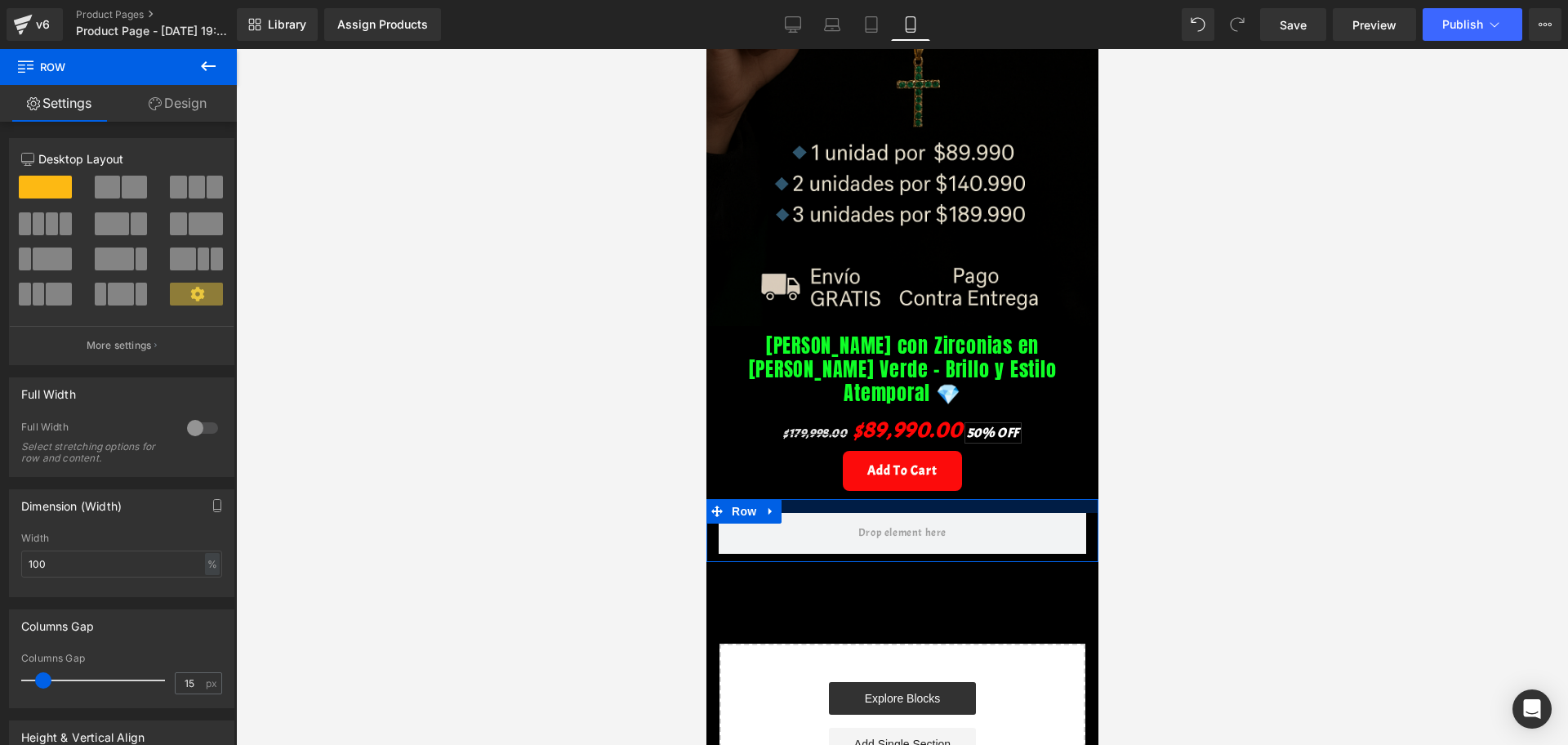
click at [830, 466] on div "Image Row [PERSON_NAME] con Zirconias en [PERSON_NAME] Verde – Brillo y Estilo …" at bounding box center [901, 283] width 392 height 1081
click at [1459, 451] on div at bounding box center [901, 397] width 1332 height 697
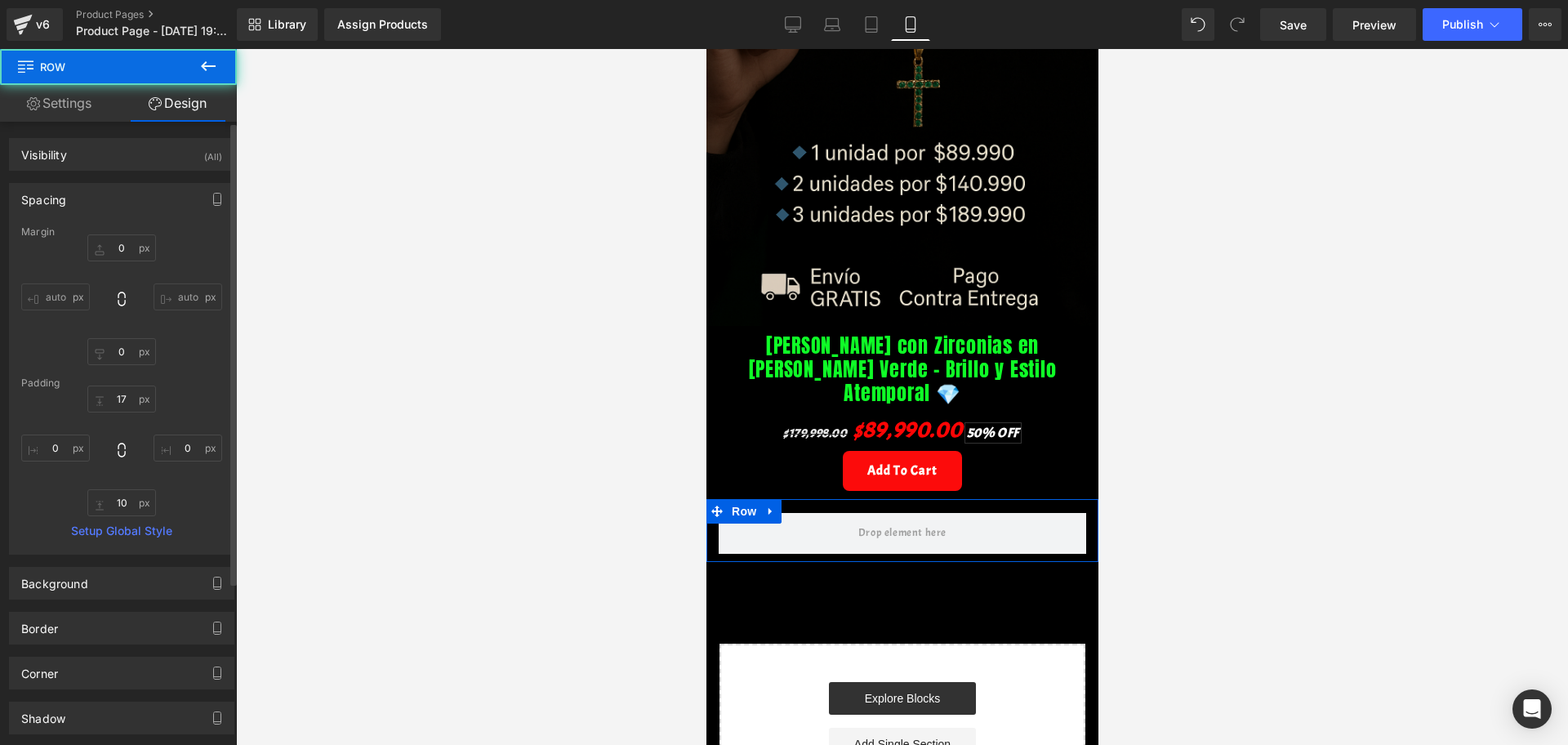
type input "0"
type input "17"
type input "0"
type input "10"
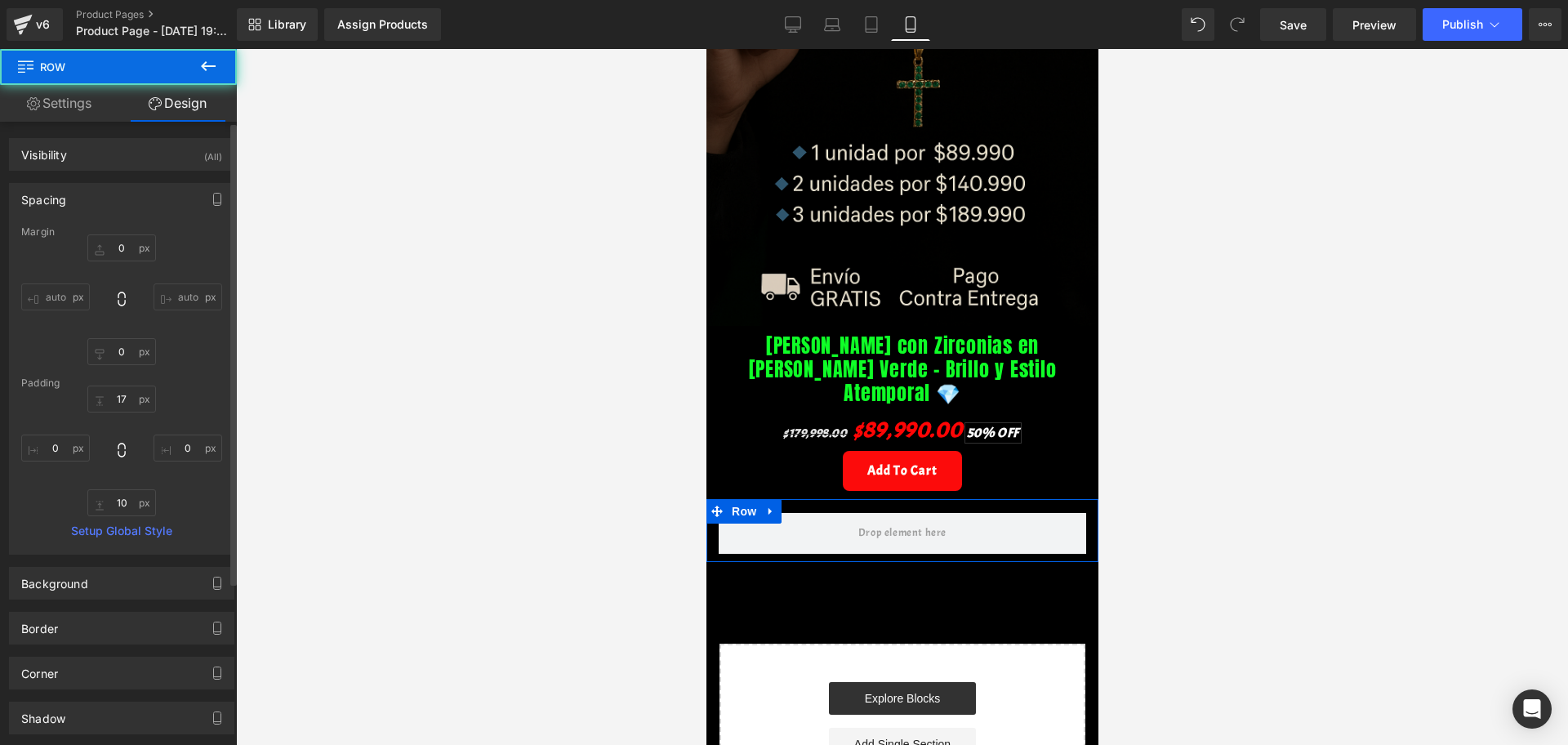
type input "0"
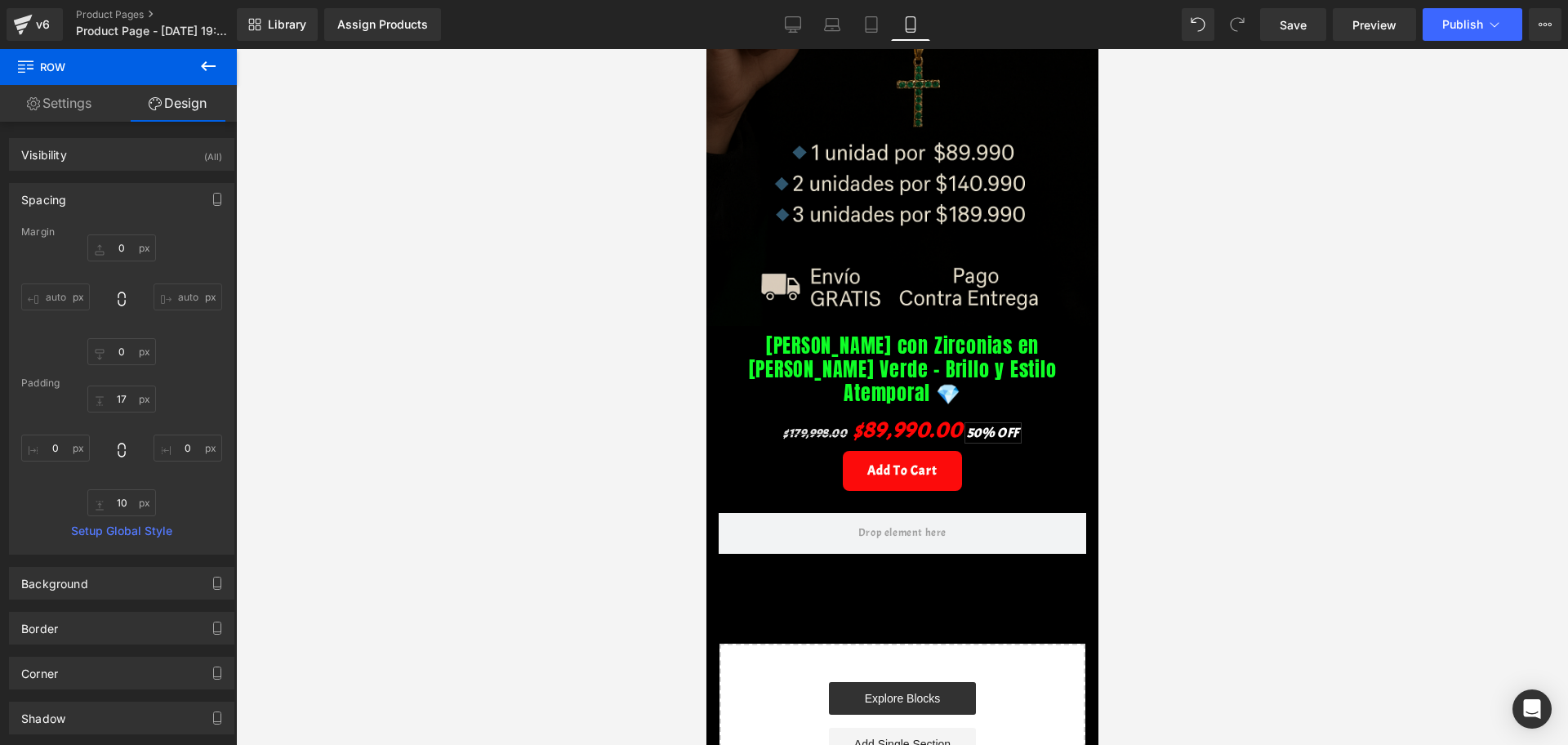
click at [225, 81] on button at bounding box center [208, 67] width 57 height 36
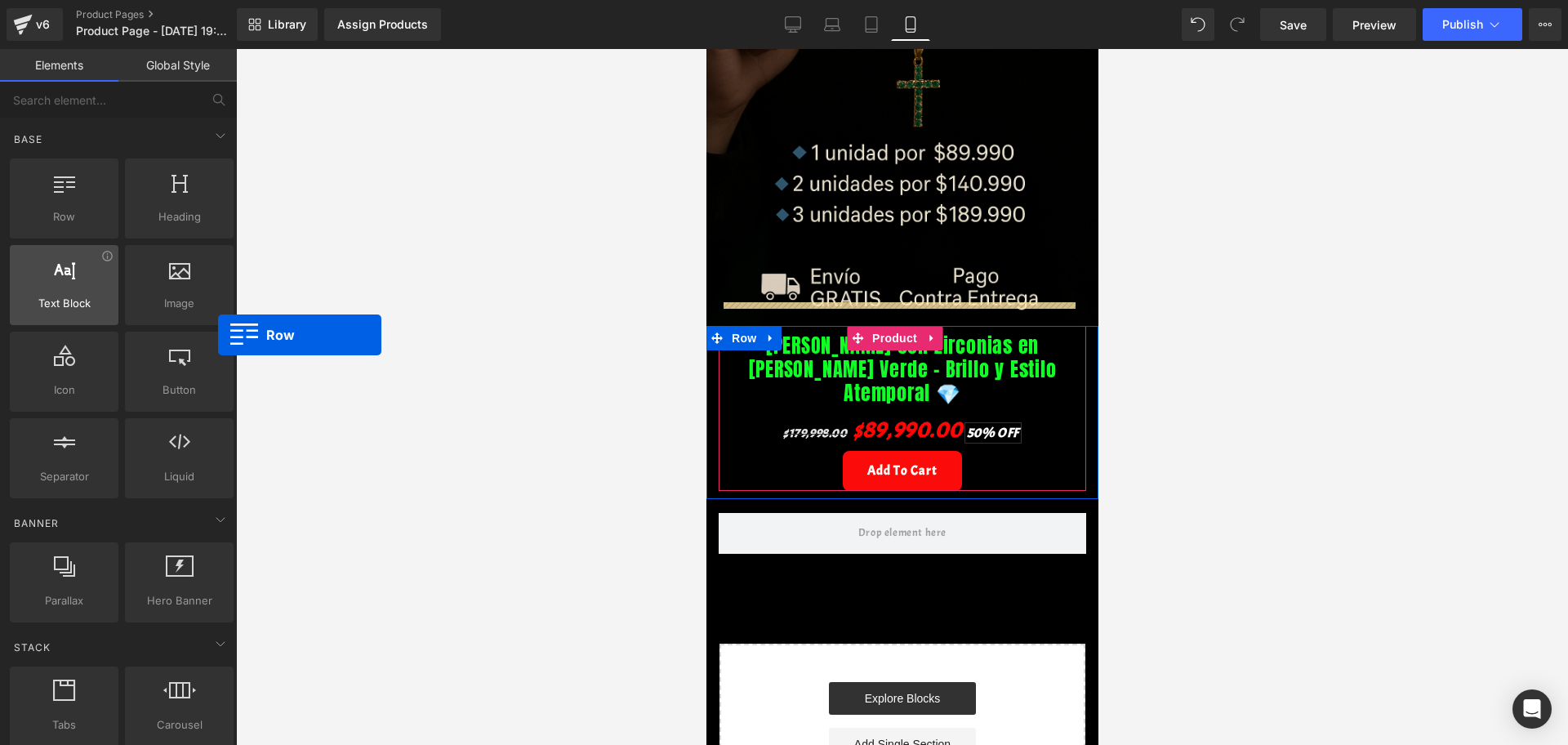
drag, startPoint x: 60, startPoint y: 224, endPoint x: 96, endPoint y: 312, distance: 95.1
click at [96, 312] on div "Row rows, columns, layouts, div Heading headings, titles, h1,h2,h3,h4,h5,h6 Tex…" at bounding box center [122, 328] width 230 height 347
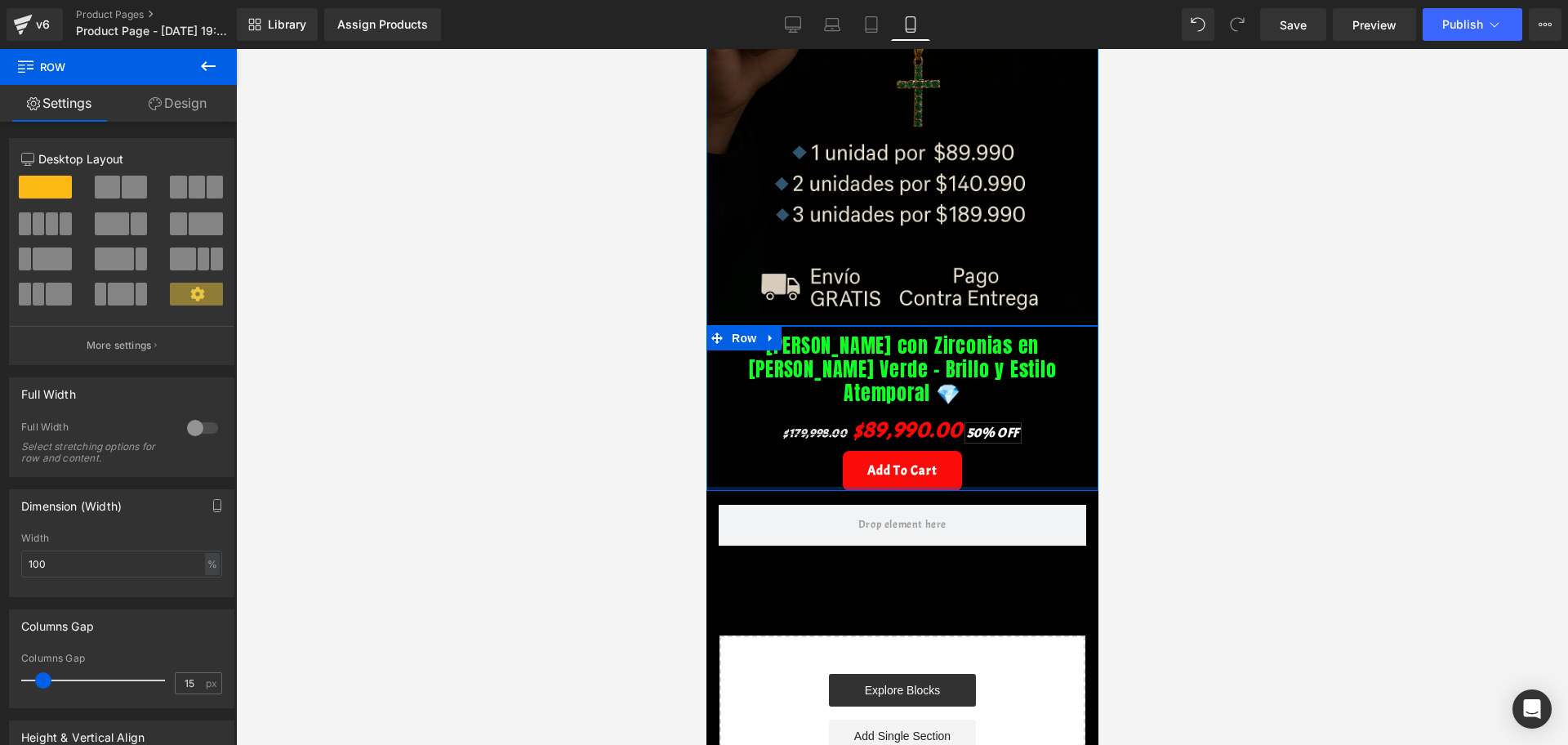
drag, startPoint x: 983, startPoint y: 471, endPoint x: 1407, endPoint y: 475, distance: 424.0
click at [976, 463] on div "[PERSON_NAME] con Zirconias en [PERSON_NAME] Verde – Brillo y Estilo Atemporal …" at bounding box center [901, 409] width 392 height 165
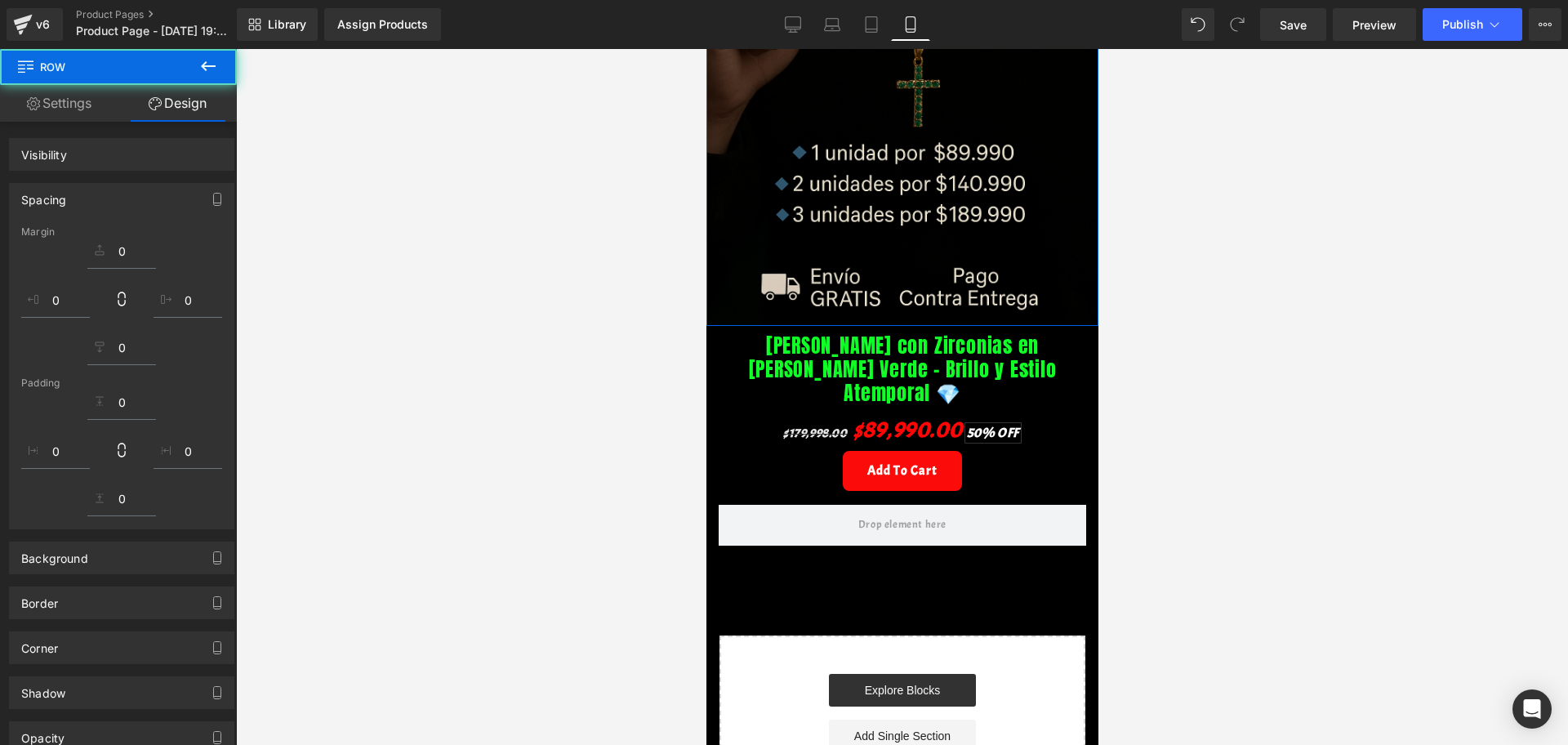
click at [213, 61] on icon at bounding box center [208, 66] width 20 height 20
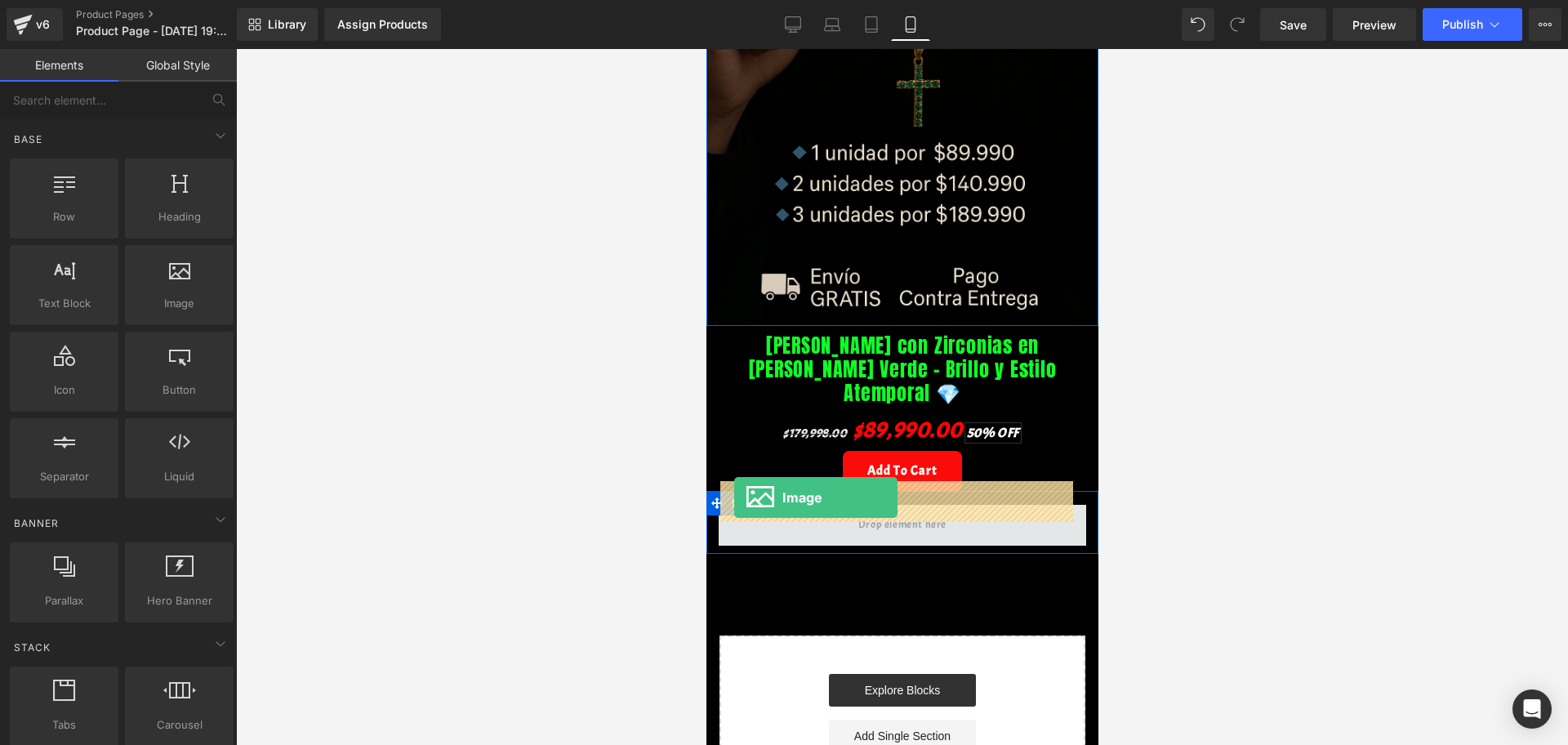
drag, startPoint x: 881, startPoint y: 344, endPoint x: 733, endPoint y: 498, distance: 213.6
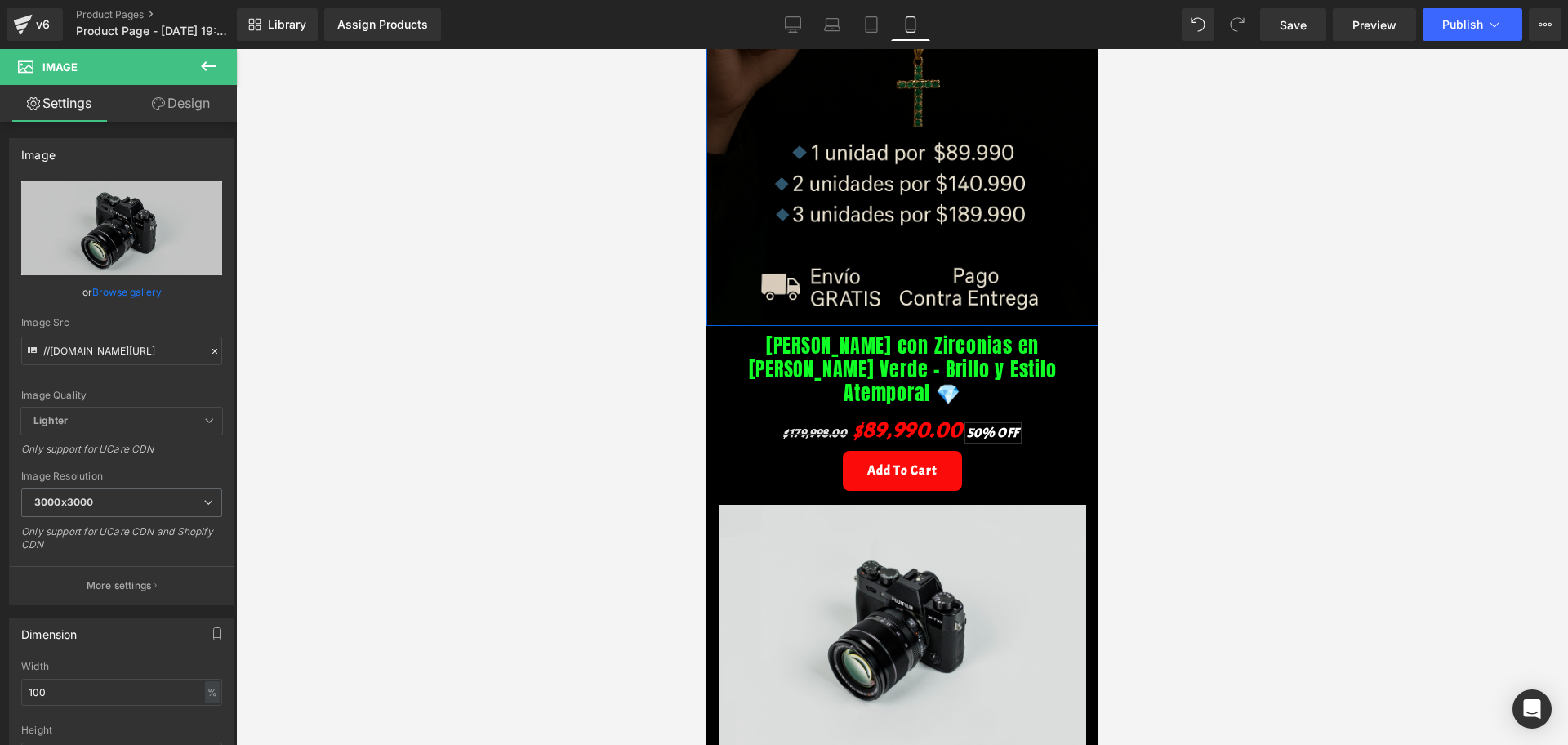
click at [862, 549] on img at bounding box center [901, 626] width 368 height 243
click at [960, 626] on img at bounding box center [901, 626] width 368 height 243
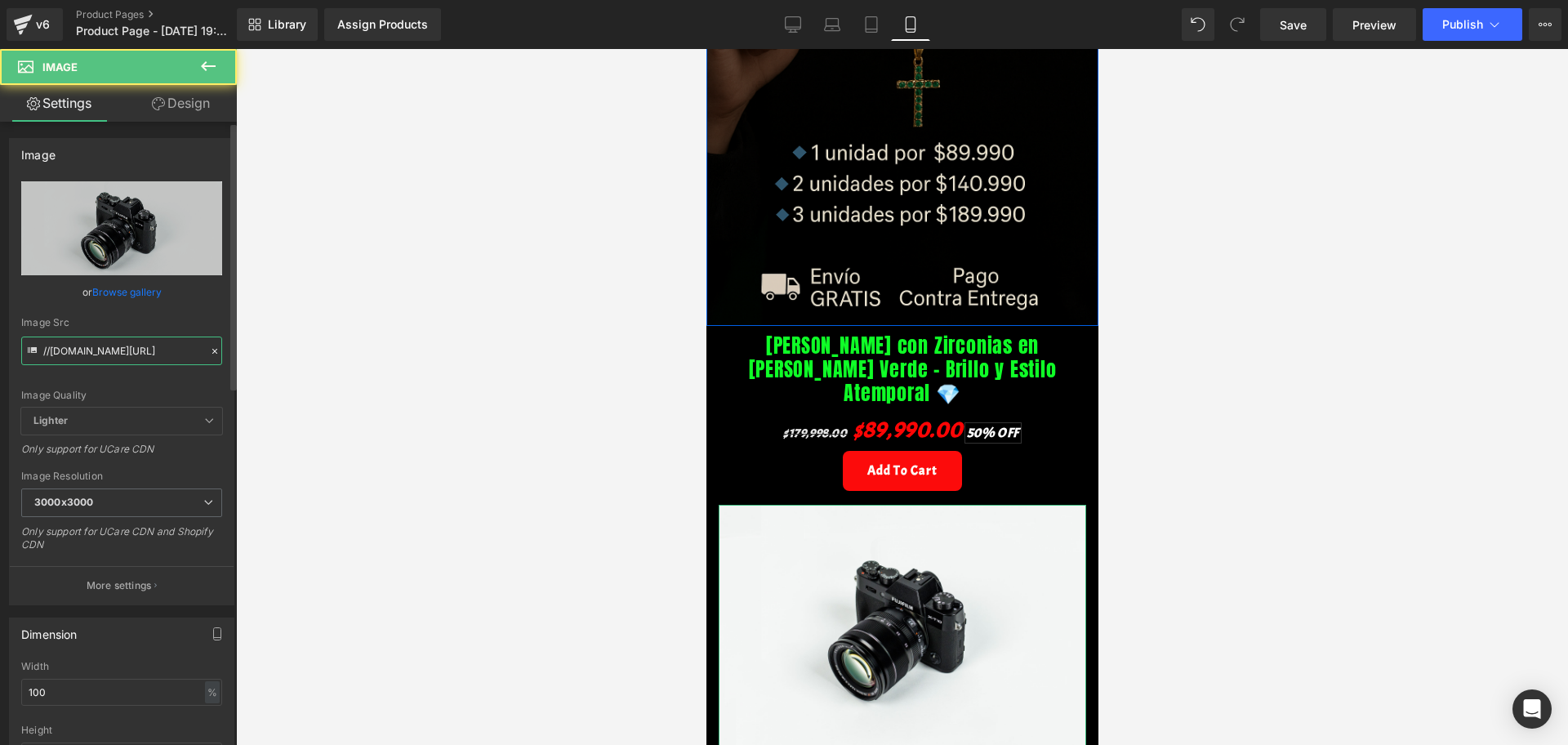
click at [96, 355] on input "//[DOMAIN_NAME][URL]" at bounding box center [122, 351] width 201 height 29
type input "[URL][DOMAIN_NAME][DATE]"
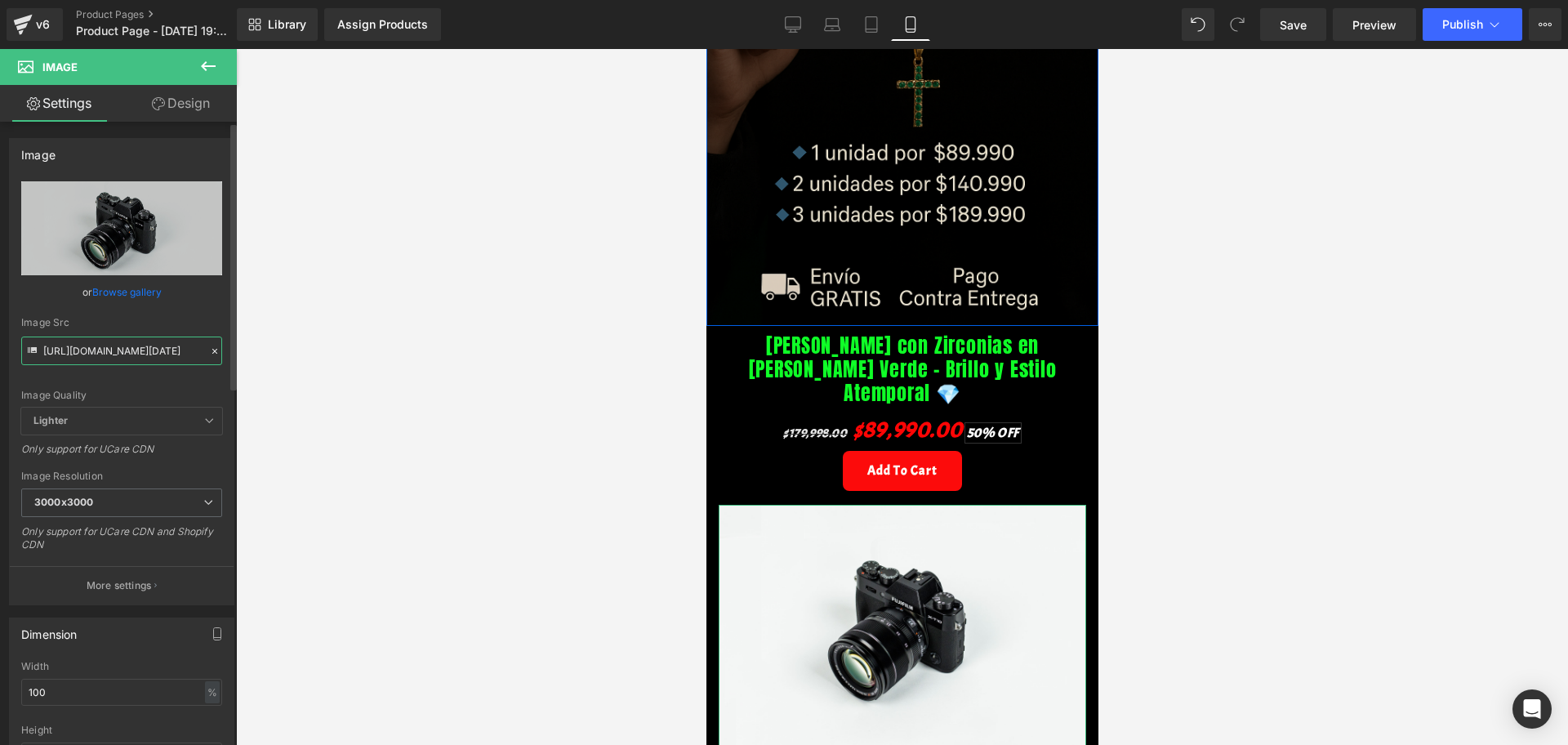
scroll to position [0, 224]
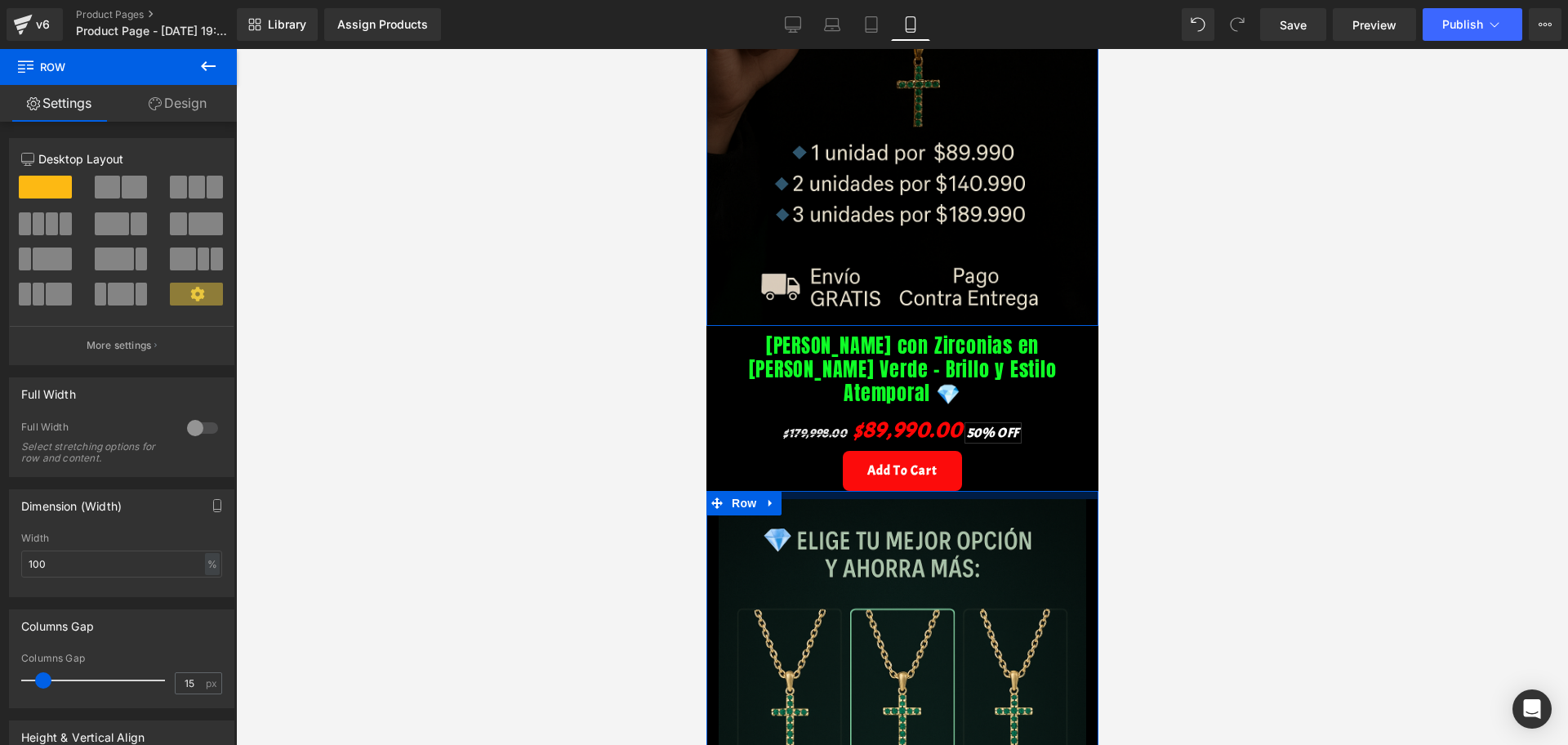
drag, startPoint x: 845, startPoint y: 479, endPoint x: 837, endPoint y: 473, distance: 10.0
click at [837, 491] on div at bounding box center [901, 495] width 392 height 9
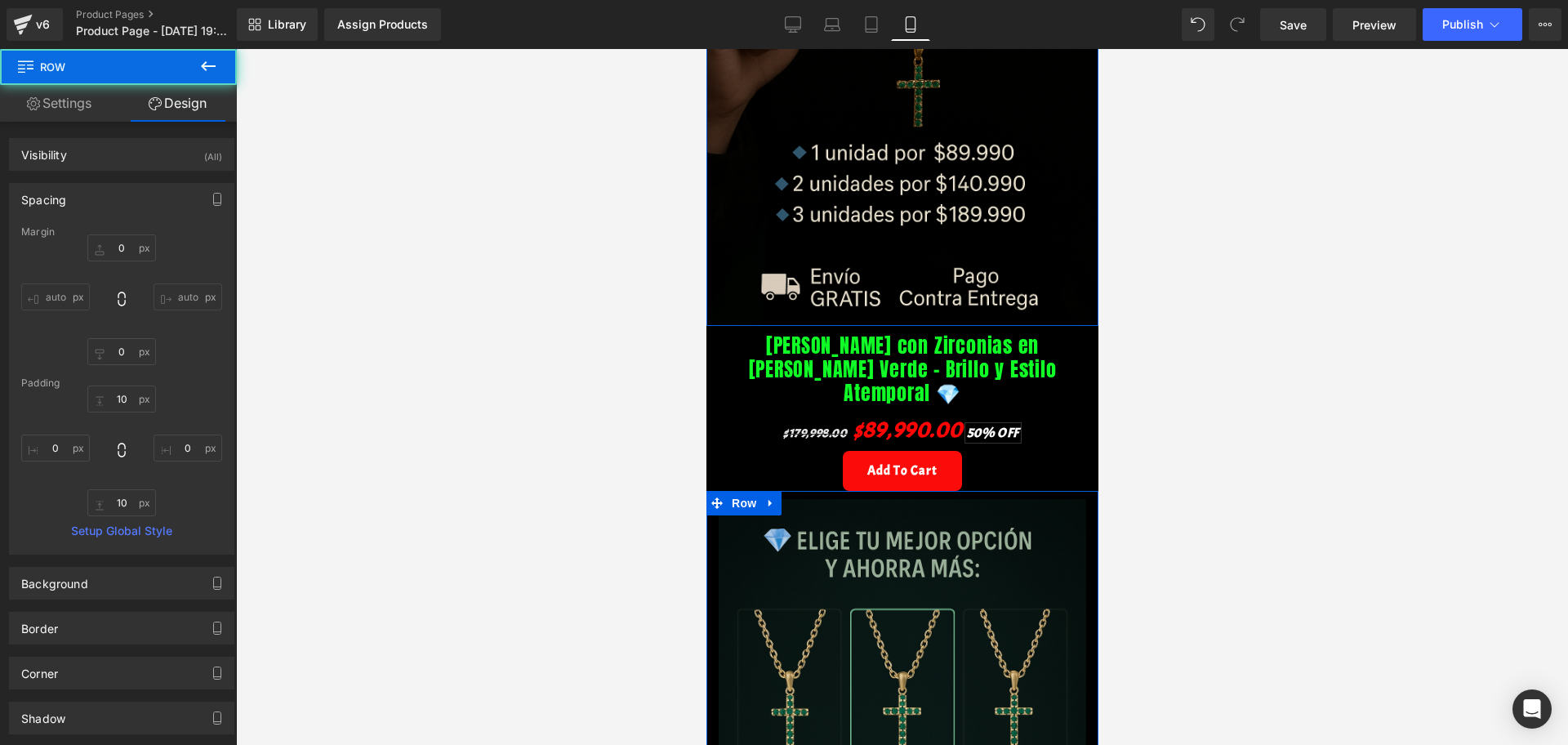
scroll to position [613, 0]
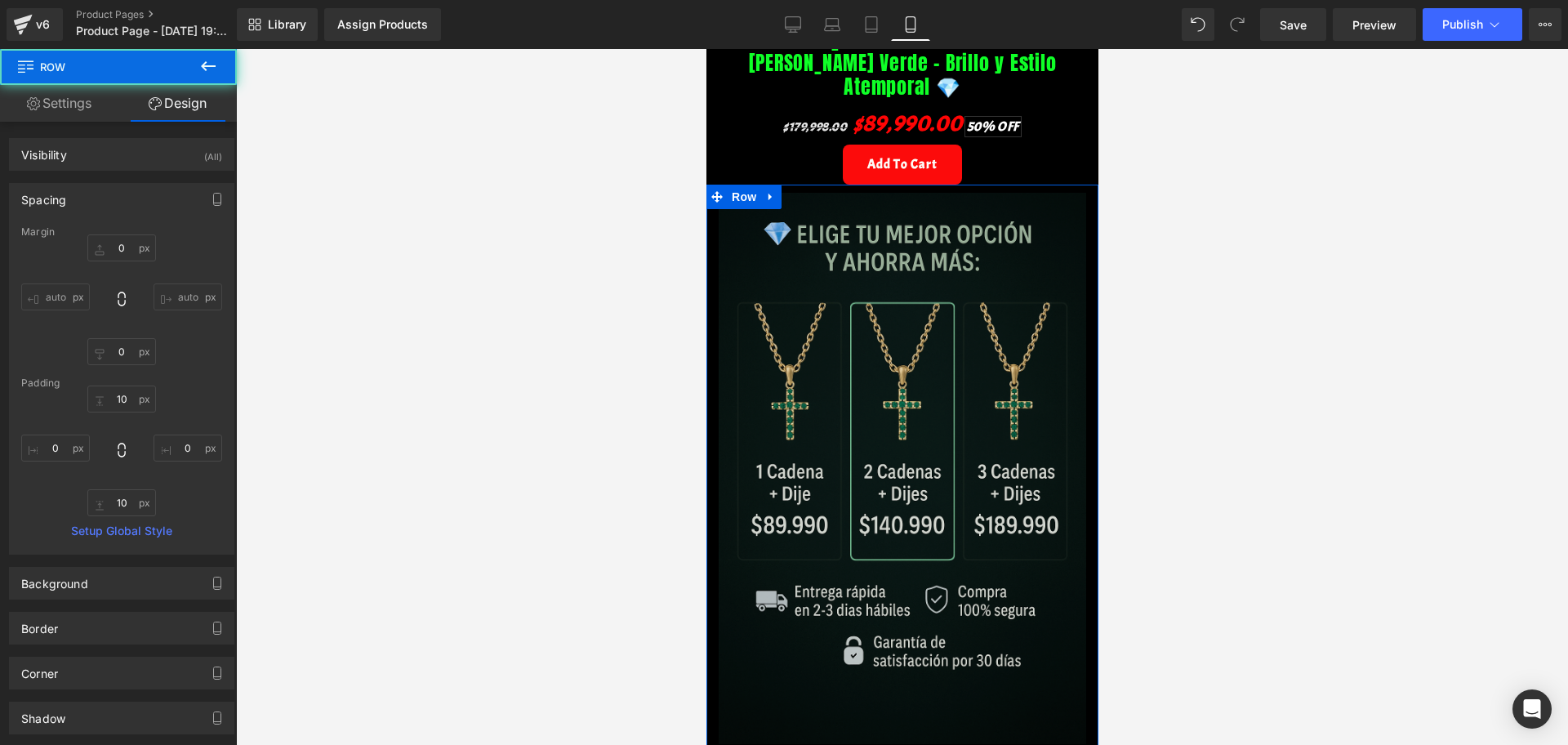
click at [892, 547] on img at bounding box center [901, 468] width 368 height 551
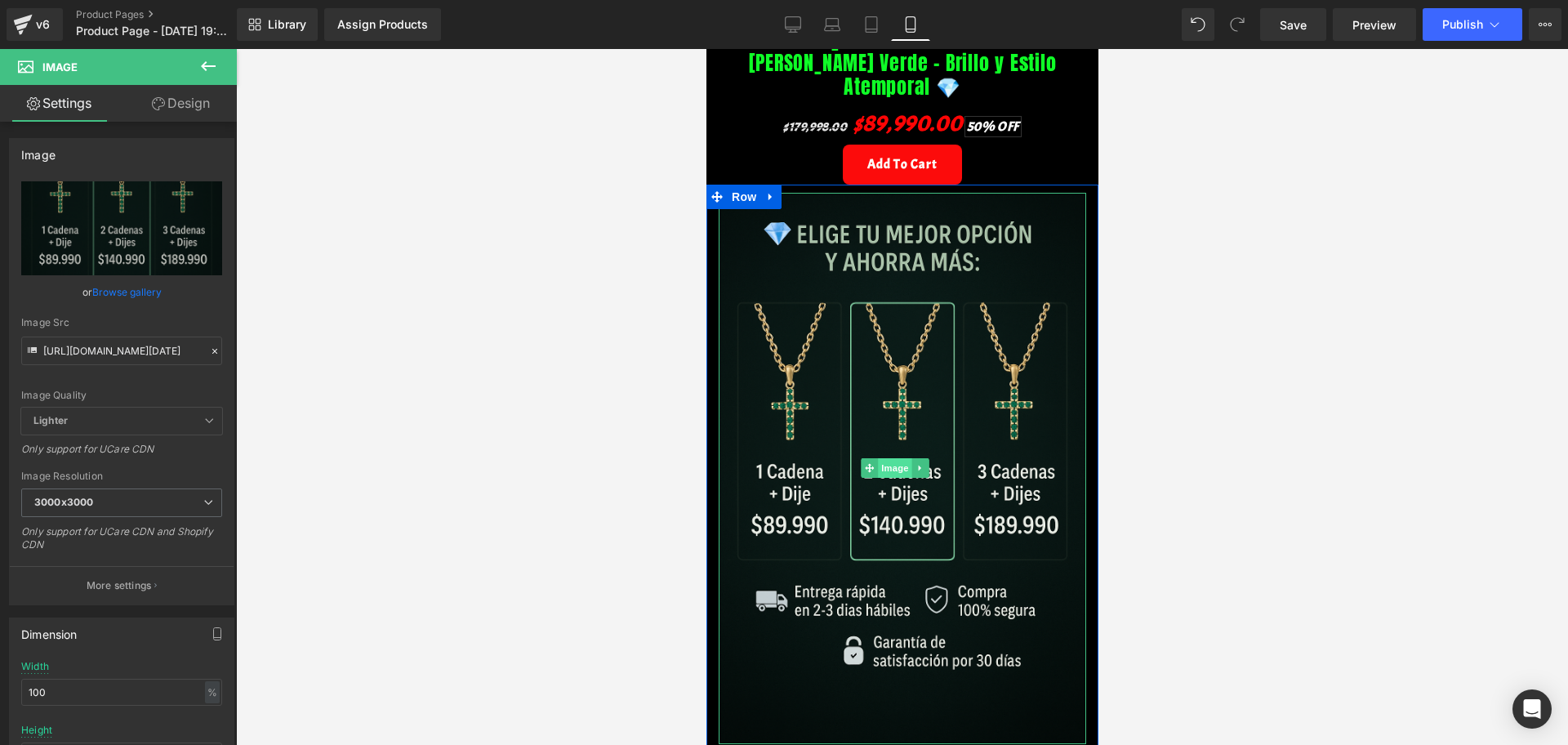
click at [891, 458] on span "Image" at bounding box center [894, 468] width 34 height 20
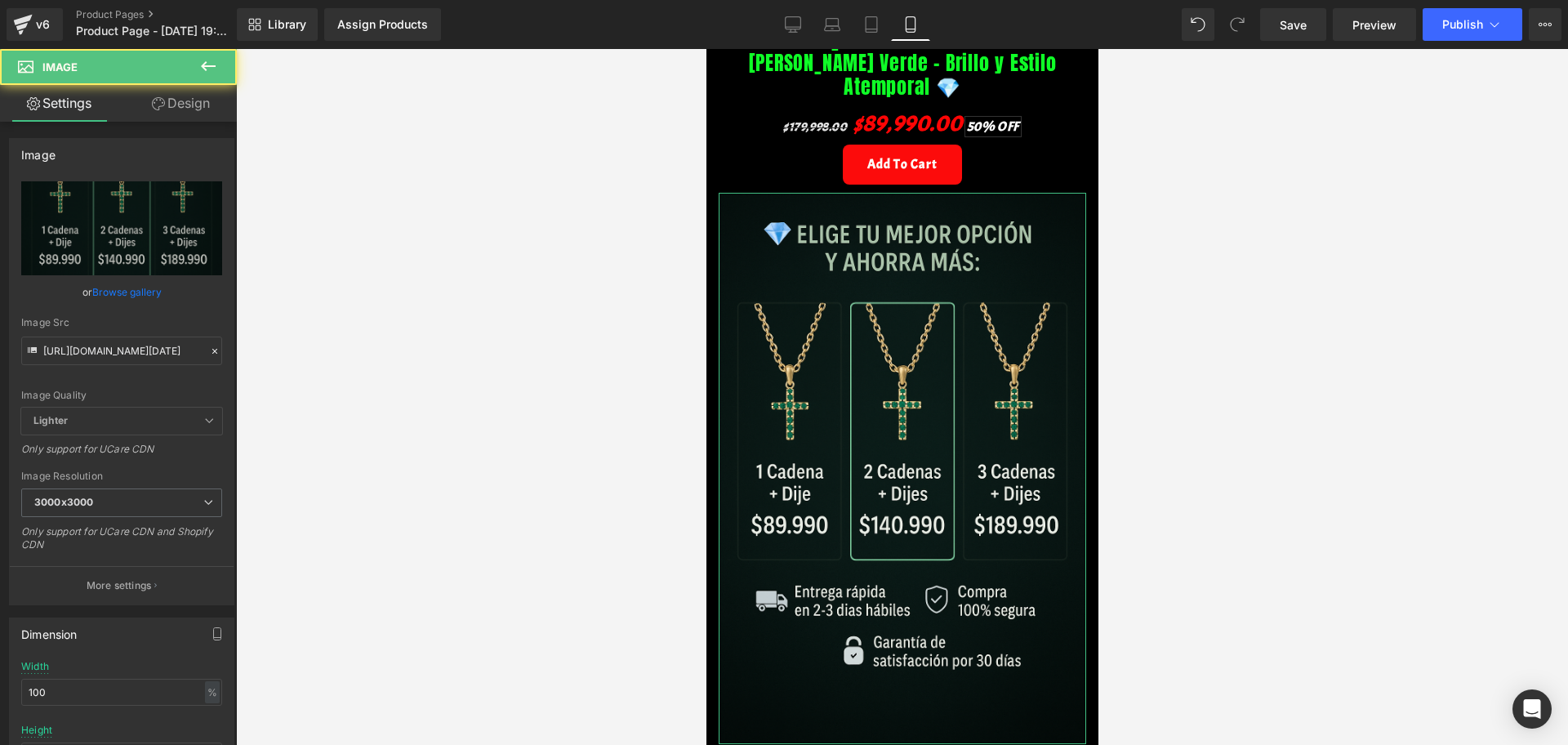
click at [161, 110] on link "Design" at bounding box center [180, 103] width 119 height 37
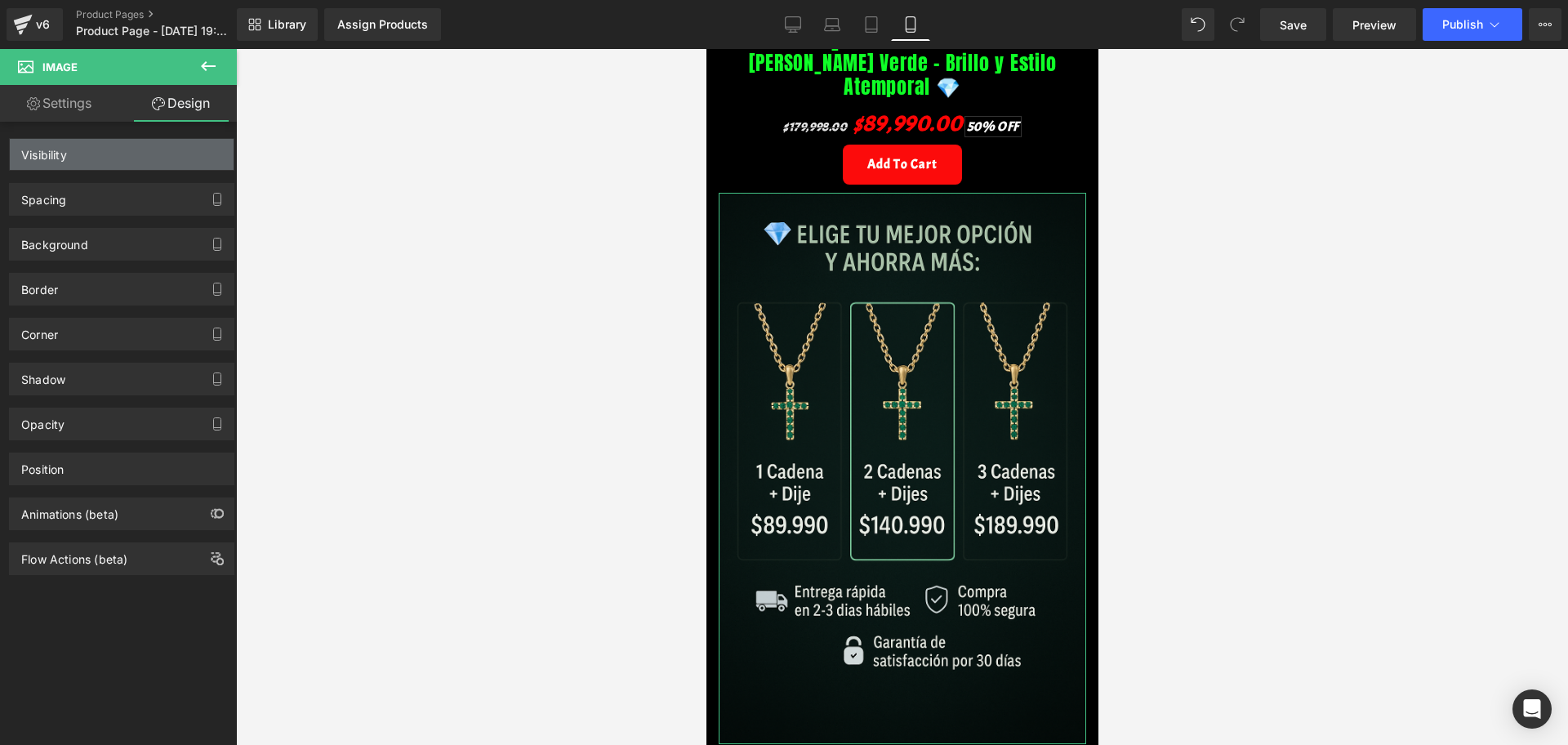
click at [81, 150] on div "Visibility" at bounding box center [122, 154] width 224 height 31
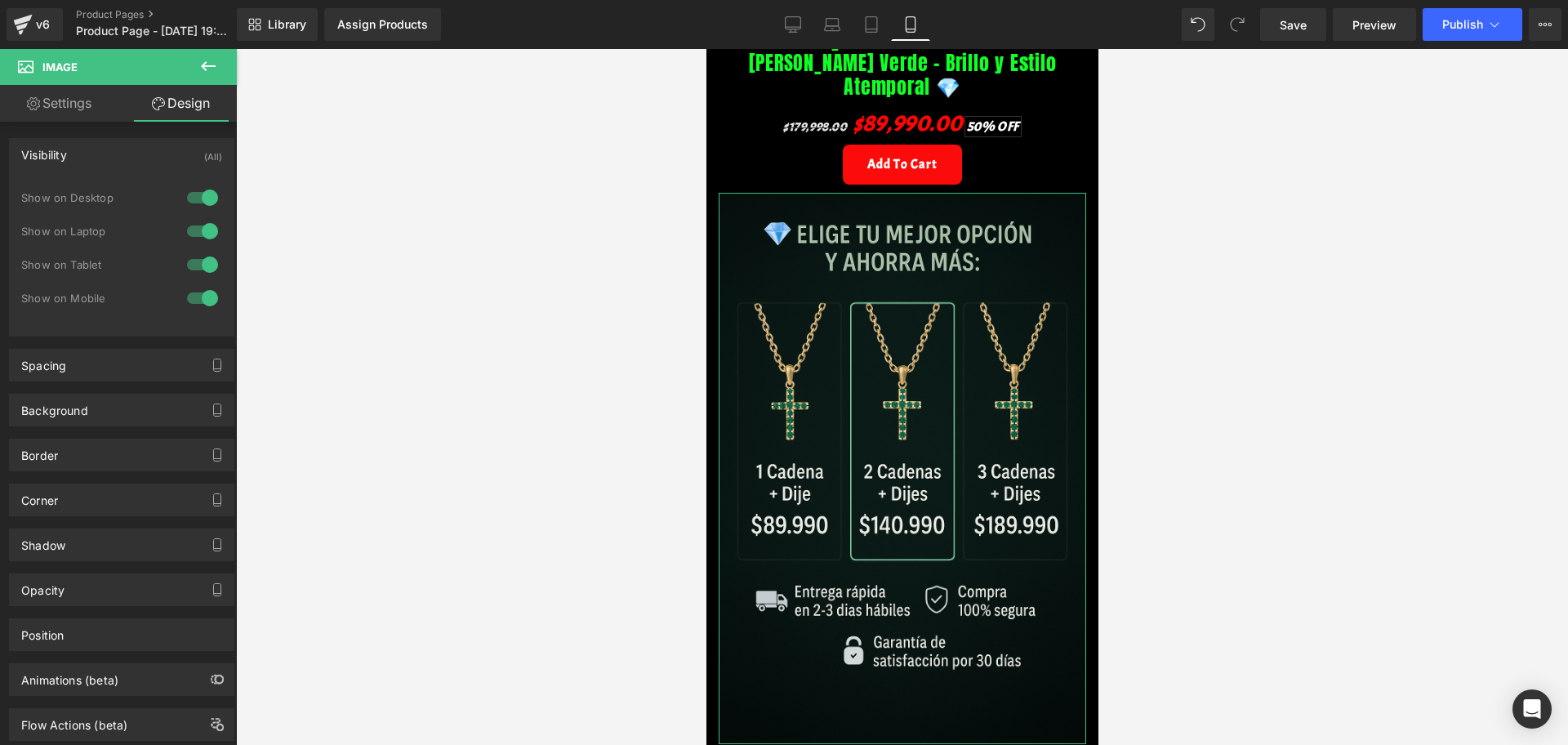
click at [201, 98] on link "Design" at bounding box center [180, 103] width 119 height 37
click at [271, 138] on div at bounding box center [901, 397] width 1332 height 697
click at [71, 102] on link "Settings" at bounding box center [59, 103] width 119 height 37
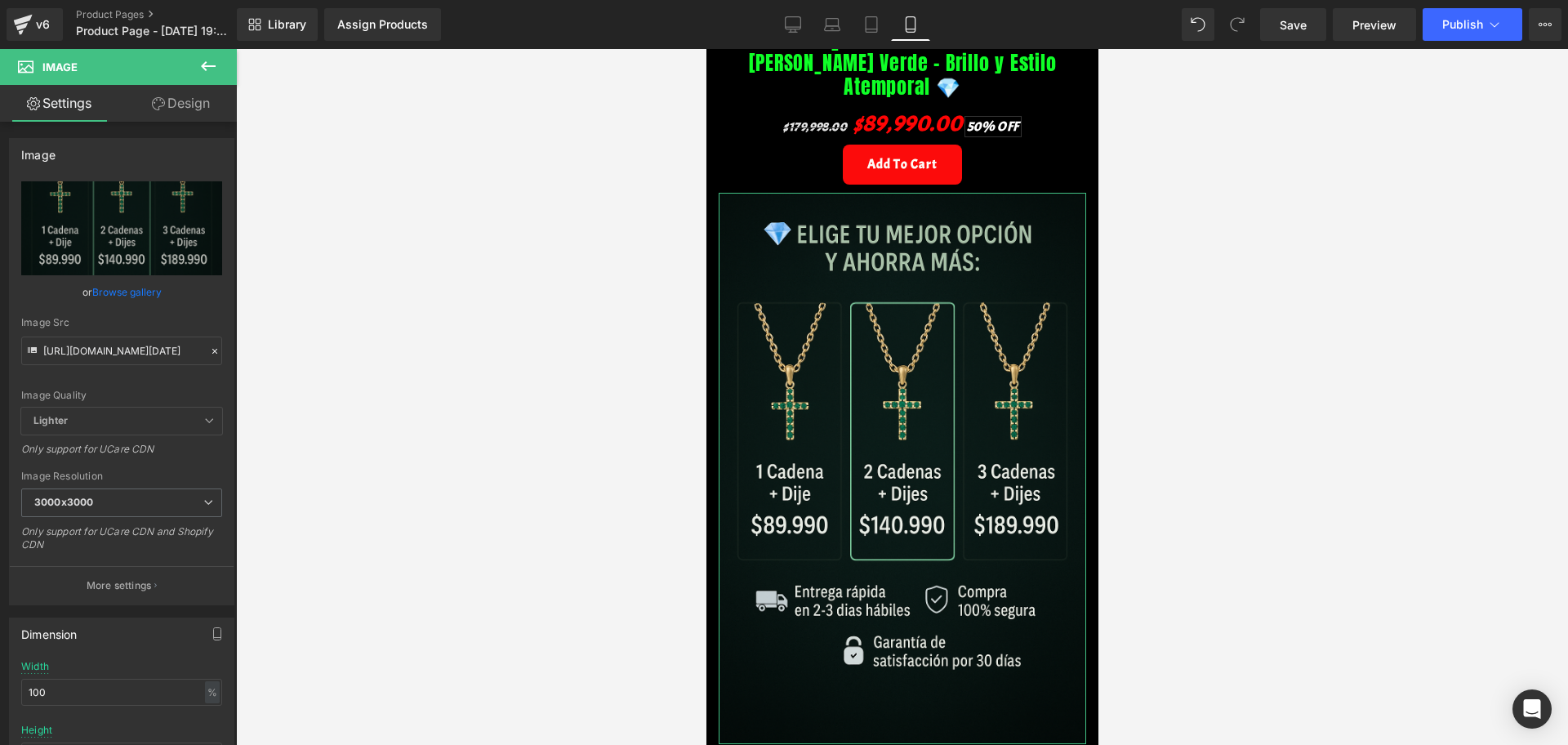
click at [153, 101] on icon at bounding box center [159, 104] width 13 height 13
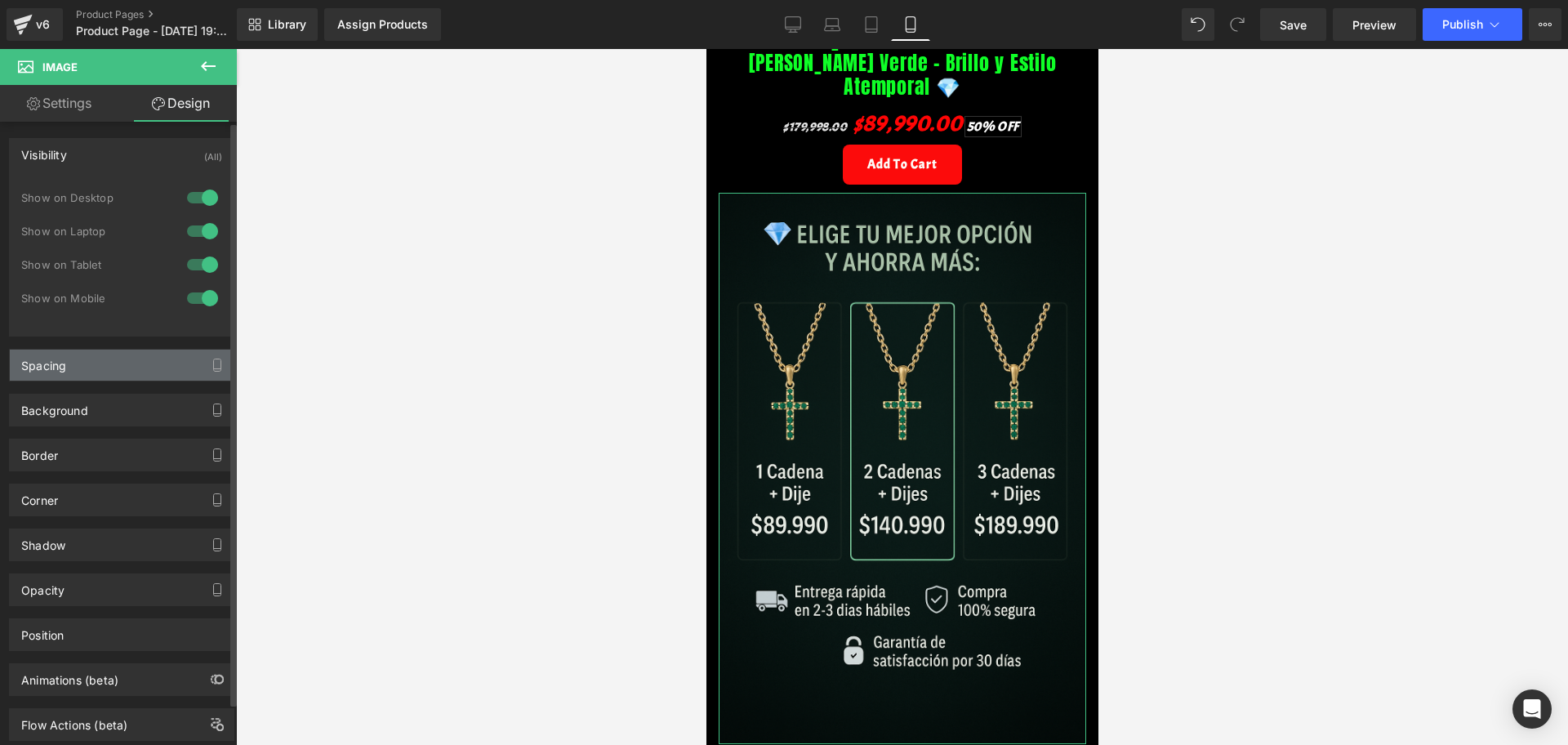
click at [148, 355] on div "Spacing" at bounding box center [122, 365] width 224 height 31
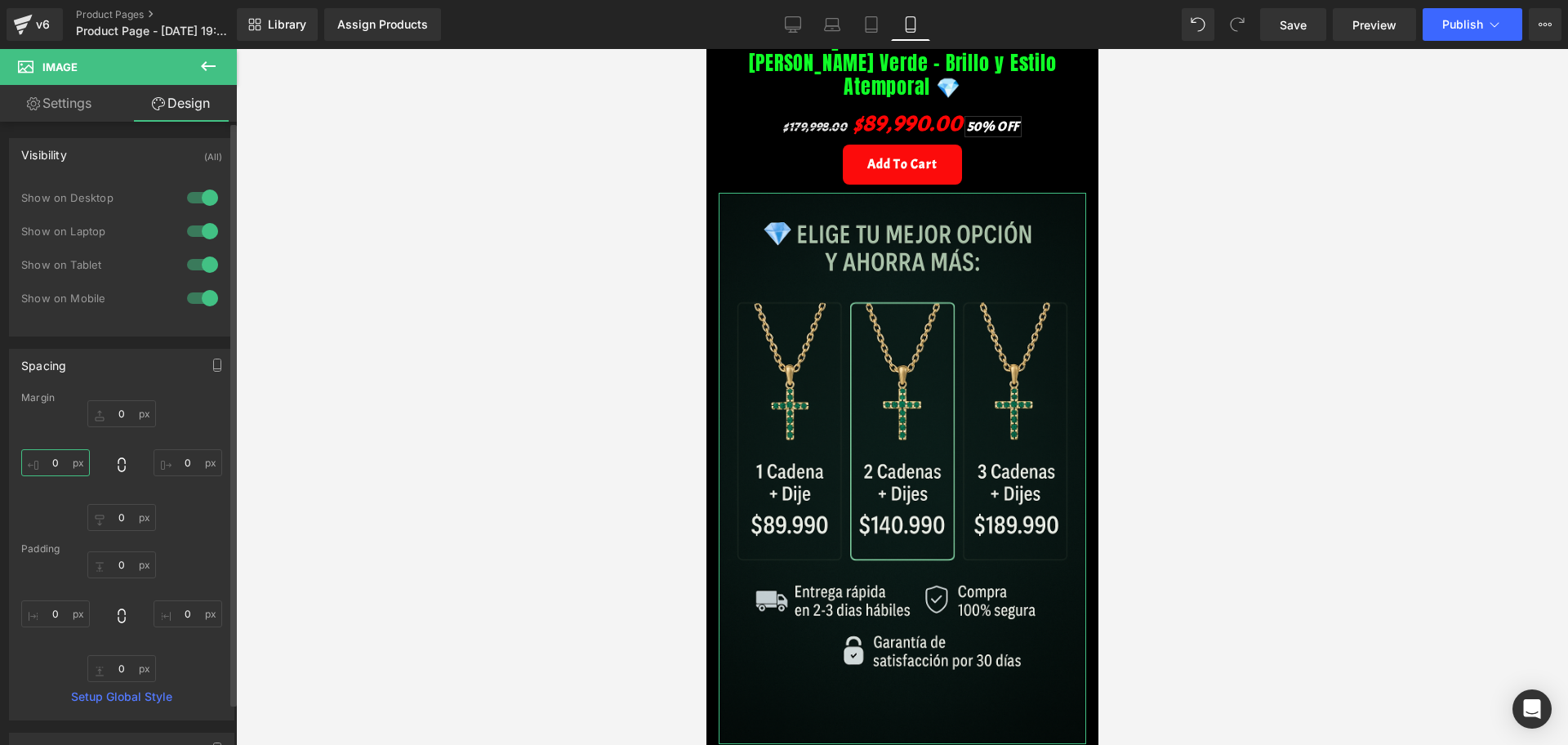
click at [50, 457] on input "0" at bounding box center [55, 463] width 68 height 27
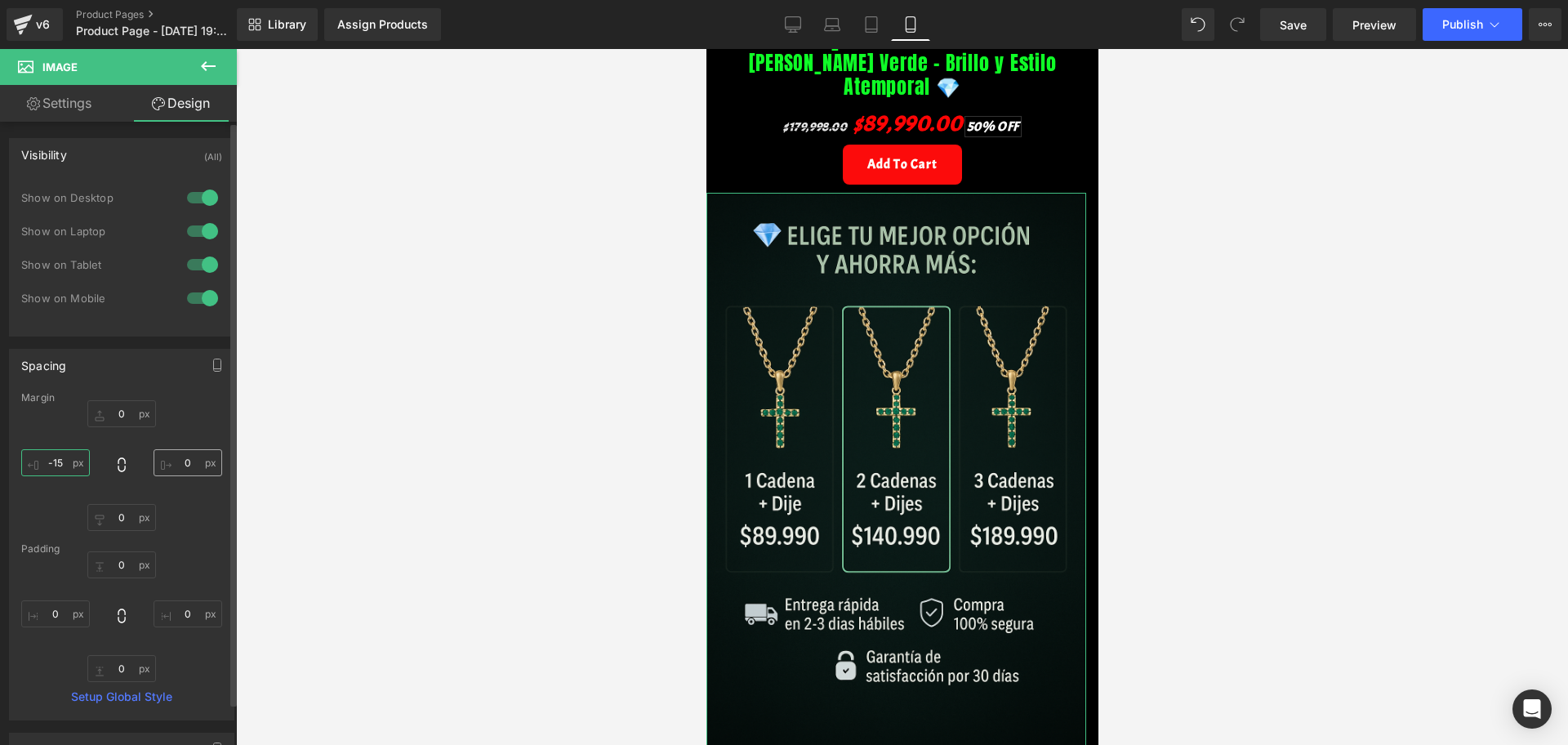
type input "-15"
click at [183, 462] on input "0" at bounding box center [188, 463] width 68 height 27
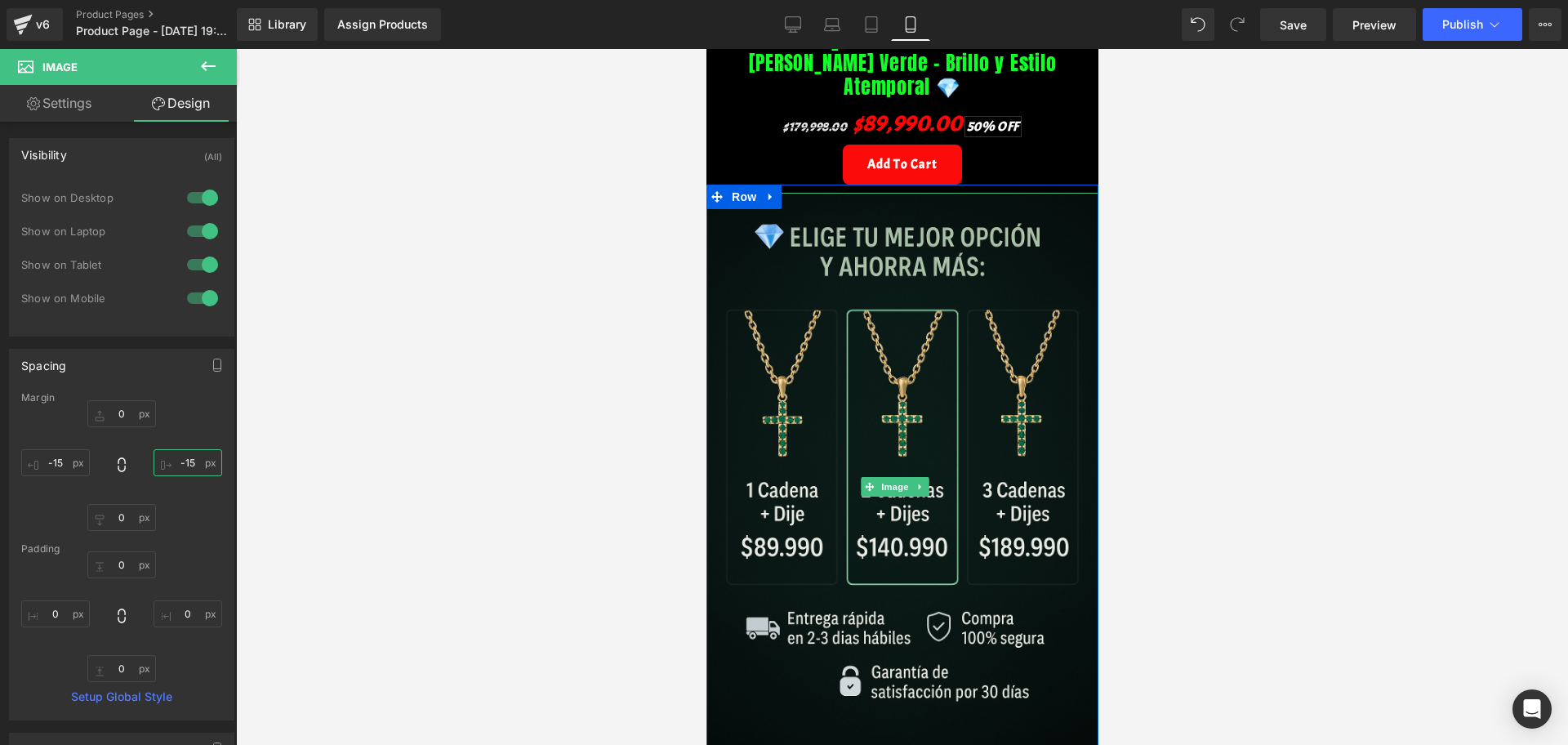
type input "-15"
click at [1355, 335] on div at bounding box center [901, 397] width 1332 height 697
type input "0px"
click at [1023, 184] on div "Image Row" at bounding box center [901, 487] width 392 height 604
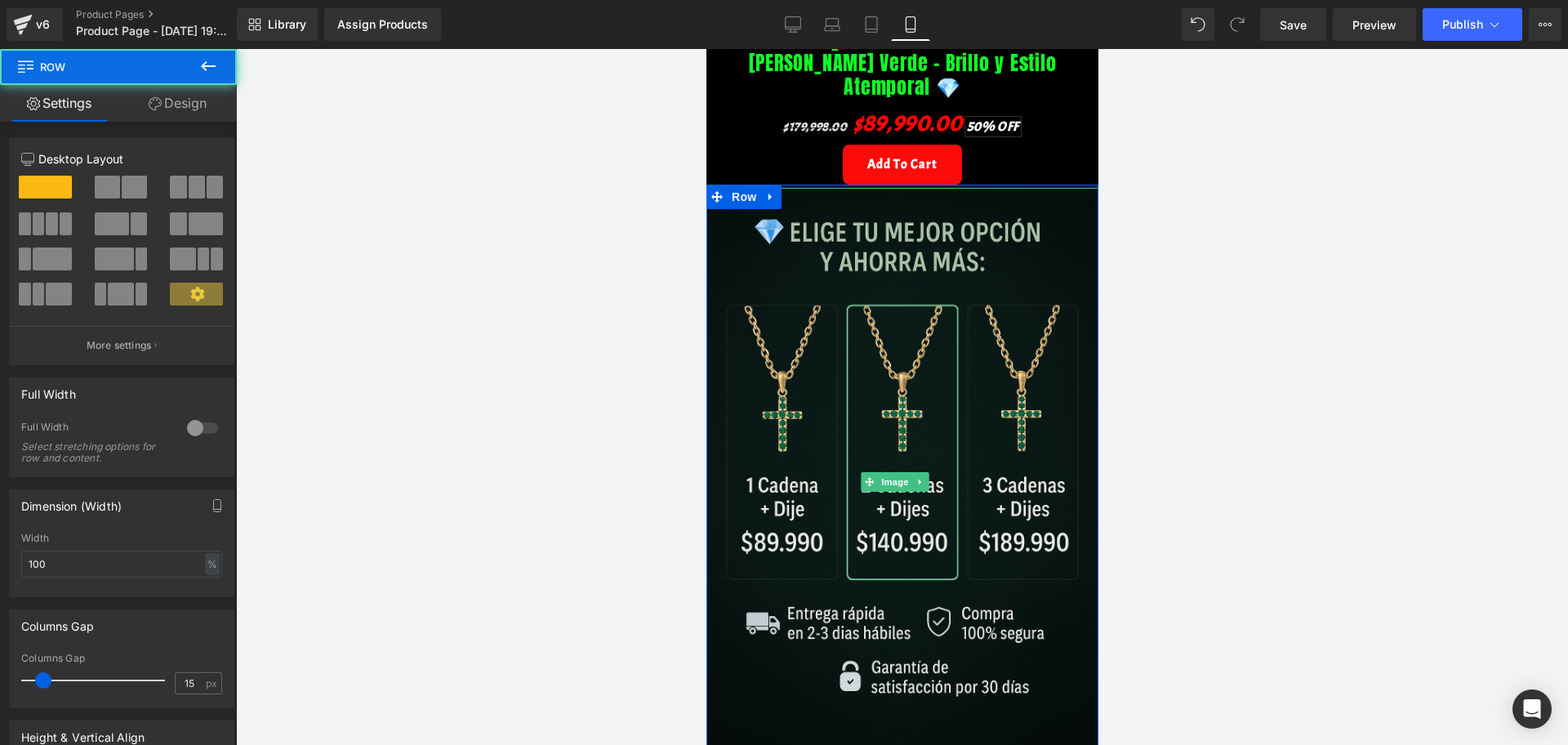
click at [1022, 184] on div at bounding box center [901, 185] width 392 height 3
drag, startPoint x: 997, startPoint y: 161, endPoint x: 999, endPoint y: 174, distance: 13.2
click at [999, 184] on div "Image Row" at bounding box center [901, 484] width 392 height 600
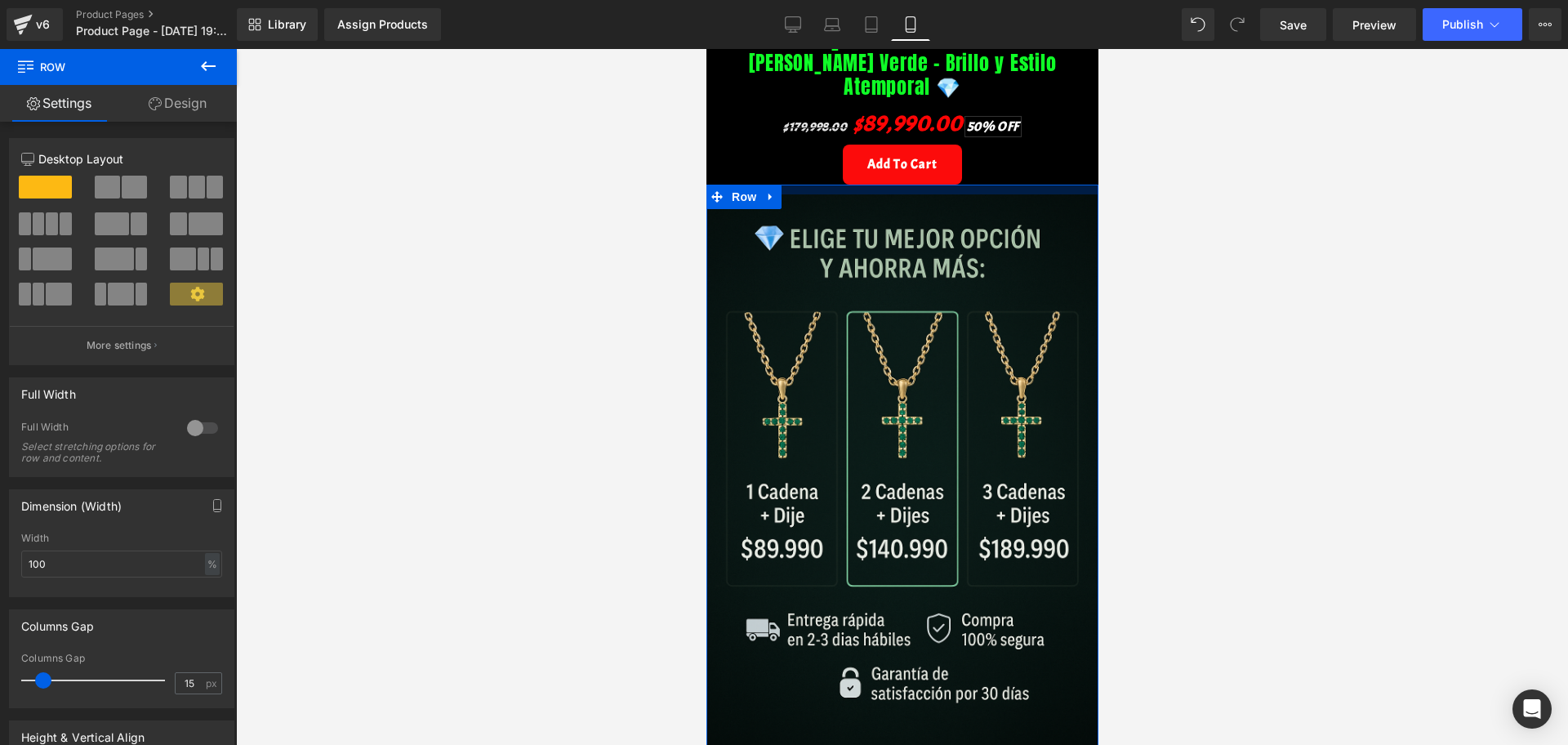
click at [991, 184] on div at bounding box center [901, 189] width 392 height 10
click at [1108, 184] on div at bounding box center [901, 397] width 1332 height 697
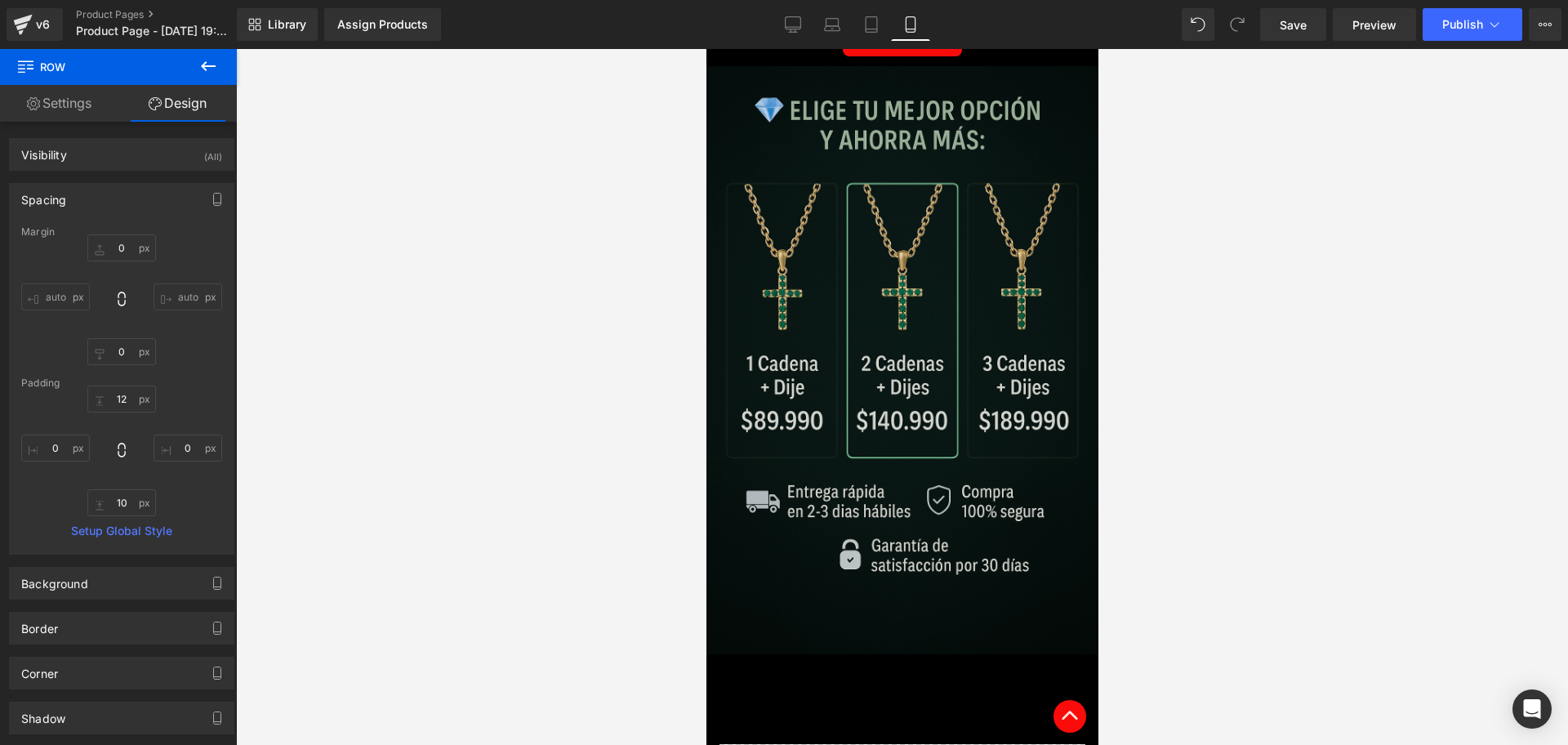
click at [951, 277] on img at bounding box center [901, 360] width 392 height 588
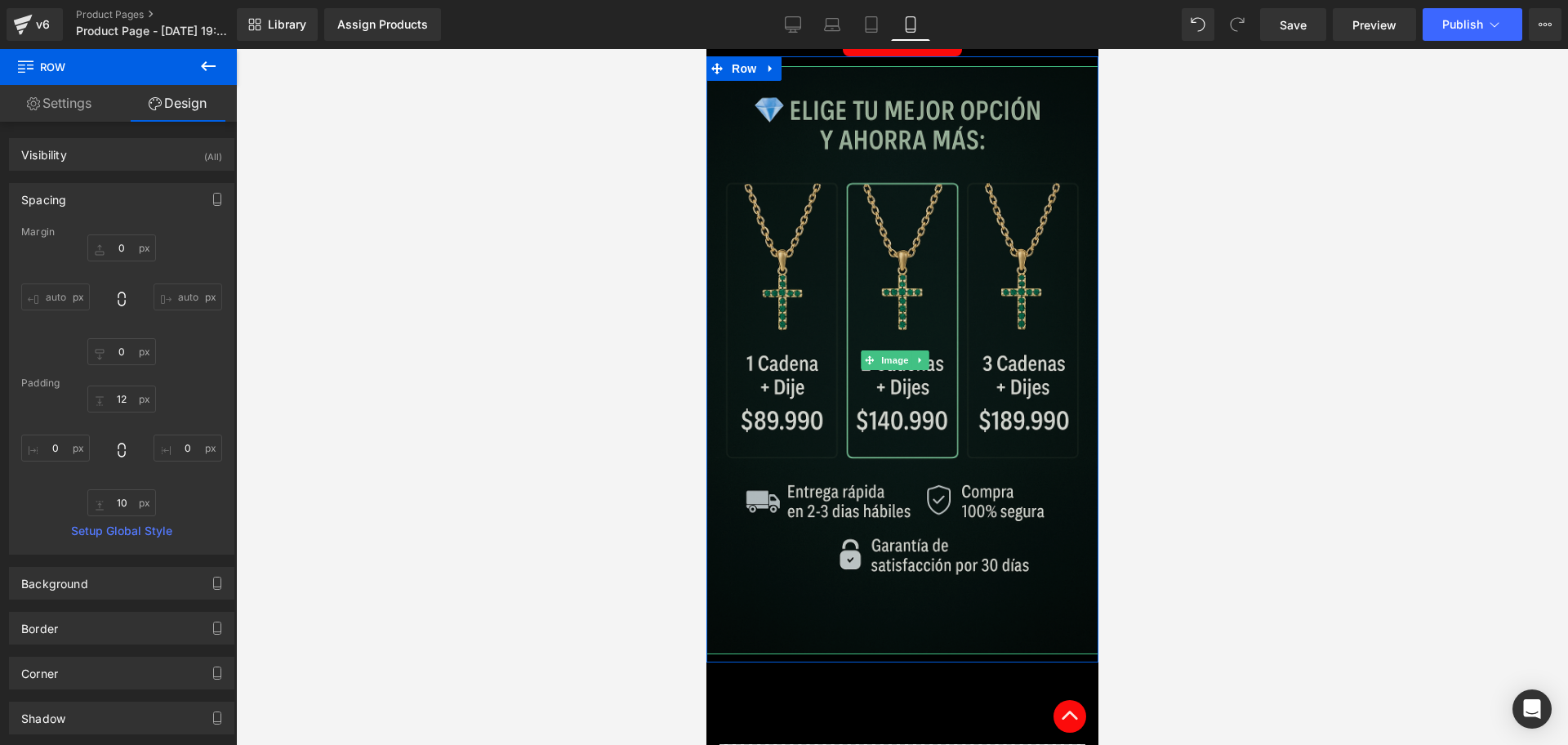
scroll to position [715, 0]
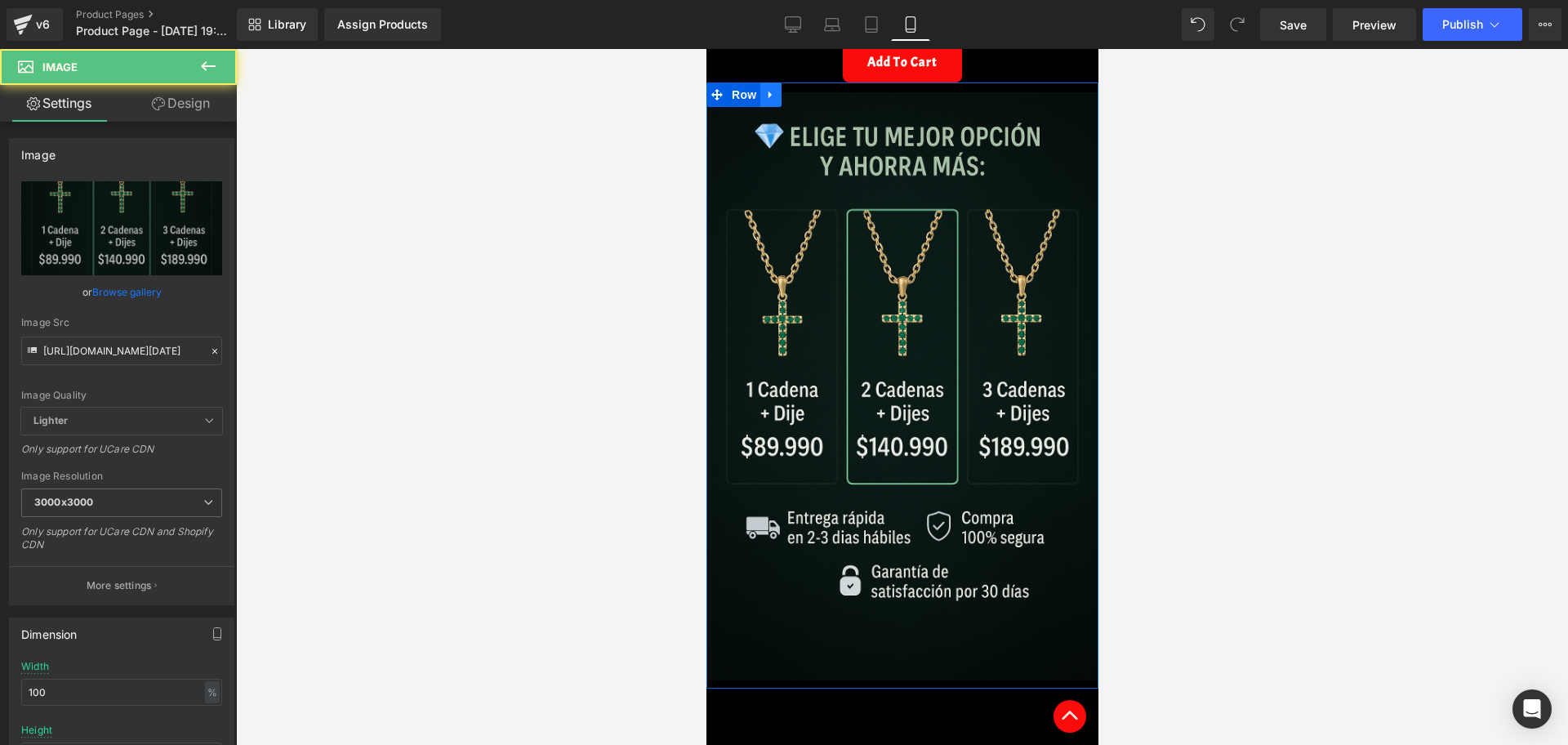
click at [779, 83] on link at bounding box center [770, 95] width 21 height 25
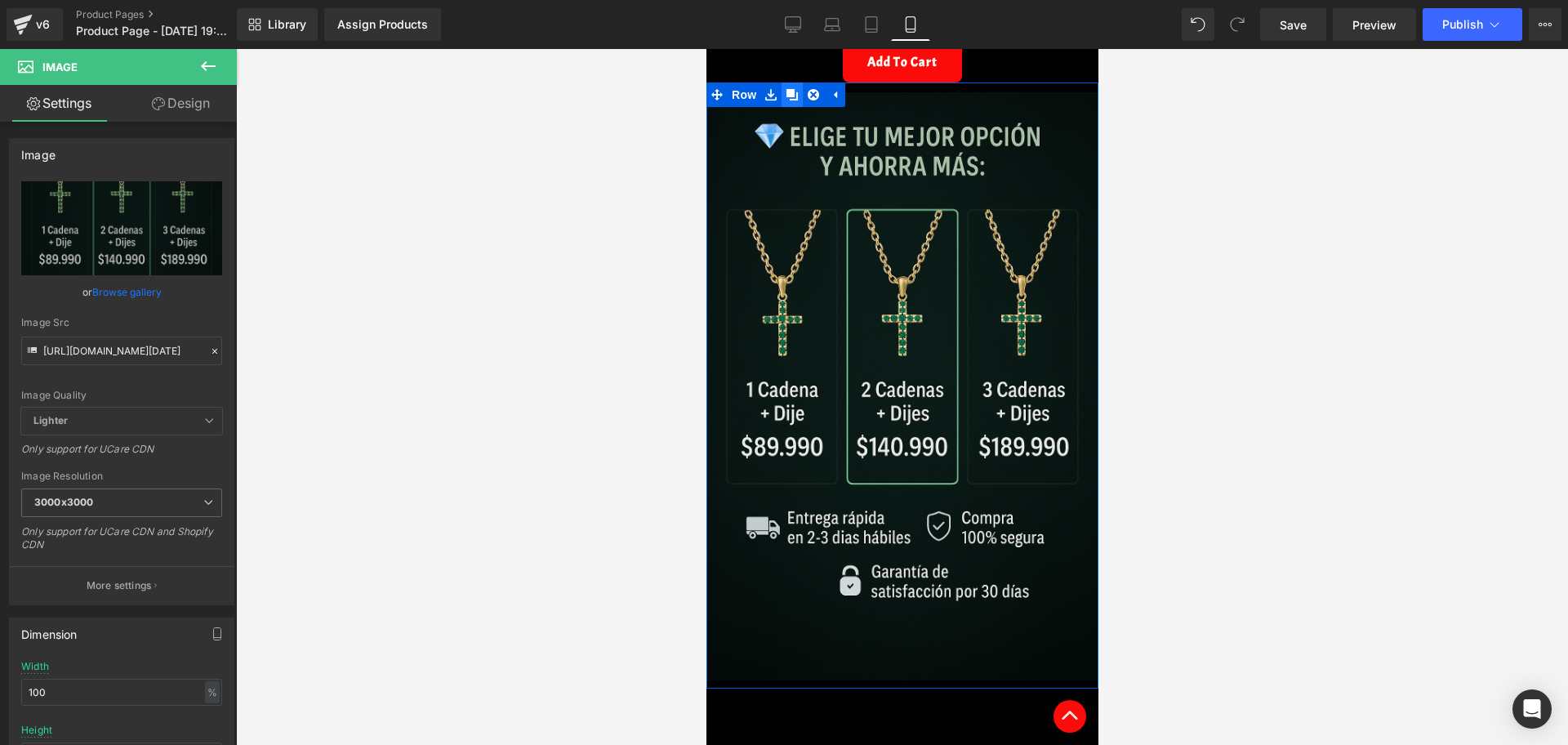
click at [795, 83] on link at bounding box center [791, 95] width 21 height 25
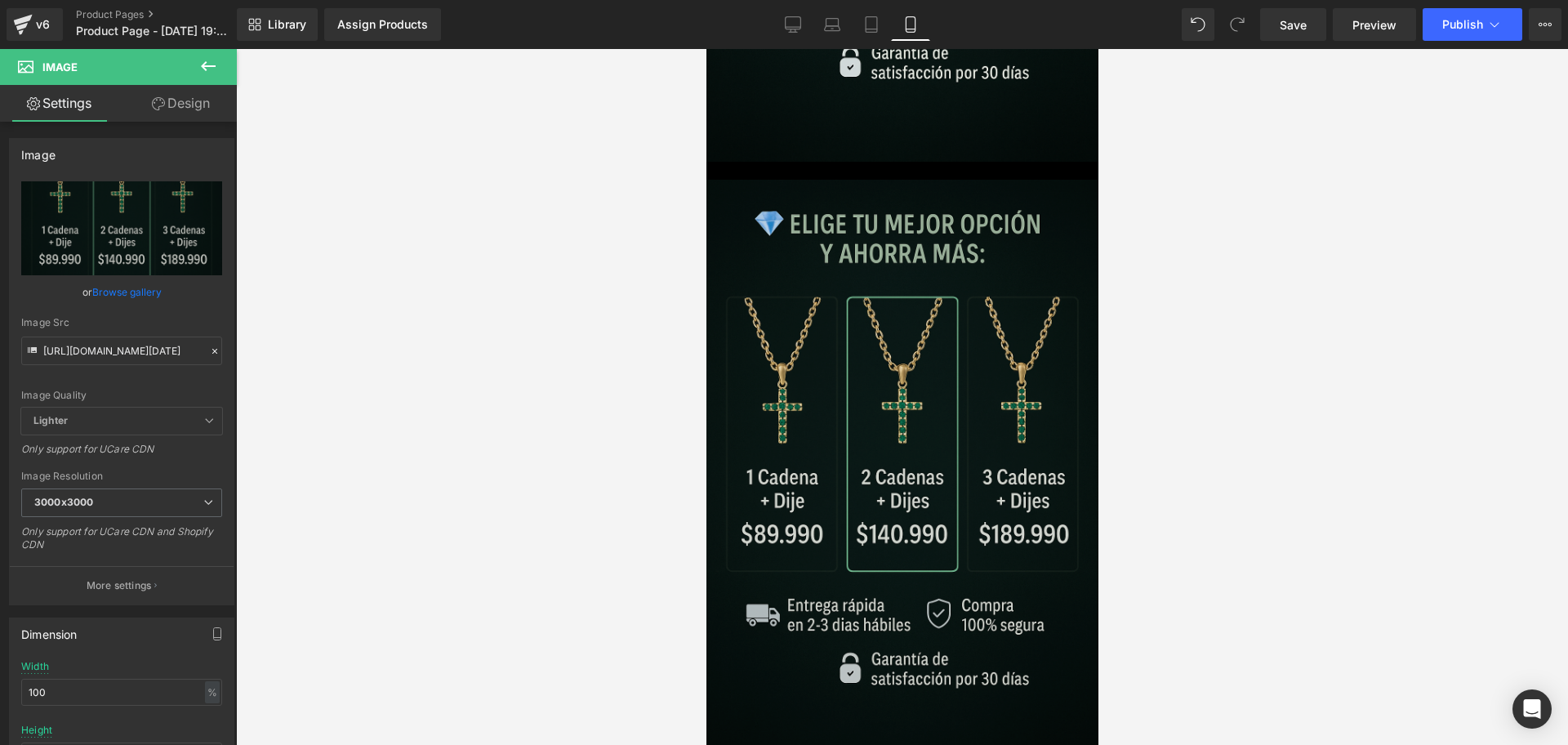
scroll to position [1243, 0]
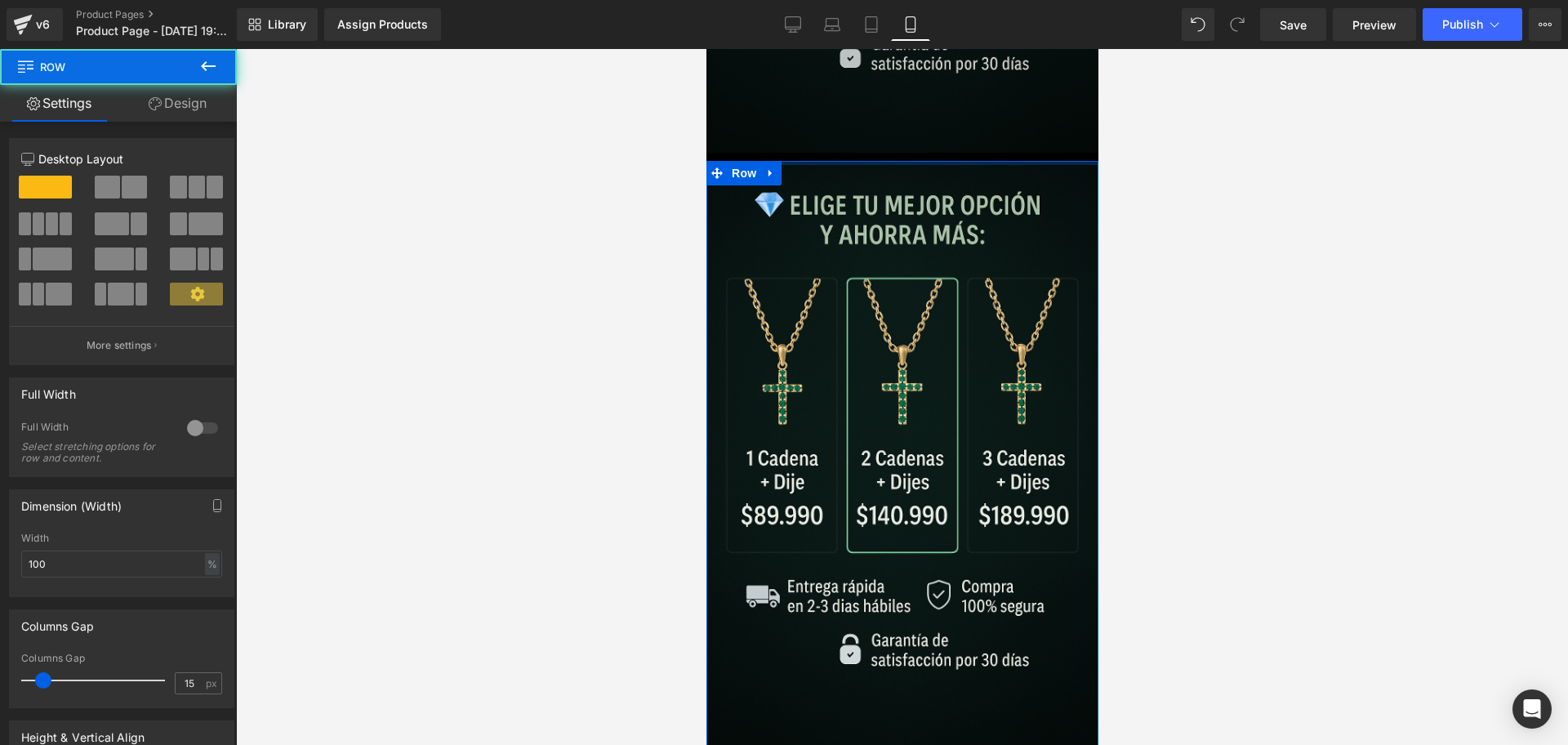
drag, startPoint x: 889, startPoint y: 115, endPoint x: 887, endPoint y: 105, distance: 10.2
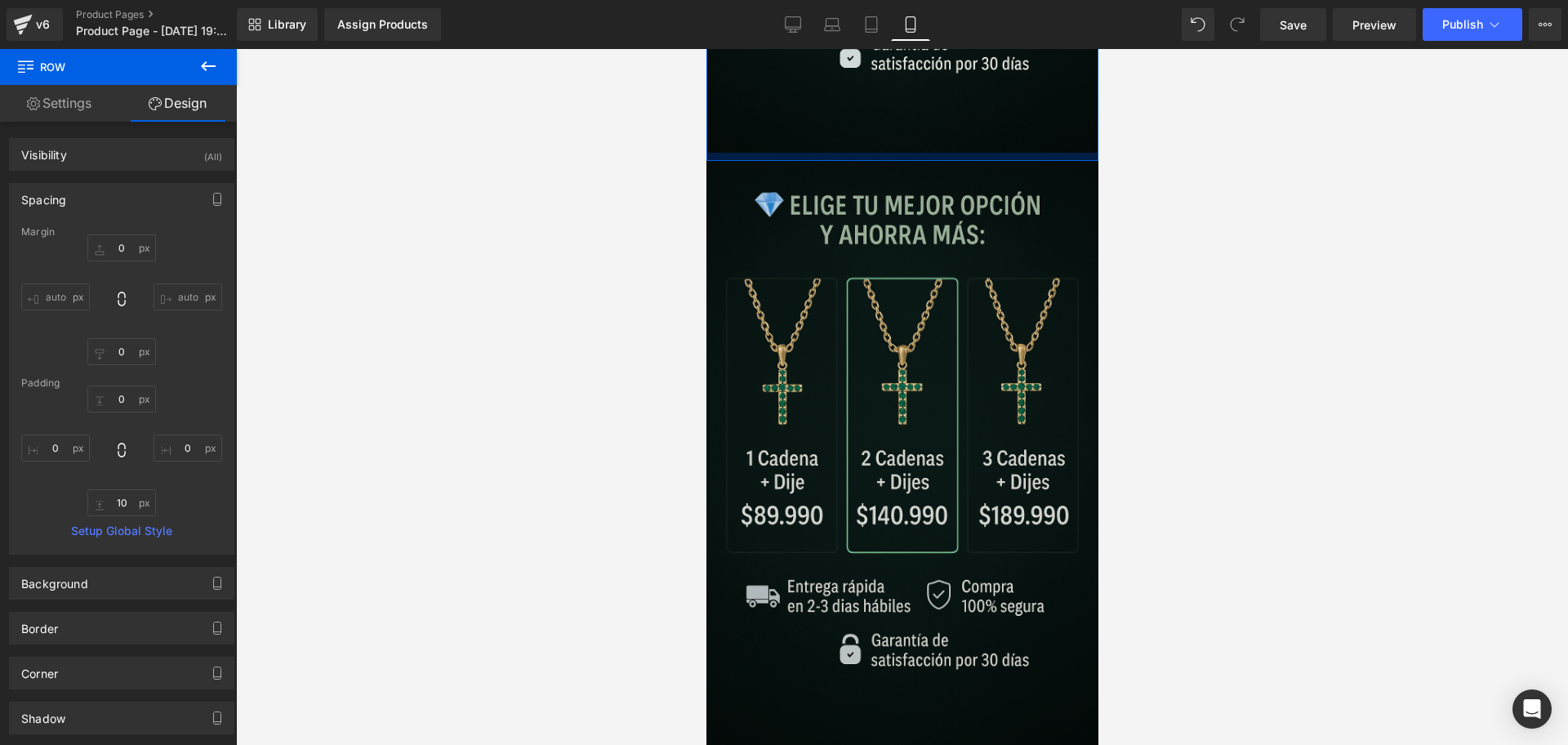
drag, startPoint x: 902, startPoint y: 109, endPoint x: 896, endPoint y: 116, distance: 9.2
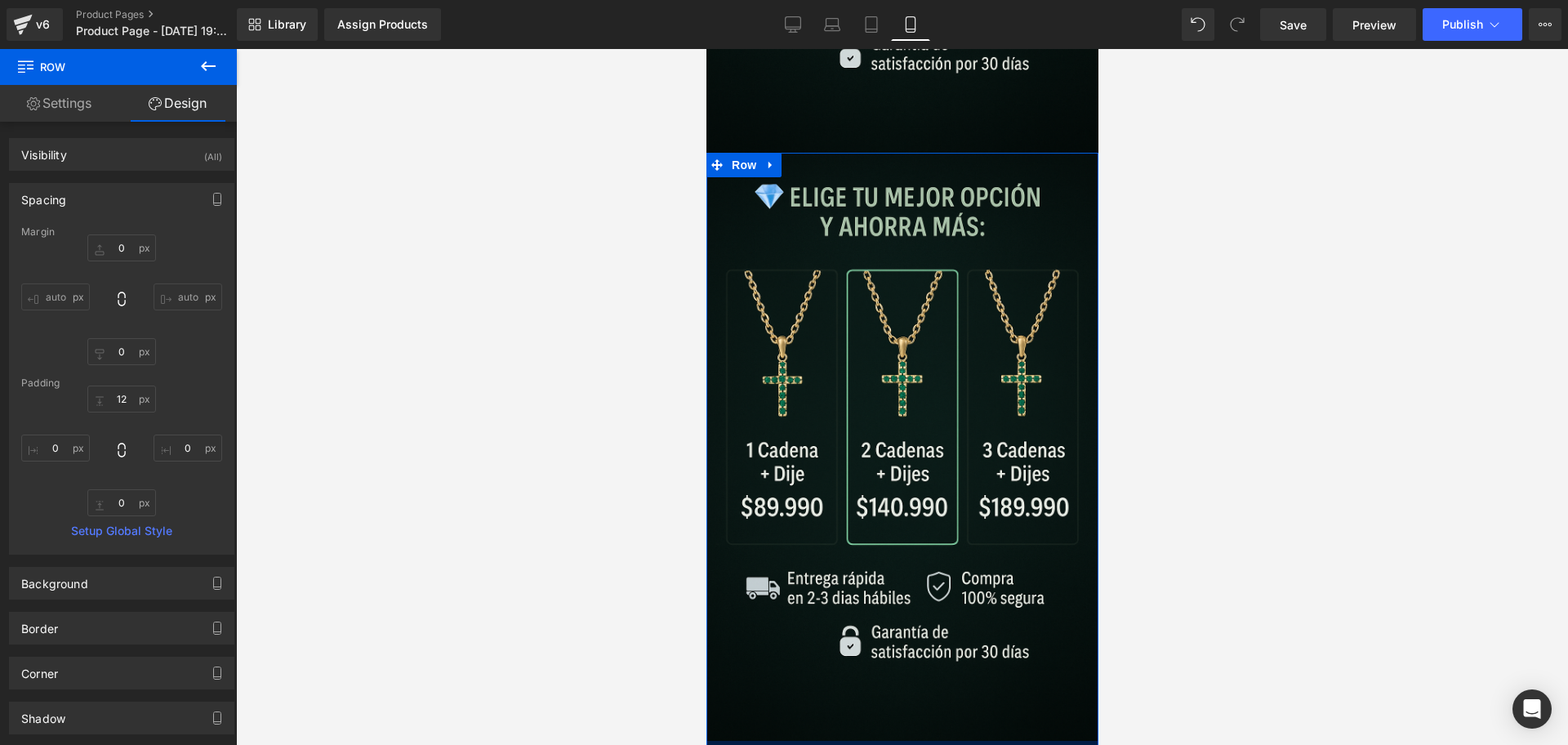
drag, startPoint x: 970, startPoint y: 675, endPoint x: 988, endPoint y: 687, distance: 21.6
click at [963, 651] on div "Image Row" at bounding box center [901, 451] width 392 height 597
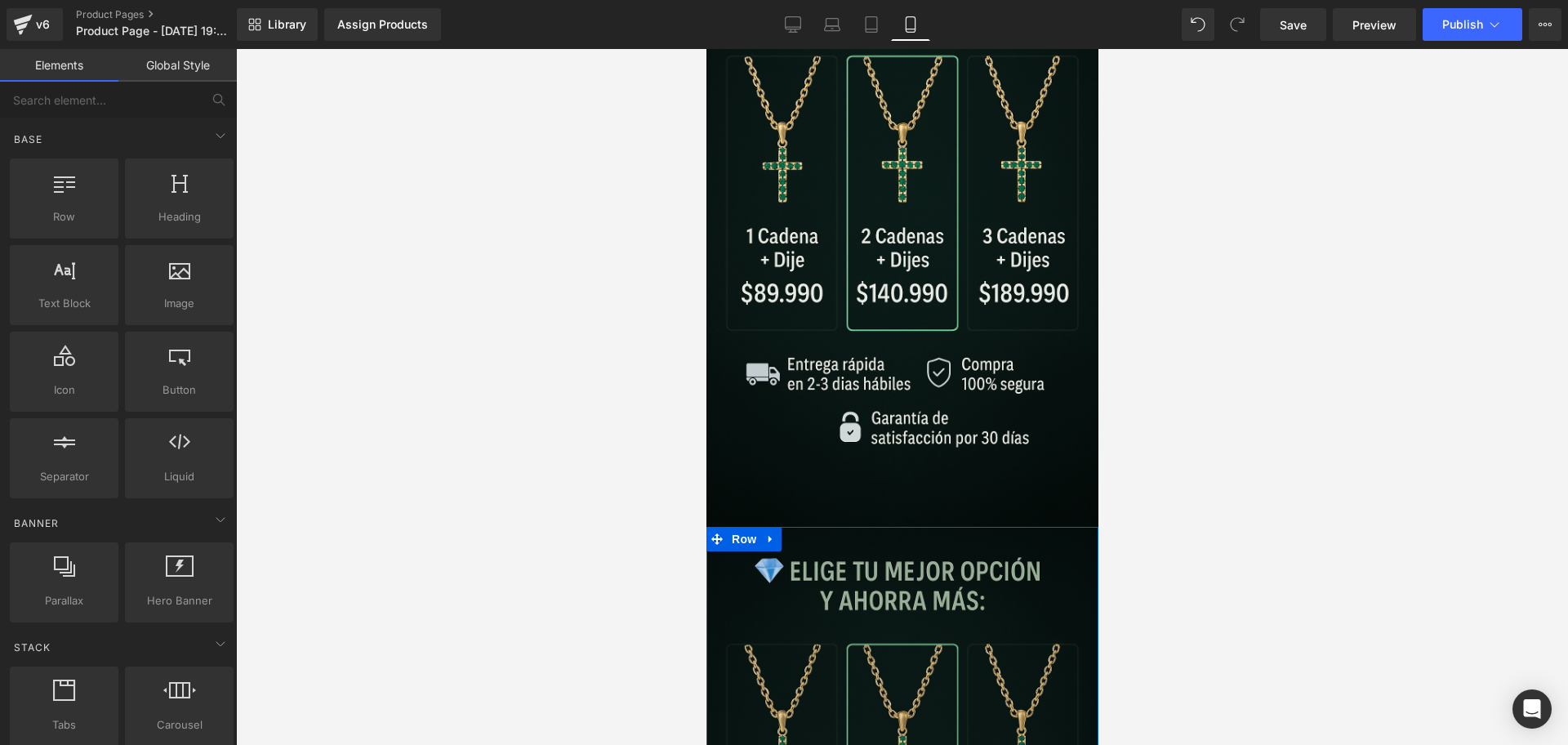
scroll to position [1039, 0]
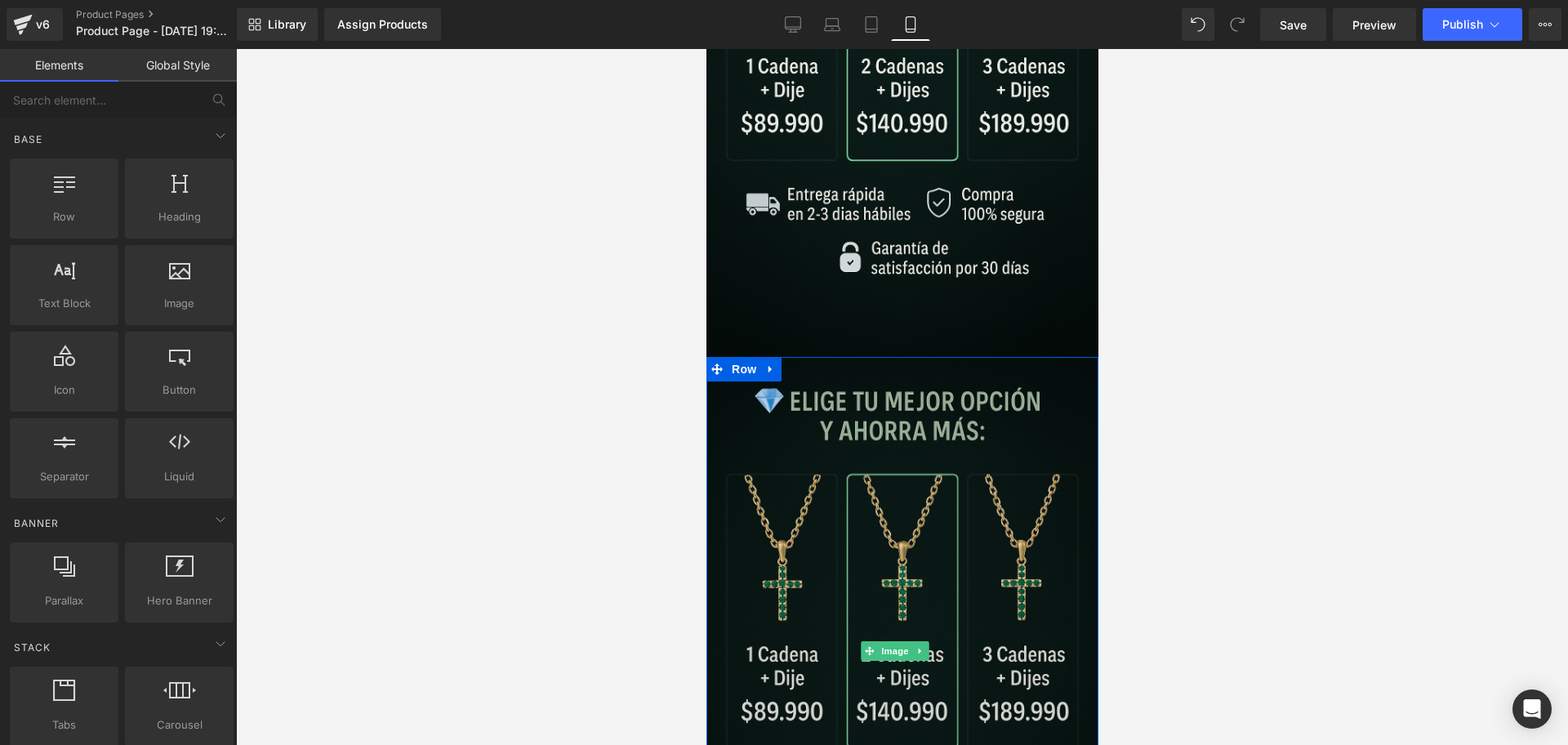
click at [856, 560] on img at bounding box center [901, 651] width 392 height 588
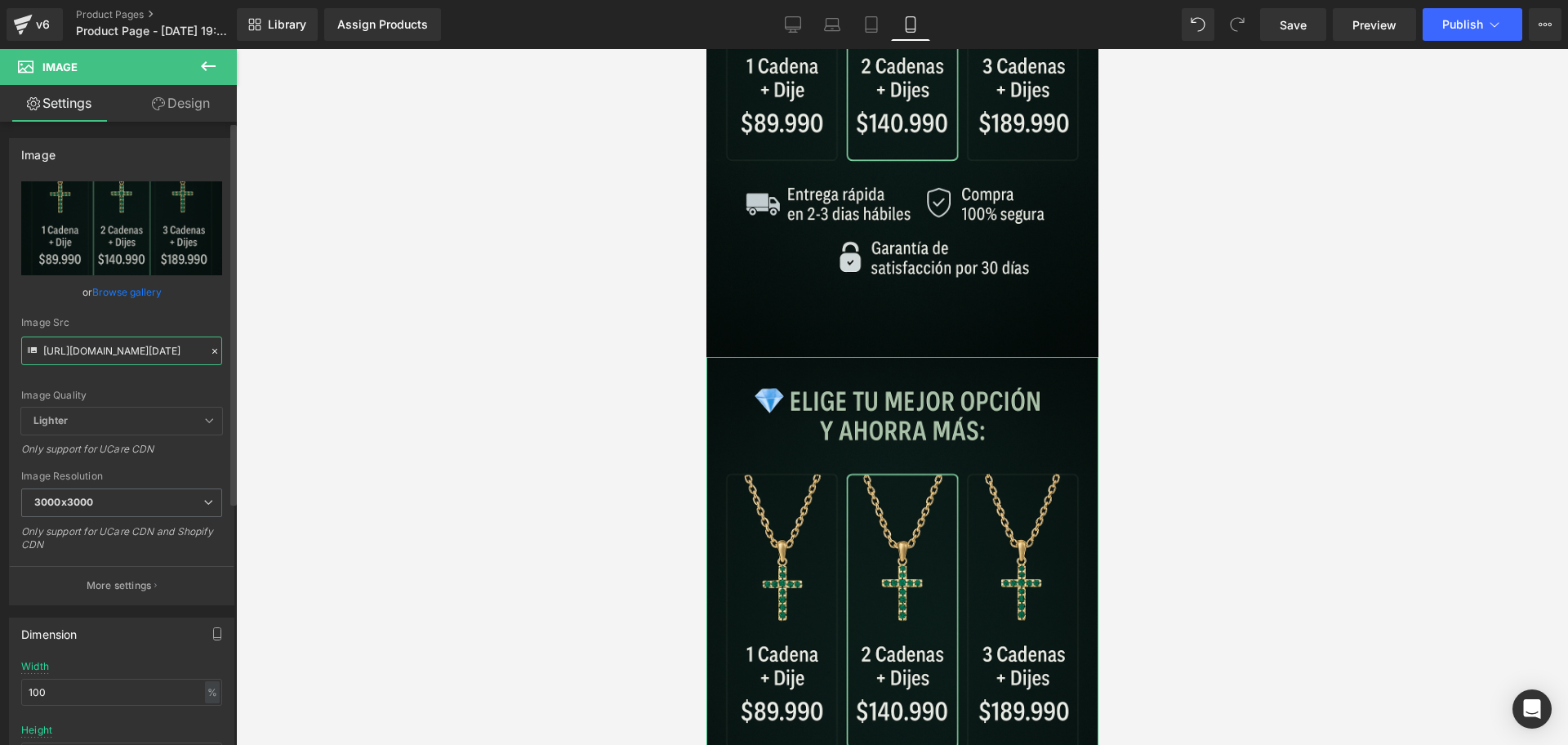
click at [85, 341] on input "[URL][DOMAIN_NAME][DATE]" at bounding box center [122, 351] width 201 height 29
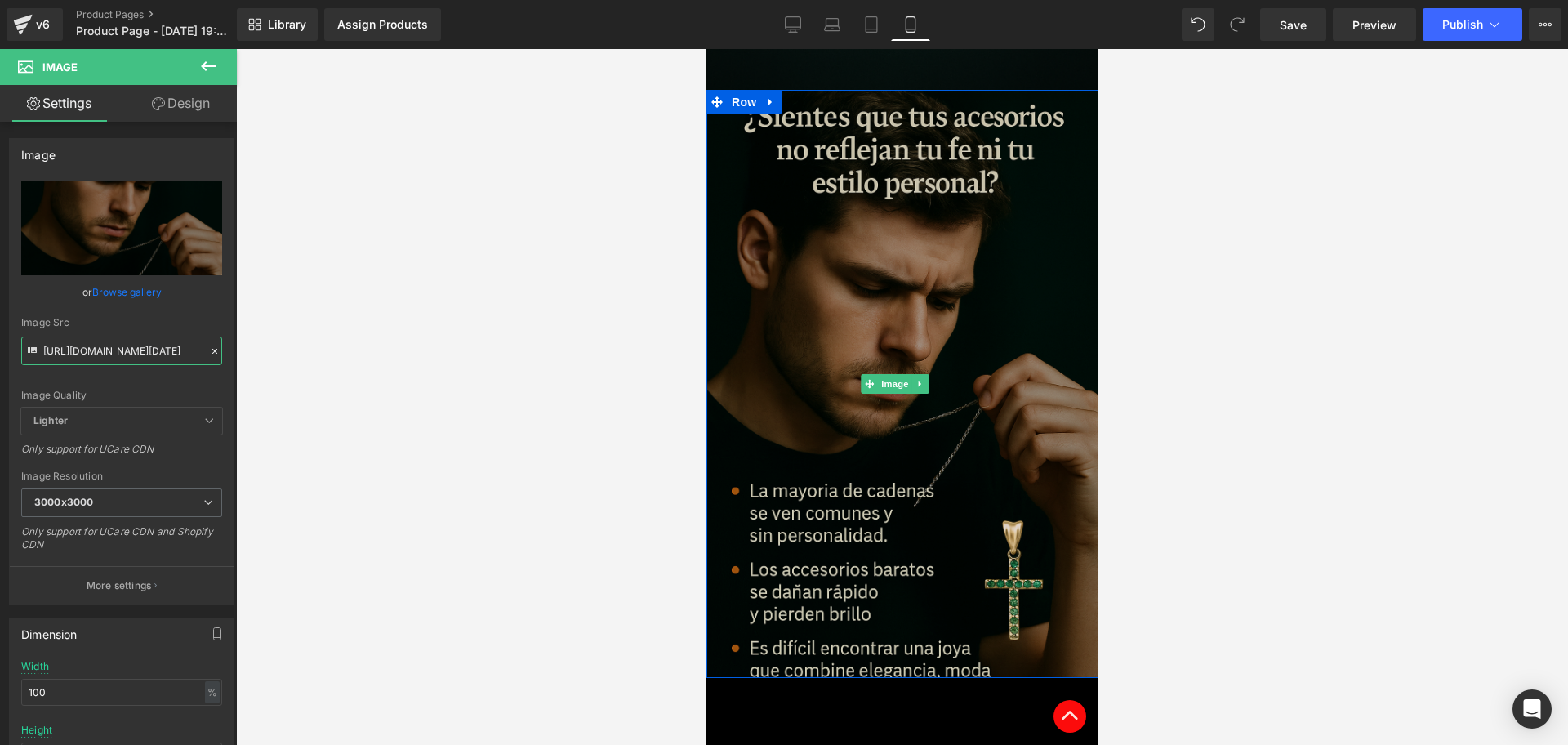
scroll to position [1243, 0]
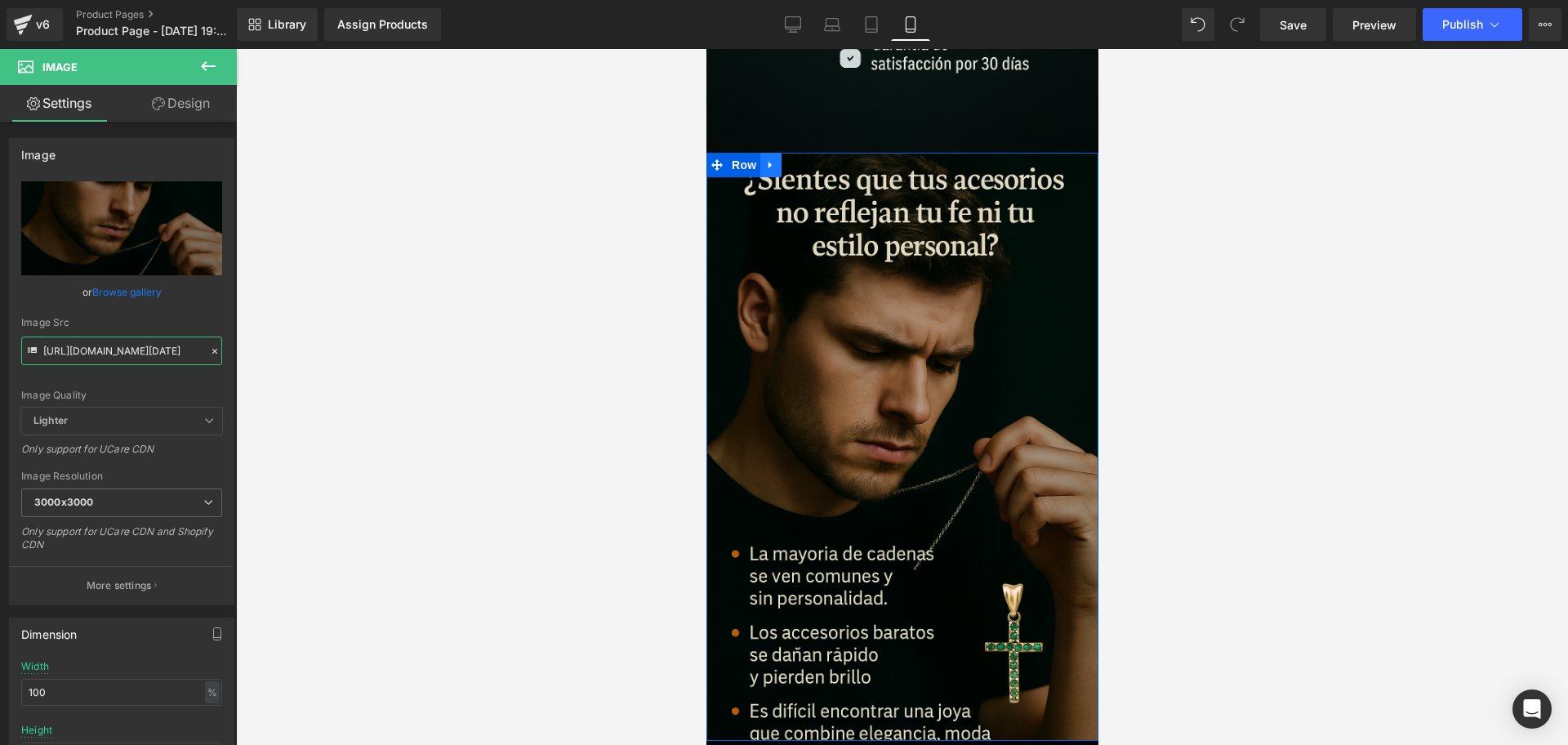
type input "[URL][DOMAIN_NAME][DATE]"
click at [775, 153] on link at bounding box center [770, 165] width 21 height 25
click at [790, 160] on icon at bounding box center [791, 165] width 11 height 11
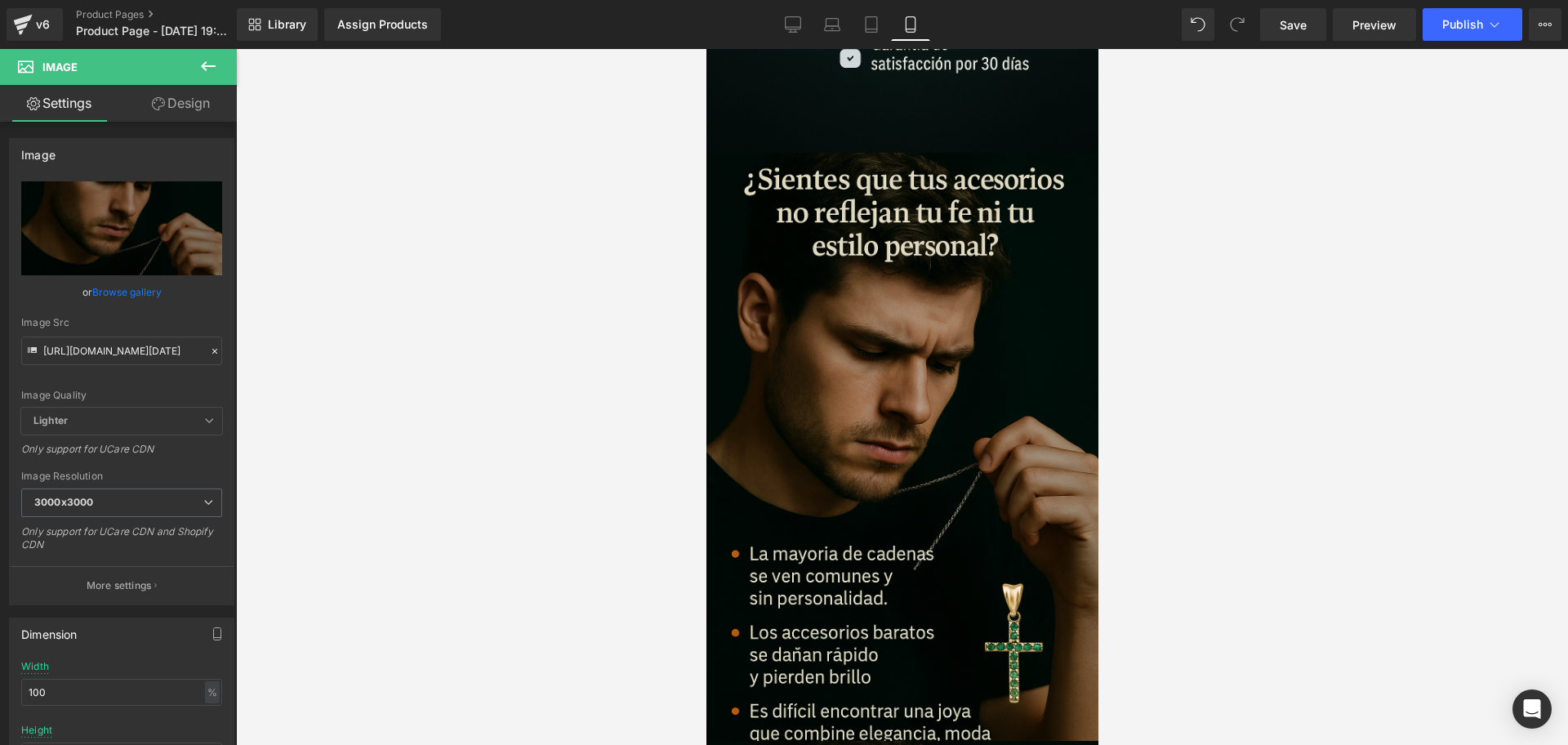
scroll to position [1737, 0]
